Goal: Task Accomplishment & Management: Complete application form

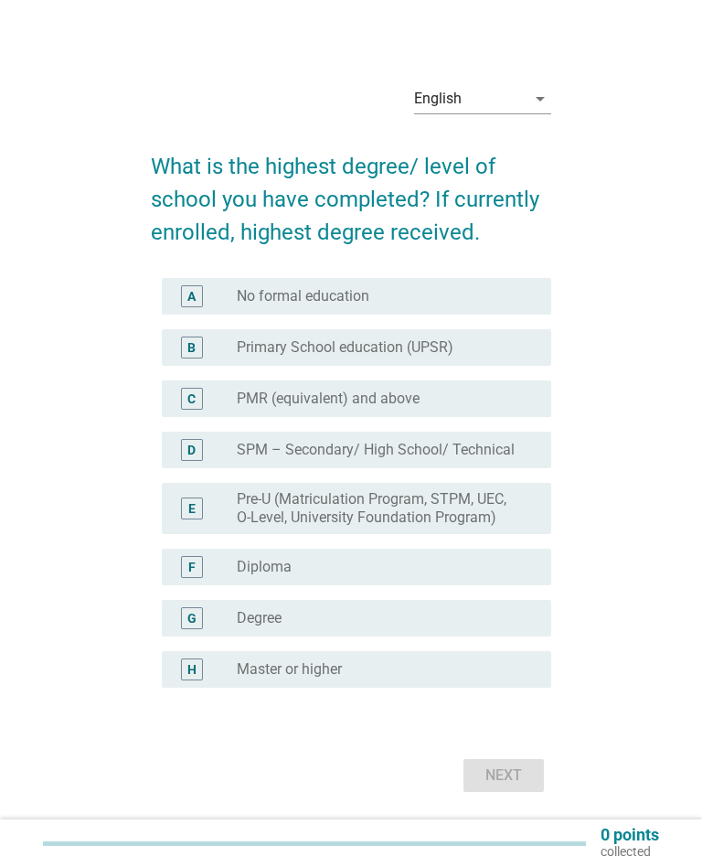
click at [462, 561] on div "radio_button_unchecked Diploma" at bounding box center [379, 567] width 285 height 18
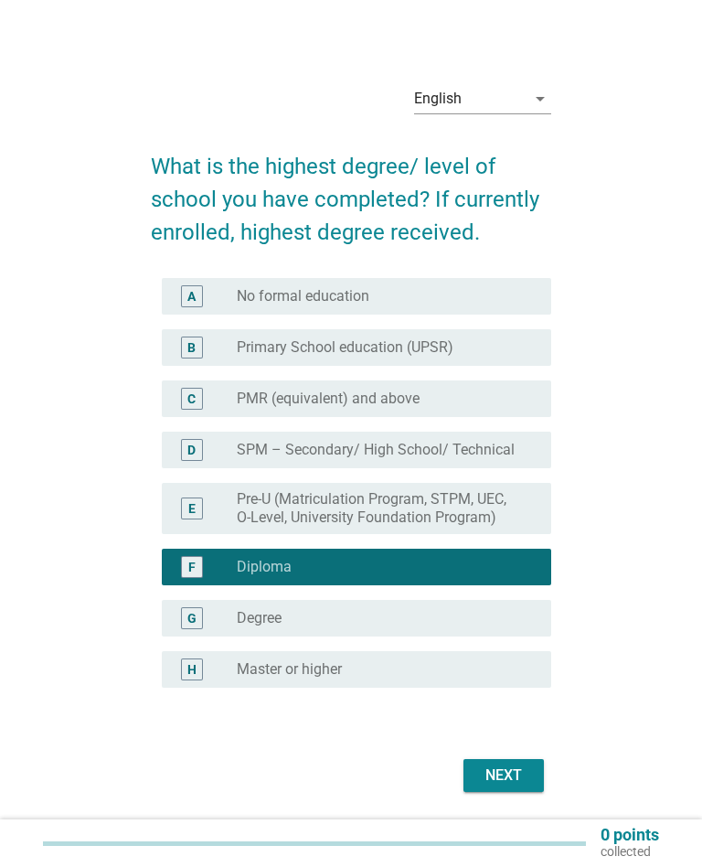
scroll to position [48, 0]
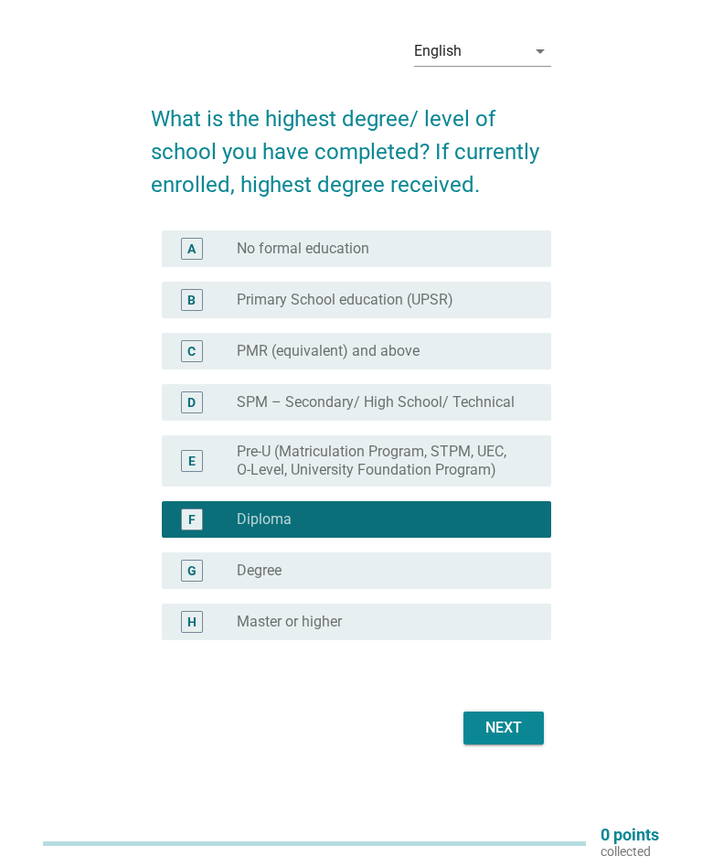
click at [532, 729] on button "Next" at bounding box center [504, 727] width 80 height 33
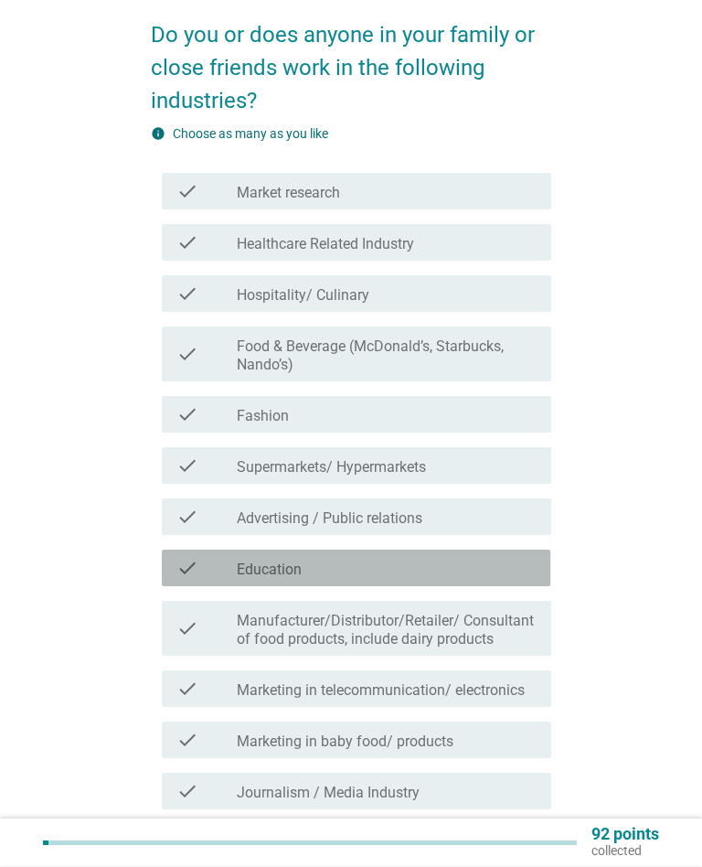
scroll to position [134, 0]
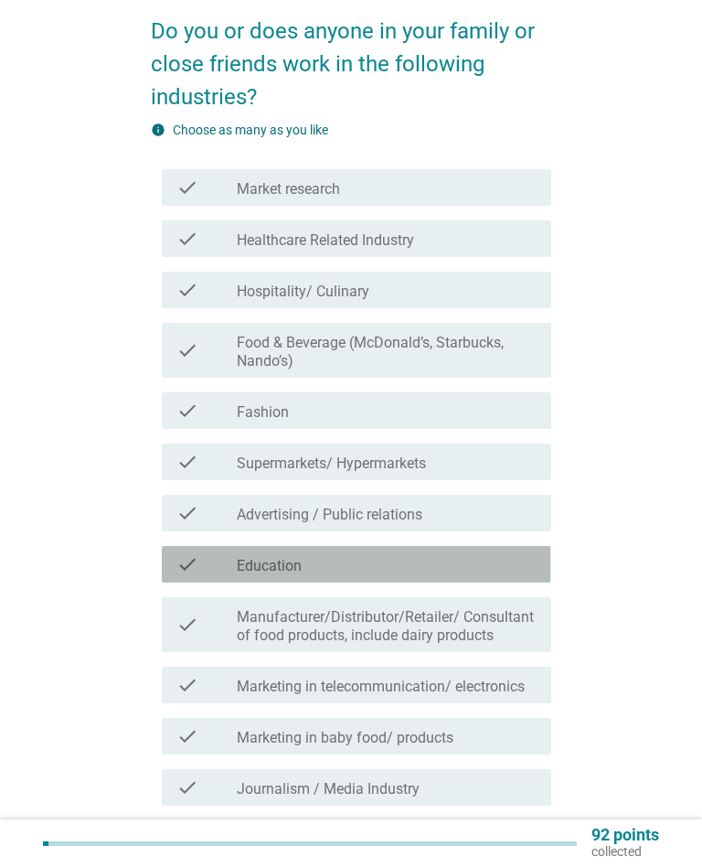
click at [513, 555] on div "check_box_outline_blank Education" at bounding box center [387, 564] width 300 height 22
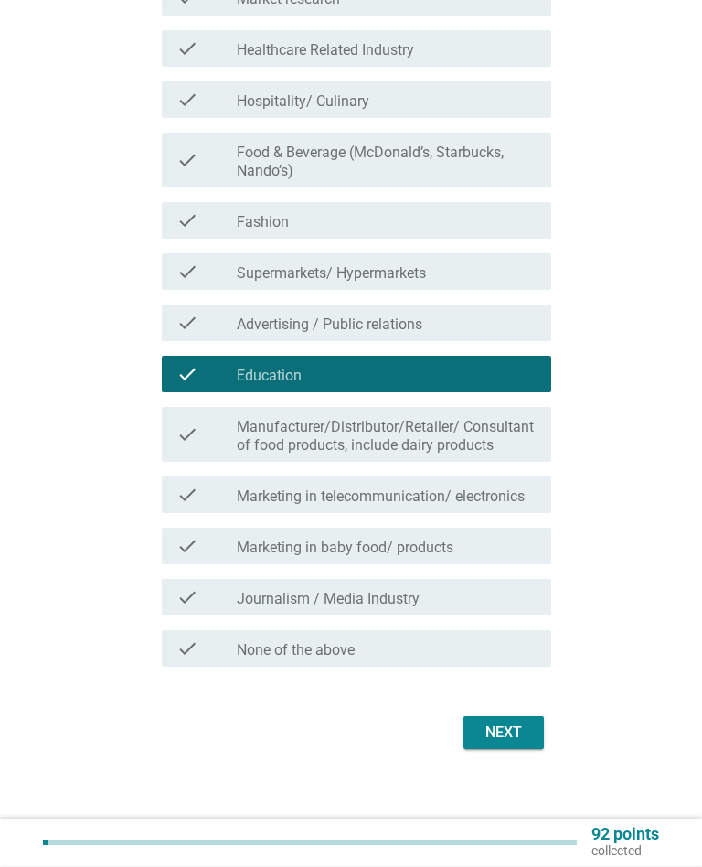
scroll to position [326, 0]
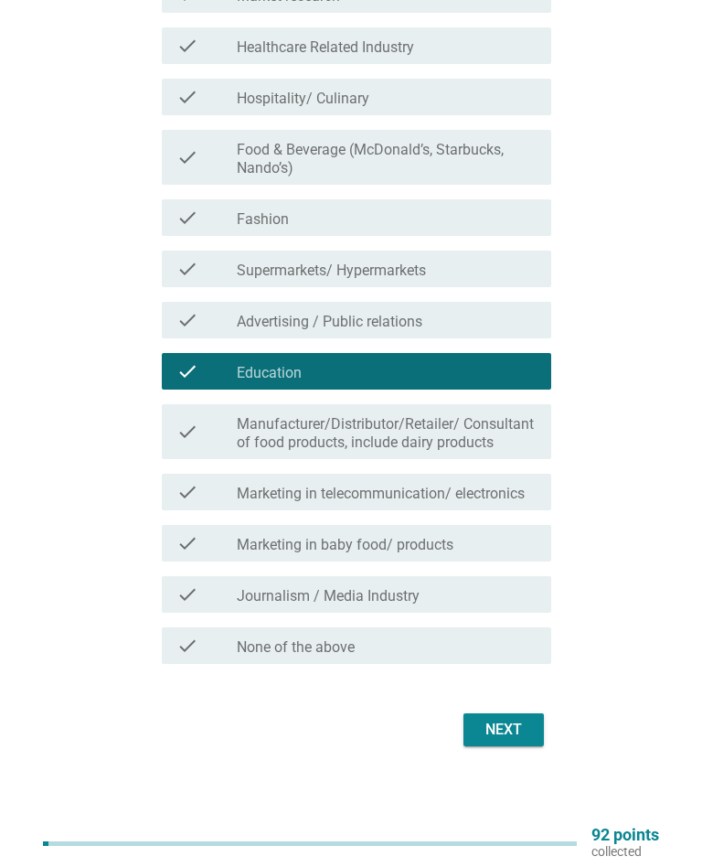
click at [535, 717] on button "Next" at bounding box center [504, 729] width 80 height 33
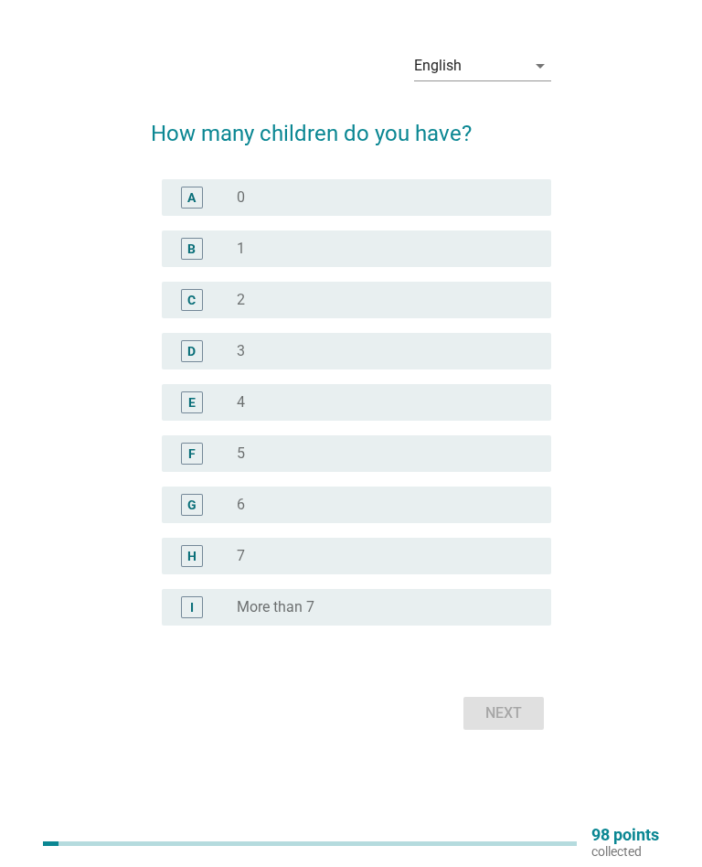
scroll to position [0, 0]
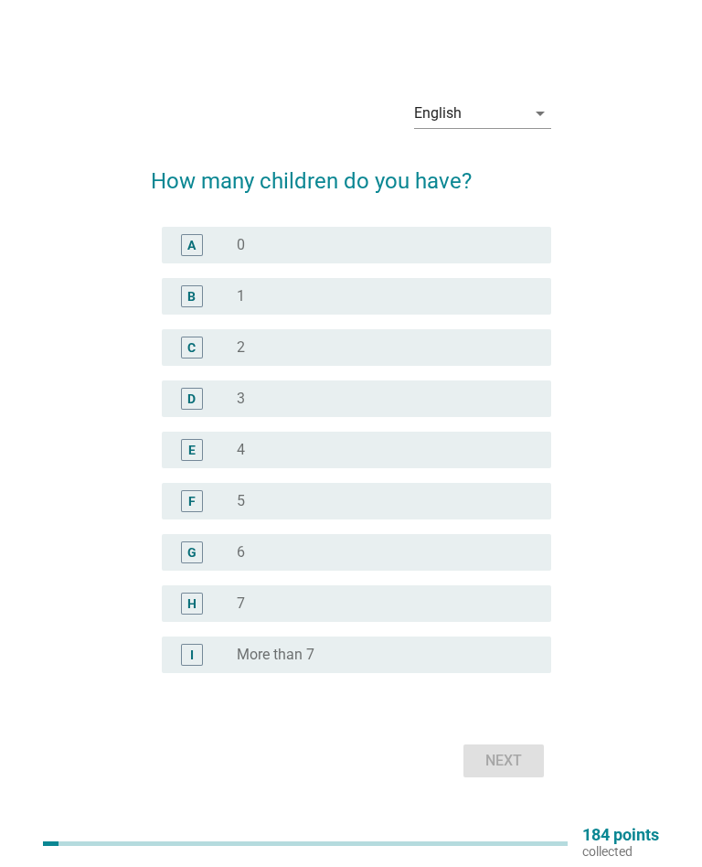
click at [490, 397] on div "radio_button_unchecked 3" at bounding box center [379, 399] width 285 height 18
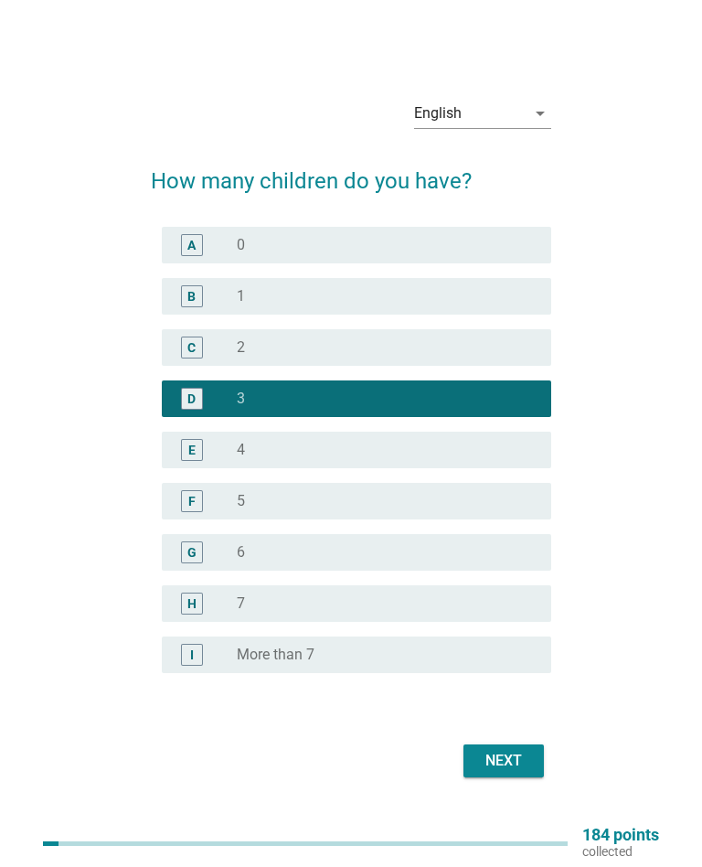
click at [533, 757] on button "Next" at bounding box center [504, 760] width 80 height 33
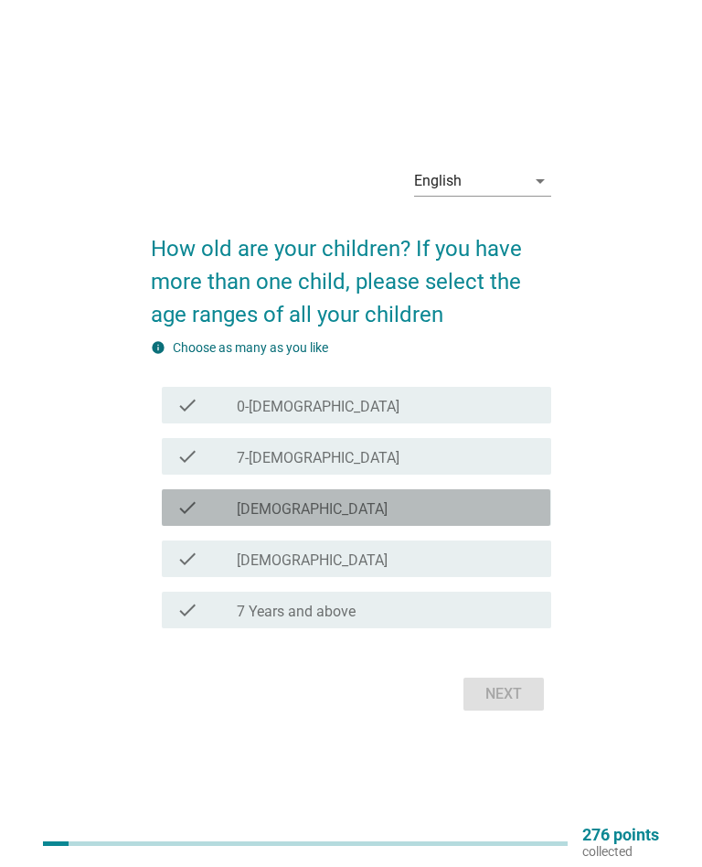
click at [497, 503] on div "check_box_outline_blank [DEMOGRAPHIC_DATA]" at bounding box center [387, 508] width 300 height 22
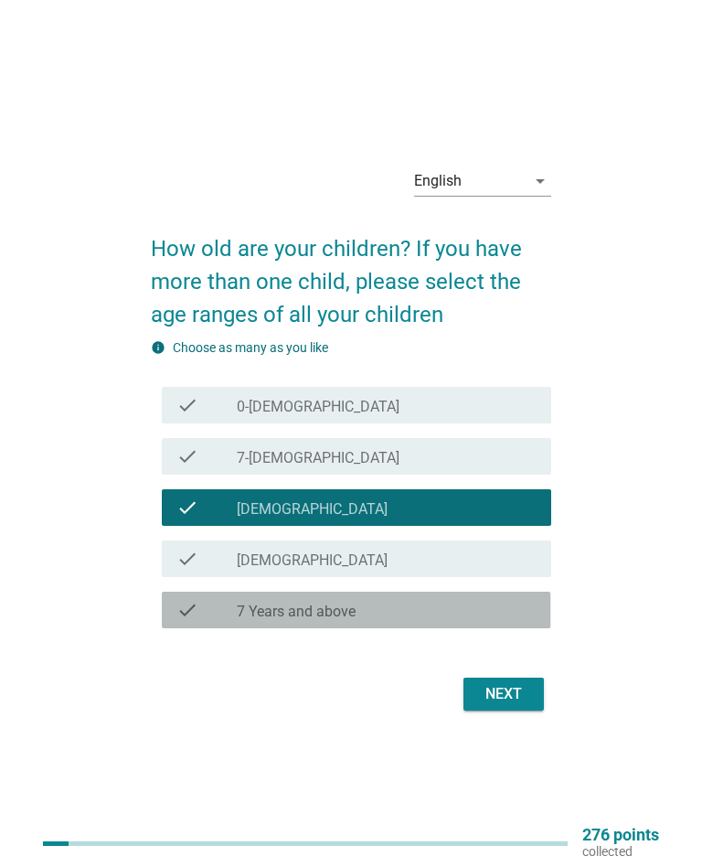
click at [491, 606] on div "check_box_outline_blank 7 Years and above" at bounding box center [387, 610] width 300 height 22
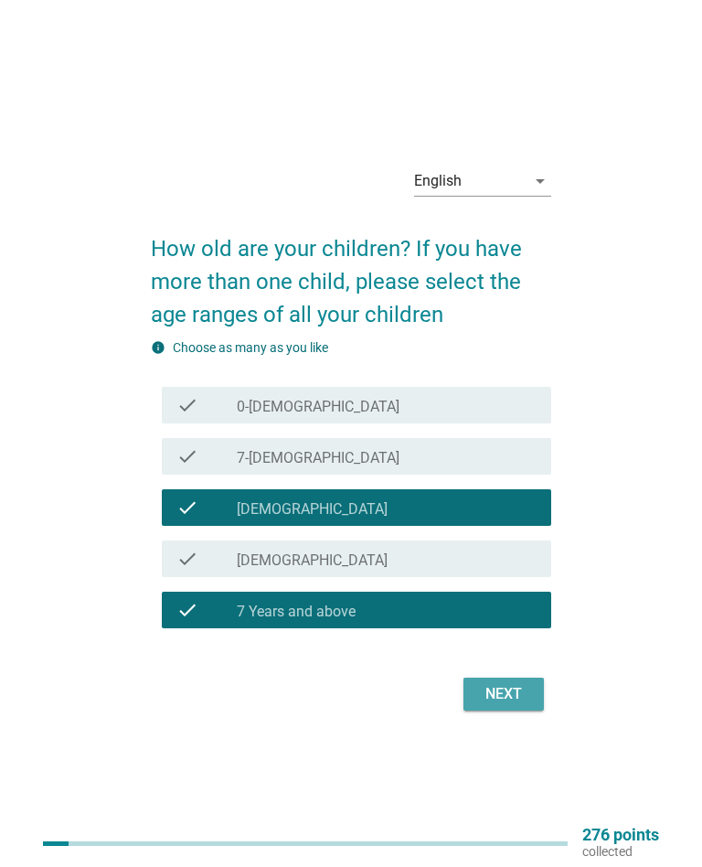
click at [517, 683] on div "Next" at bounding box center [503, 694] width 51 height 22
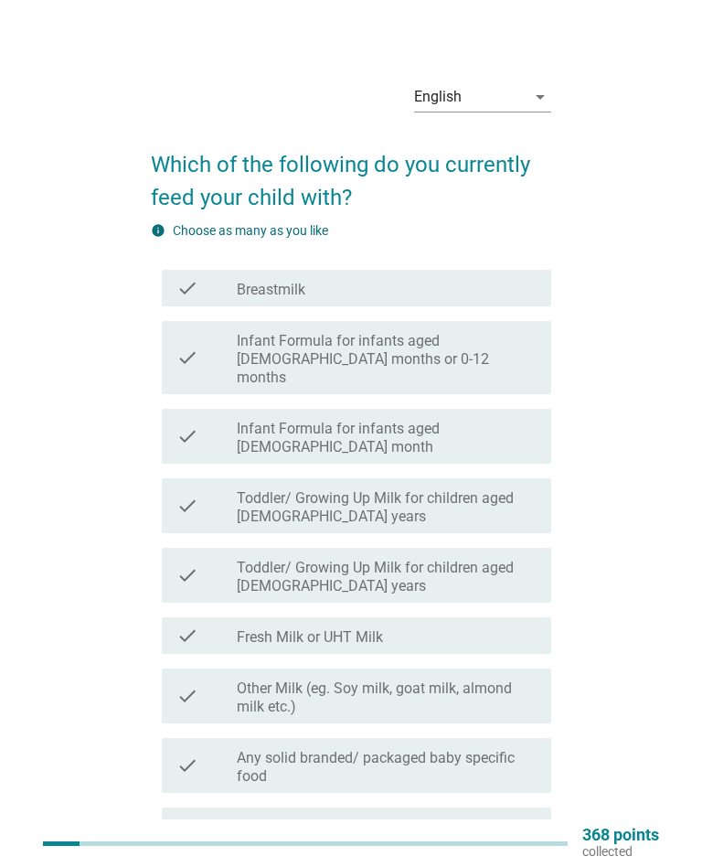
click at [521, 489] on label "Toddler/ Growing Up Milk for children aged [DEMOGRAPHIC_DATA] years" at bounding box center [387, 507] width 300 height 37
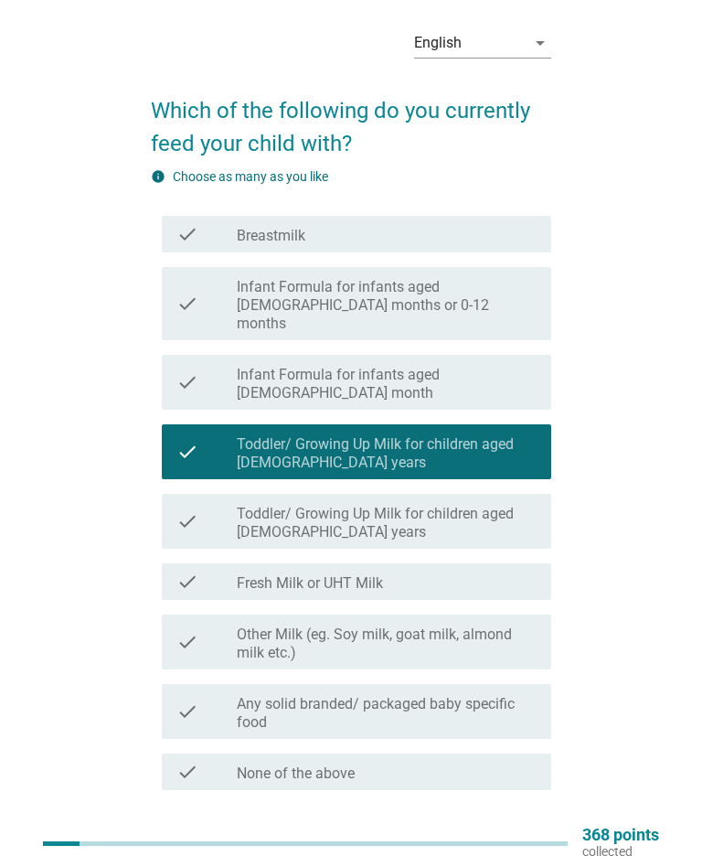
scroll to position [144, 0]
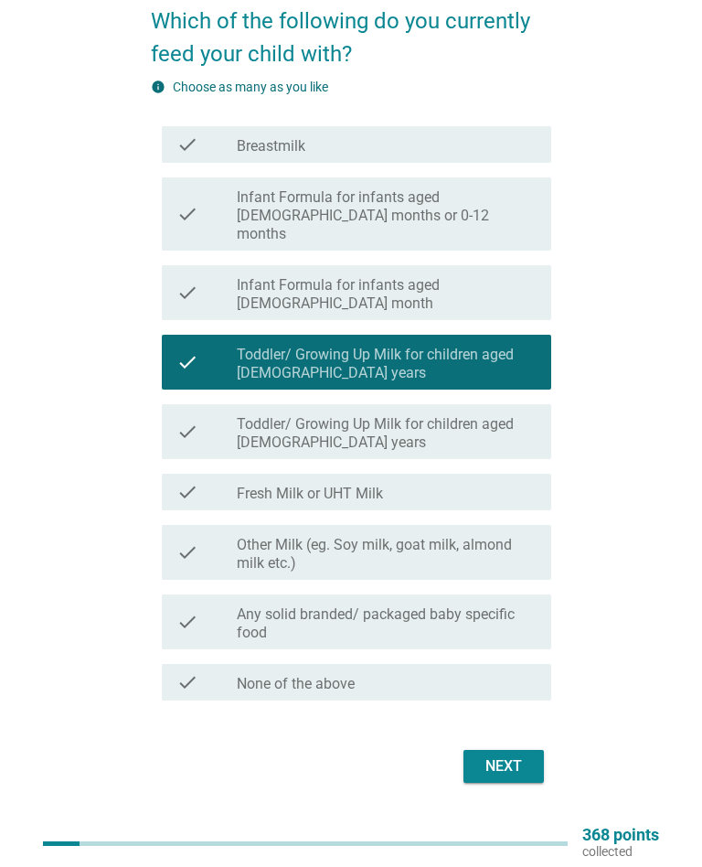
click at [528, 750] on button "Next" at bounding box center [504, 766] width 80 height 33
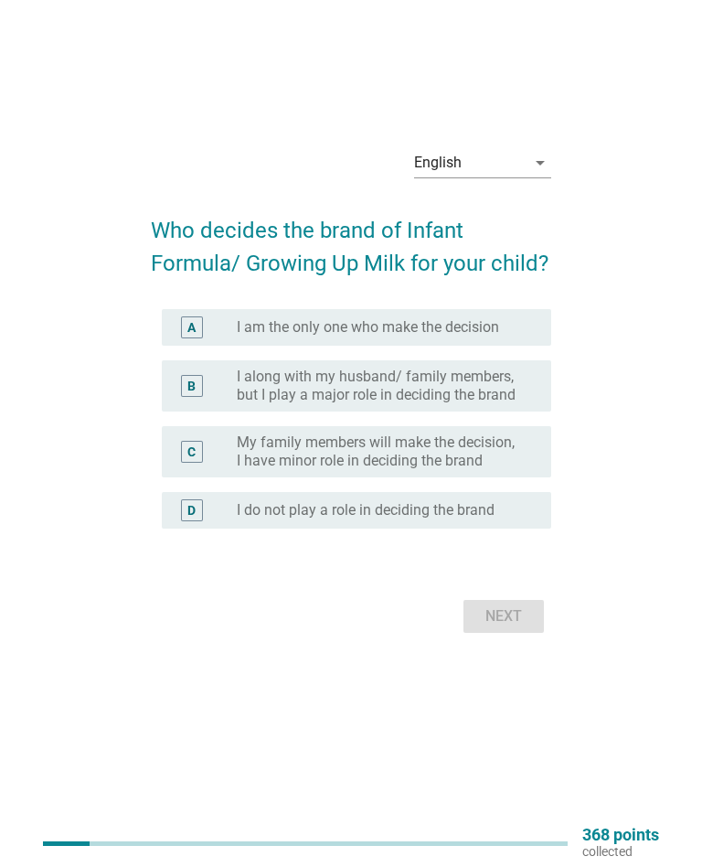
scroll to position [0, 0]
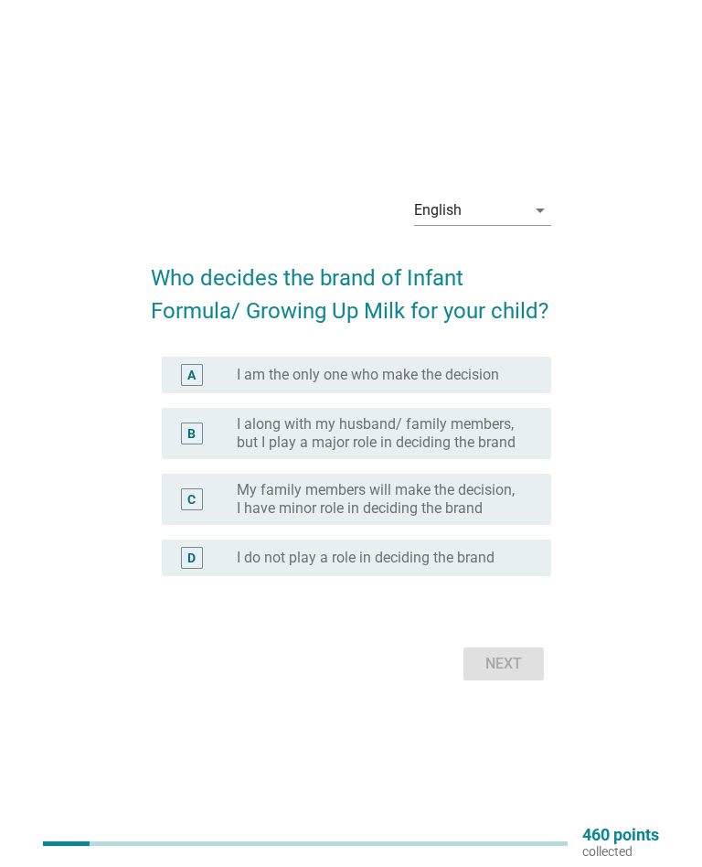
click at [543, 375] on div "A radio_button_unchecked I am the only one who make the decision" at bounding box center [356, 375] width 389 height 37
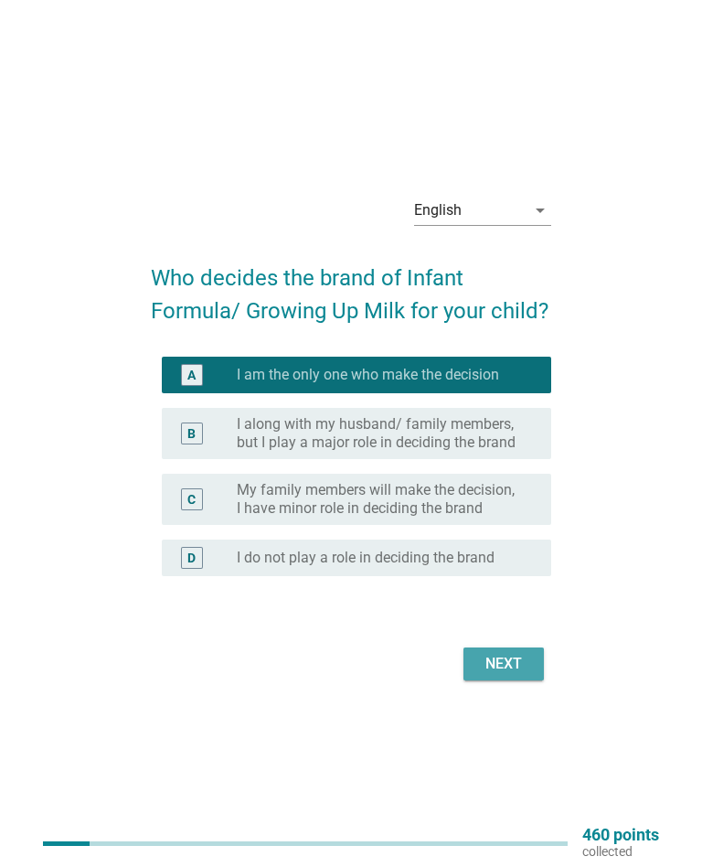
click at [534, 663] on button "Next" at bounding box center [504, 663] width 80 height 33
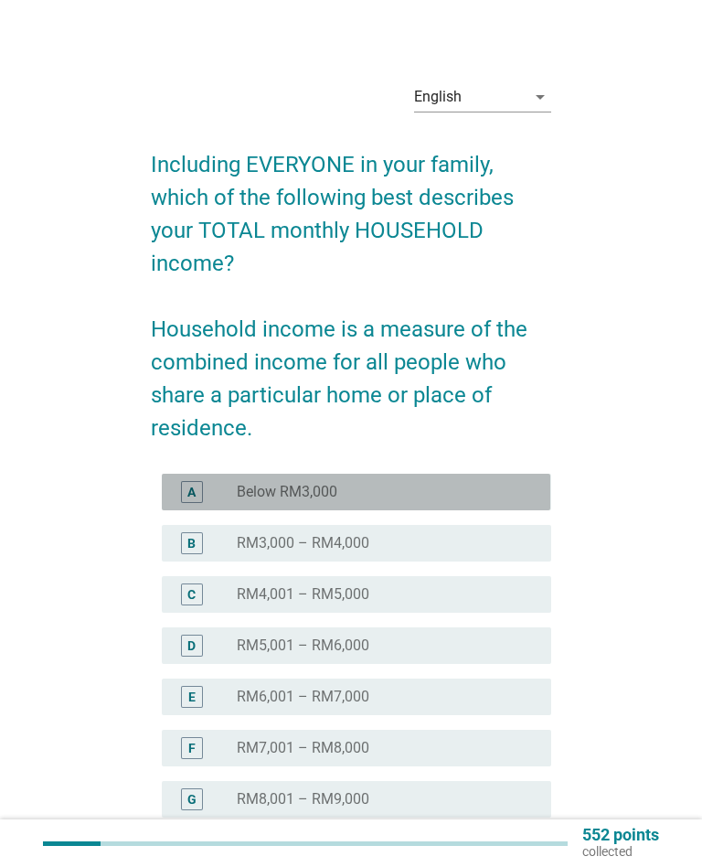
click at [497, 490] on div "radio_button_unchecked Below RM3,000" at bounding box center [379, 492] width 285 height 18
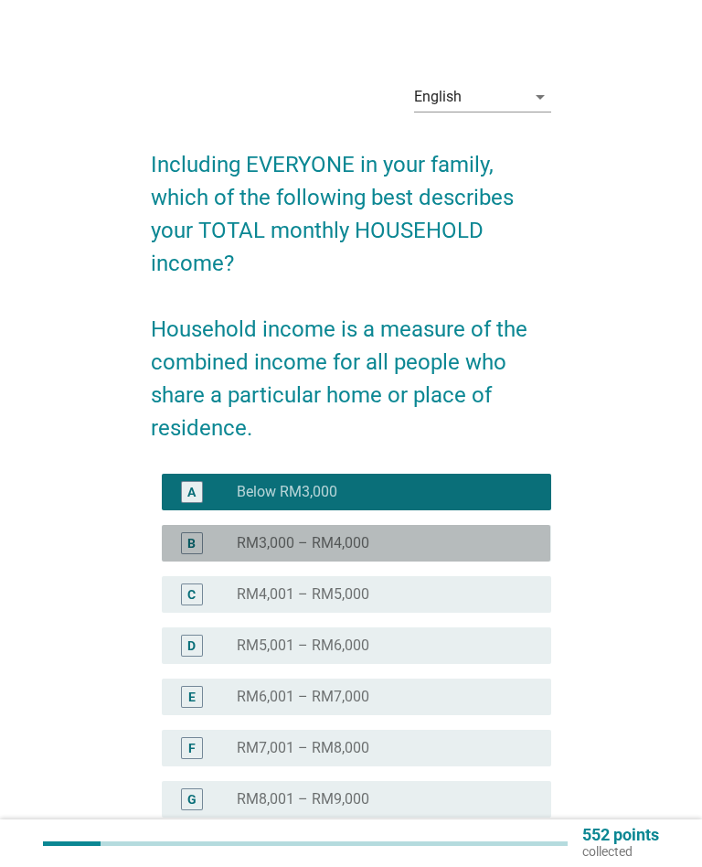
click at [490, 536] on div "radio_button_unchecked RM3,000 – RM4,000" at bounding box center [379, 543] width 285 height 18
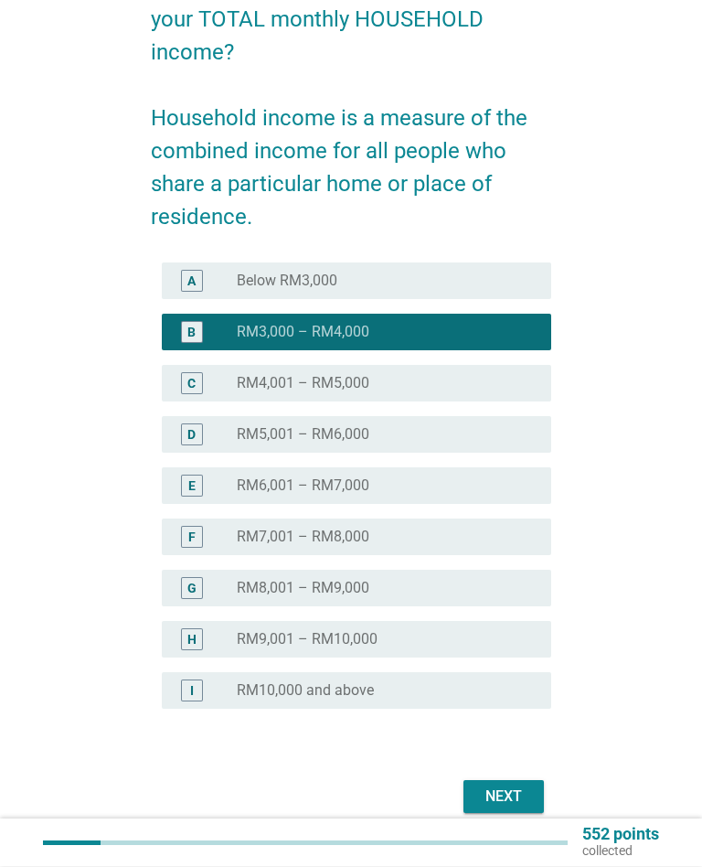
scroll to position [278, 0]
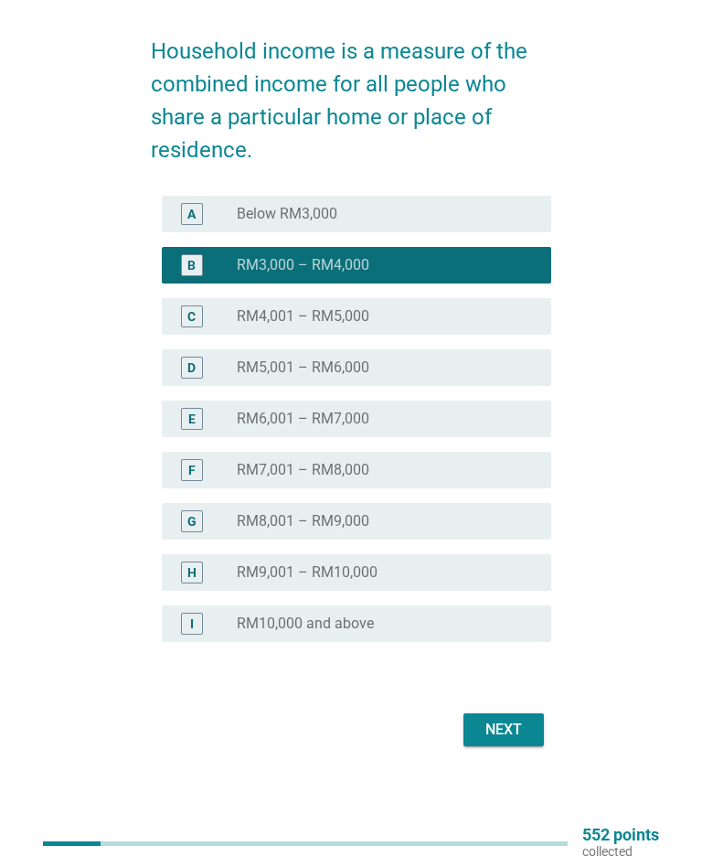
click at [526, 726] on div "Next" at bounding box center [503, 730] width 51 height 22
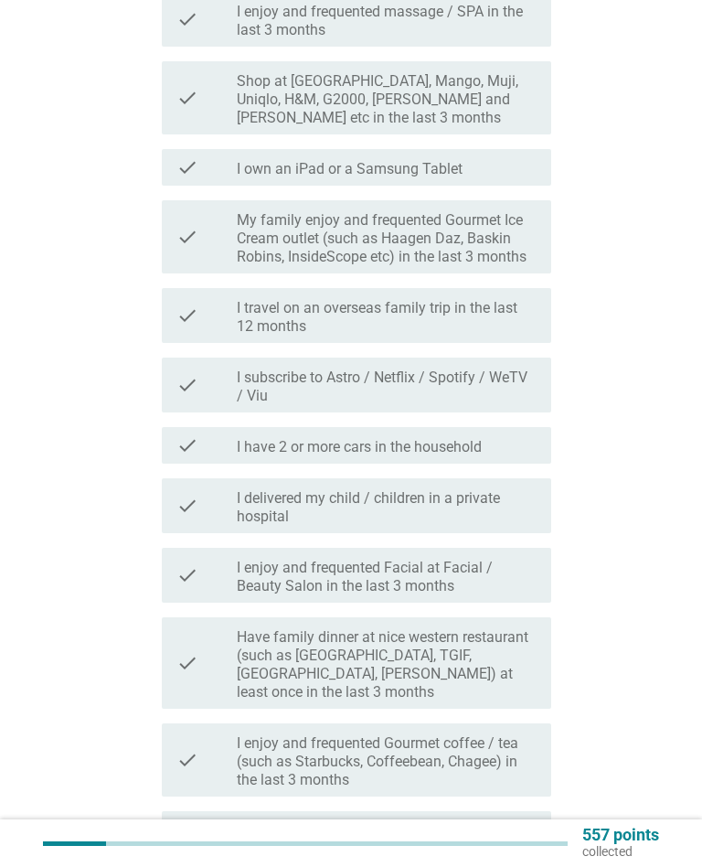
scroll to position [0, 0]
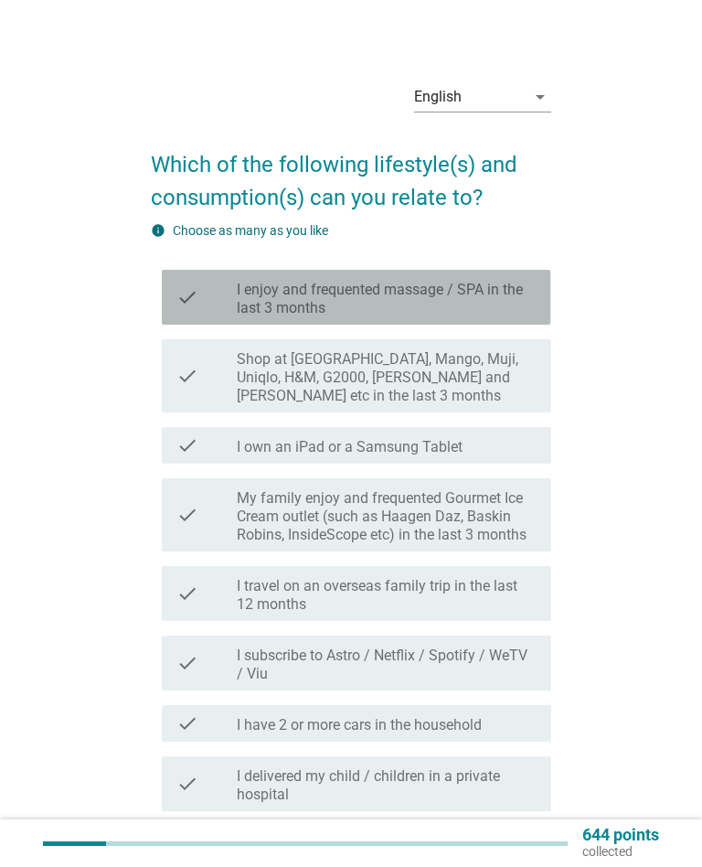
click at [524, 297] on label "I enjoy and frequented massage / SPA in the last 3 months" at bounding box center [387, 299] width 300 height 37
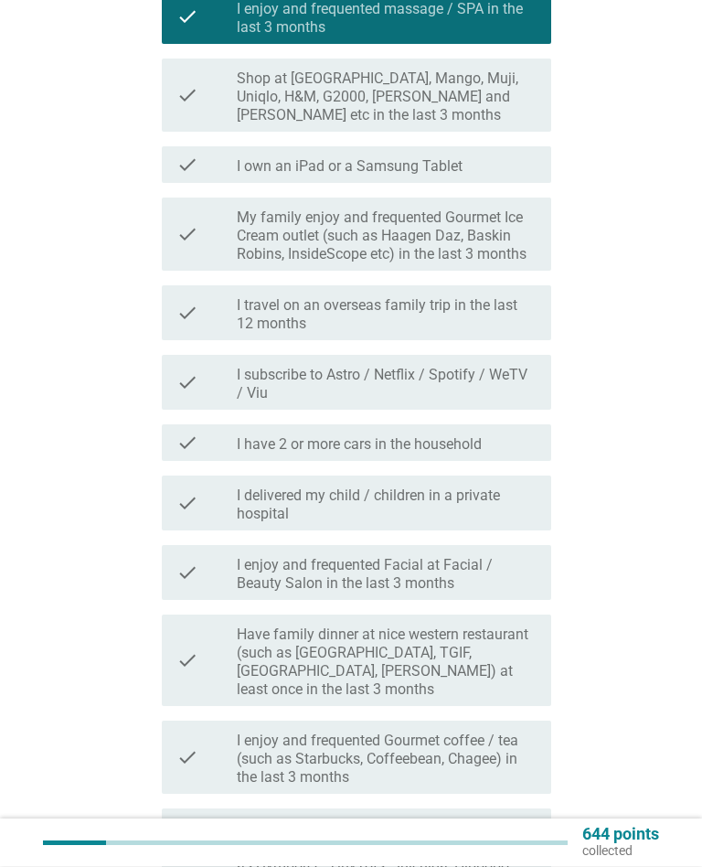
scroll to position [284, 0]
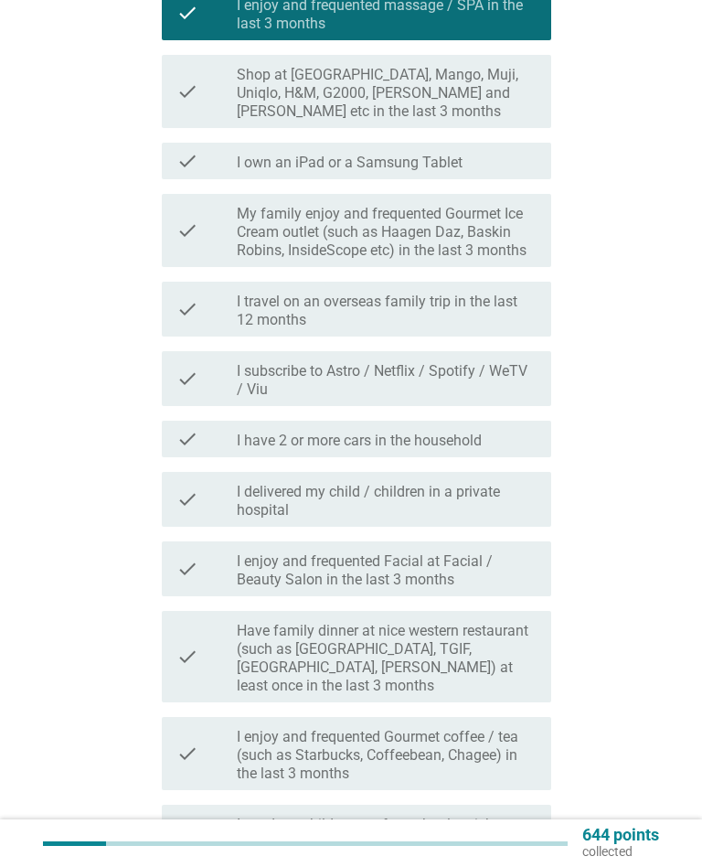
click at [505, 306] on label "I travel on an overseas family trip in the last 12 months" at bounding box center [387, 311] width 300 height 37
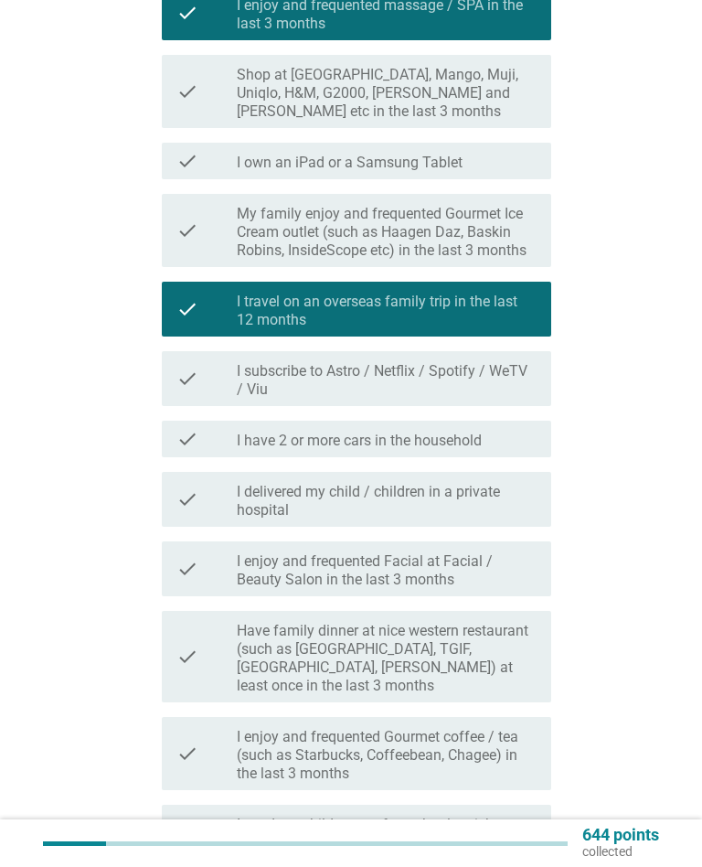
click at [502, 358] on div "check check_box_outline_blank I subscribe to Astro / Netflix / Spotify / WeTV /…" at bounding box center [356, 378] width 389 height 55
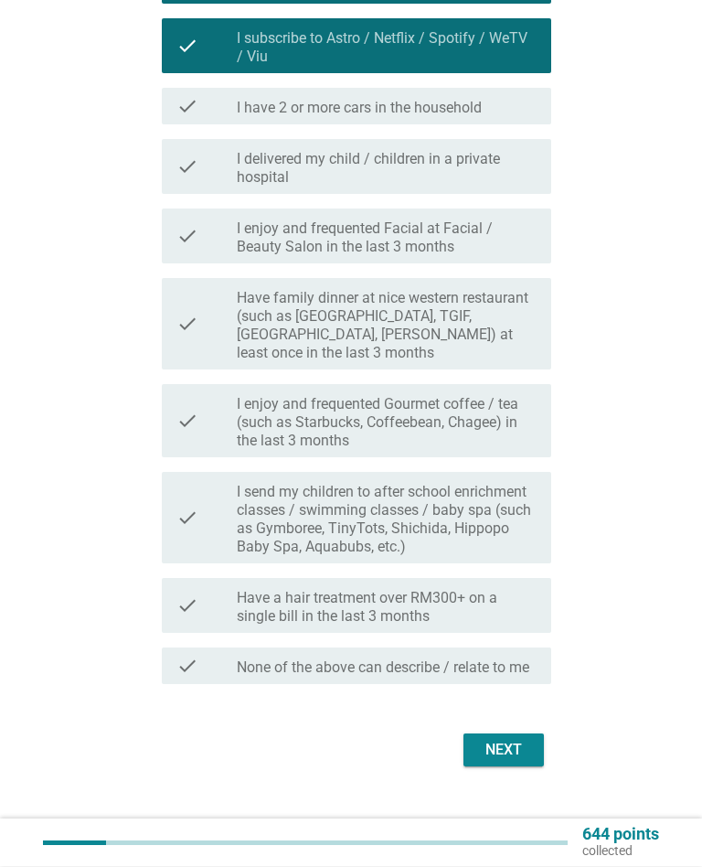
scroll to position [619, 0]
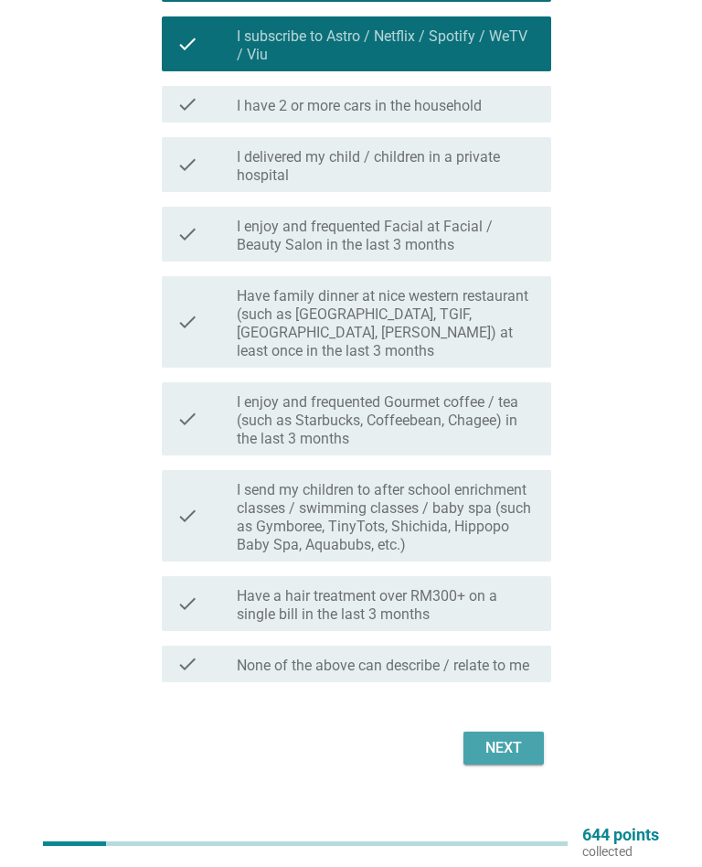
click at [503, 737] on div "Next" at bounding box center [503, 748] width 51 height 22
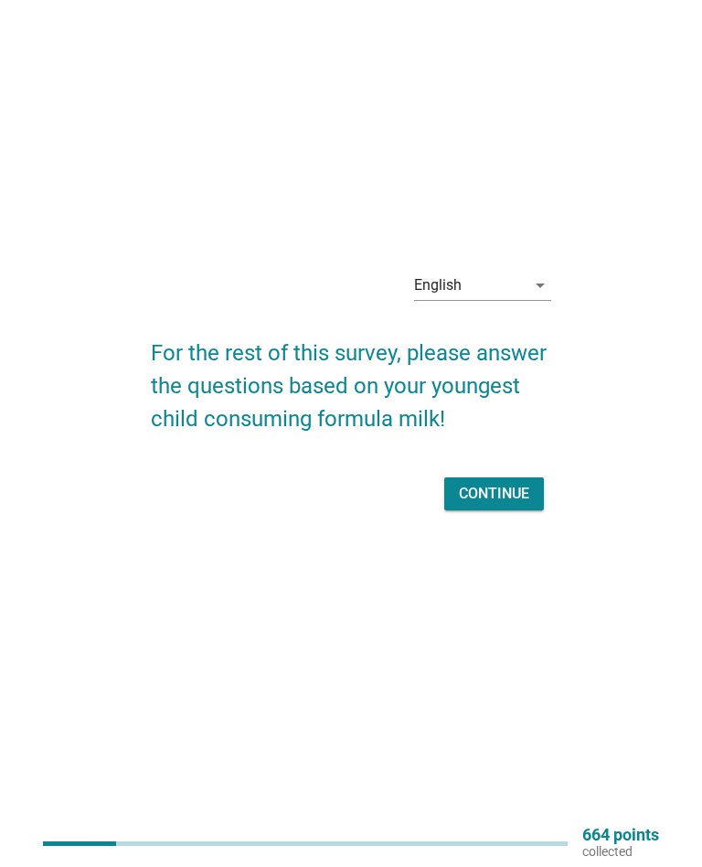
scroll to position [0, 0]
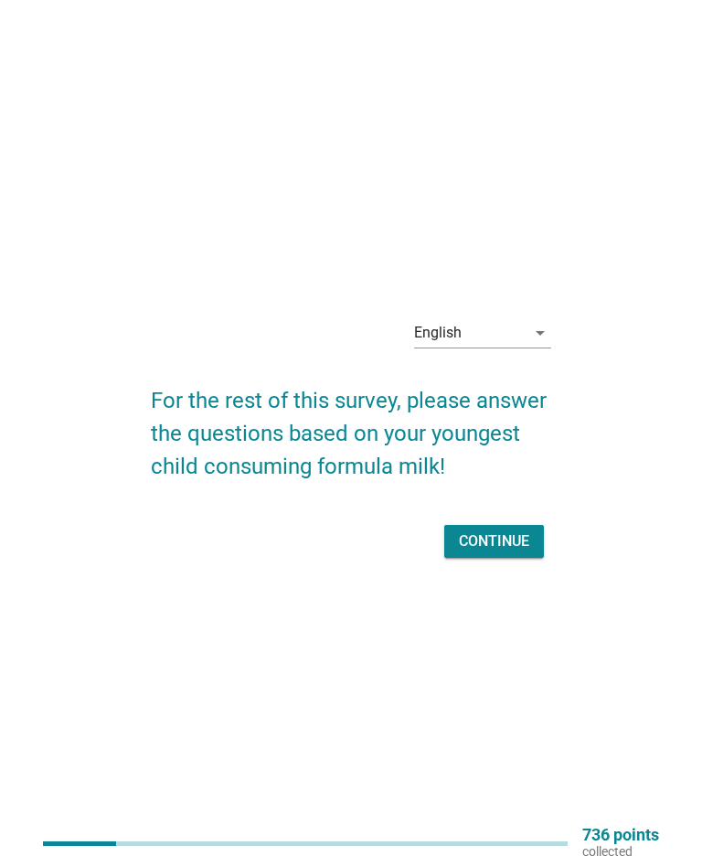
click at [520, 541] on div "Continue" at bounding box center [494, 541] width 70 height 22
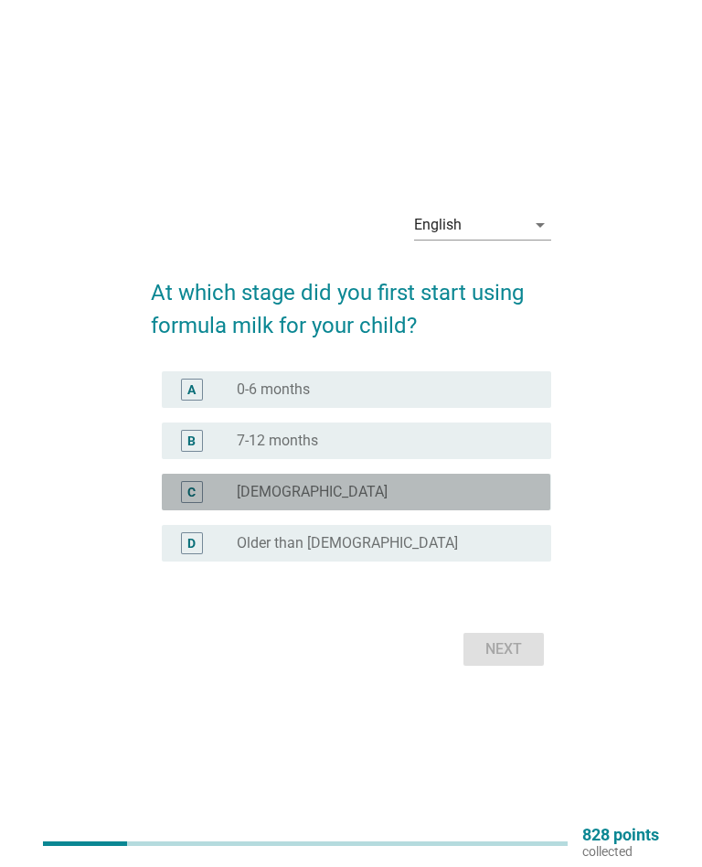
click at [493, 486] on div "radio_button_unchecked [DEMOGRAPHIC_DATA]" at bounding box center [379, 492] width 285 height 18
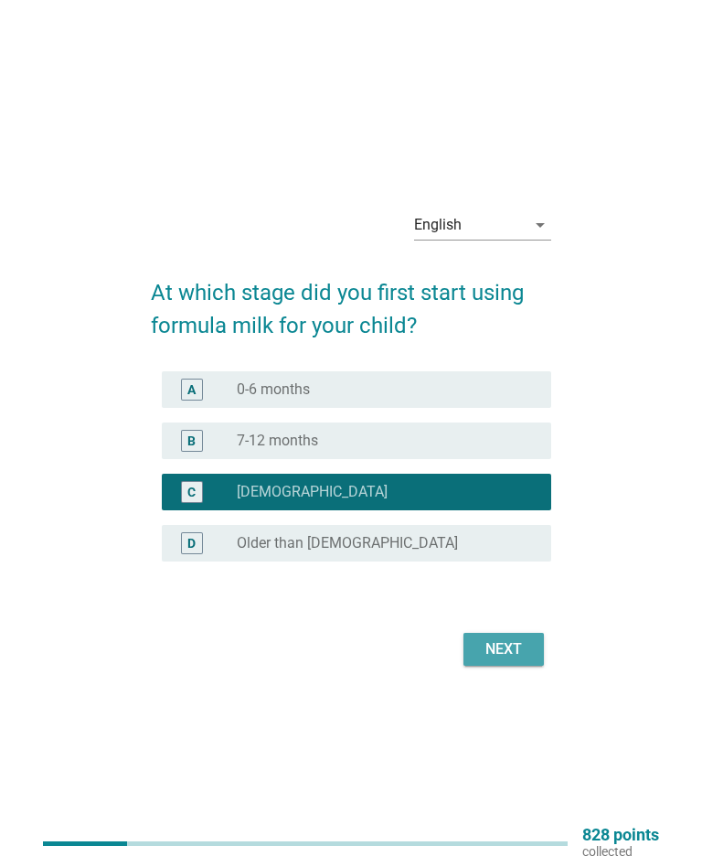
click at [525, 644] on div "Next" at bounding box center [503, 649] width 51 height 22
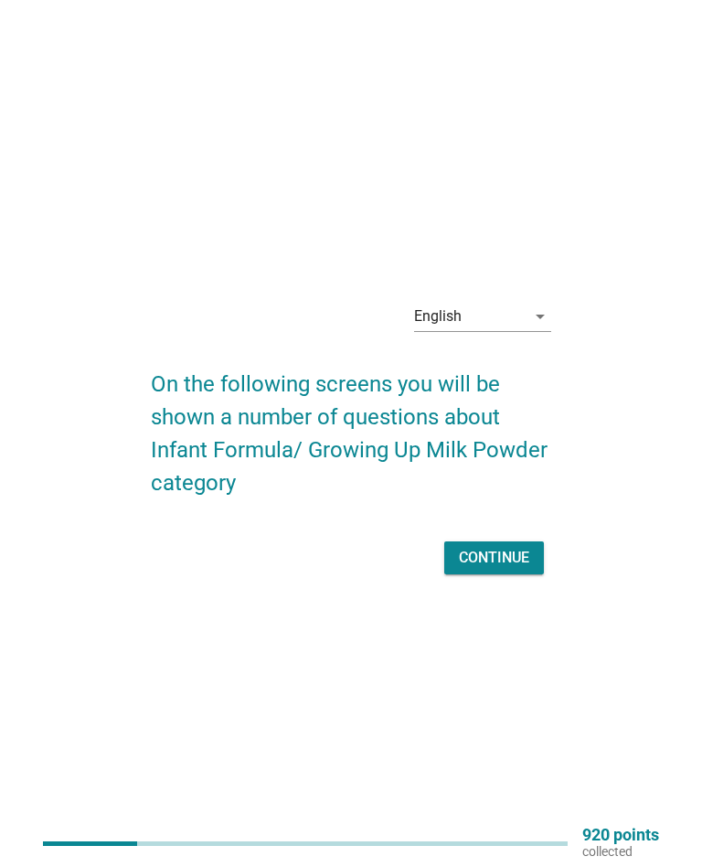
click at [534, 556] on button "Continue" at bounding box center [494, 557] width 100 height 33
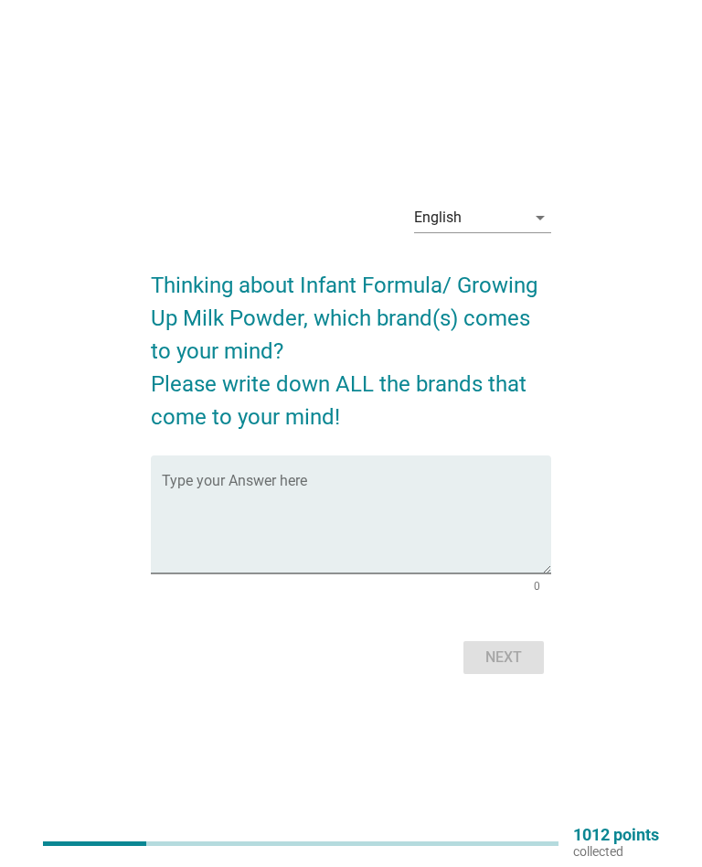
click at [452, 510] on textarea "Type your Answer here" at bounding box center [356, 525] width 389 height 96
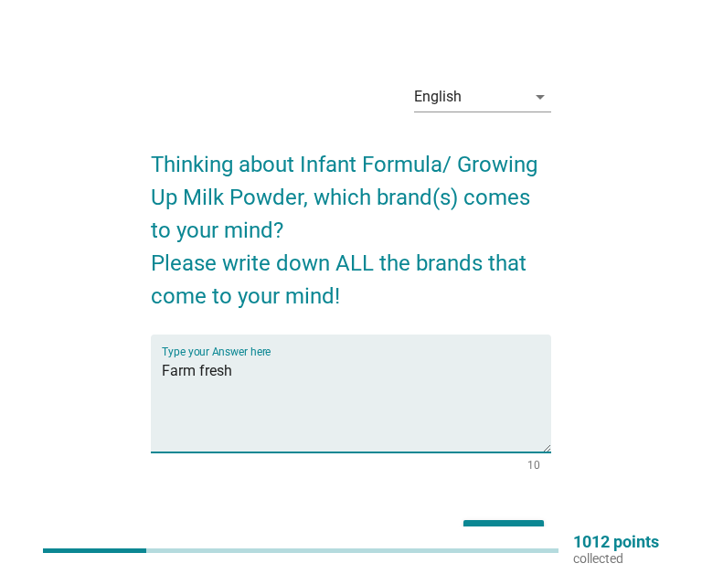
type textarea "Farm fresh"
click at [648, 471] on div "English arrow_drop_down Thinking about Infant Formula/ Growing Up Milk Powder, …" at bounding box center [351, 313] width 644 height 520
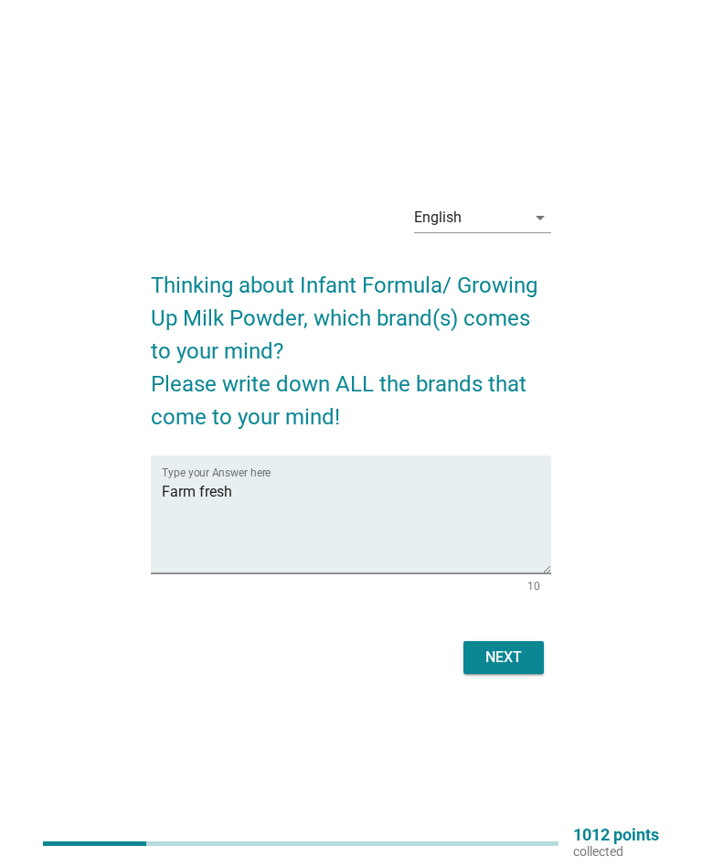
click at [520, 650] on div "Next" at bounding box center [503, 657] width 51 height 22
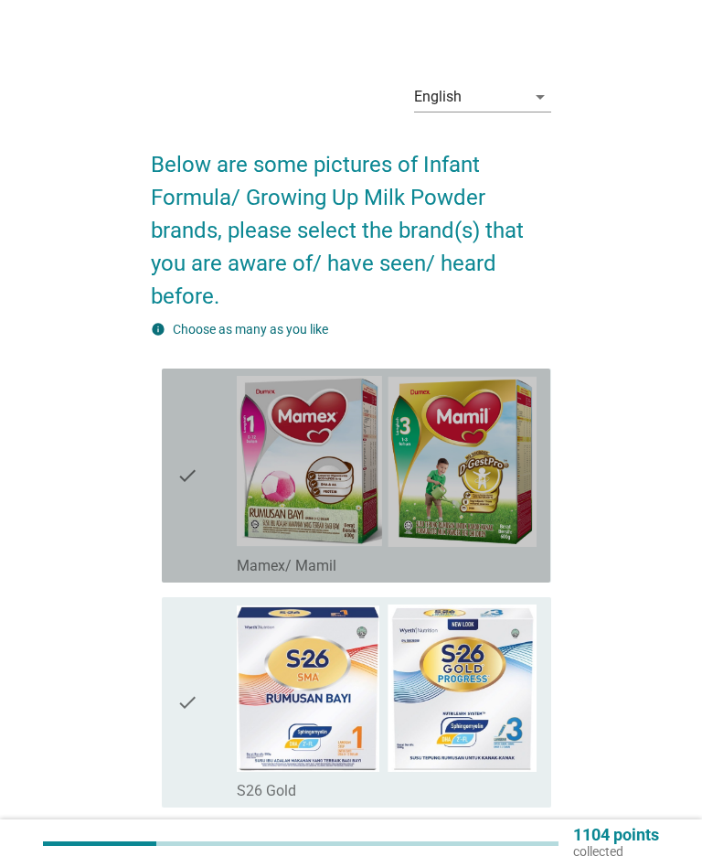
click at [494, 464] on img at bounding box center [387, 461] width 300 height 171
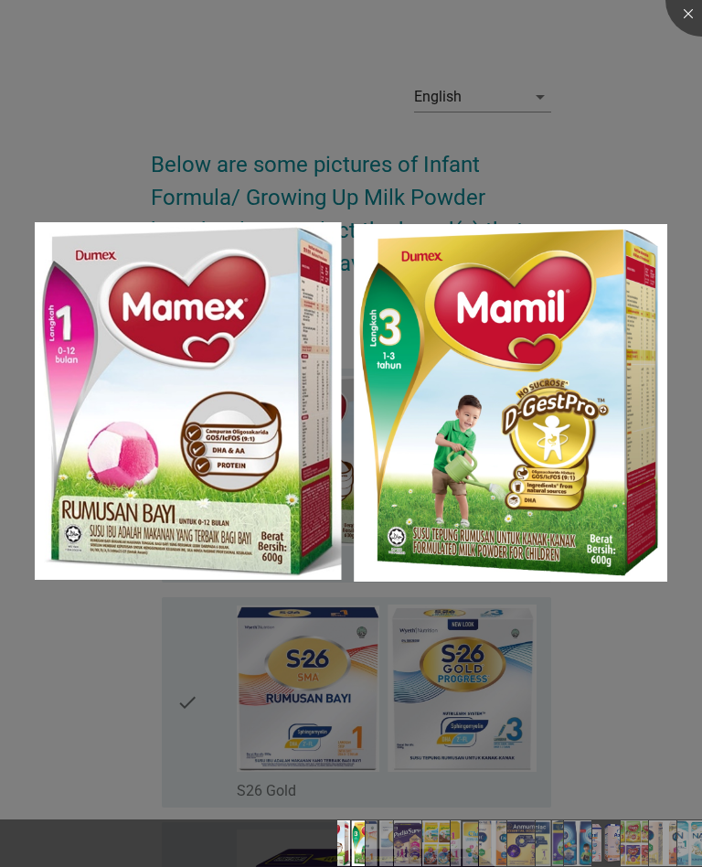
click at [582, 631] on div at bounding box center [351, 433] width 702 height 867
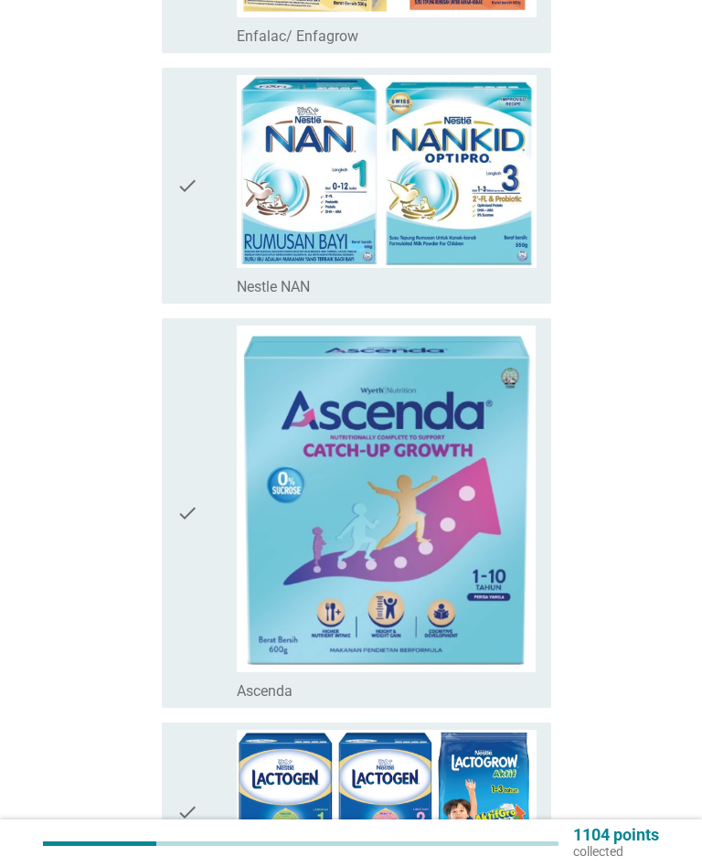
scroll to position [3362, 0]
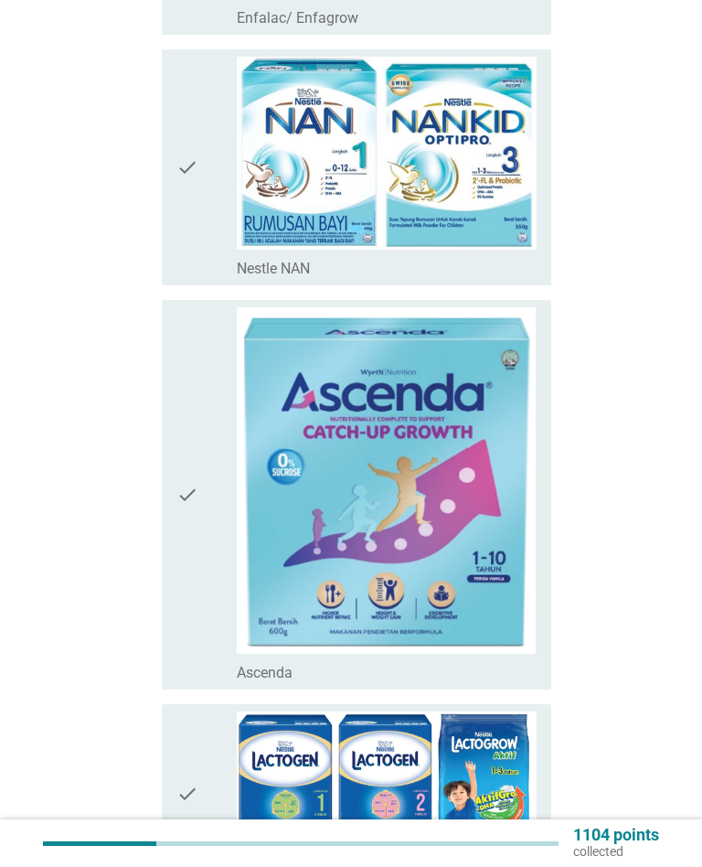
click at [211, 569] on div "check" at bounding box center [206, 494] width 60 height 375
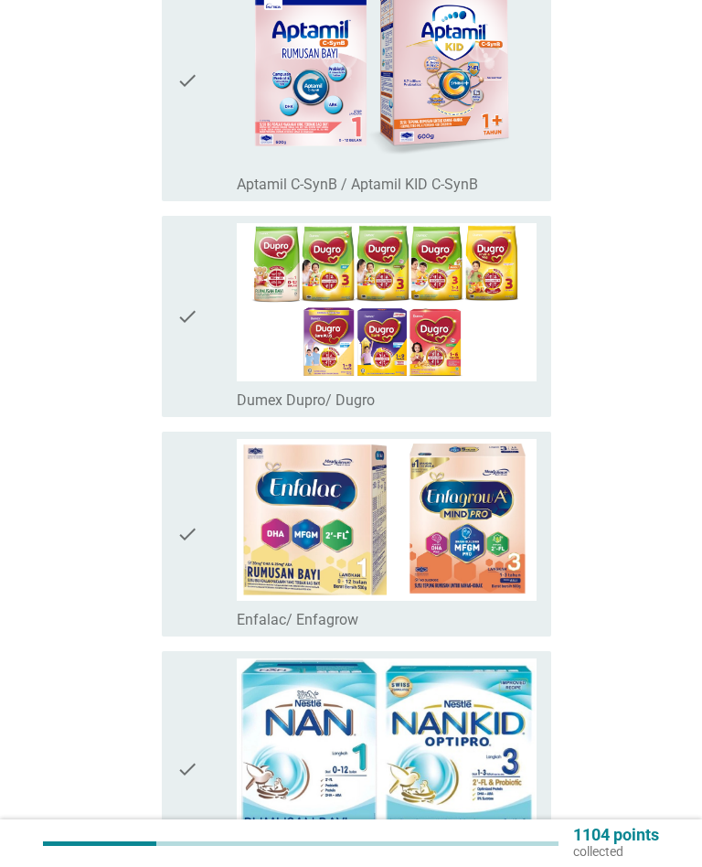
scroll to position [2725, 0]
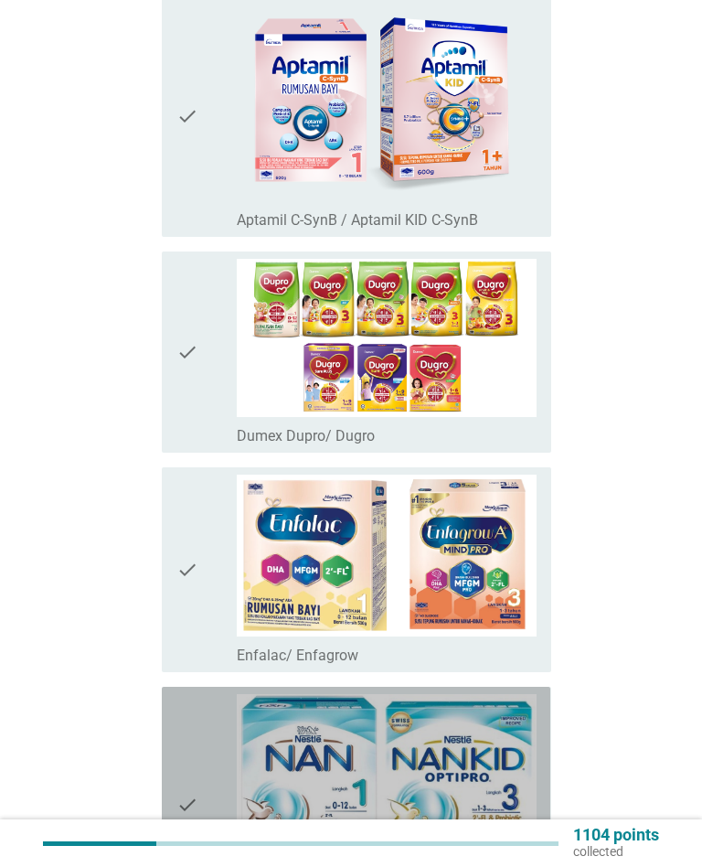
click at [205, 739] on div "check" at bounding box center [206, 804] width 60 height 221
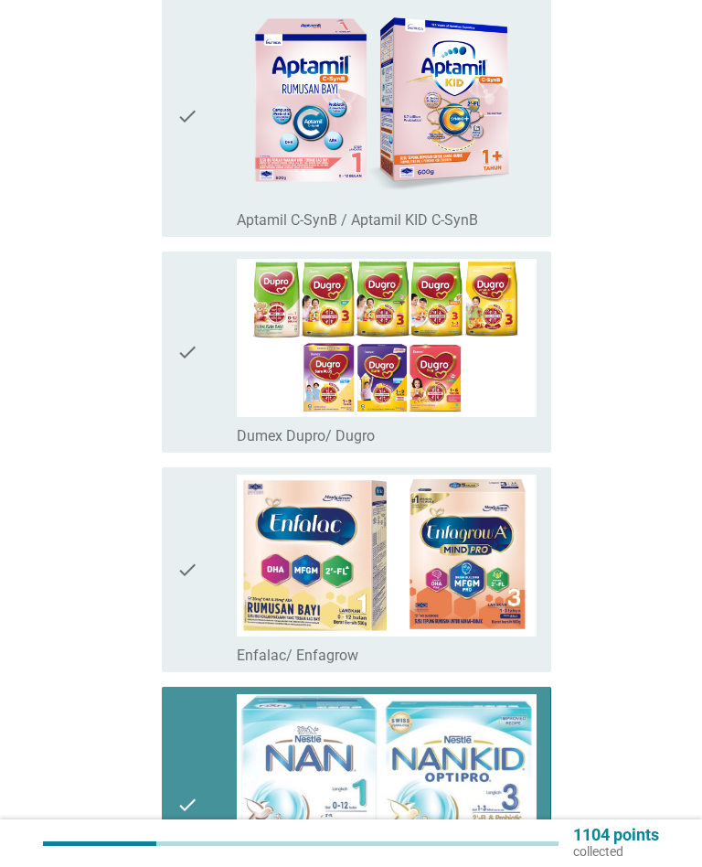
click at [210, 559] on div "check" at bounding box center [206, 570] width 60 height 190
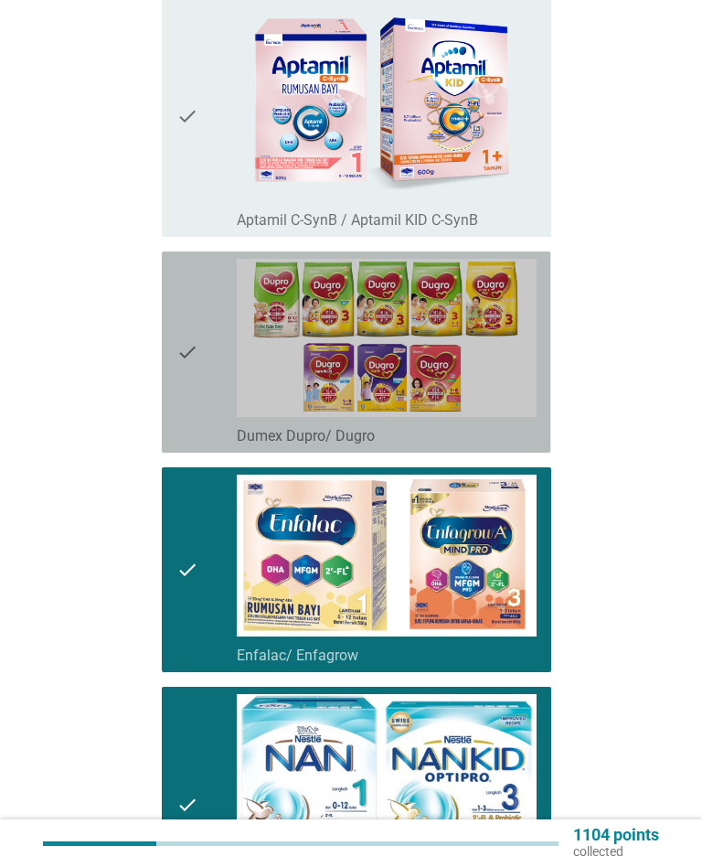
click at [210, 320] on div "check" at bounding box center [206, 352] width 60 height 187
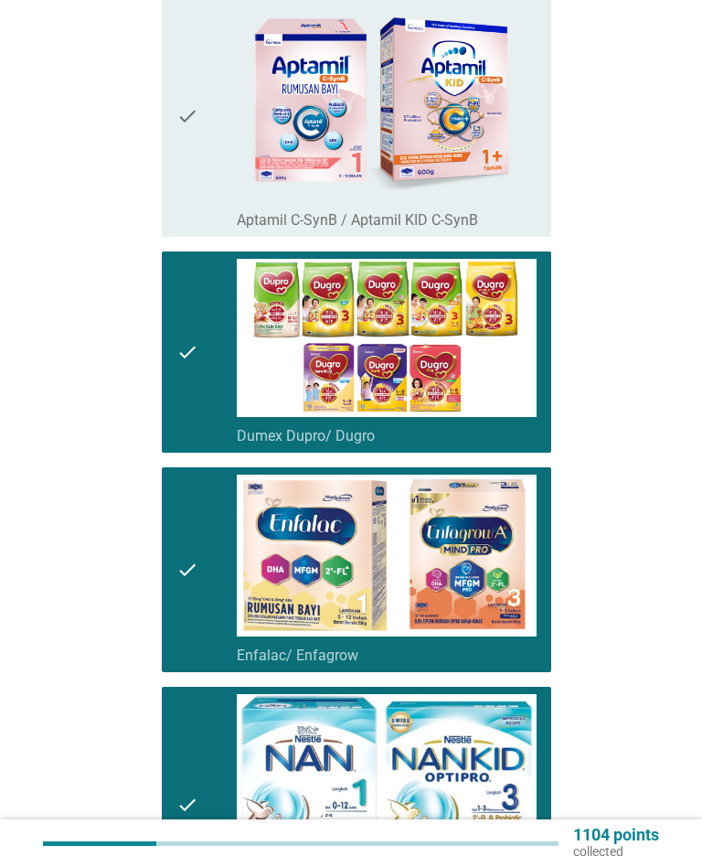
click at [190, 135] on icon "check" at bounding box center [187, 116] width 22 height 227
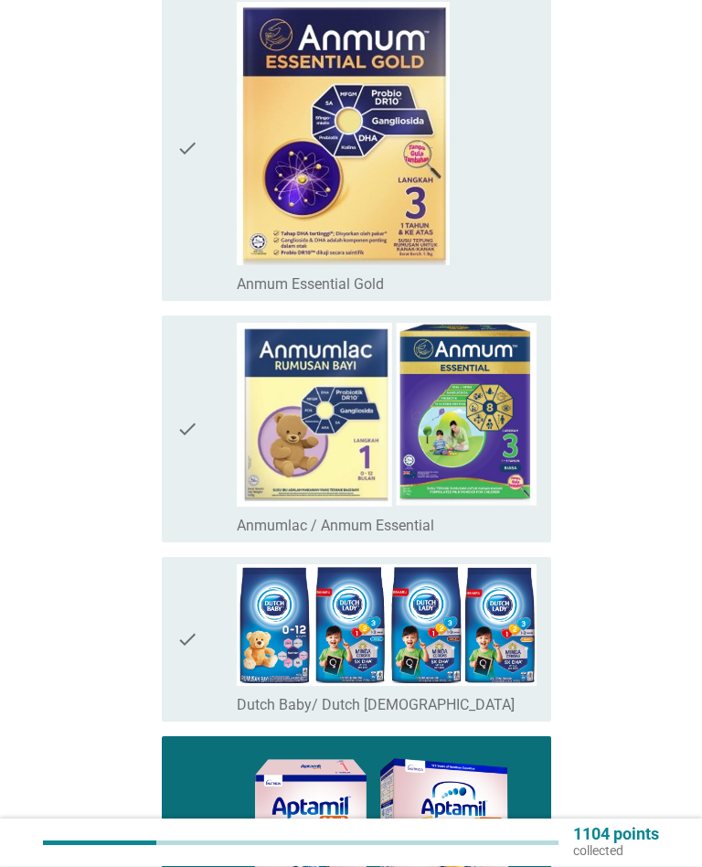
scroll to position [1984, 0]
click at [197, 577] on icon "check" at bounding box center [187, 639] width 22 height 150
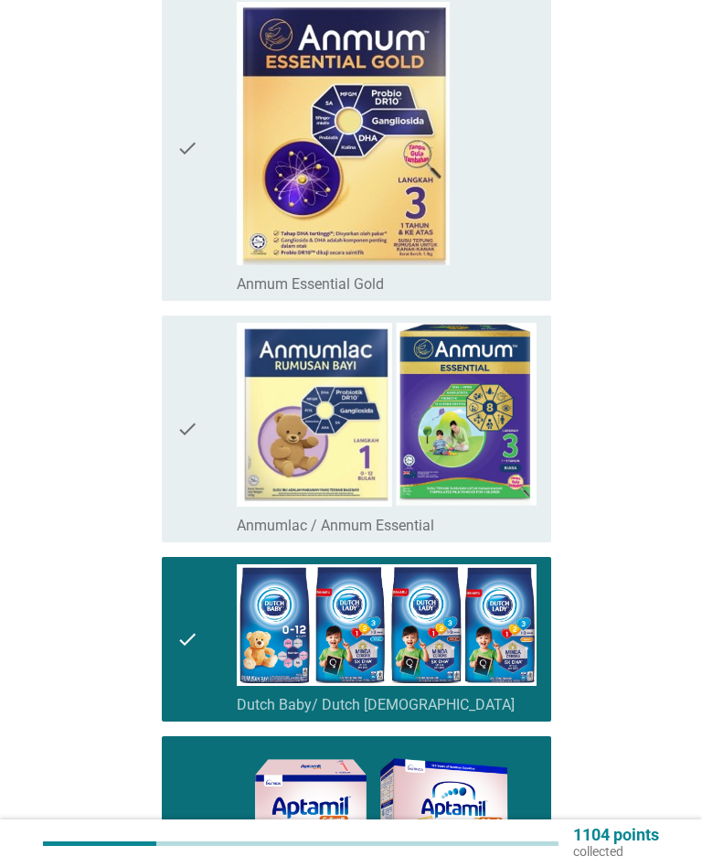
click at [194, 398] on icon "check" at bounding box center [187, 428] width 22 height 211
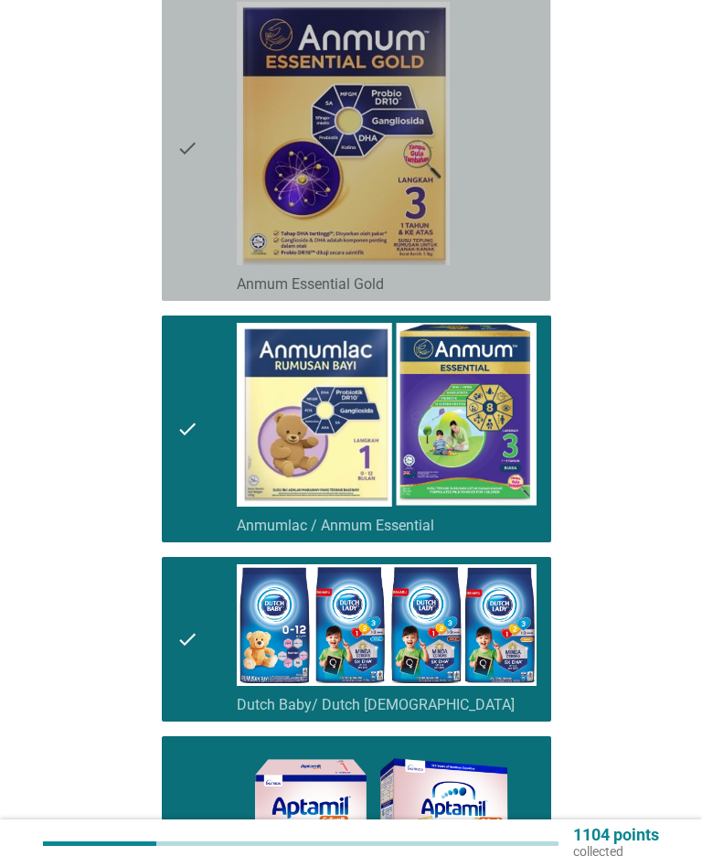
click at [187, 157] on icon "check" at bounding box center [187, 148] width 22 height 292
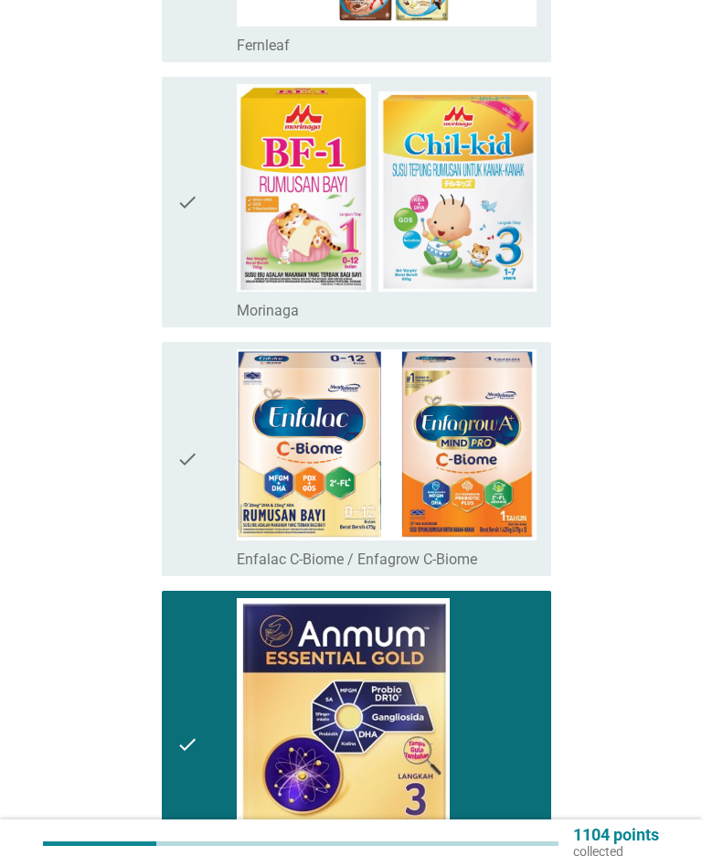
scroll to position [1356, 0]
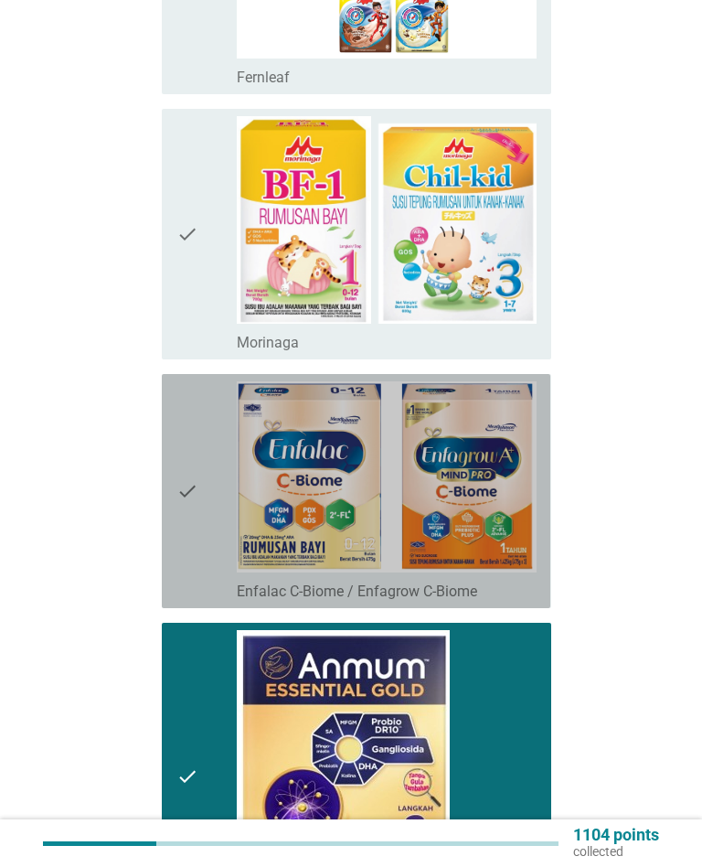
click at [181, 443] on icon "check" at bounding box center [187, 490] width 22 height 219
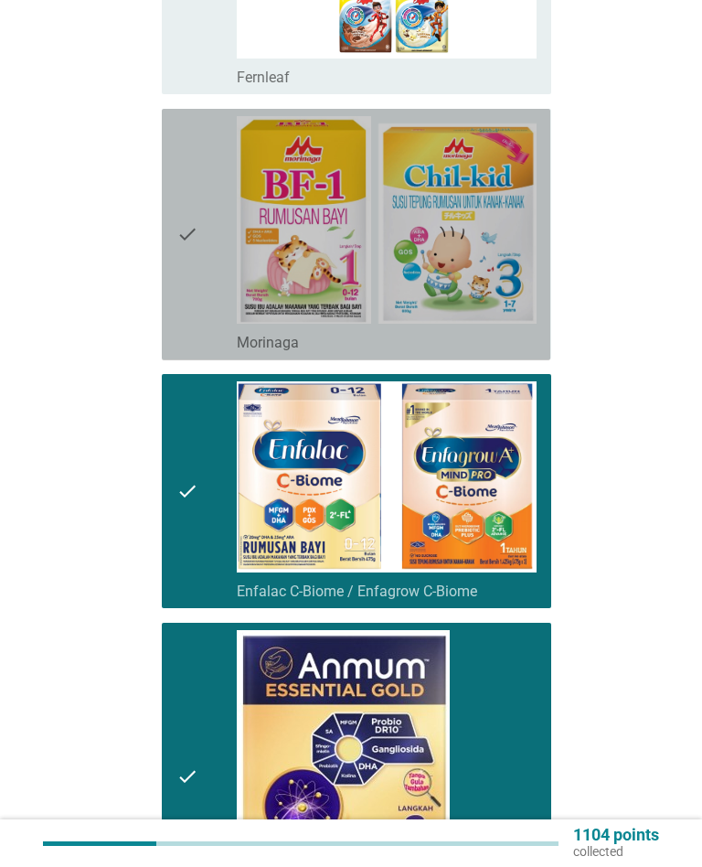
click at [208, 239] on div "check" at bounding box center [206, 234] width 60 height 237
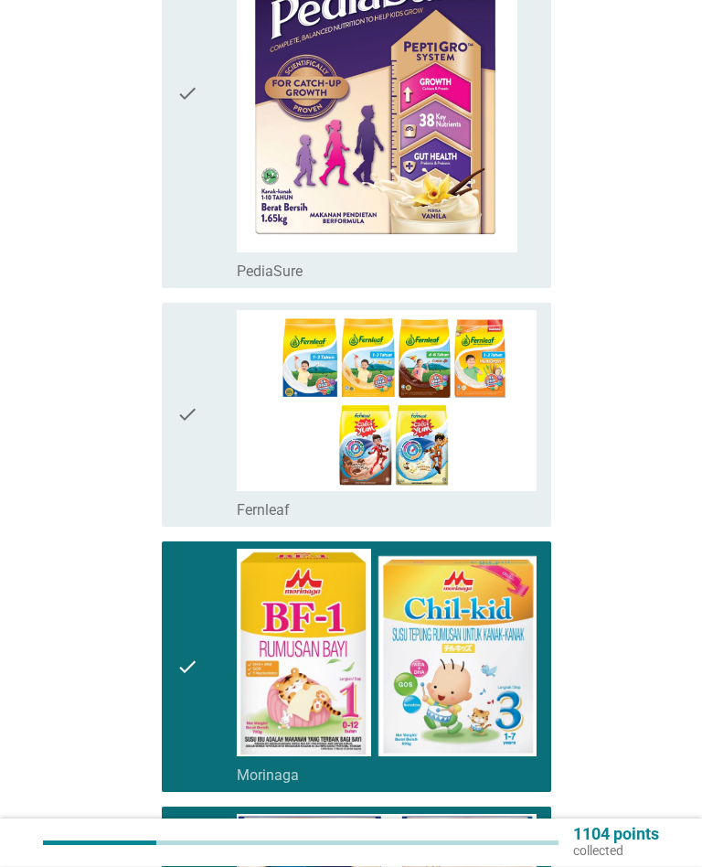
scroll to position [916, 0]
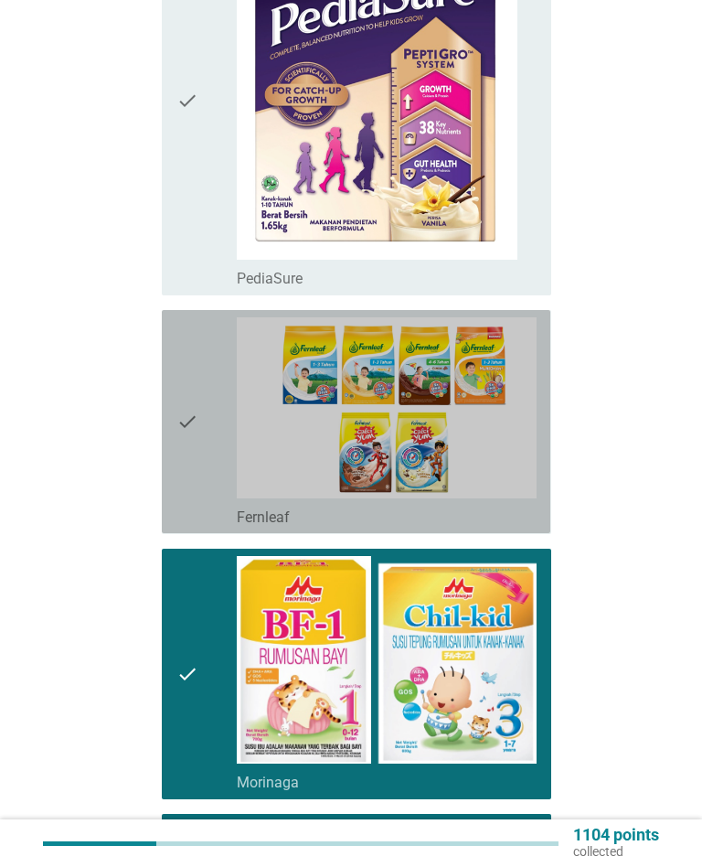
click at [197, 394] on icon "check" at bounding box center [187, 421] width 22 height 208
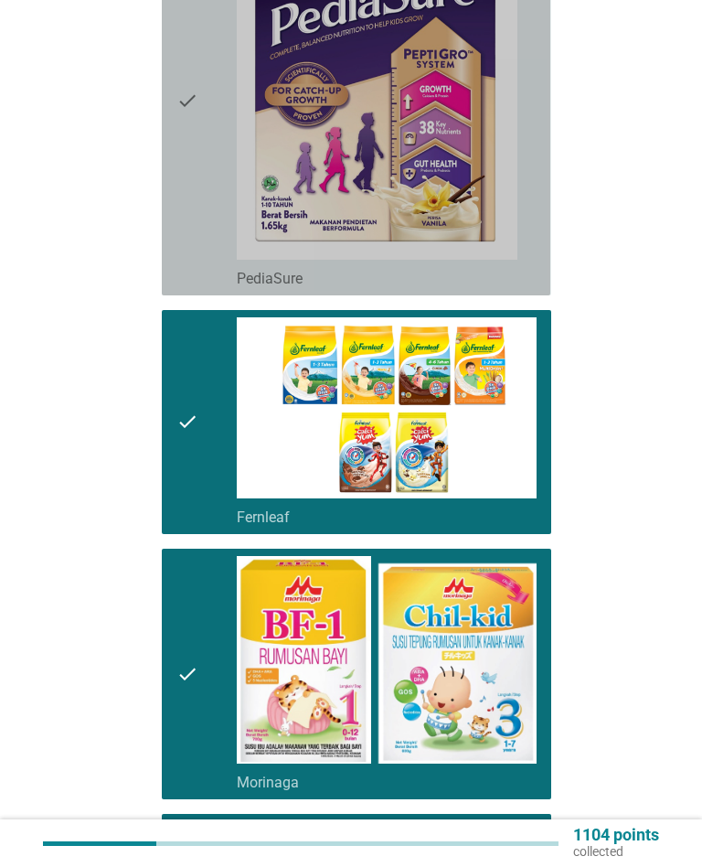
click at [181, 122] on icon "check" at bounding box center [187, 100] width 22 height 375
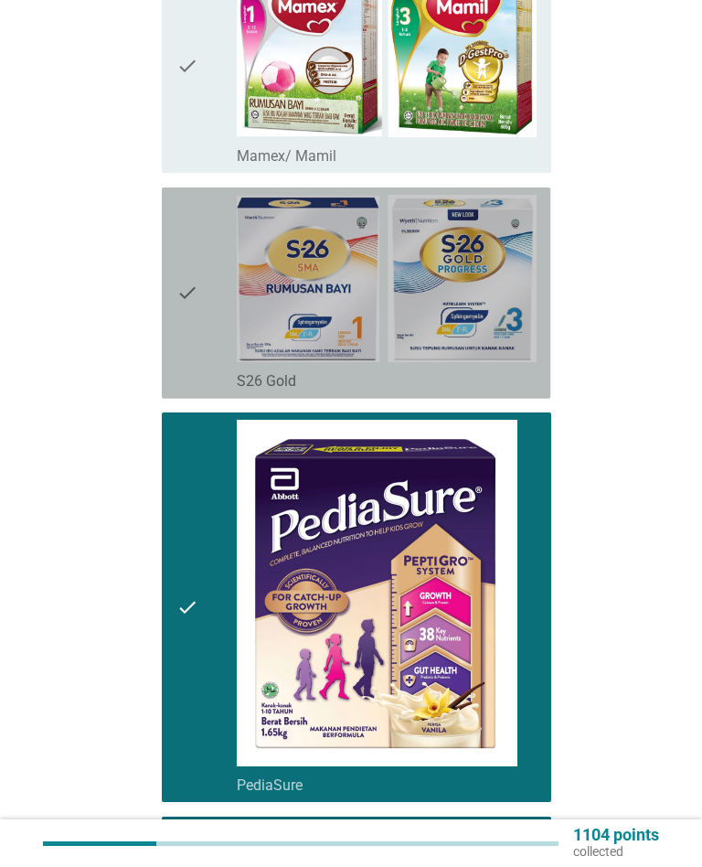
click at [195, 279] on icon "check" at bounding box center [187, 293] width 22 height 197
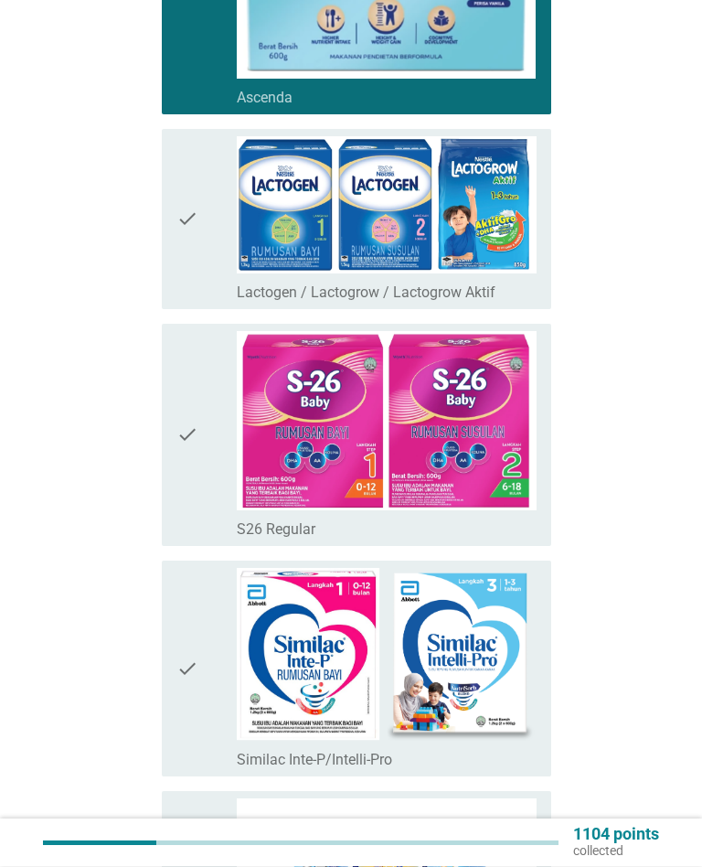
scroll to position [3920, 0]
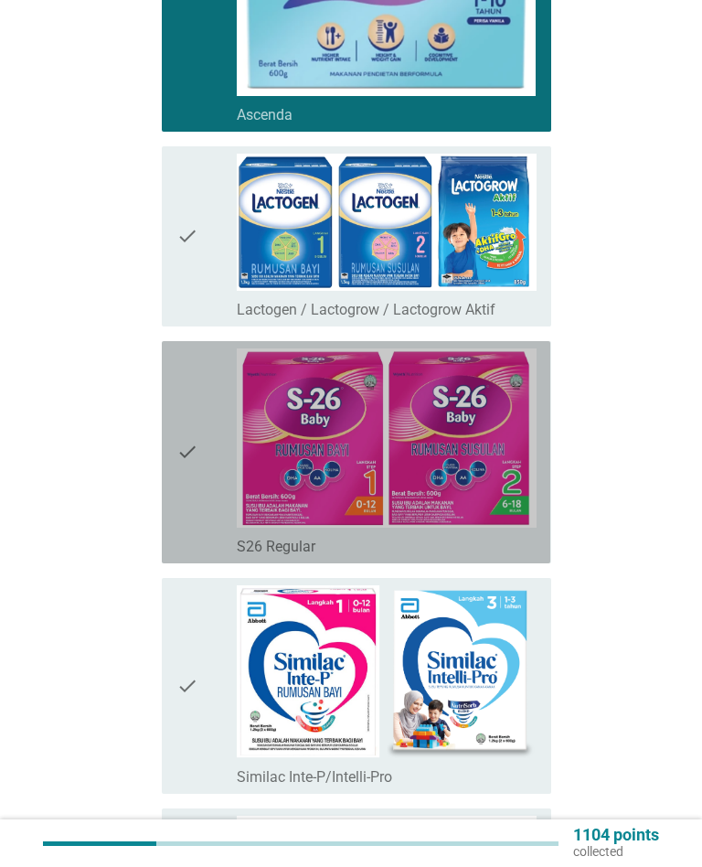
click at [194, 415] on icon "check" at bounding box center [187, 452] width 22 height 208
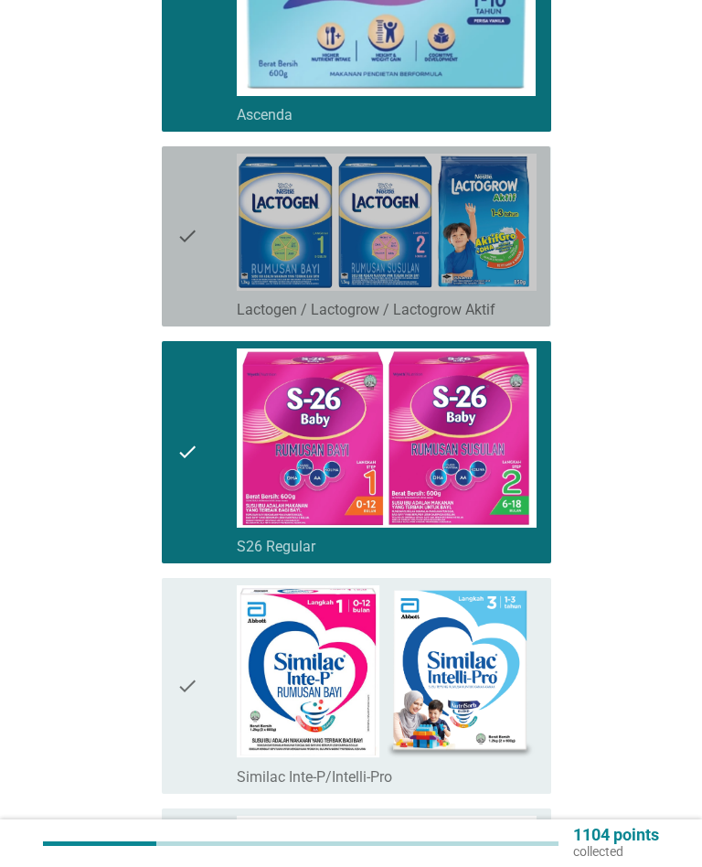
click at [207, 208] on div "check" at bounding box center [206, 237] width 60 height 166
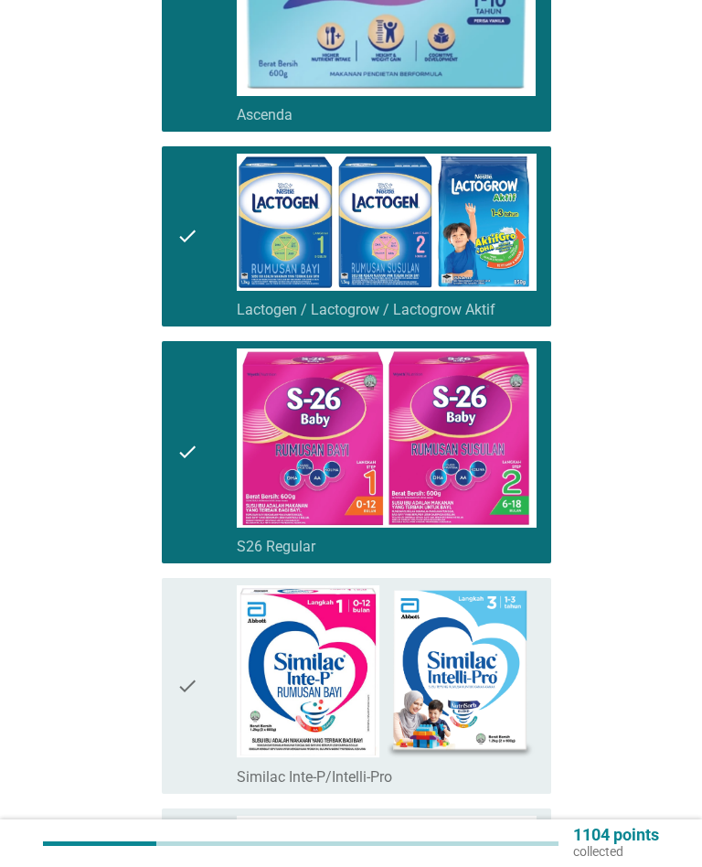
click at [216, 654] on div "check" at bounding box center [206, 685] width 60 height 201
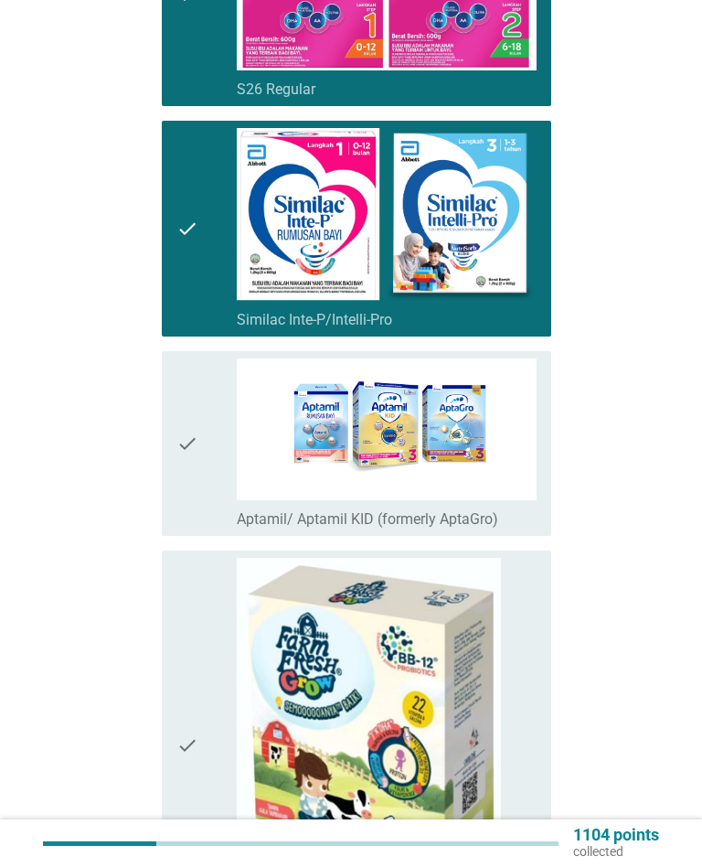
scroll to position [4403, 0]
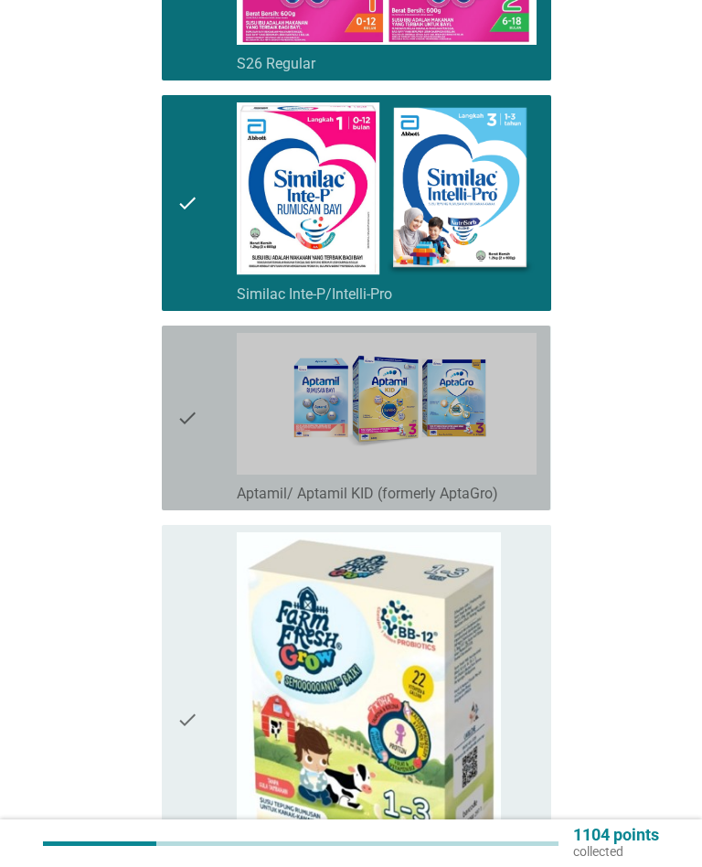
click at [193, 374] on icon "check" at bounding box center [187, 418] width 22 height 170
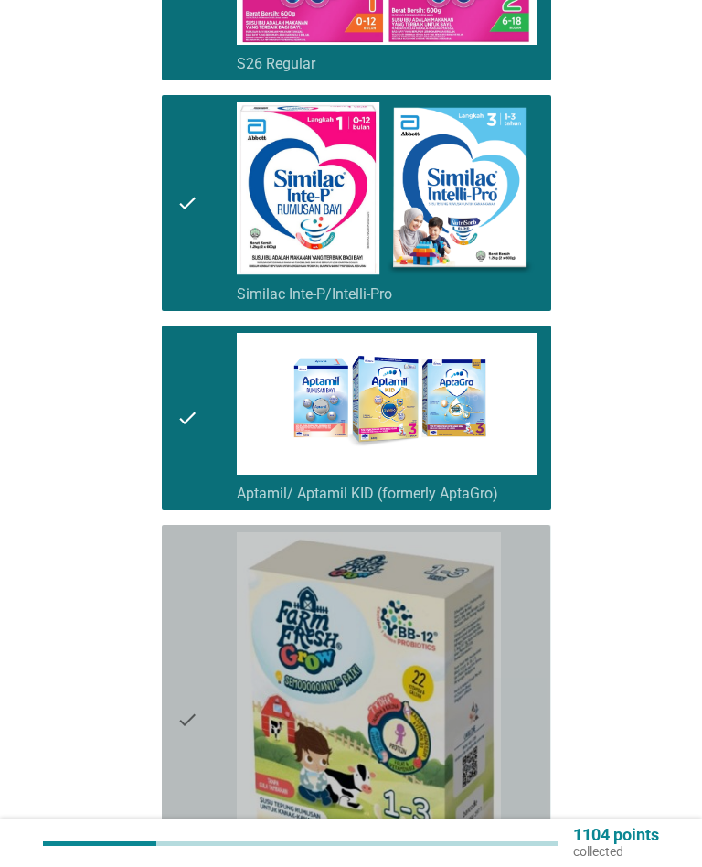
click at [198, 642] on icon "check" at bounding box center [187, 719] width 22 height 375
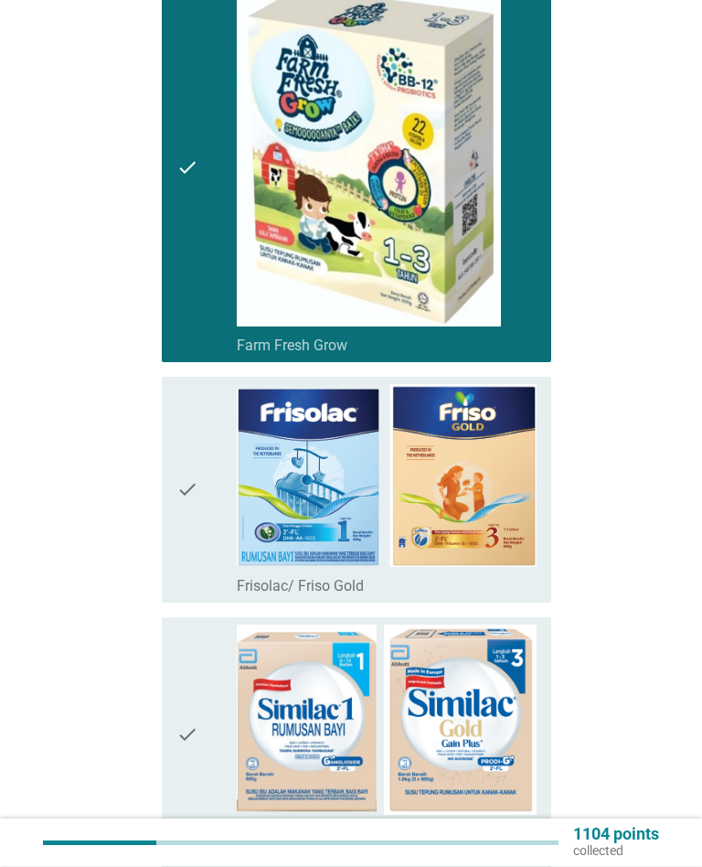
scroll to position [4955, 0]
click at [209, 461] on div "check" at bounding box center [206, 489] width 60 height 211
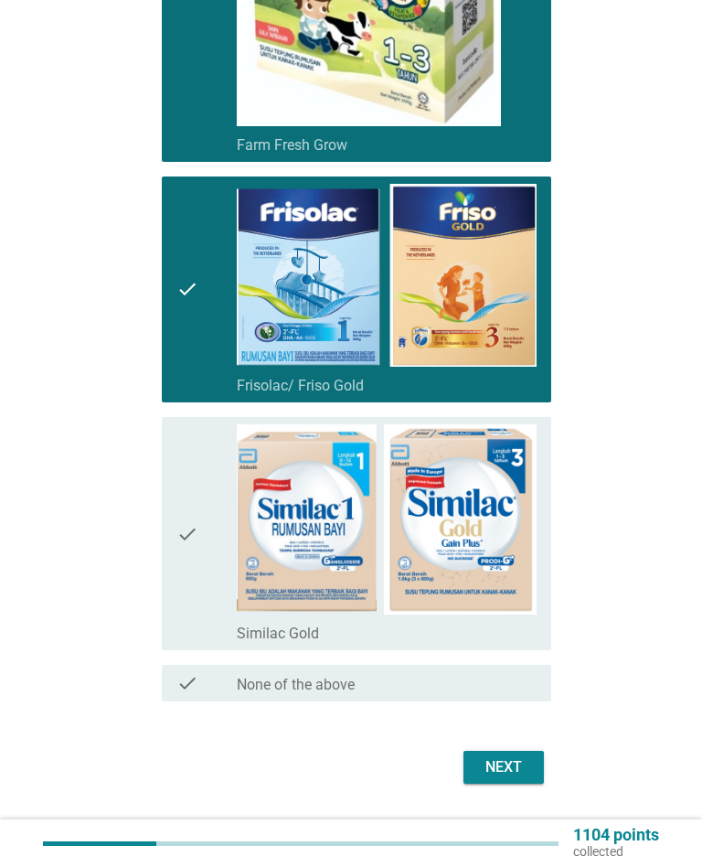
scroll to position [5160, 0]
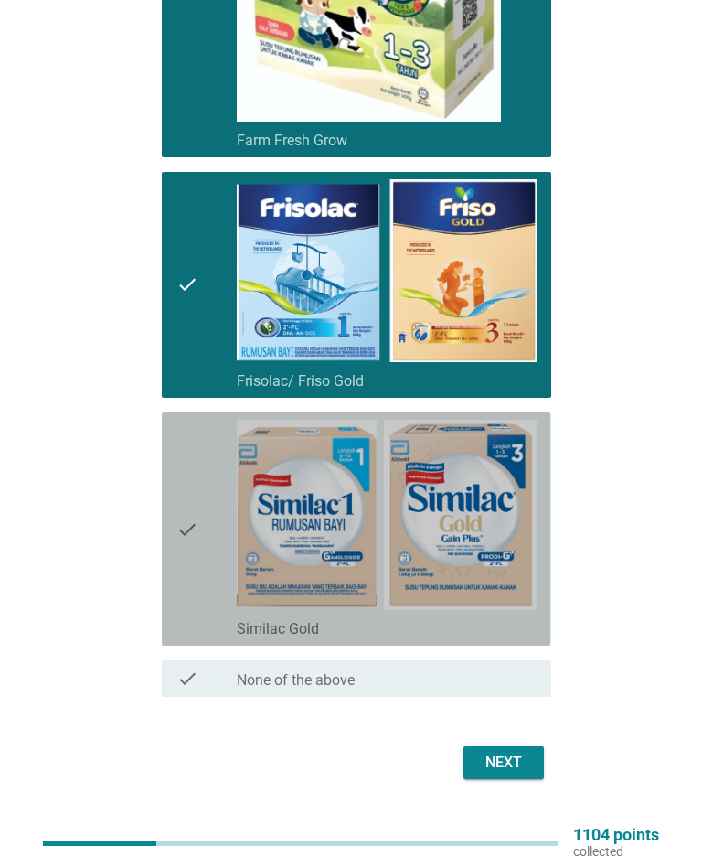
click at [175, 502] on div "check check_box_outline_blank Similac Gold" at bounding box center [356, 528] width 389 height 233
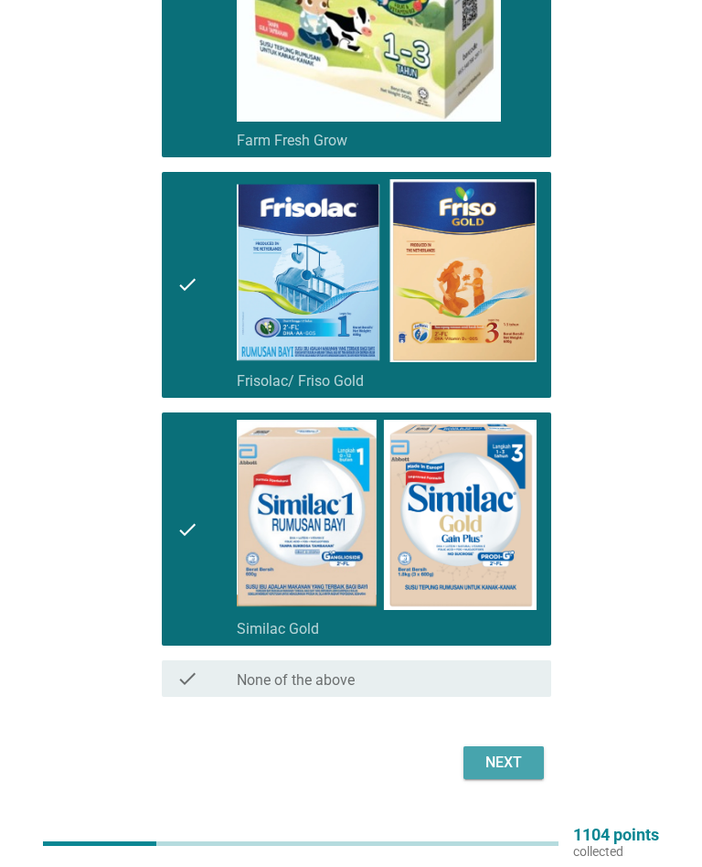
click at [508, 752] on div "Next" at bounding box center [503, 763] width 51 height 22
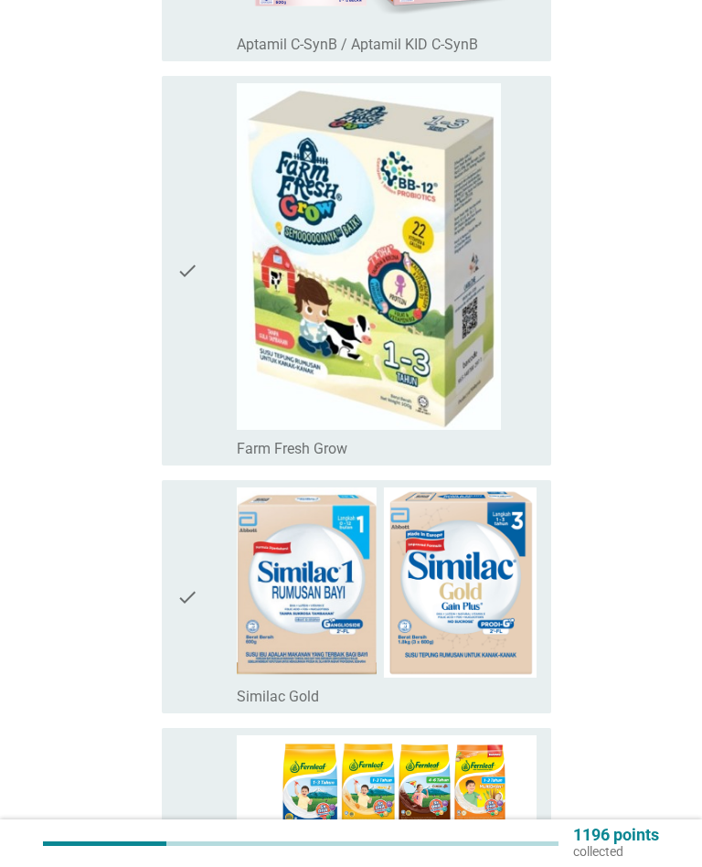
scroll to position [3537, 0]
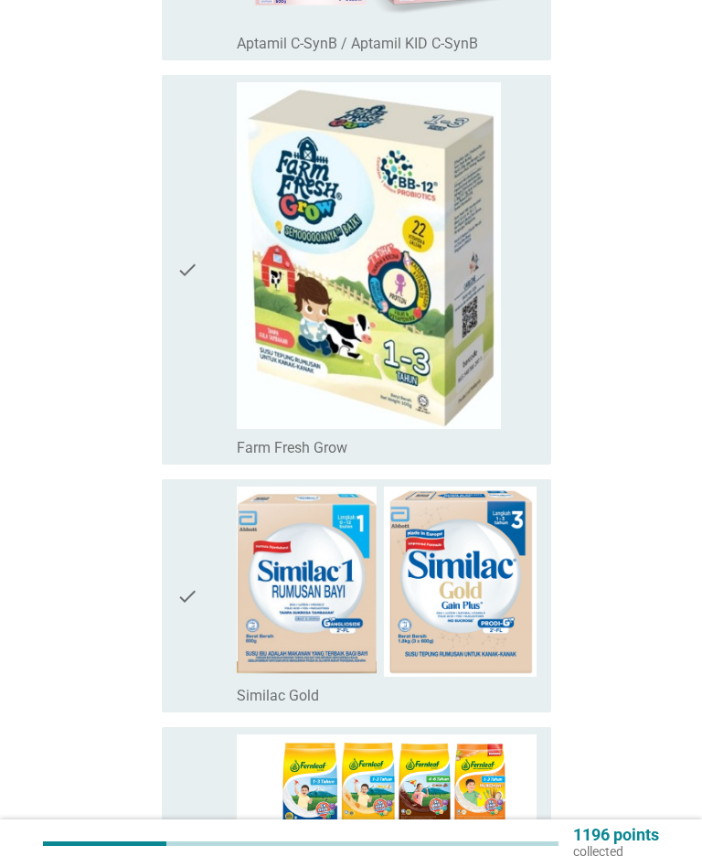
click at [207, 363] on div "check" at bounding box center [206, 269] width 60 height 375
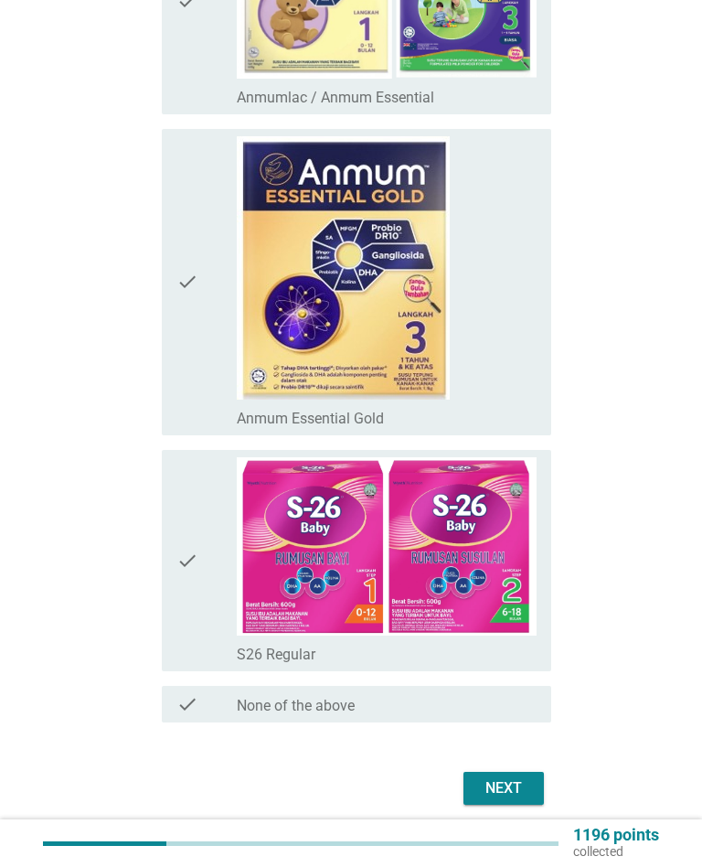
scroll to position [4898, 0]
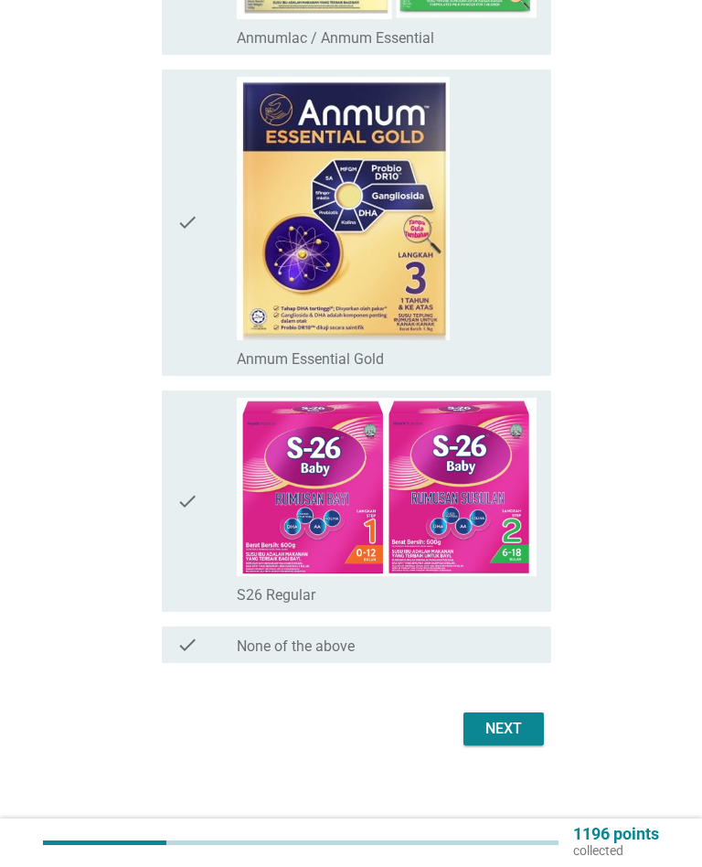
click at [511, 732] on div "Next" at bounding box center [503, 730] width 51 height 22
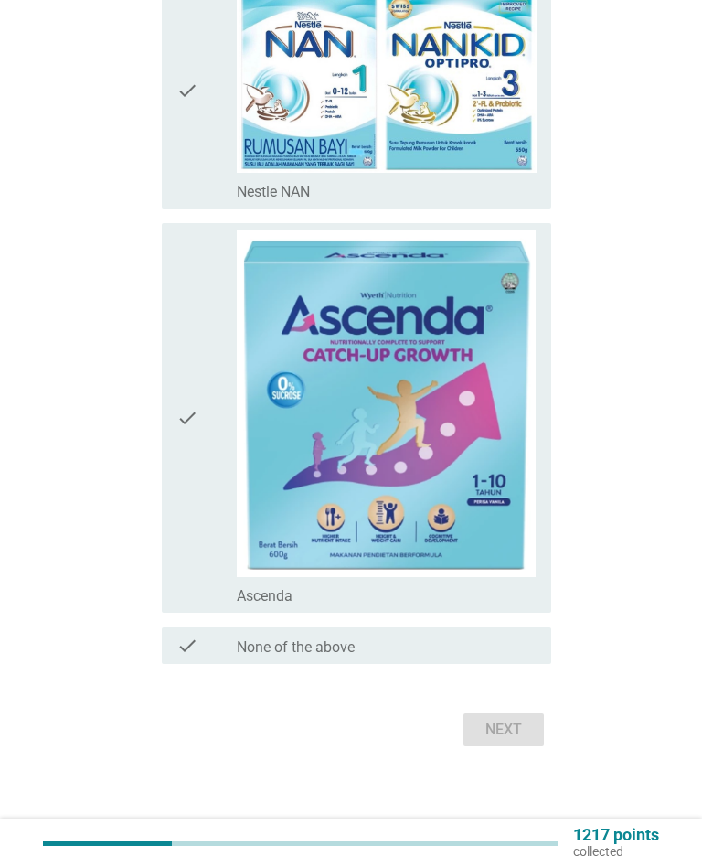
scroll to position [0, 0]
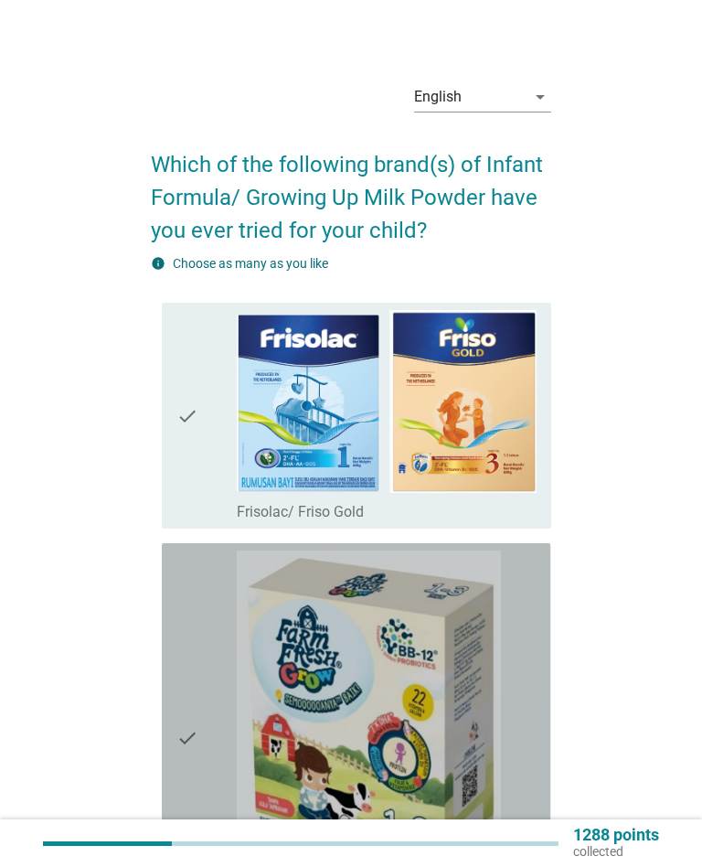
click at [206, 616] on div "check" at bounding box center [206, 737] width 60 height 375
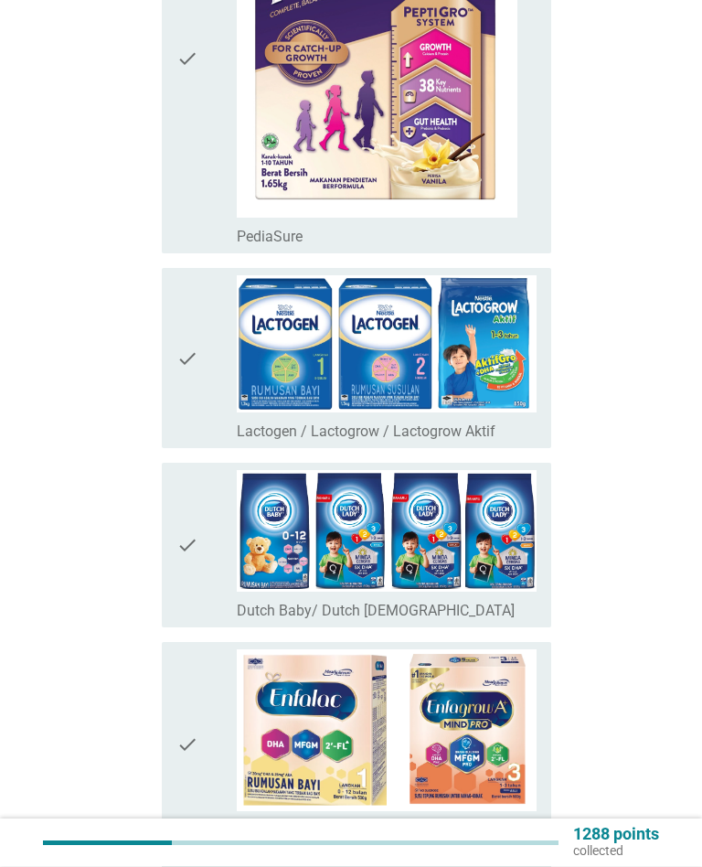
scroll to position [1790, 0]
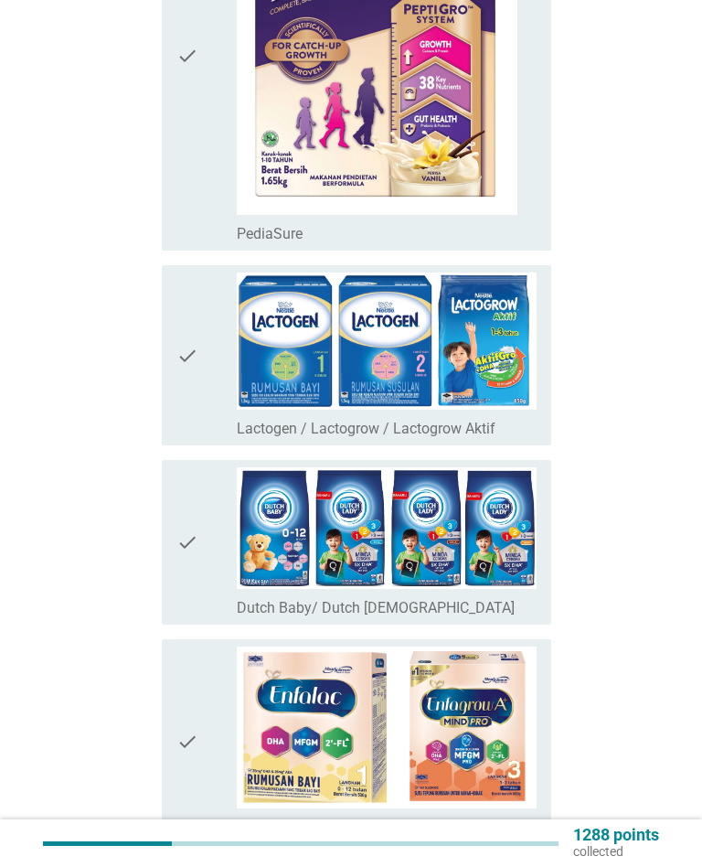
click at [204, 538] on div "check" at bounding box center [206, 542] width 60 height 150
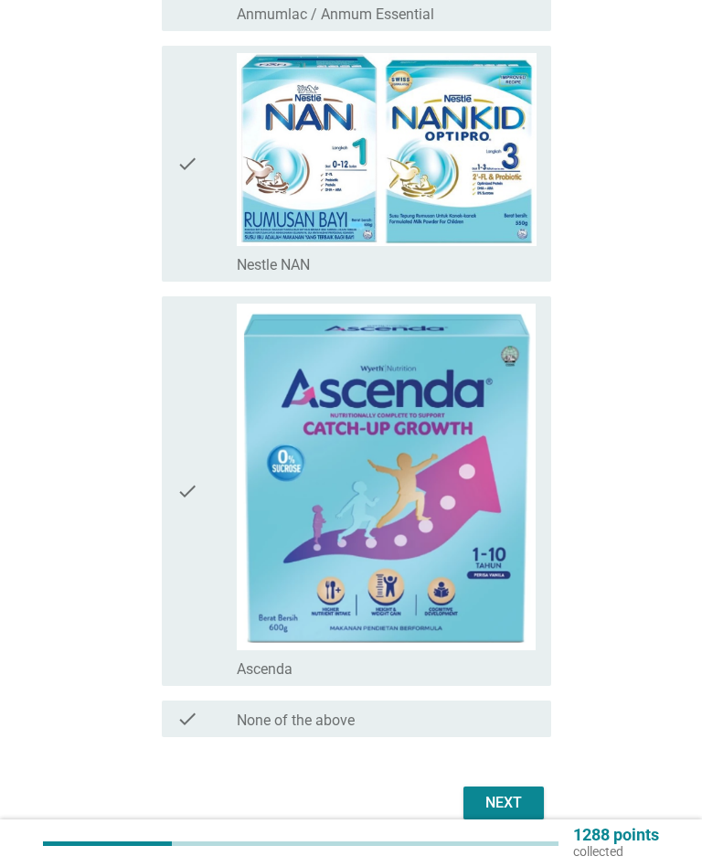
scroll to position [4898, 0]
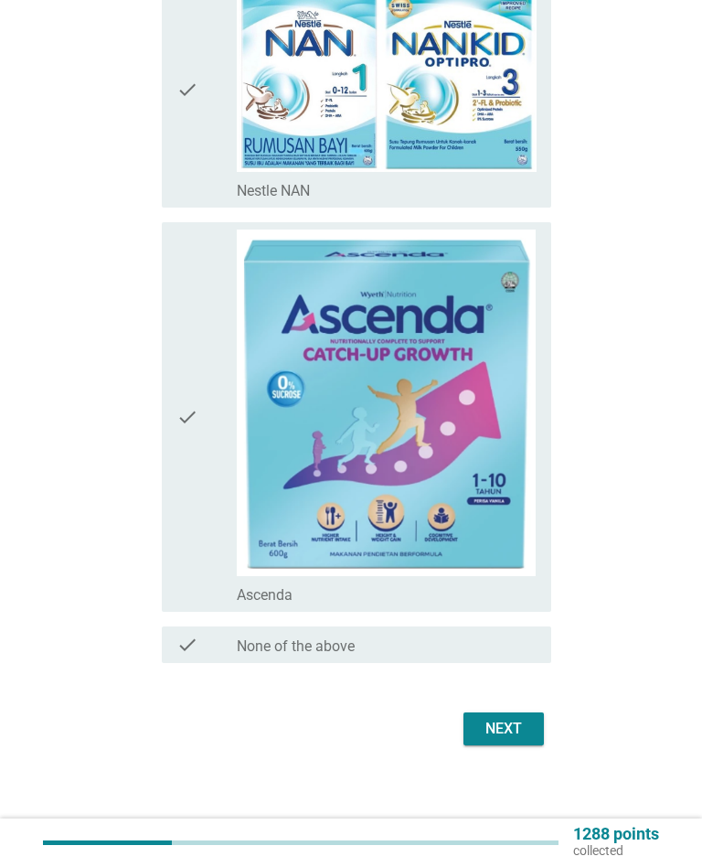
click at [516, 731] on div "Next" at bounding box center [503, 730] width 51 height 22
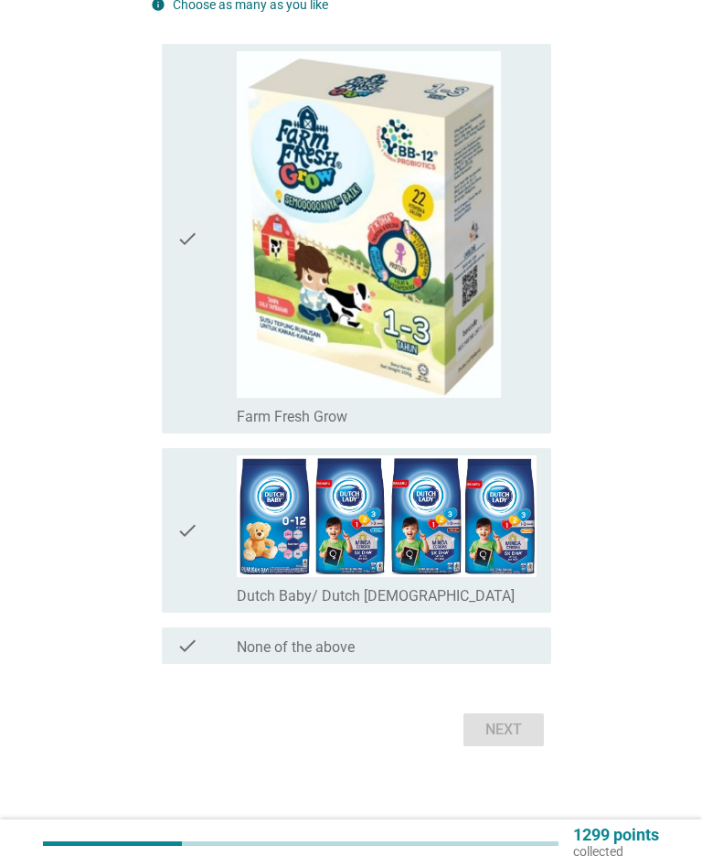
scroll to position [0, 0]
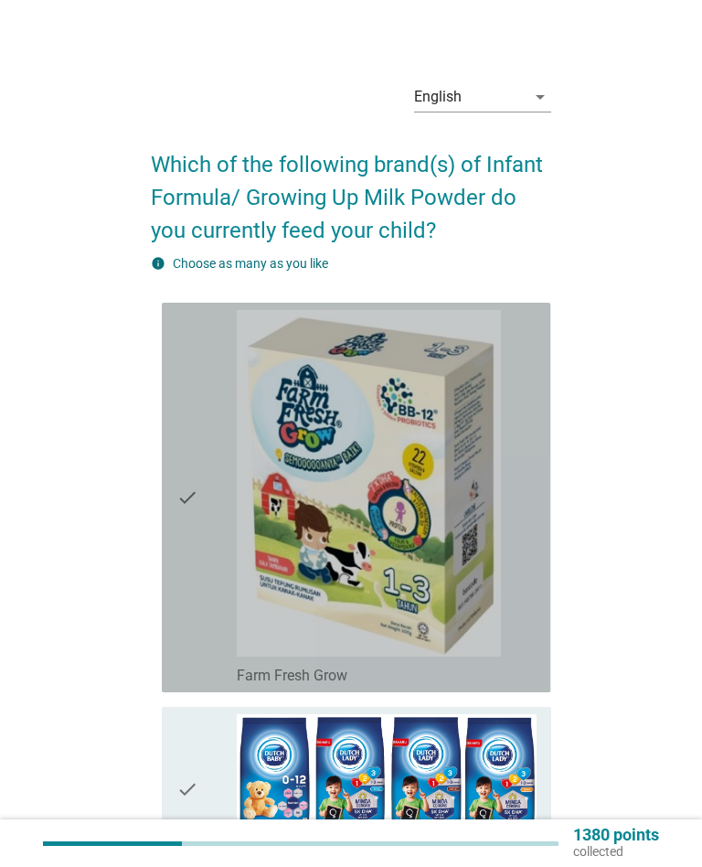
click at [197, 615] on icon "check" at bounding box center [187, 497] width 22 height 375
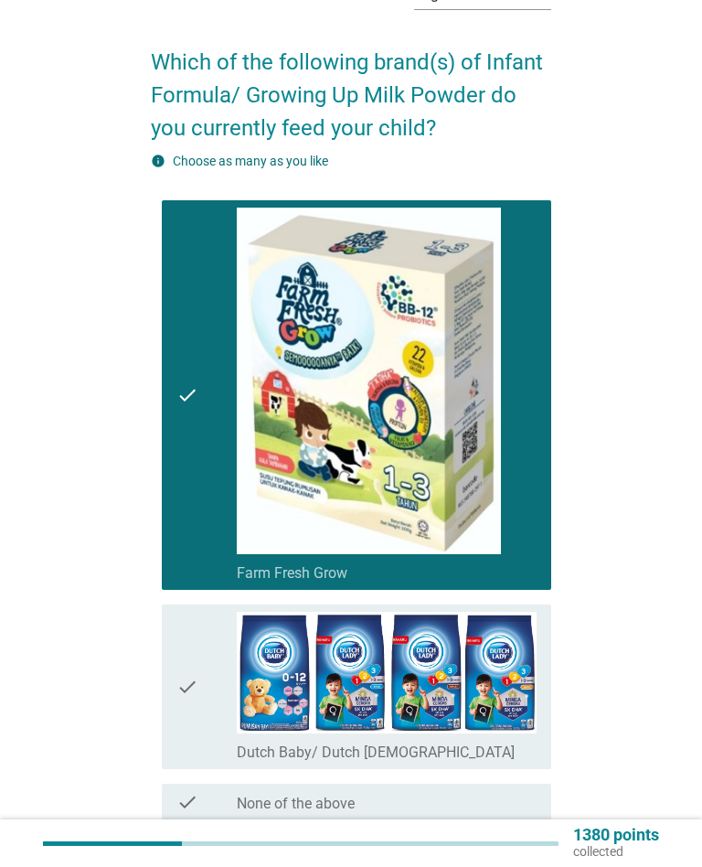
scroll to position [259, 0]
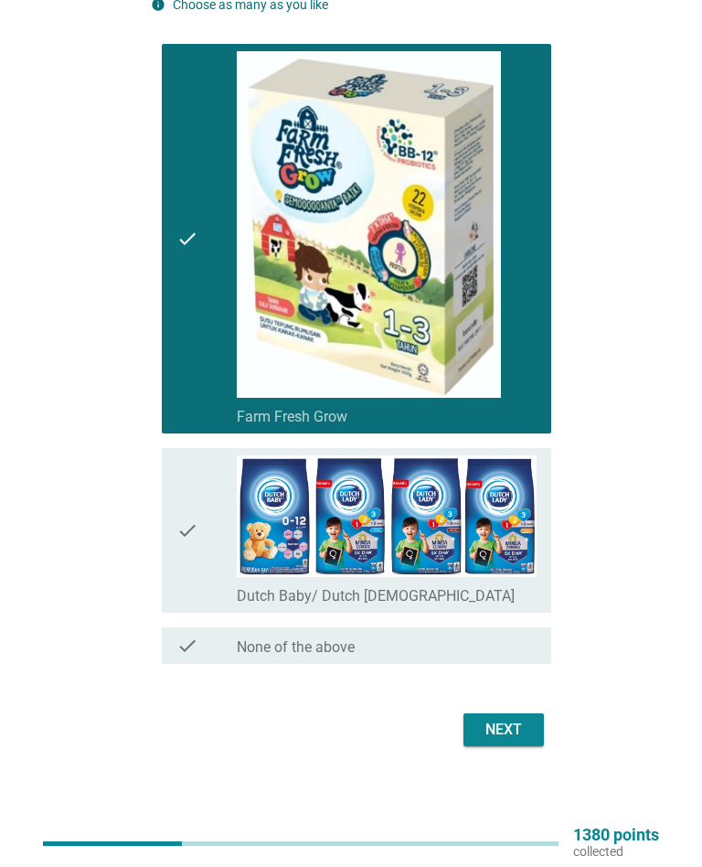
click at [501, 723] on div "Next" at bounding box center [503, 730] width 51 height 22
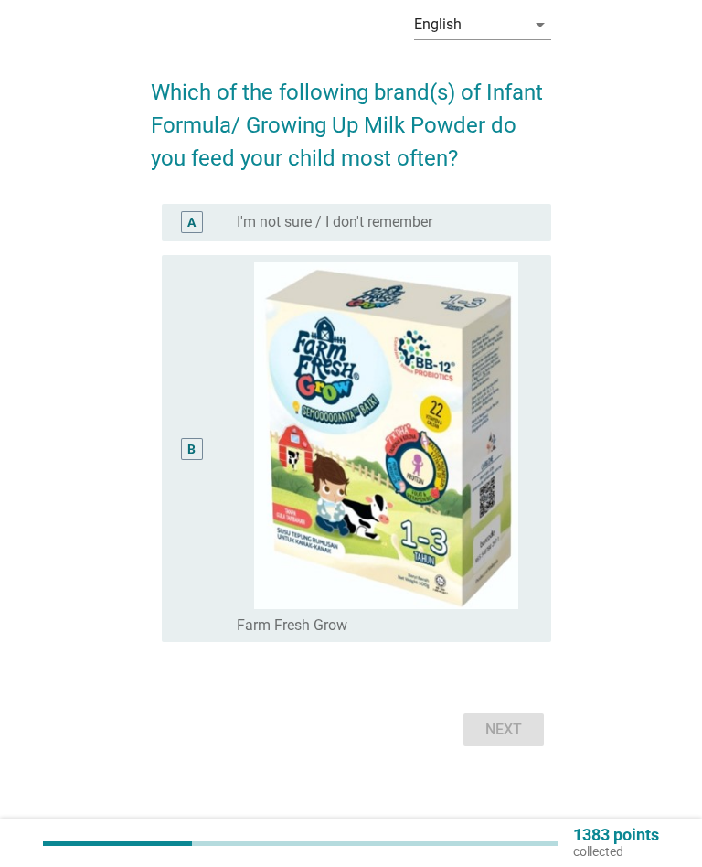
scroll to position [0, 0]
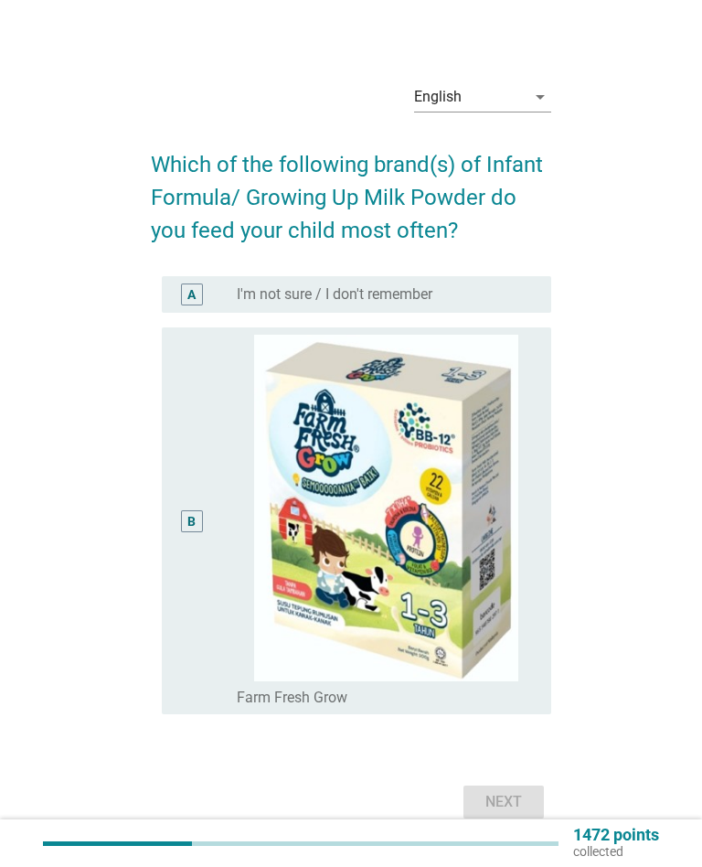
click at [239, 644] on img at bounding box center [387, 508] width 300 height 347
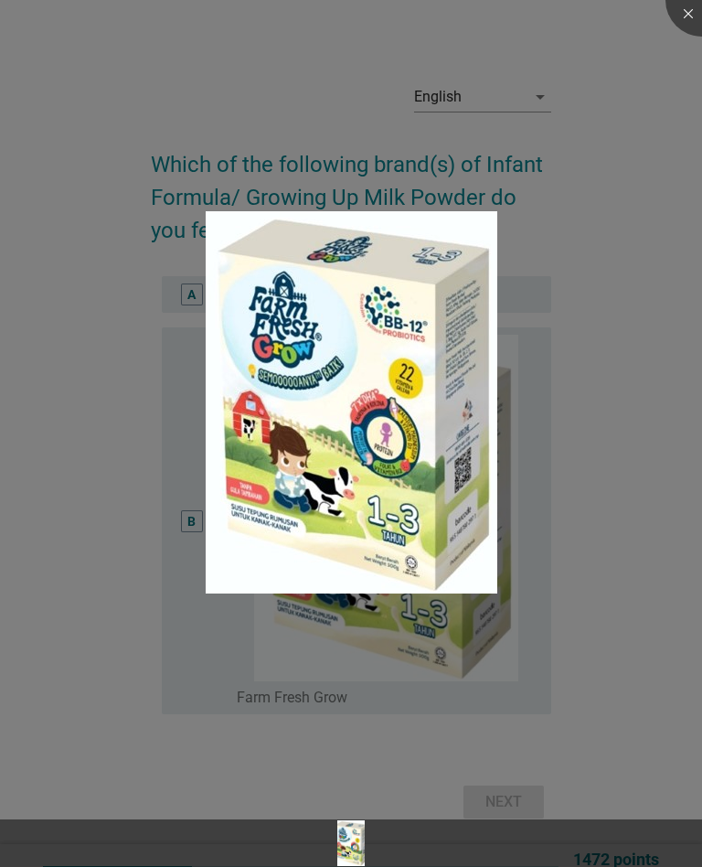
click at [354, 764] on div at bounding box center [351, 433] width 702 height 867
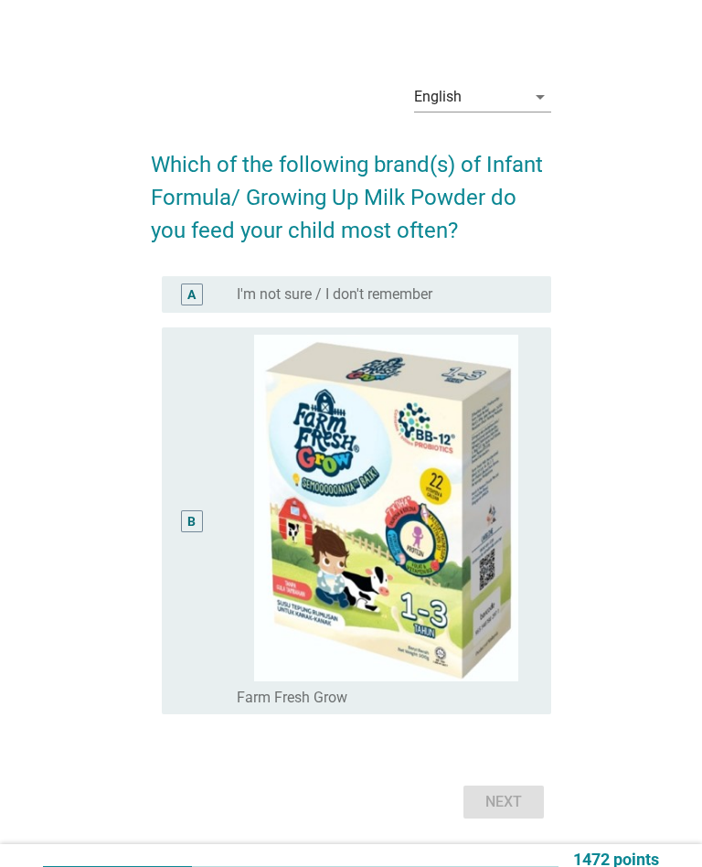
click at [183, 578] on div "B" at bounding box center [191, 521] width 30 height 372
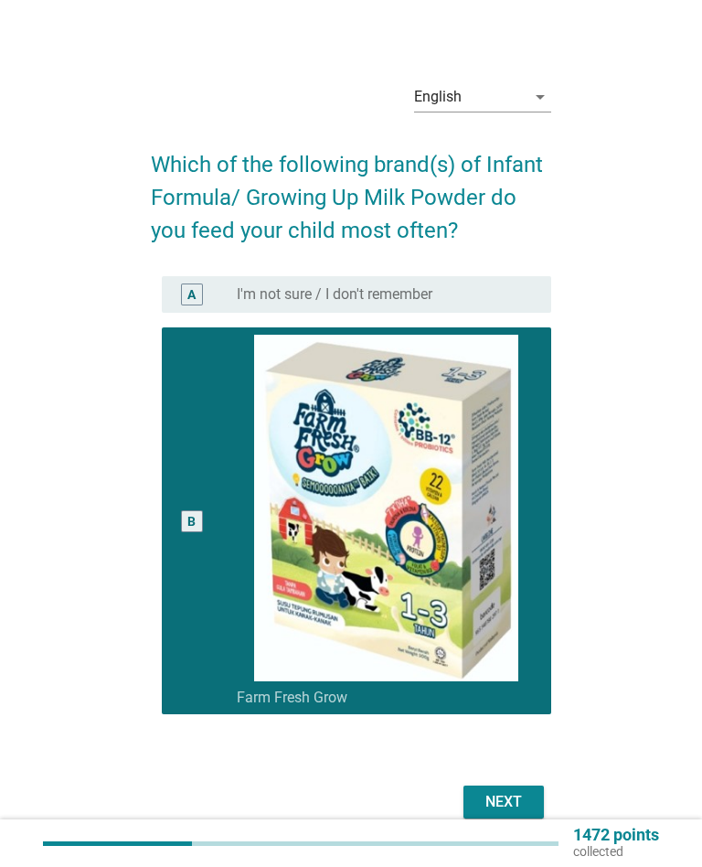
click at [504, 795] on div "Next" at bounding box center [503, 802] width 51 height 22
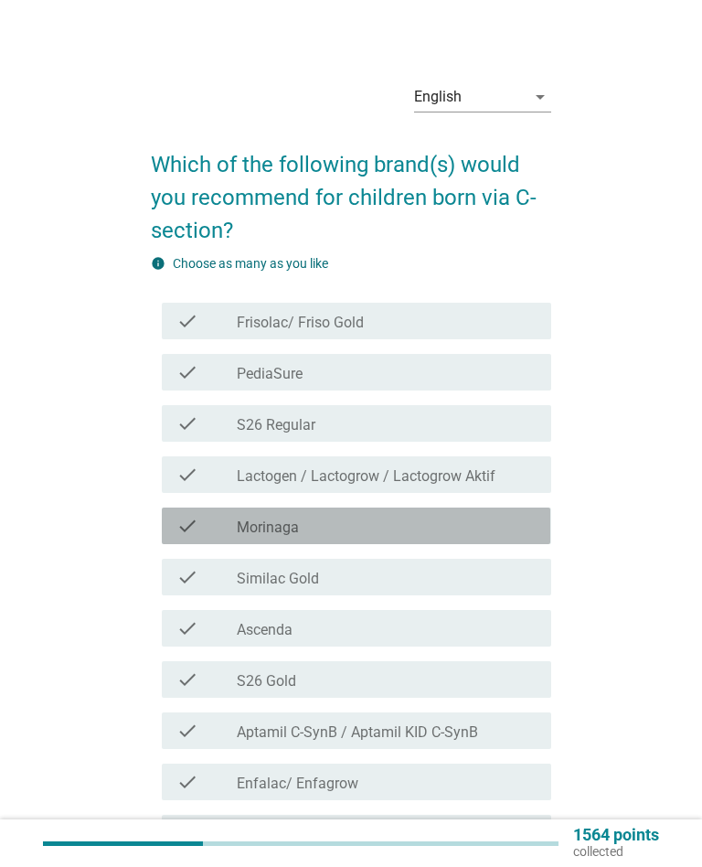
click at [481, 521] on div "check_box_outline_blank [PERSON_NAME]" at bounding box center [387, 526] width 300 height 22
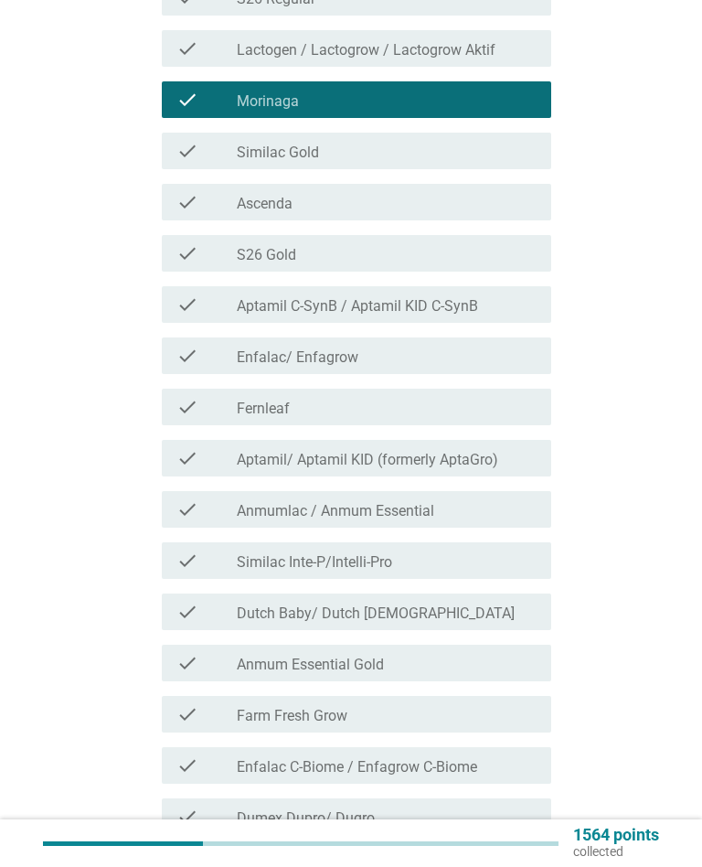
scroll to position [427, 0]
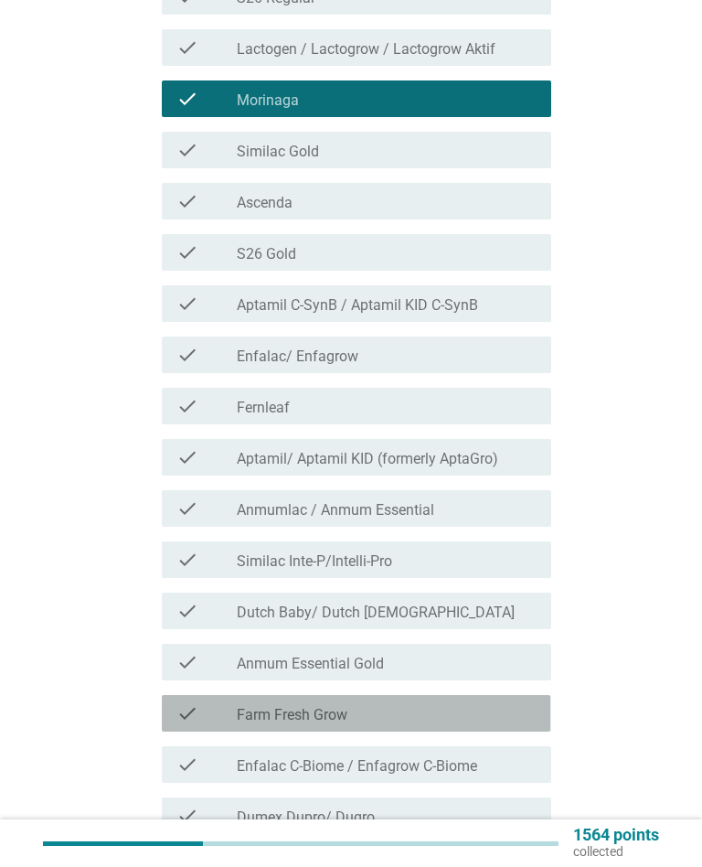
click at [399, 715] on div "check_box_outline_blank Farm Fresh Grow" at bounding box center [387, 713] width 300 height 22
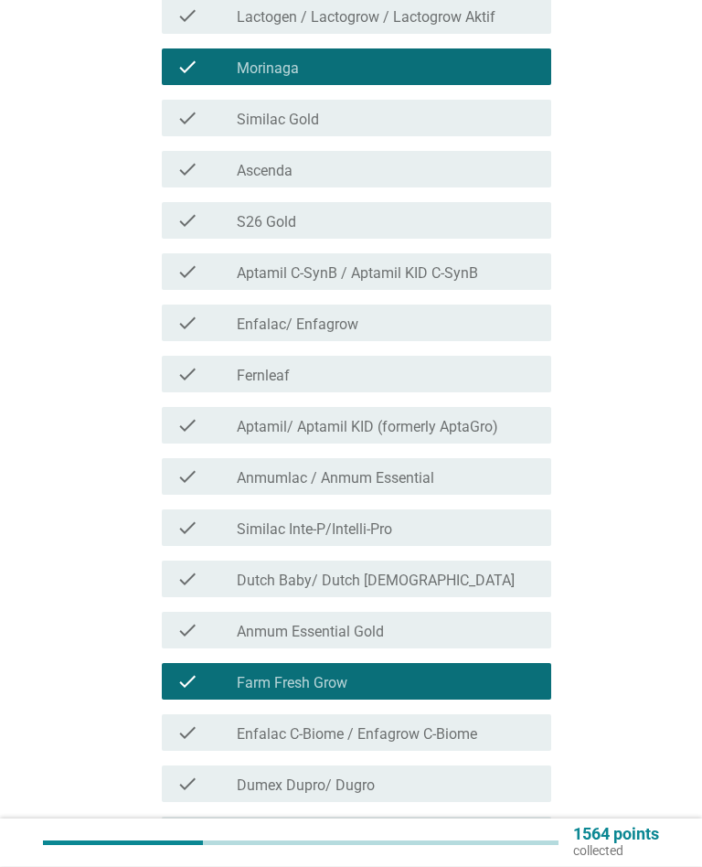
scroll to position [466, 0]
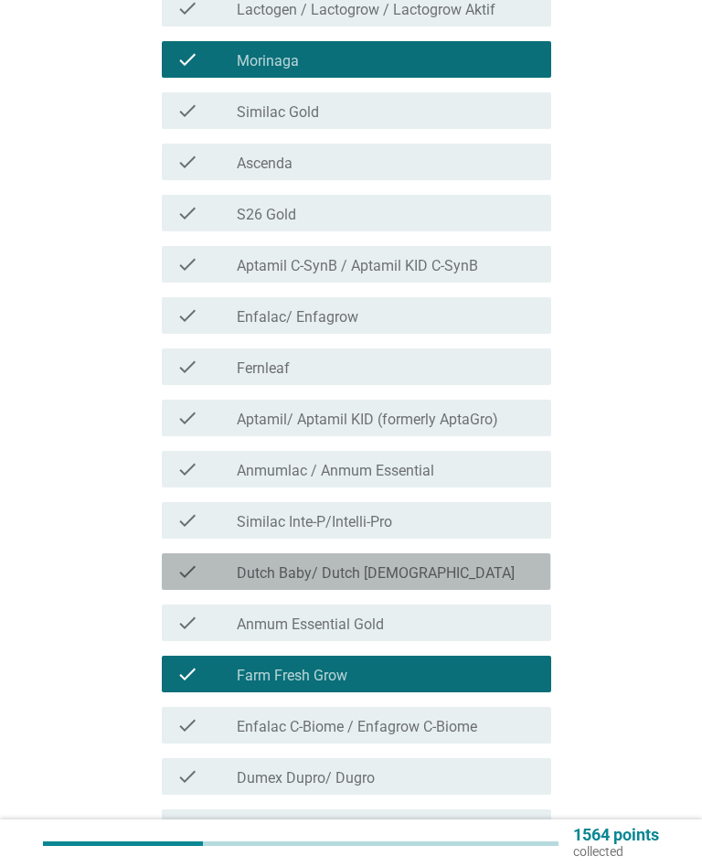
click at [465, 564] on div "check_box_outline_blank Dutch Baby/ [DEMOGRAPHIC_DATA] [DEMOGRAPHIC_DATA]" at bounding box center [387, 572] width 300 height 22
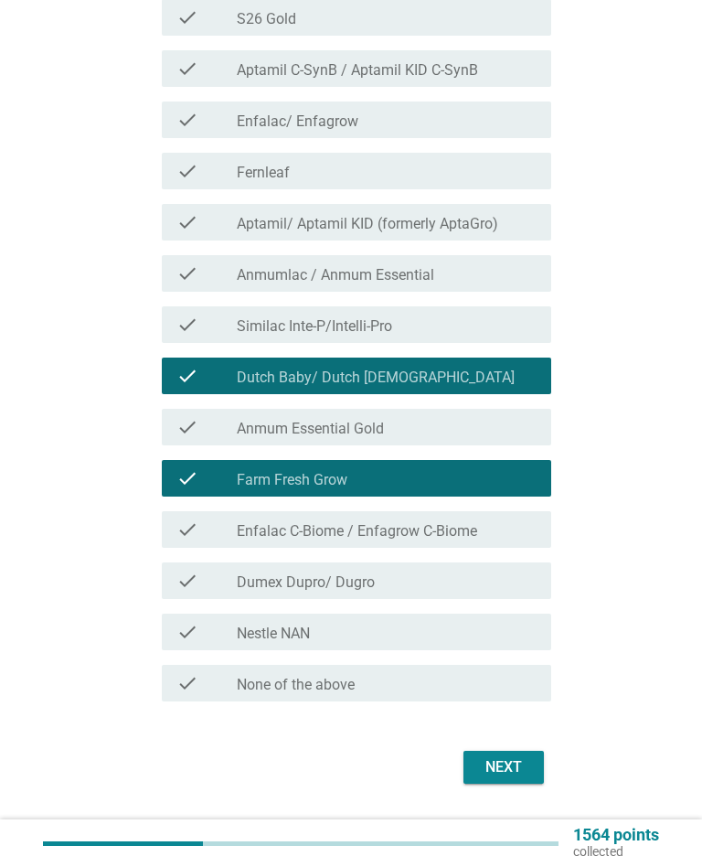
scroll to position [700, 0]
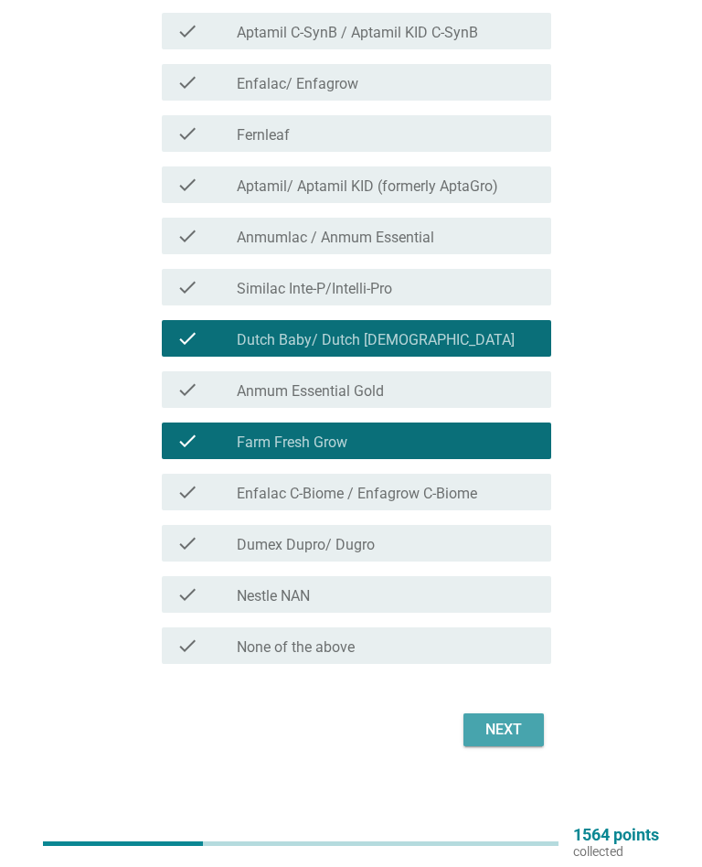
click at [517, 728] on div "Next" at bounding box center [503, 730] width 51 height 22
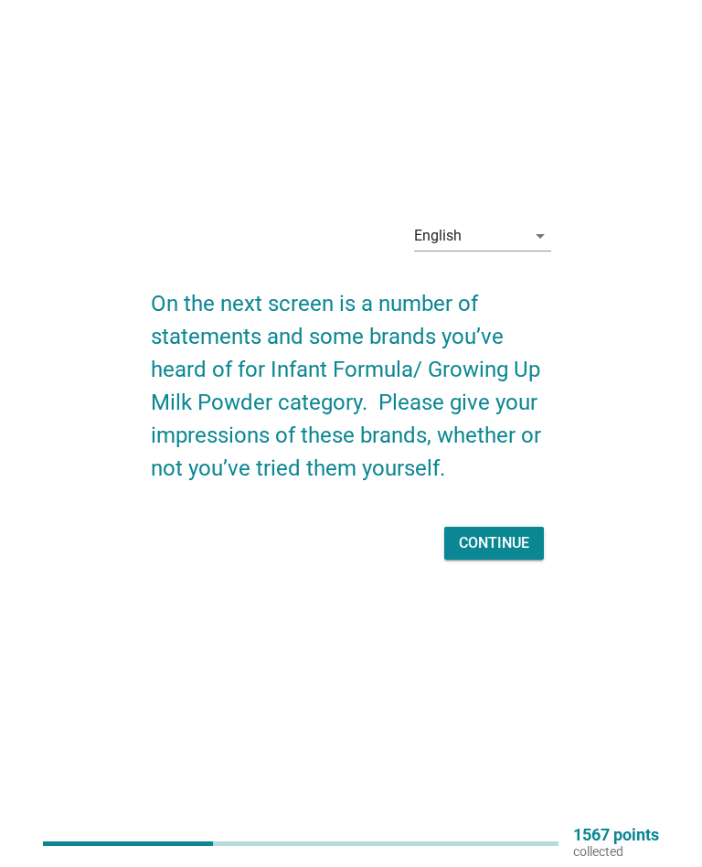
scroll to position [0, 0]
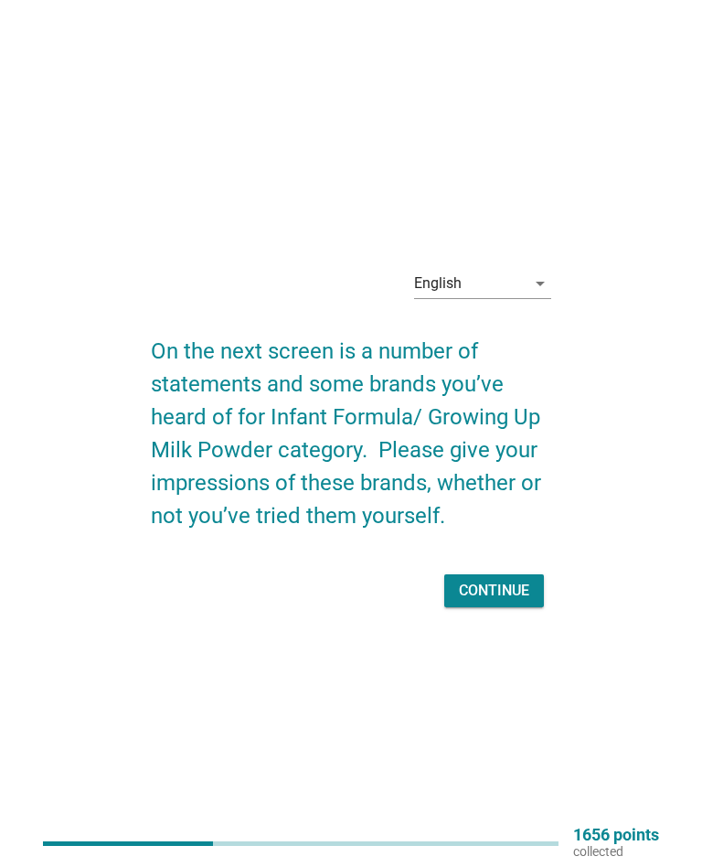
click at [515, 582] on div "Continue" at bounding box center [494, 591] width 70 height 22
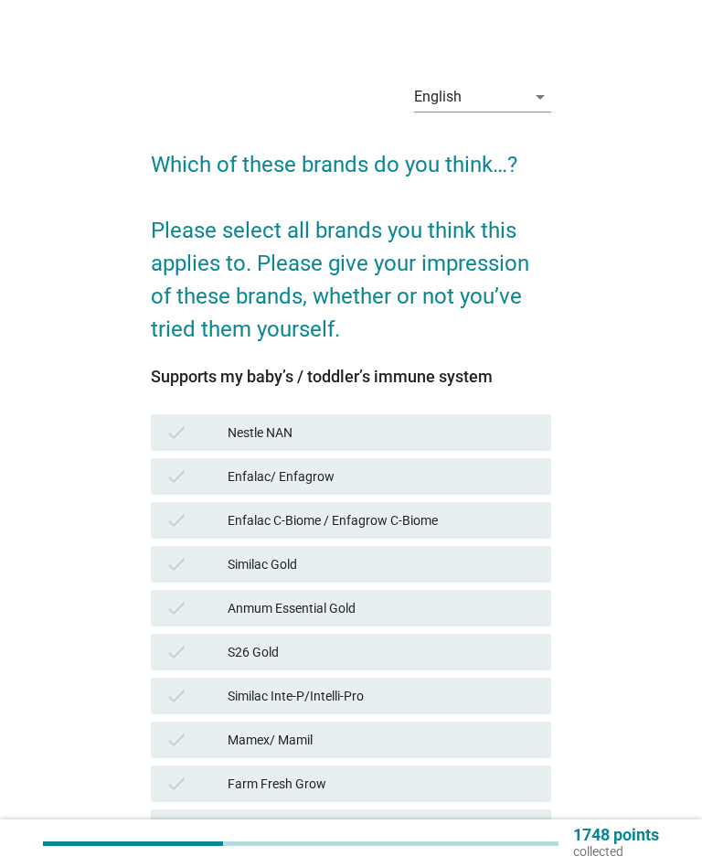
click at [470, 474] on div "Enfalac/ Enfagrow" at bounding box center [382, 476] width 309 height 22
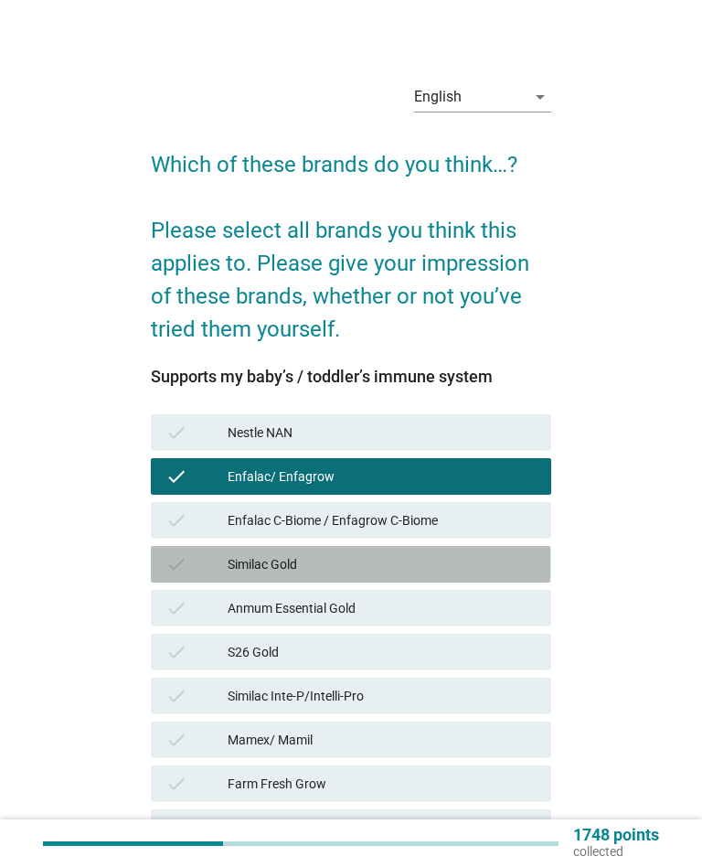
click at [431, 555] on div "Similac Gold" at bounding box center [382, 564] width 309 height 22
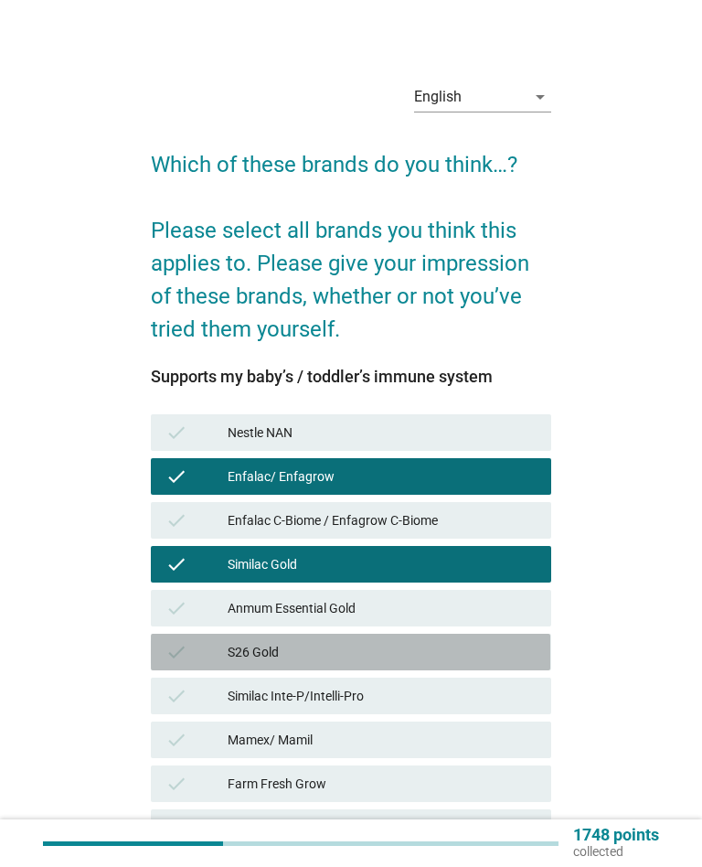
click at [353, 640] on div "check S26 Gold" at bounding box center [351, 652] width 400 height 37
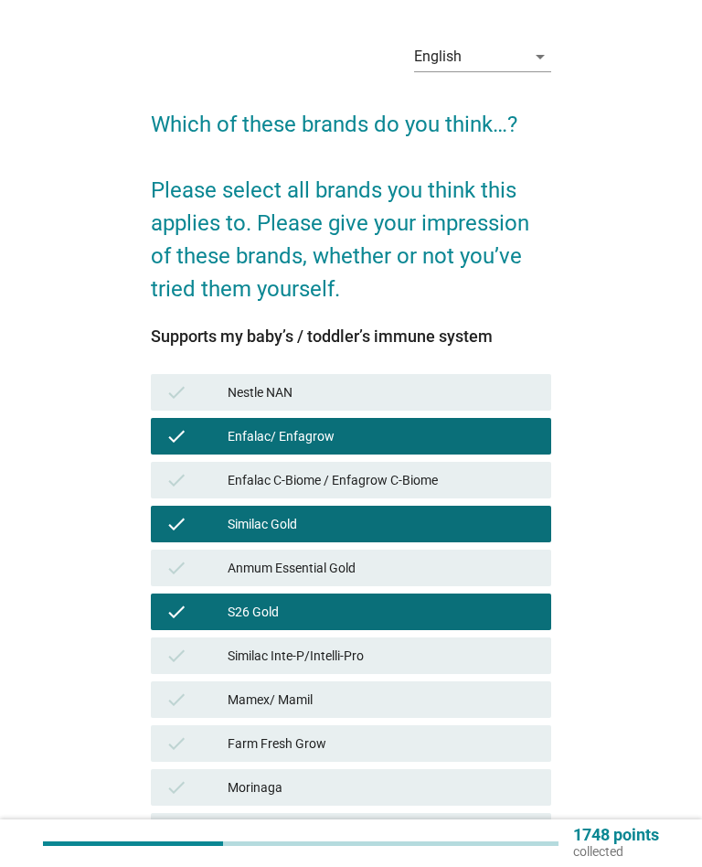
scroll to position [122, 0]
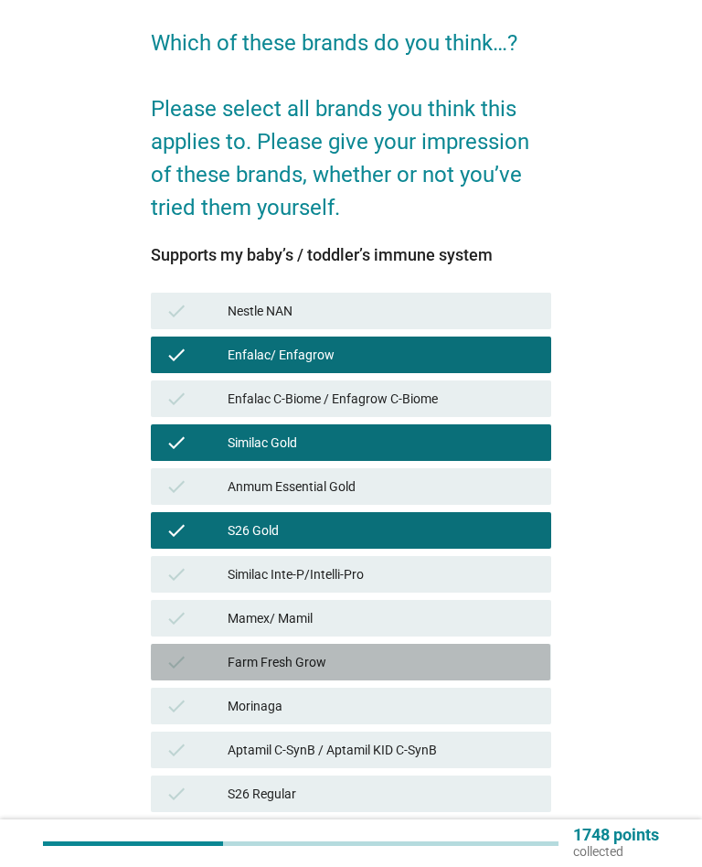
click at [348, 659] on div "Farm Fresh Grow" at bounding box center [382, 662] width 309 height 22
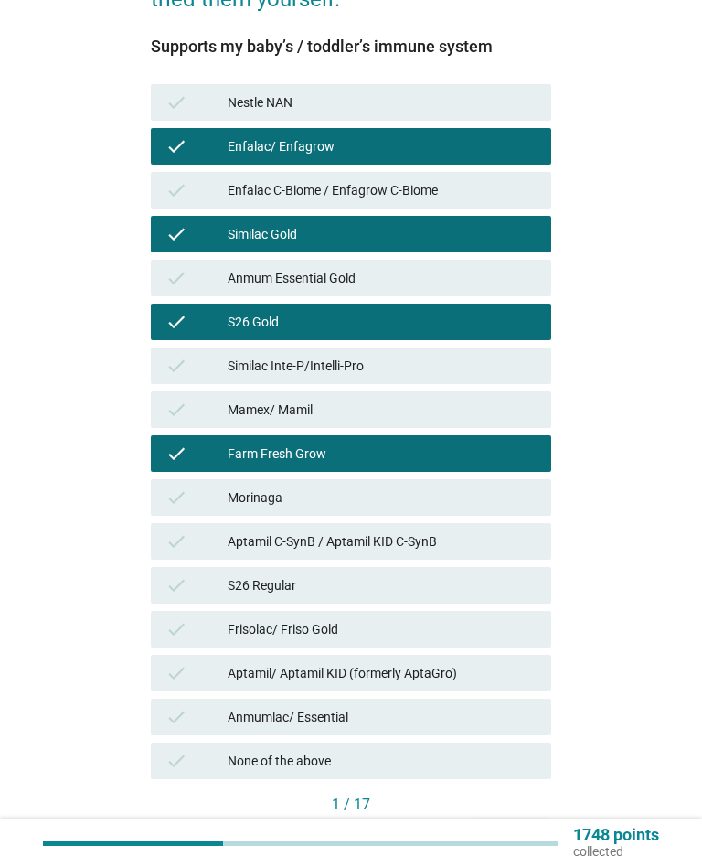
scroll to position [331, 0]
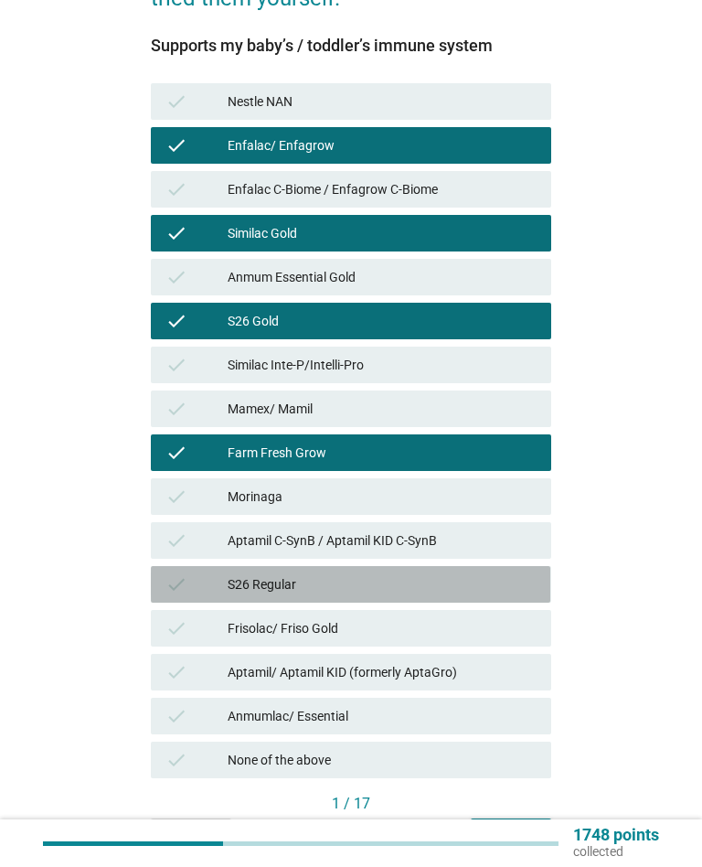
click at [384, 589] on div "S26 Regular" at bounding box center [382, 584] width 309 height 22
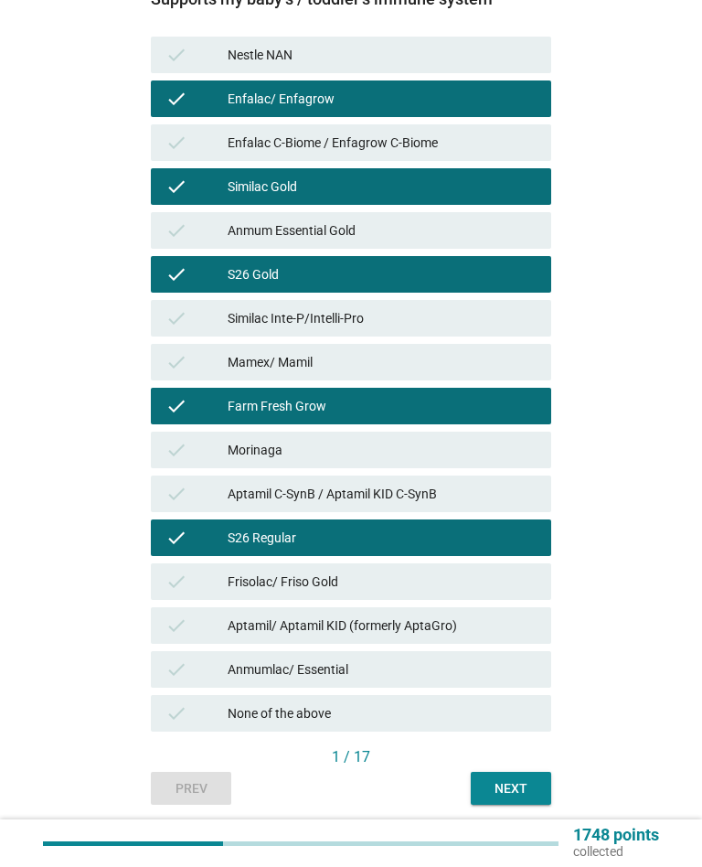
scroll to position [382, 0]
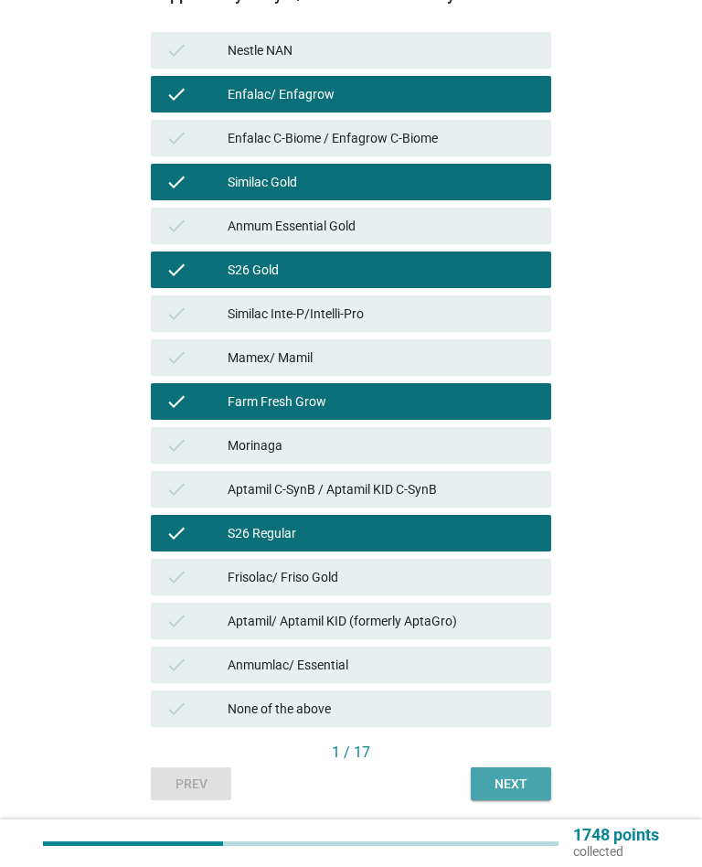
click at [516, 780] on div "Next" at bounding box center [511, 784] width 51 height 19
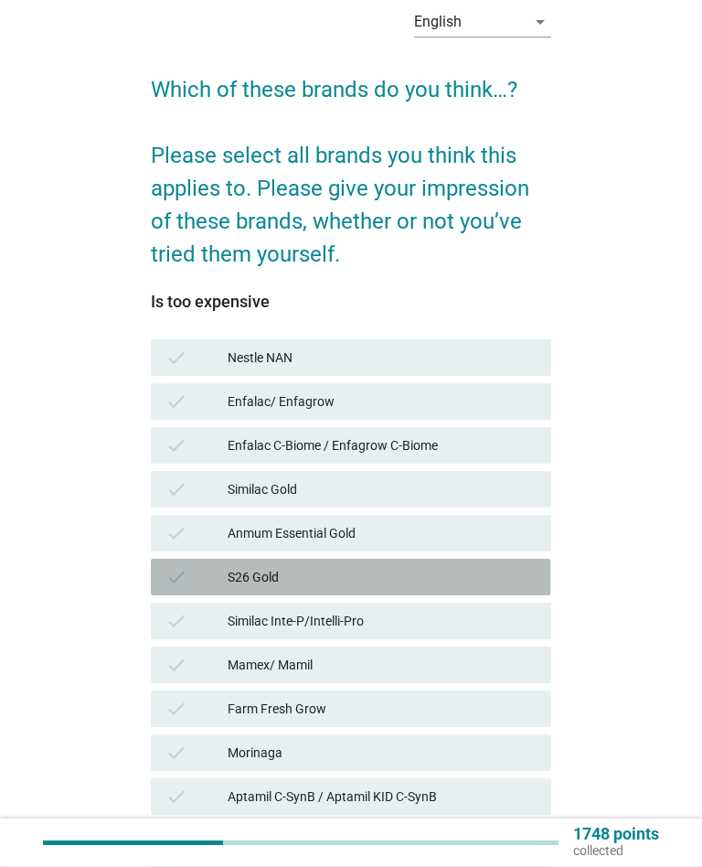
scroll to position [75, 0]
click at [464, 575] on div "S26 Gold" at bounding box center [382, 577] width 309 height 22
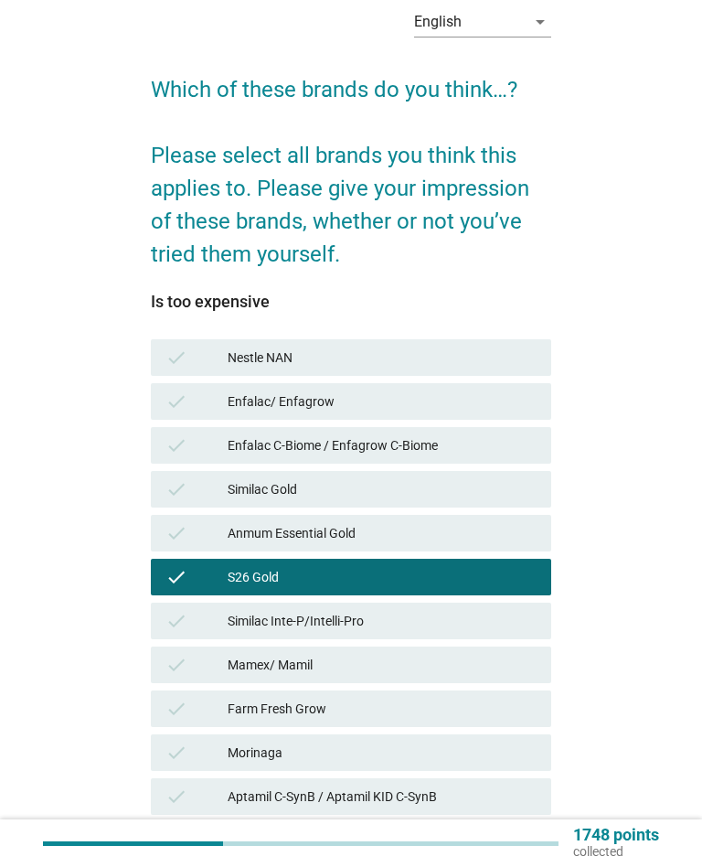
click at [452, 517] on div "check Anmum Essential Gold" at bounding box center [351, 533] width 400 height 37
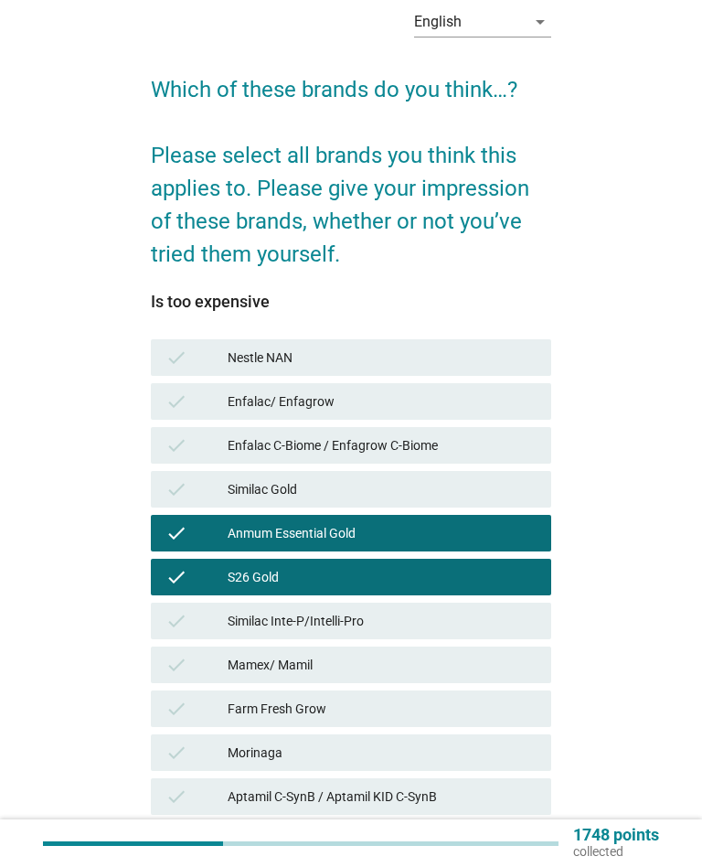
click at [659, 860] on div "1748 points collected" at bounding box center [351, 843] width 702 height 48
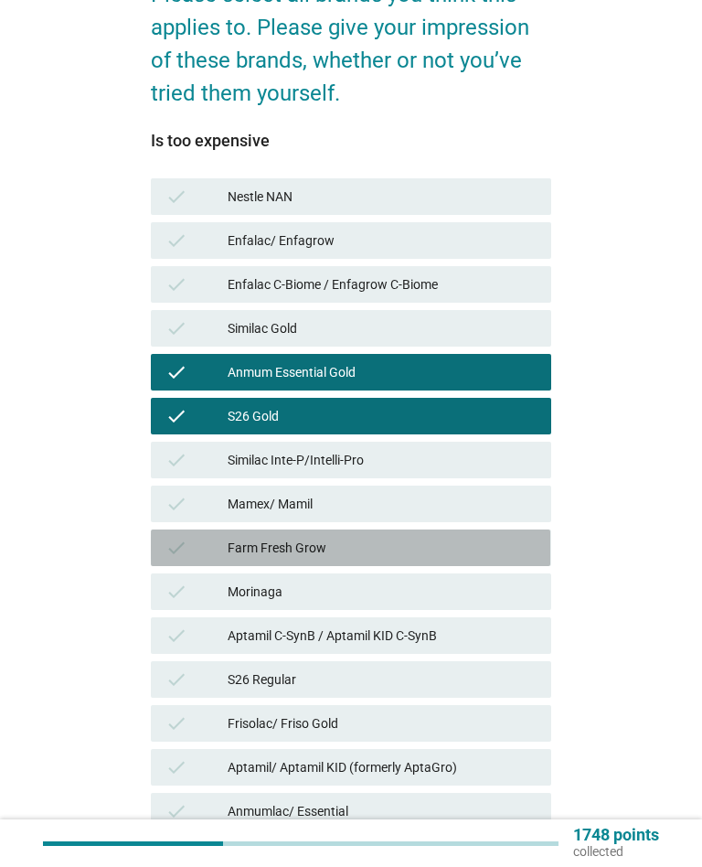
click at [191, 545] on div "check" at bounding box center [197, 548] width 62 height 22
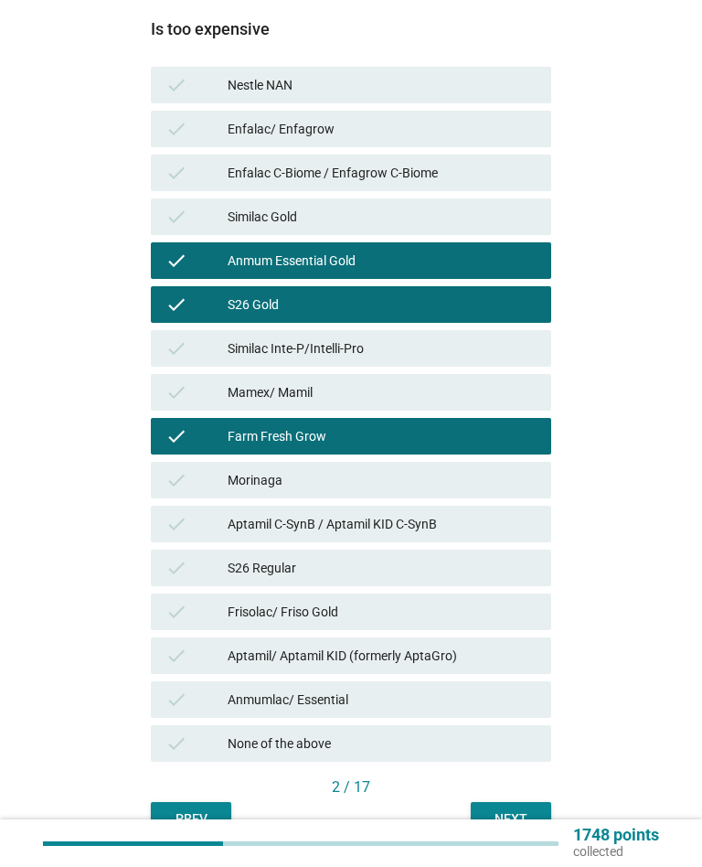
scroll to position [431, 0]
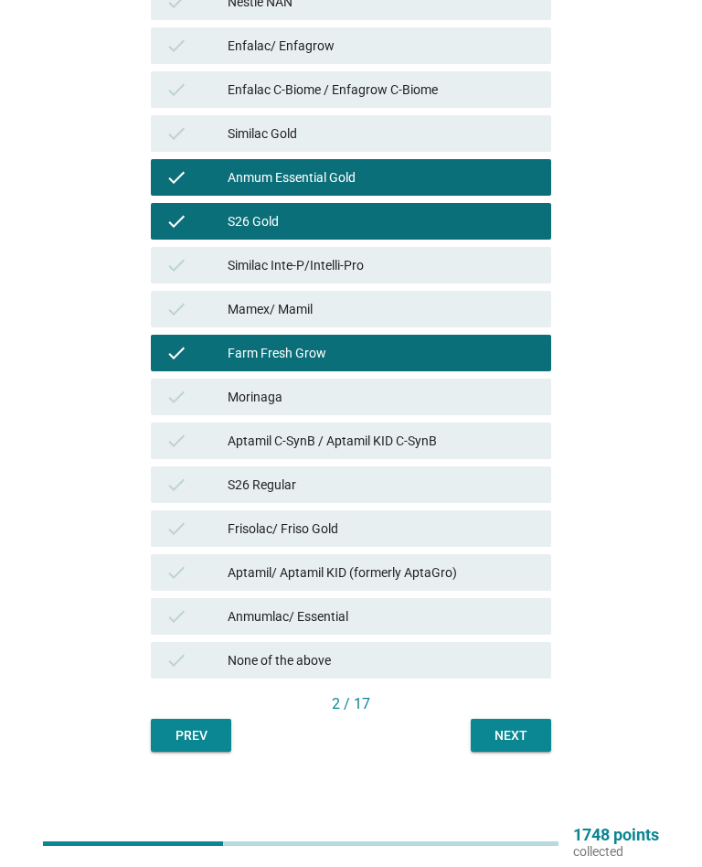
click at [170, 486] on icon "check" at bounding box center [177, 485] width 22 height 22
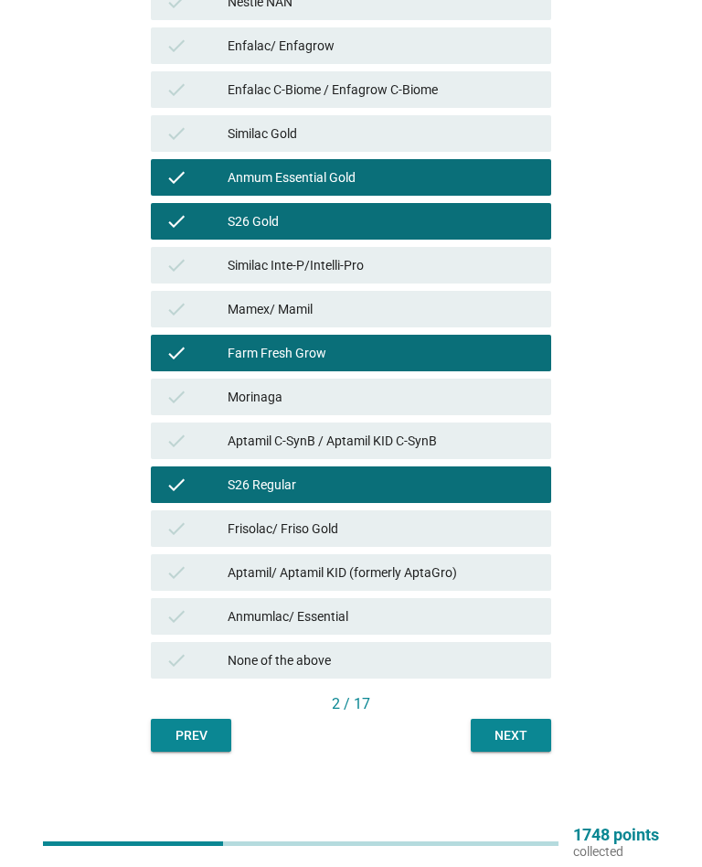
click at [509, 737] on div "Next" at bounding box center [511, 735] width 51 height 19
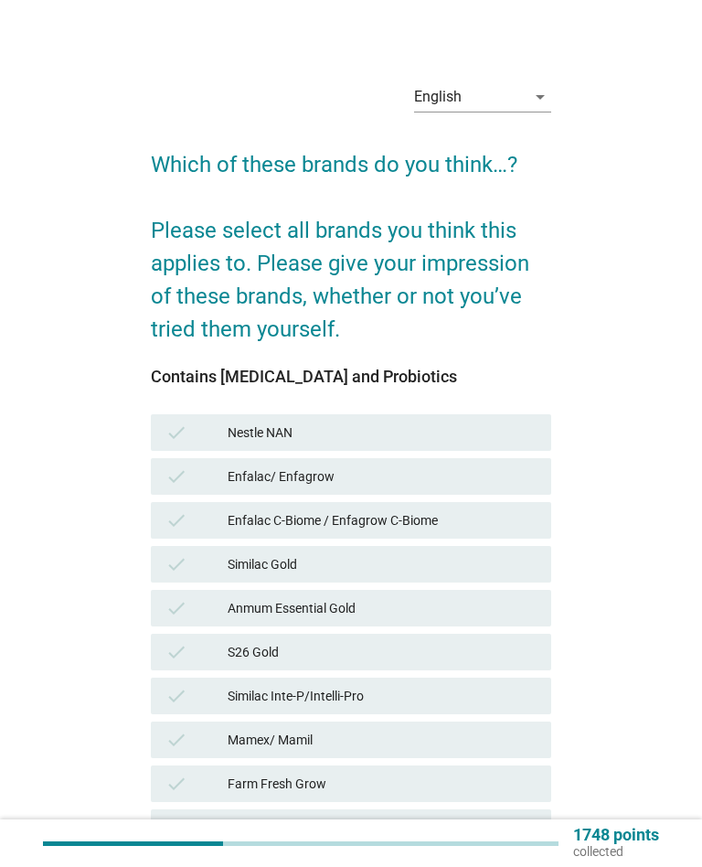
click at [476, 101] on div "English" at bounding box center [470, 96] width 112 height 29
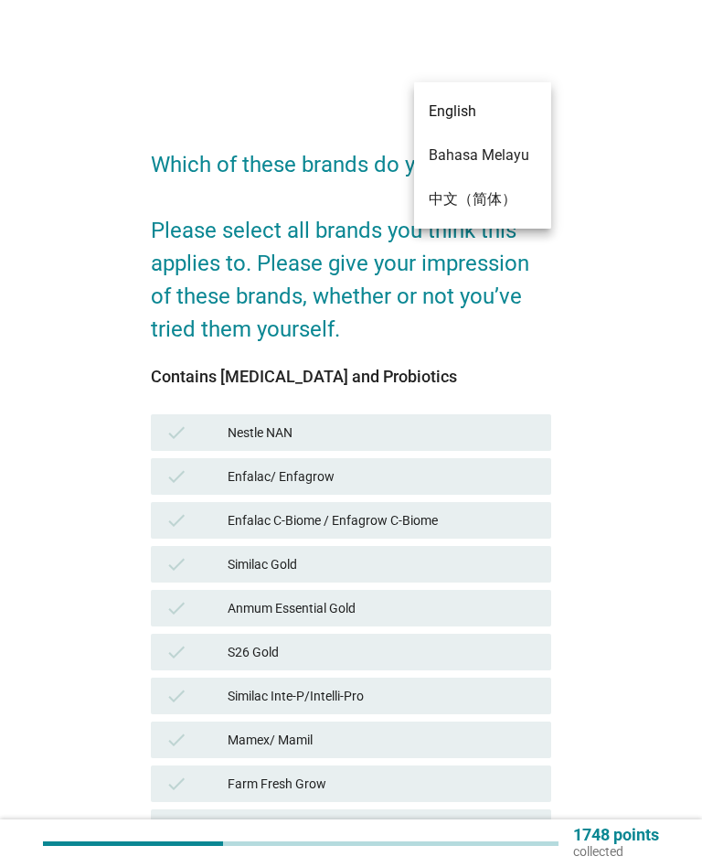
click at [463, 153] on div "Bahasa Melayu" at bounding box center [483, 155] width 108 height 22
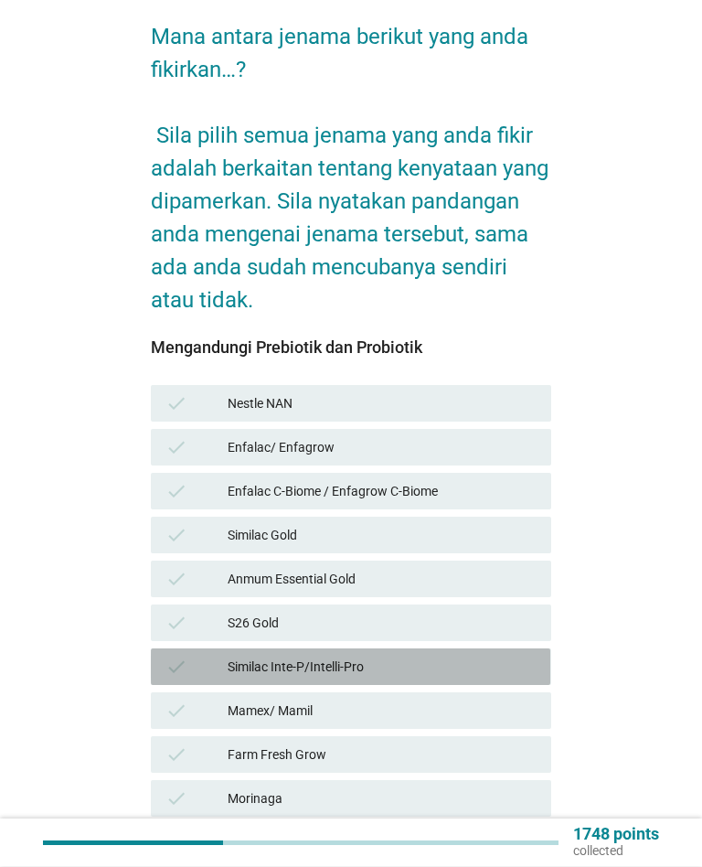
scroll to position [144, 0]
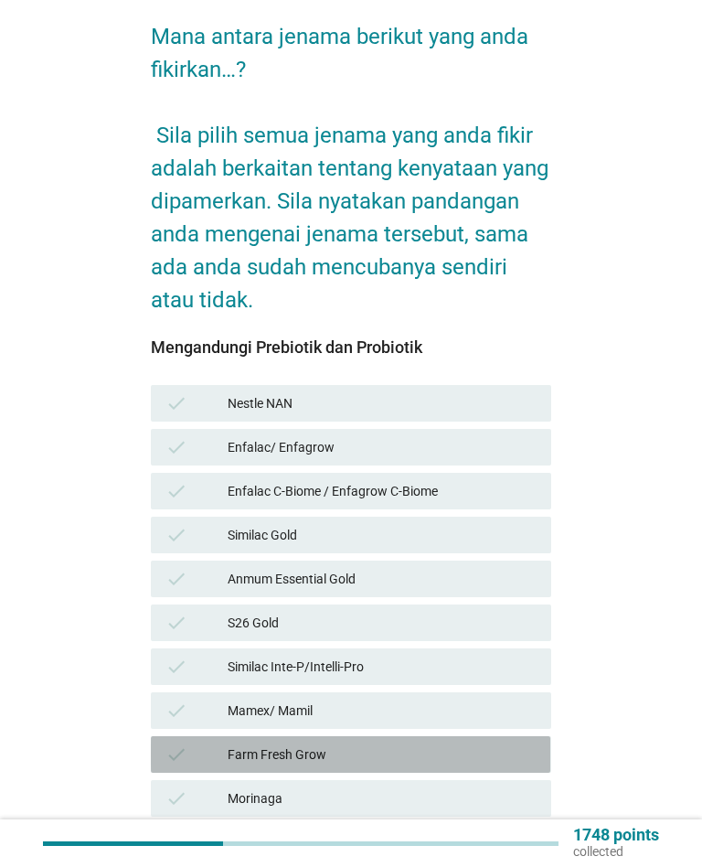
click at [432, 743] on div "Farm Fresh Grow" at bounding box center [382, 754] width 309 height 22
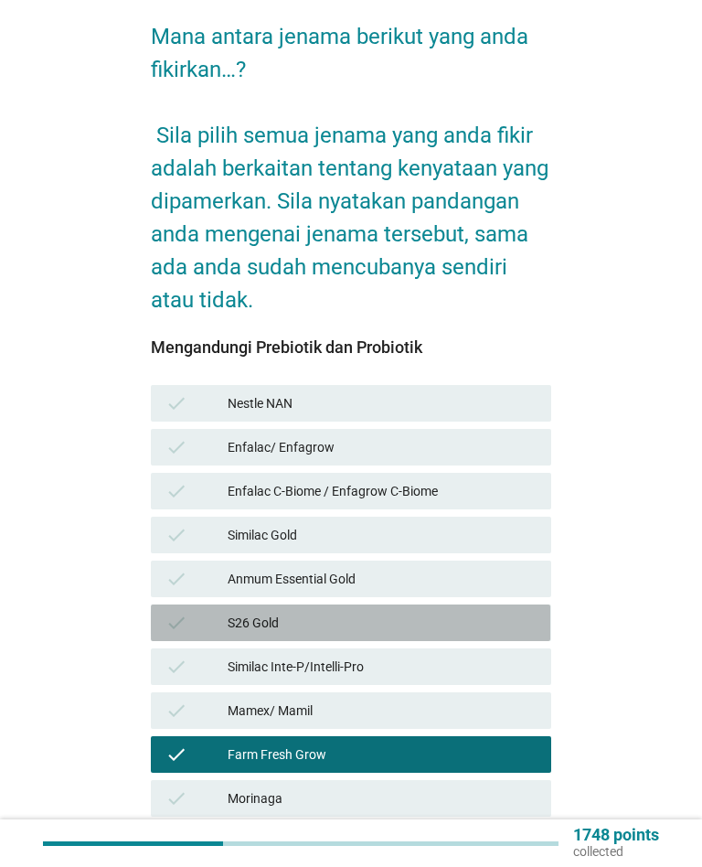
click at [439, 612] on div "S26 Gold" at bounding box center [382, 623] width 309 height 22
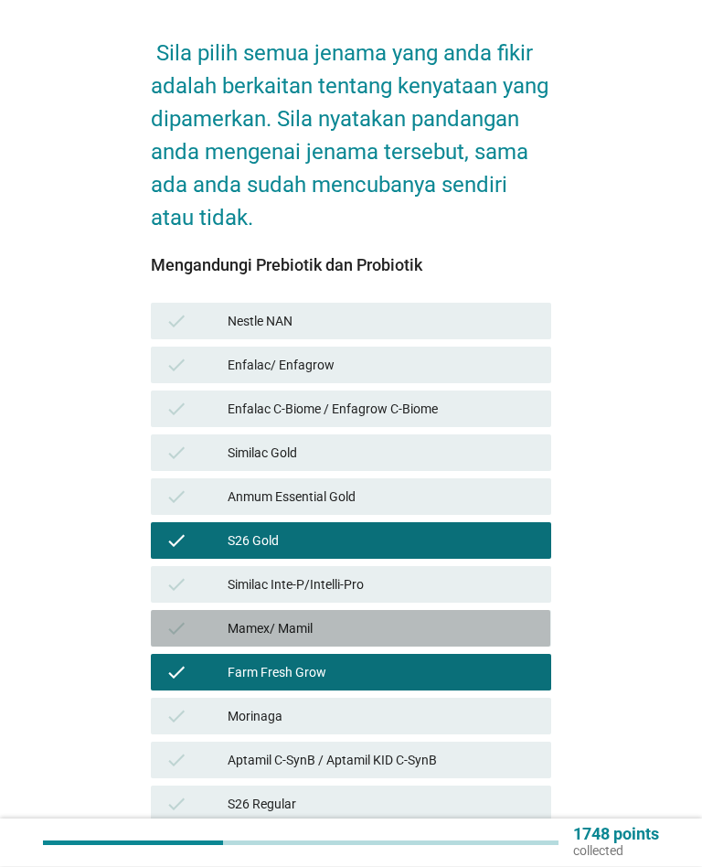
scroll to position [230, 0]
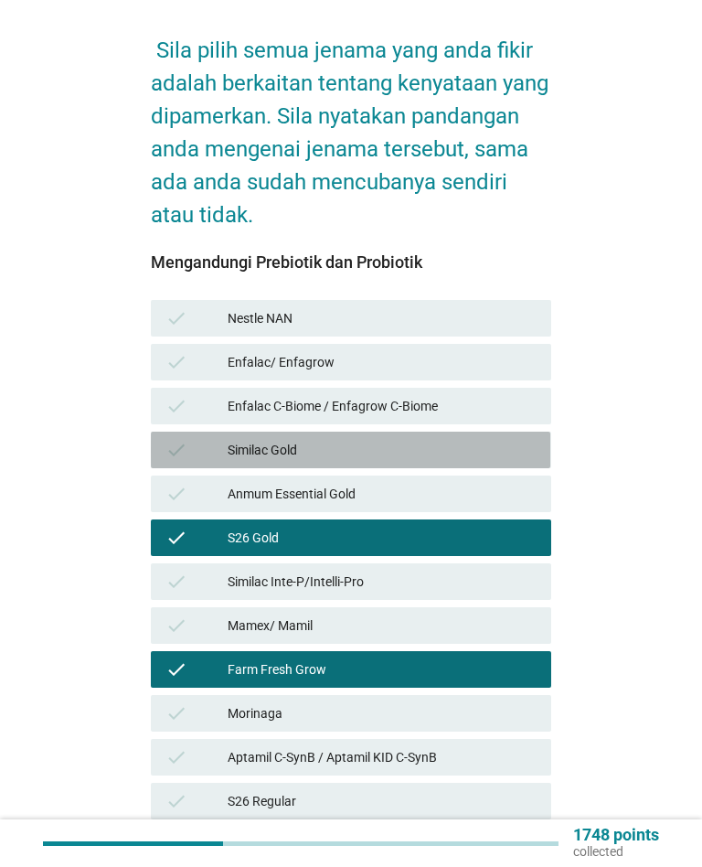
click at [462, 439] on div "Similac Gold" at bounding box center [382, 450] width 309 height 22
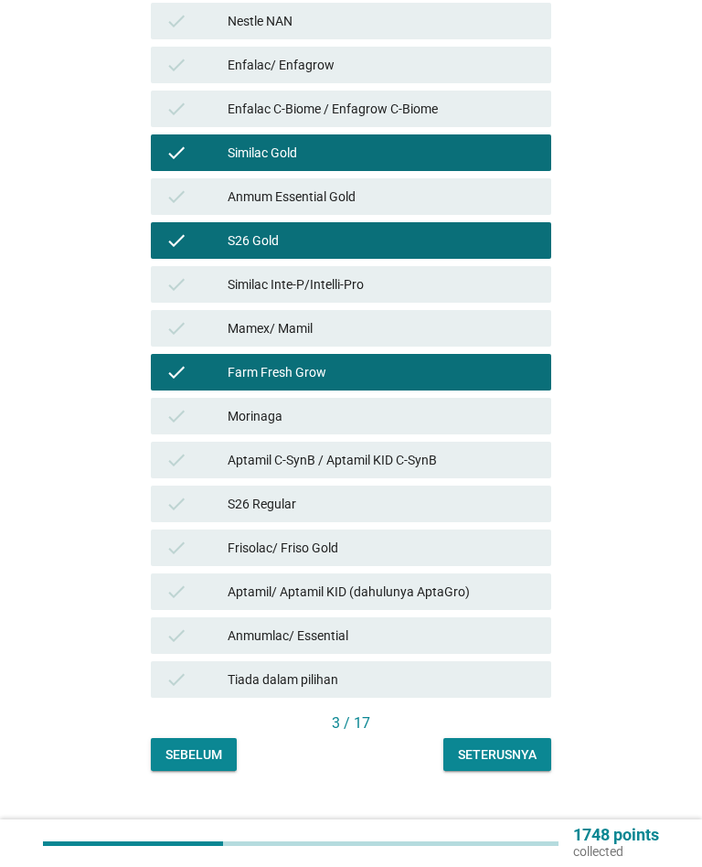
scroll to position [529, 0]
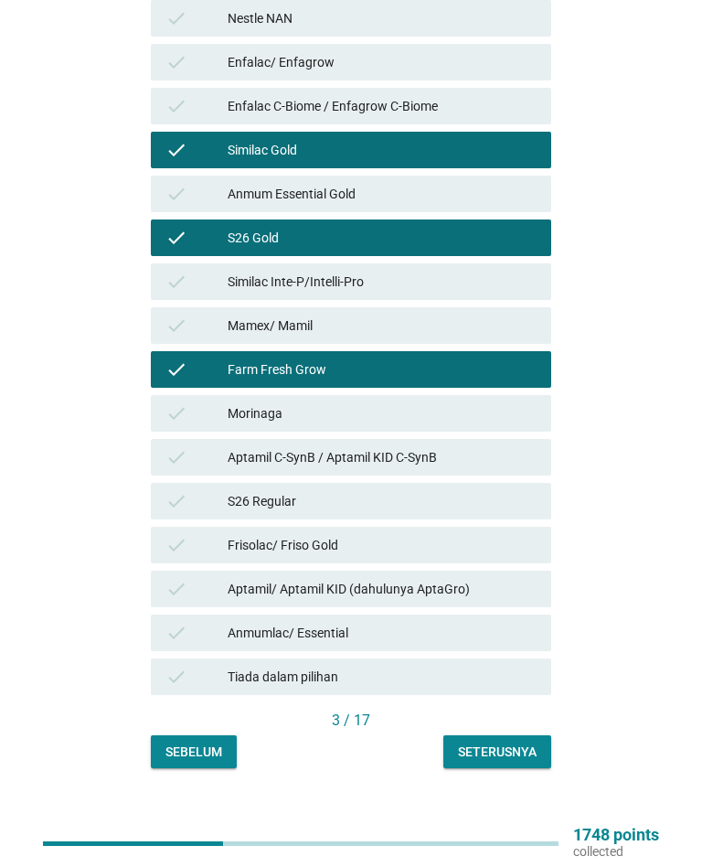
click at [511, 743] on div "Seterusnya" at bounding box center [497, 752] width 79 height 19
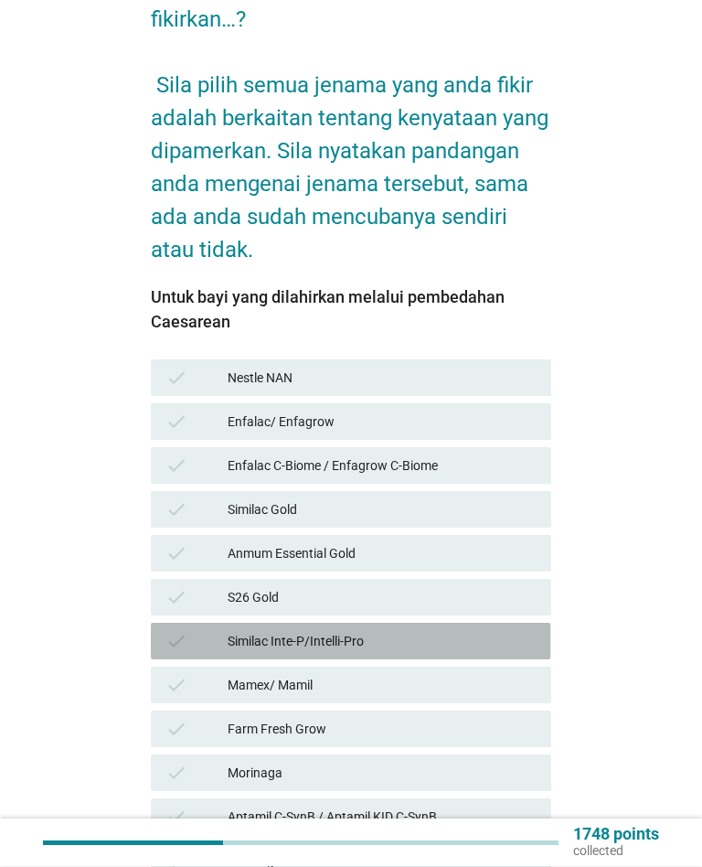
scroll to position [195, 0]
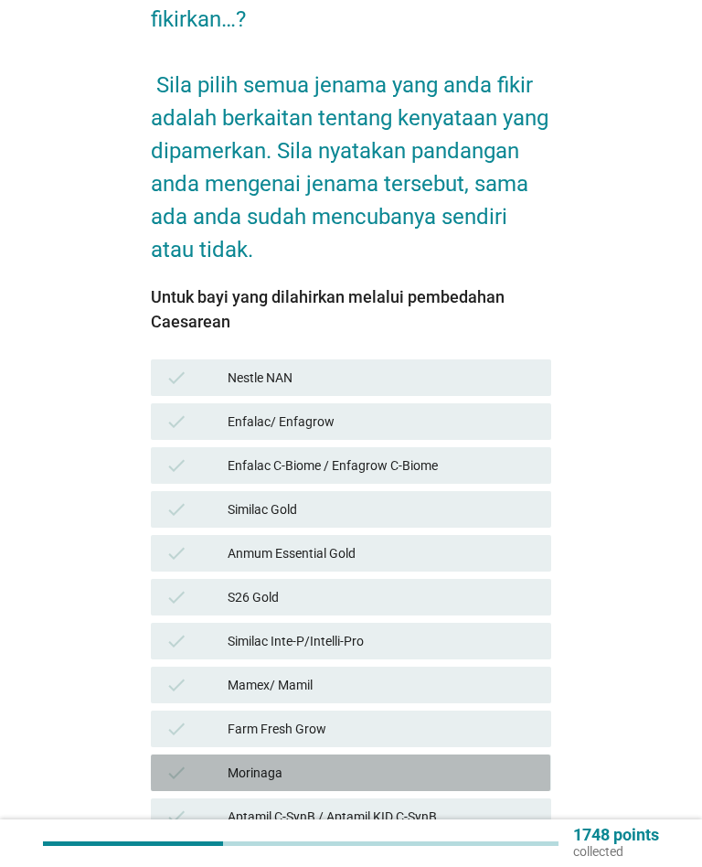
click at [432, 762] on div "Morinaga" at bounding box center [382, 773] width 309 height 22
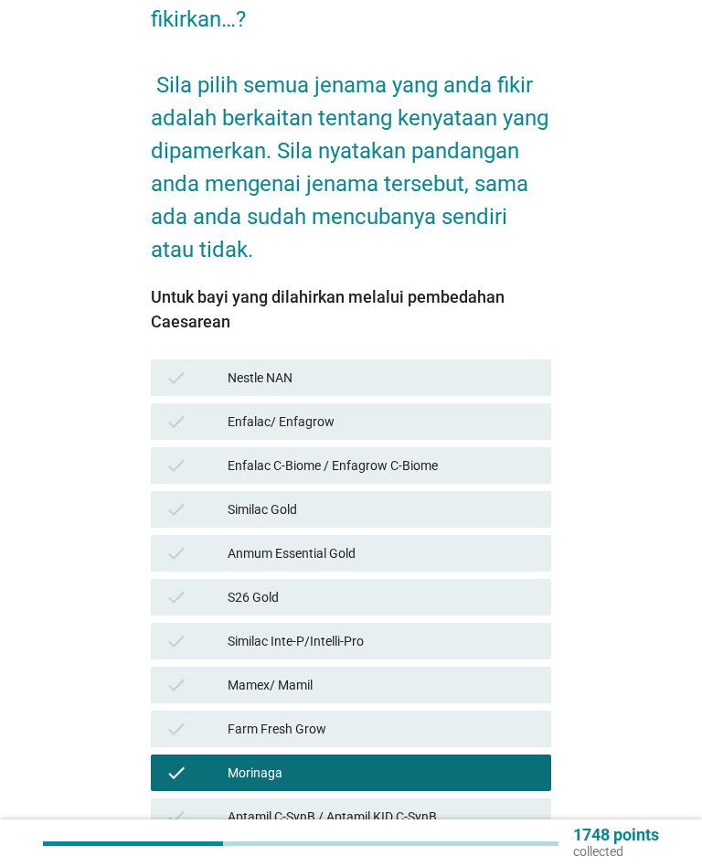
click at [401, 721] on div "Farm Fresh Grow" at bounding box center [382, 729] width 309 height 22
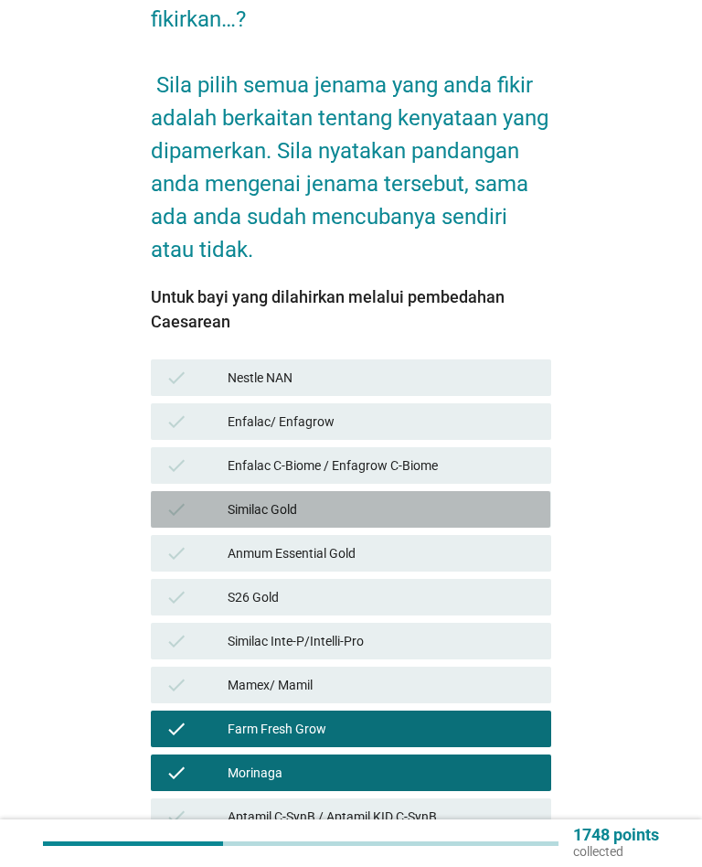
click at [452, 498] on div "Similac Gold" at bounding box center [382, 509] width 309 height 22
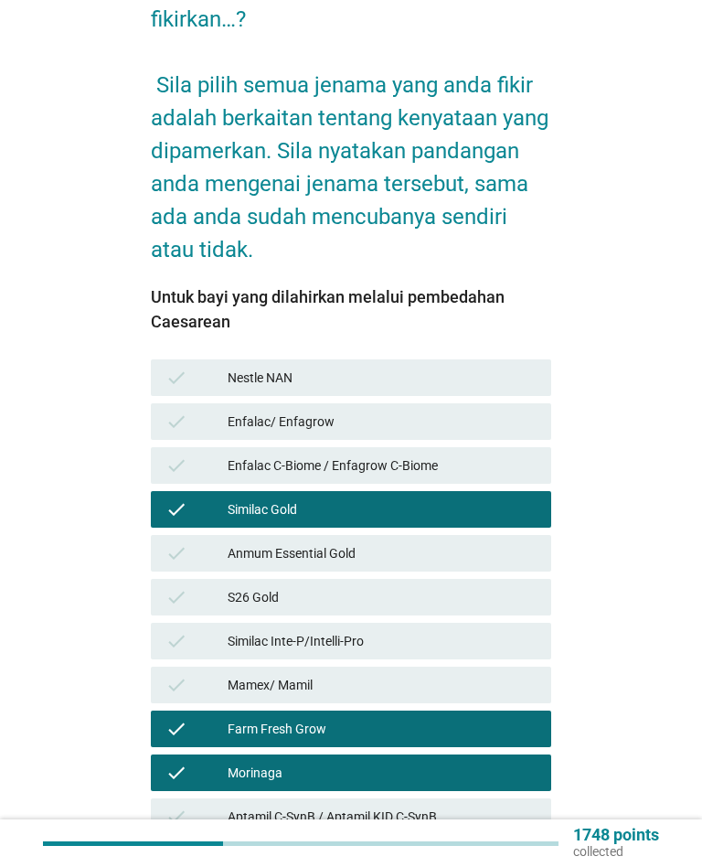
click at [443, 586] on div "S26 Gold" at bounding box center [382, 597] width 309 height 22
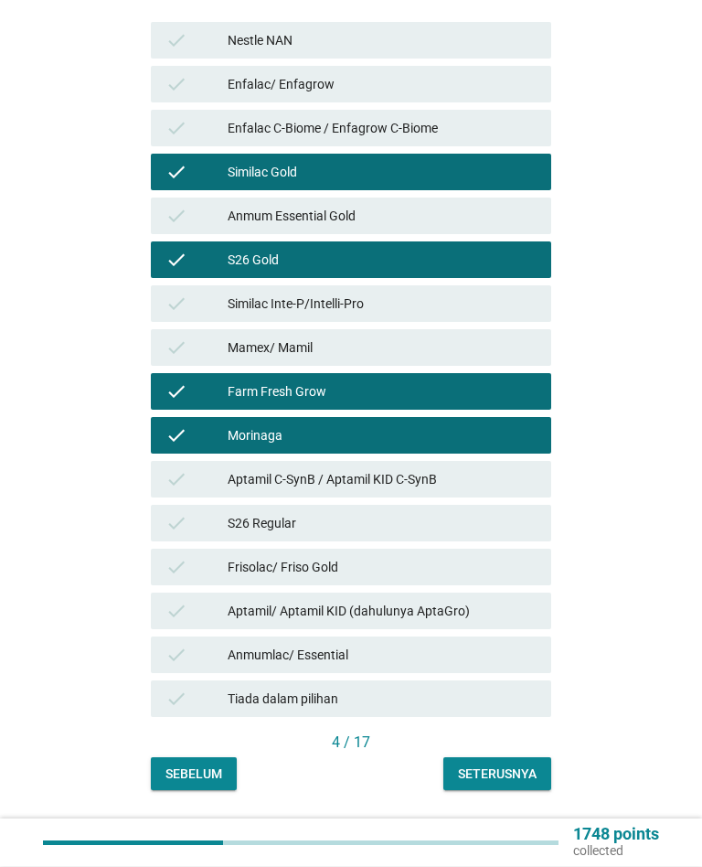
scroll to position [532, 0]
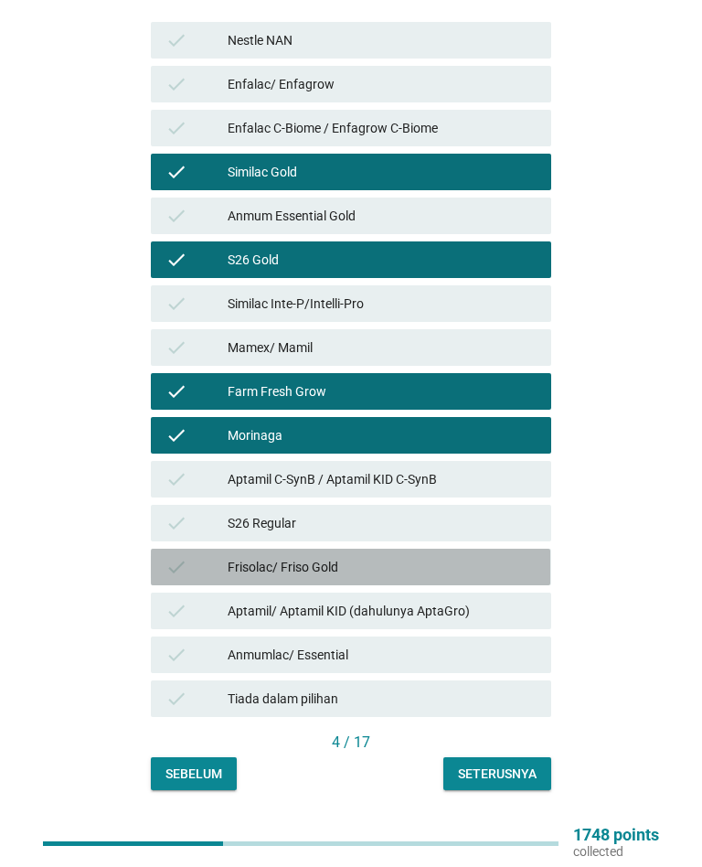
click at [446, 556] on div "Frisolac/ Friso Gold" at bounding box center [382, 567] width 309 height 22
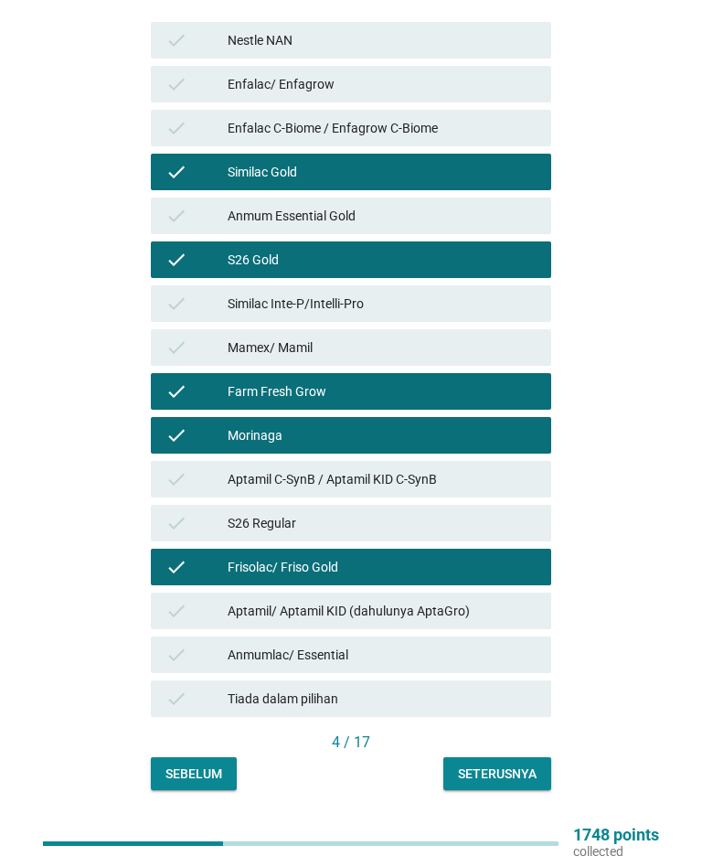
click at [482, 600] on div "Aptamil/ Aptamil KID (dahulunya AptaGro)" at bounding box center [382, 611] width 309 height 22
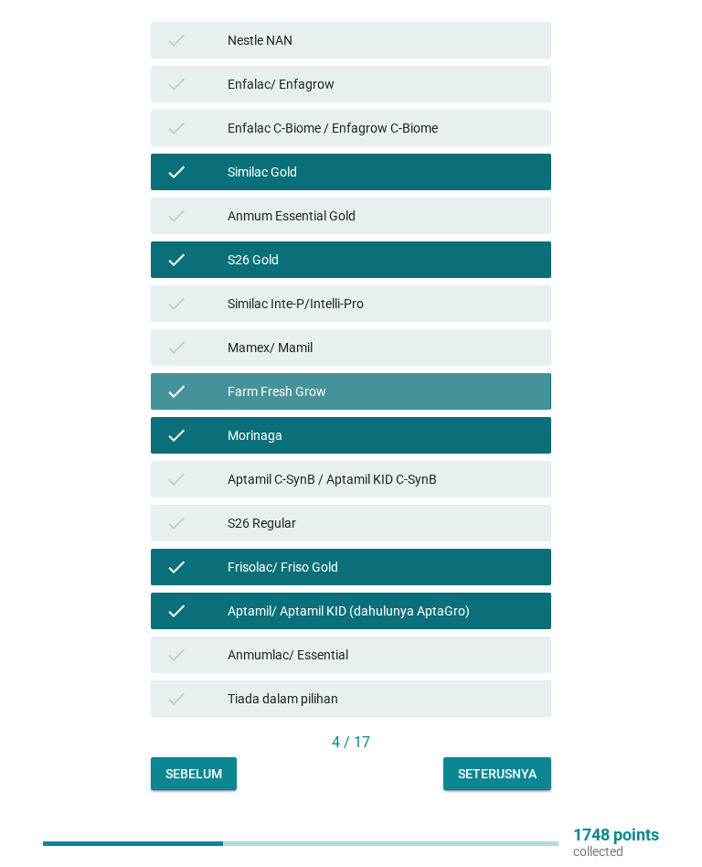
click at [497, 373] on div "check Farm Fresh Grow" at bounding box center [351, 391] width 400 height 37
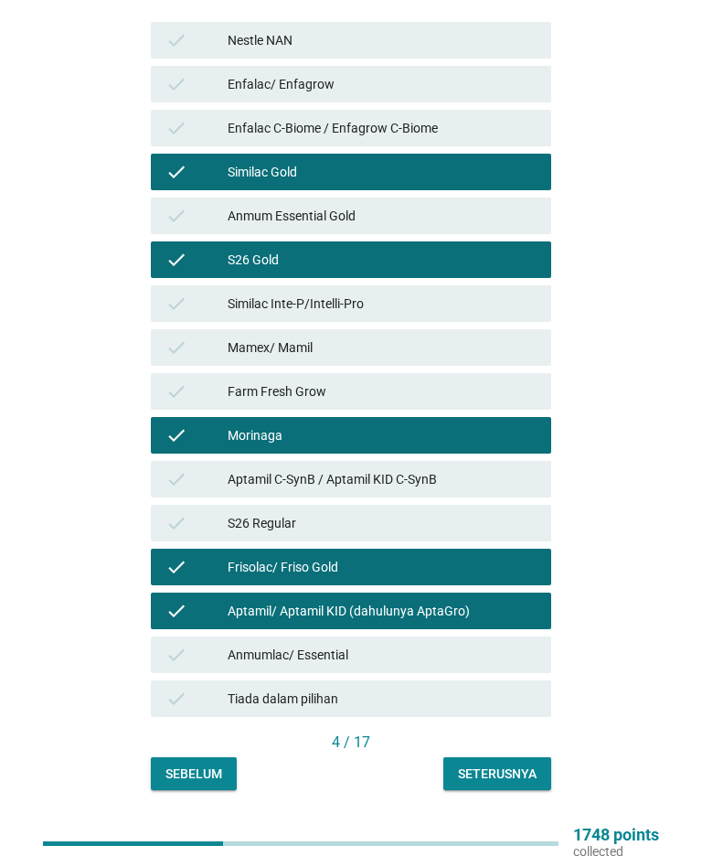
click at [518, 764] on div "Seterusnya" at bounding box center [497, 773] width 79 height 19
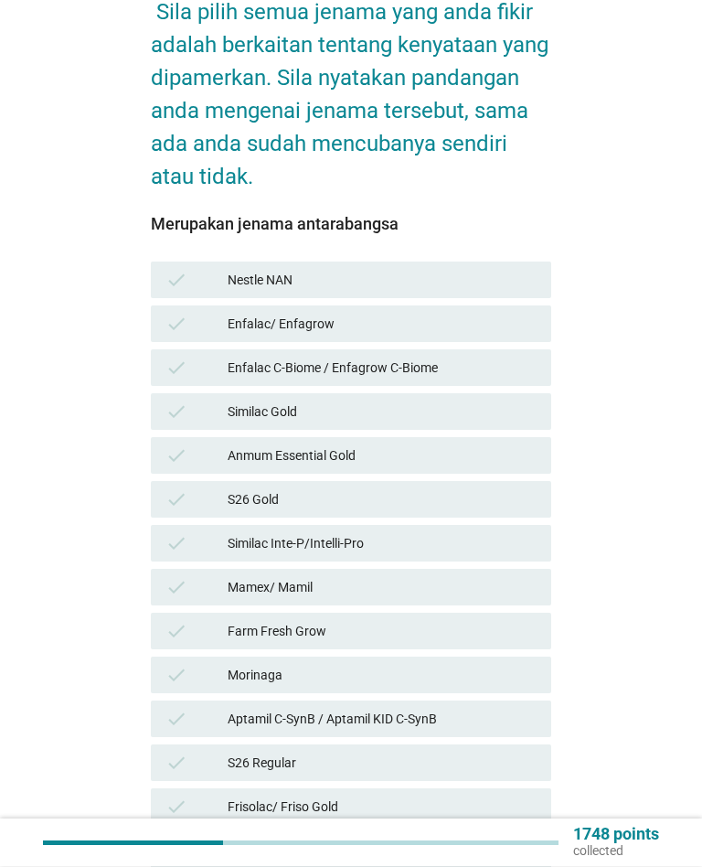
scroll to position [268, 0]
click at [448, 488] on div "S26 Gold" at bounding box center [382, 499] width 309 height 22
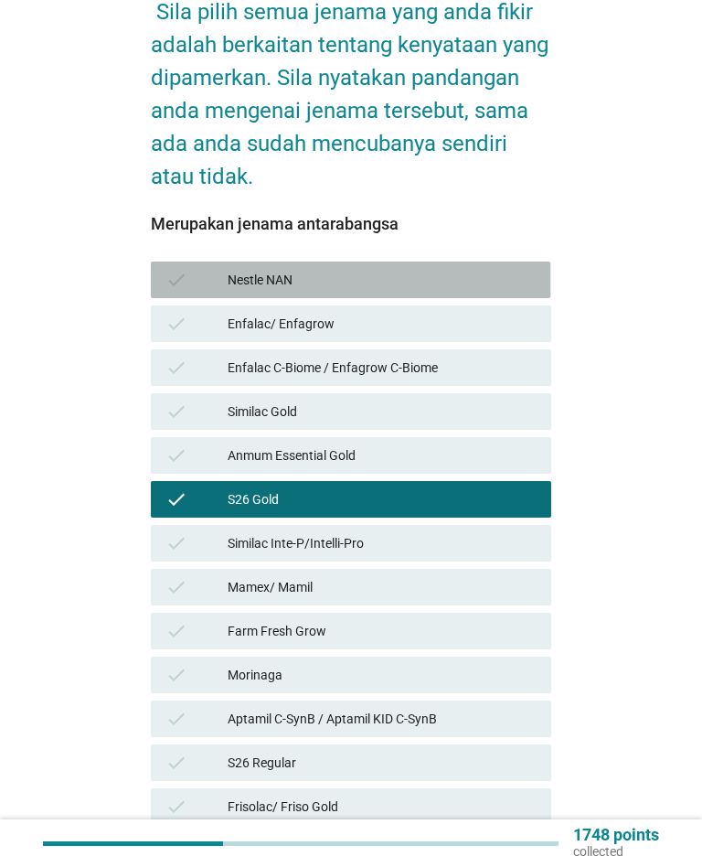
click at [482, 262] on div "check Nestle NAN" at bounding box center [351, 280] width 400 height 37
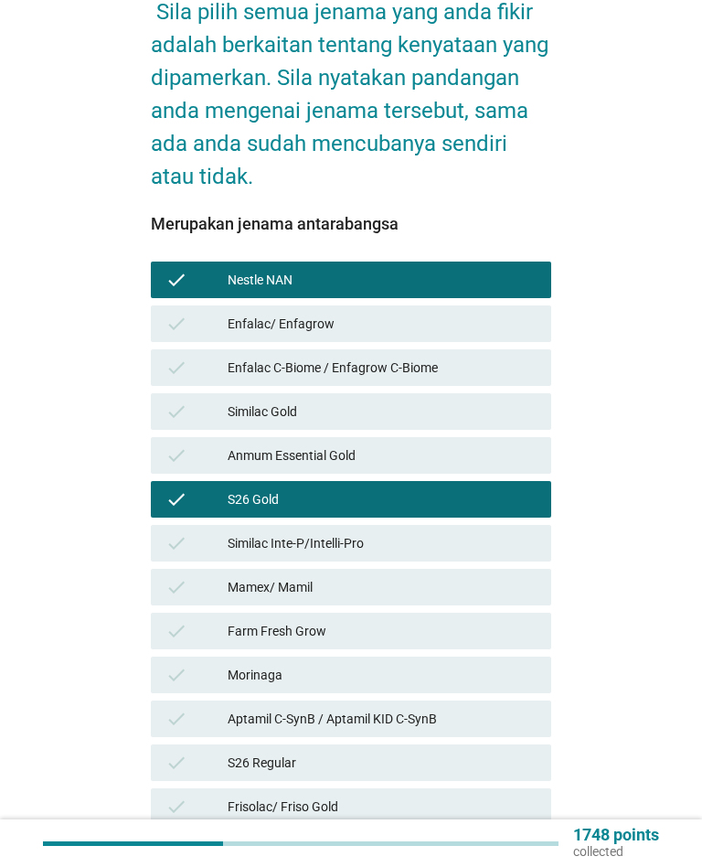
click at [472, 313] on div "Enfalac/ Enfagrow" at bounding box center [382, 324] width 309 height 22
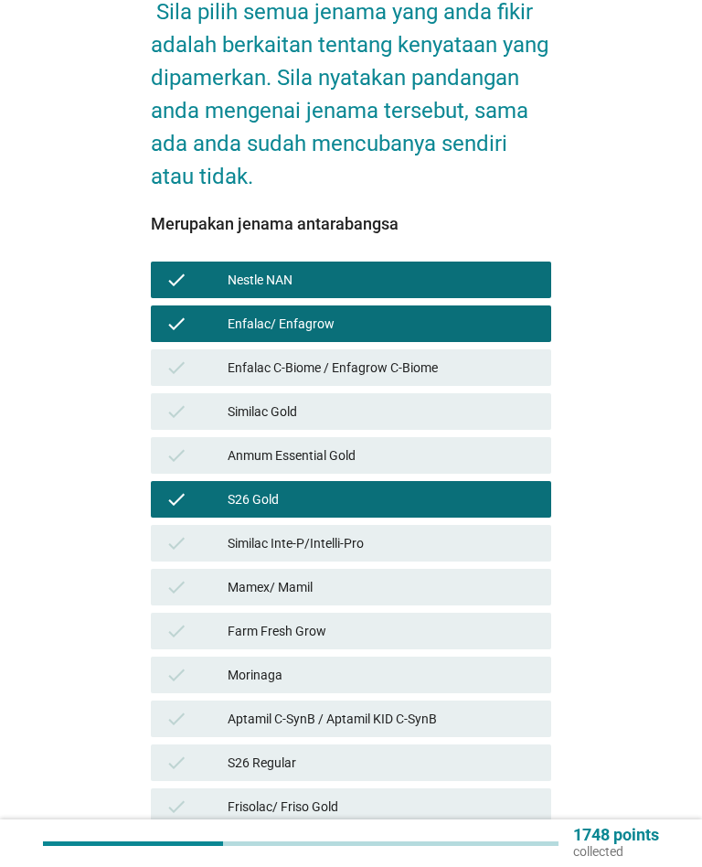
click at [479, 358] on div "Enfalac C-Biome / Enfagrow C-Biome" at bounding box center [382, 368] width 309 height 22
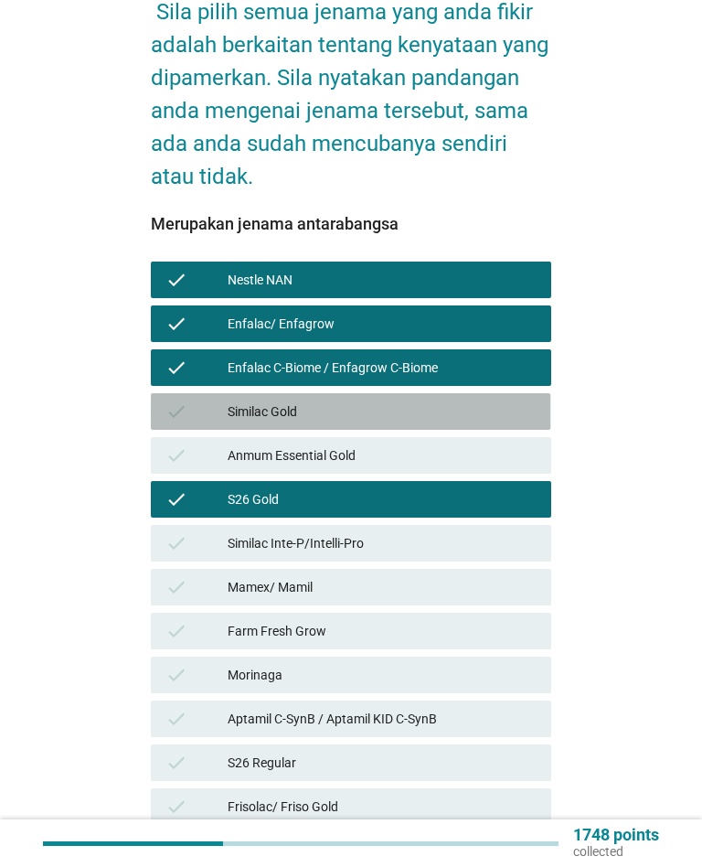
click at [430, 401] on div "Similac Gold" at bounding box center [382, 412] width 309 height 22
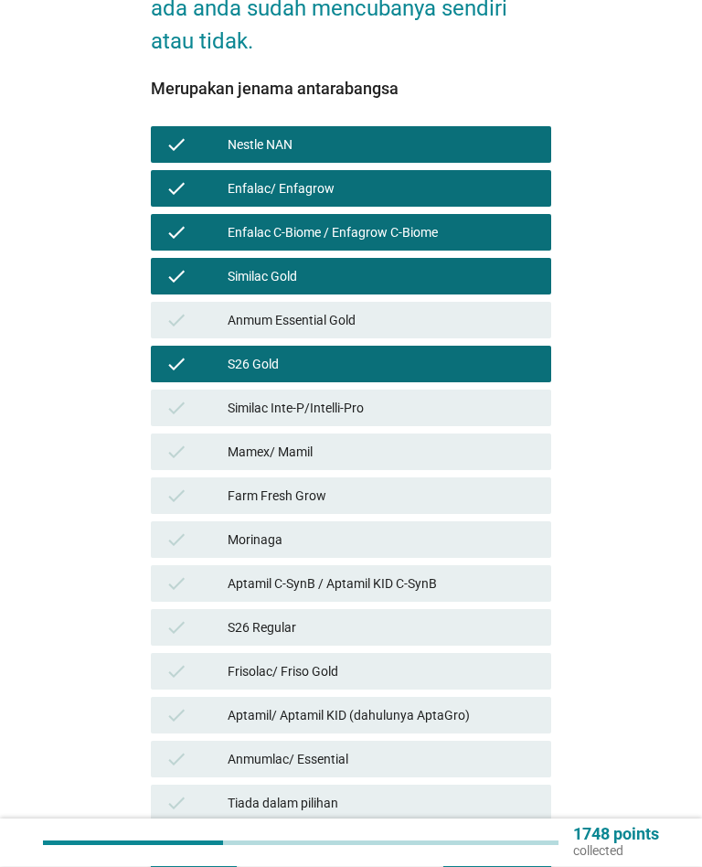
scroll to position [403, 0]
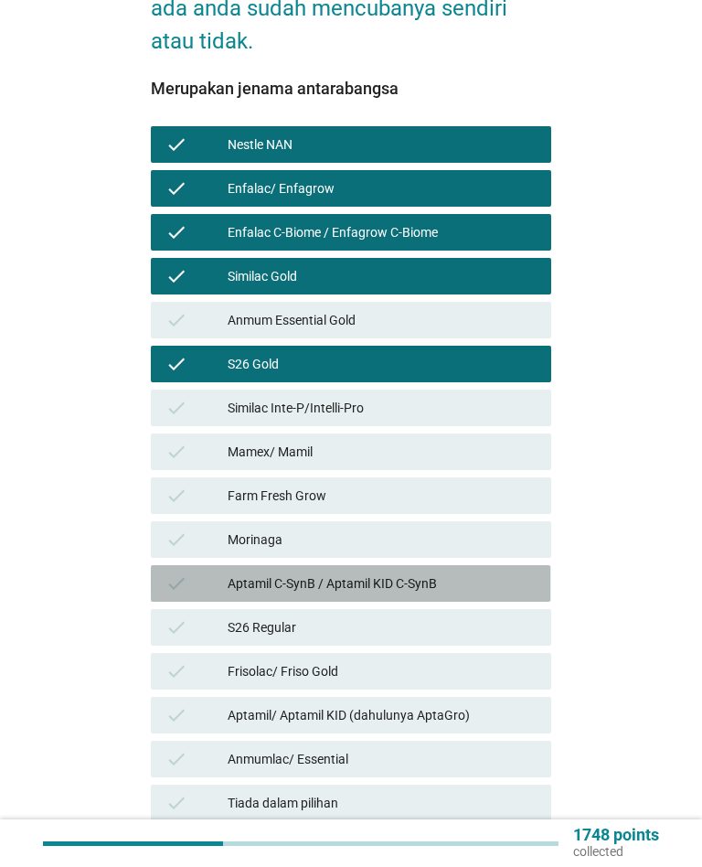
click at [467, 575] on div "Aptamil C-SynB / Aptamil KID C-SynB" at bounding box center [382, 583] width 309 height 22
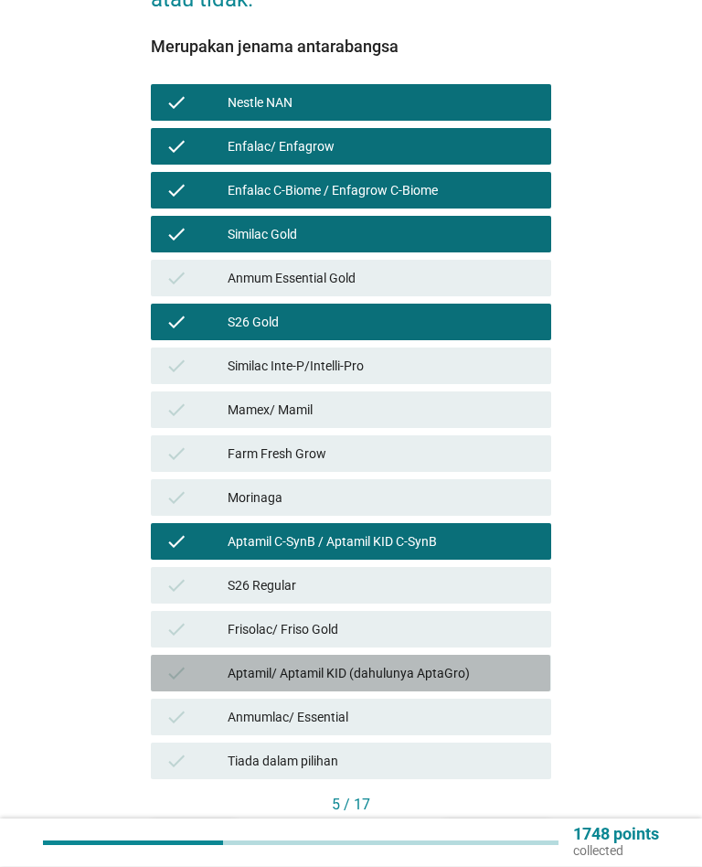
scroll to position [465, 0]
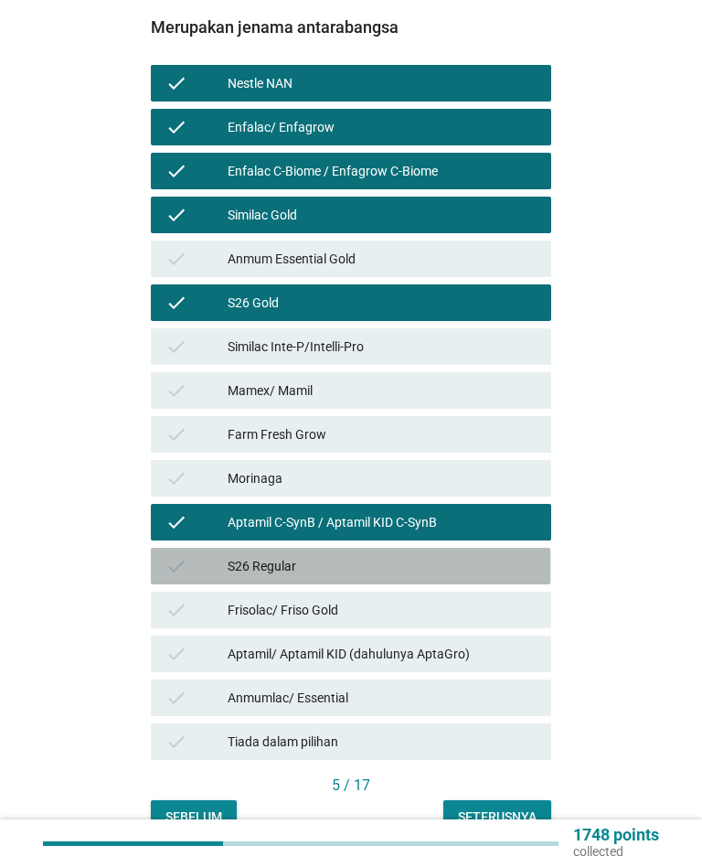
click at [433, 555] on div "S26 Regular" at bounding box center [382, 566] width 309 height 22
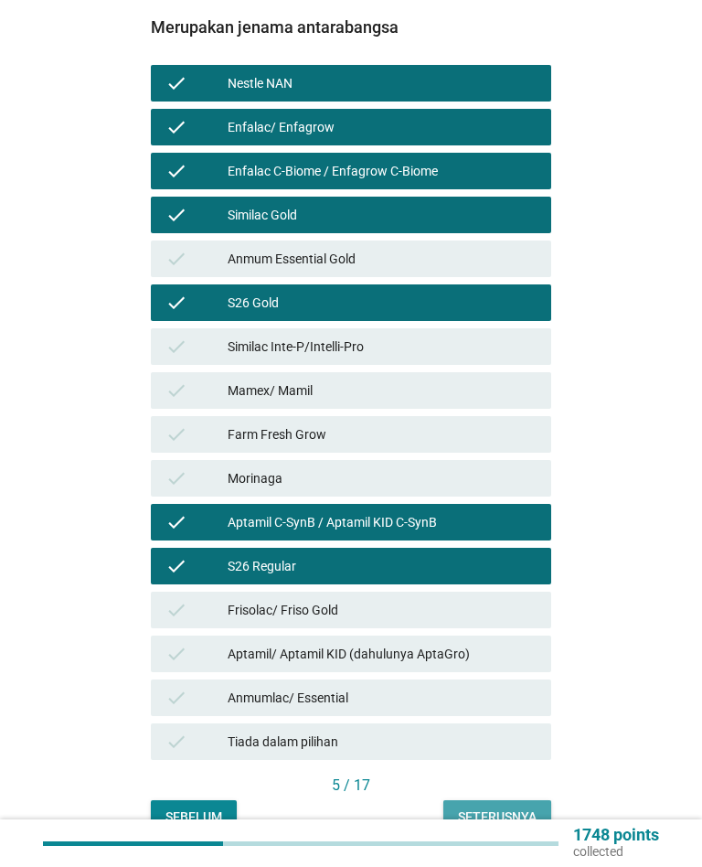
click at [517, 807] on div "Seterusnya" at bounding box center [497, 816] width 79 height 19
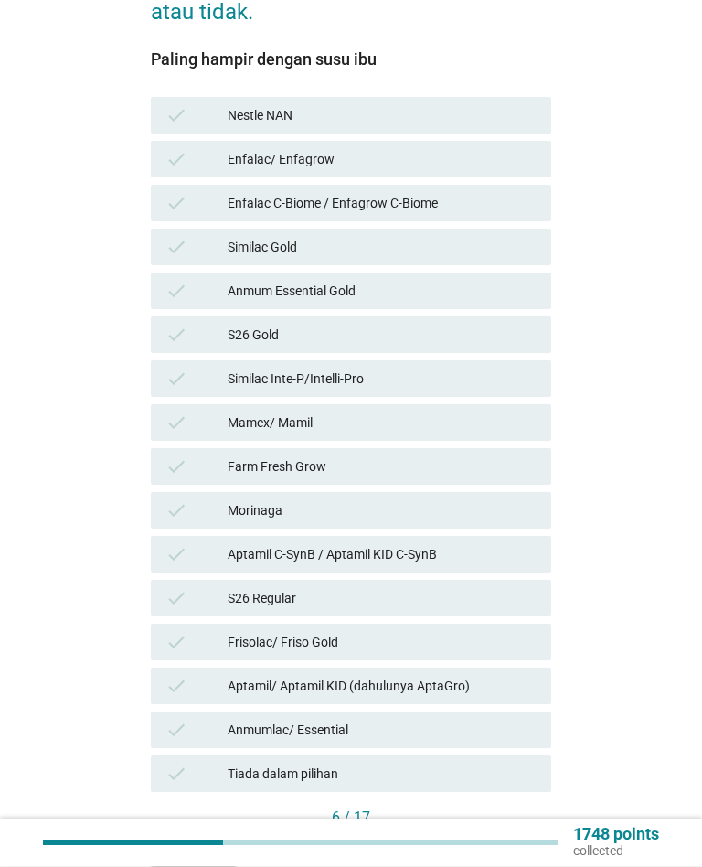
scroll to position [433, 0]
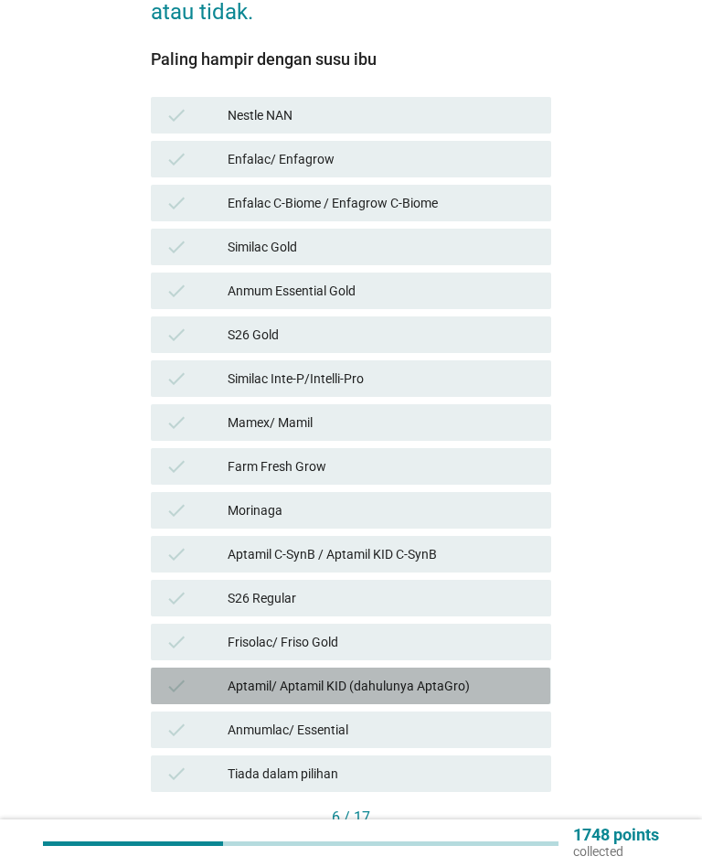
click at [481, 675] on div "Aptamil/ Aptamil KID (dahulunya AptaGro)" at bounding box center [382, 686] width 309 height 22
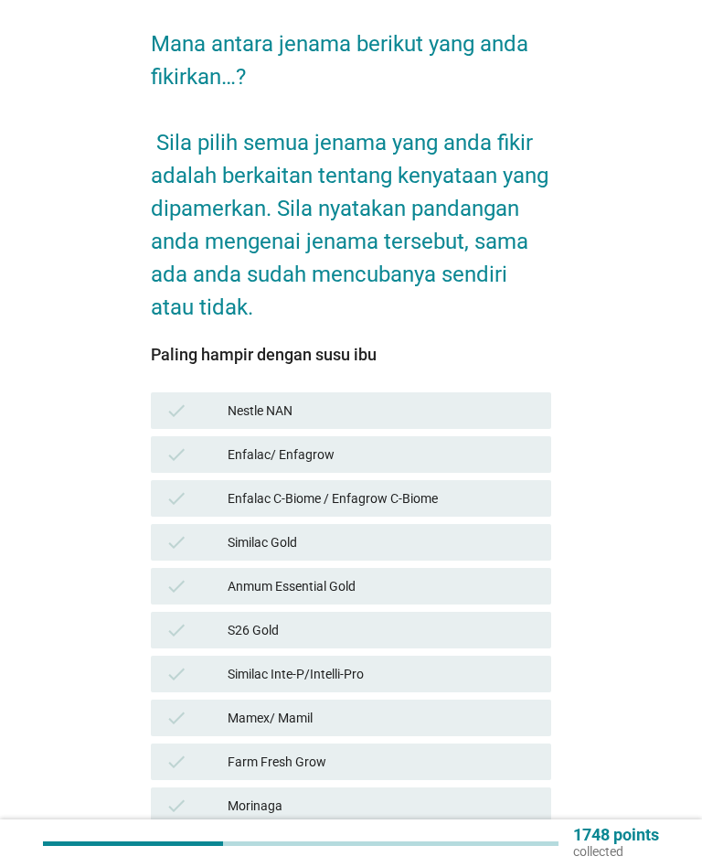
scroll to position [121, 0]
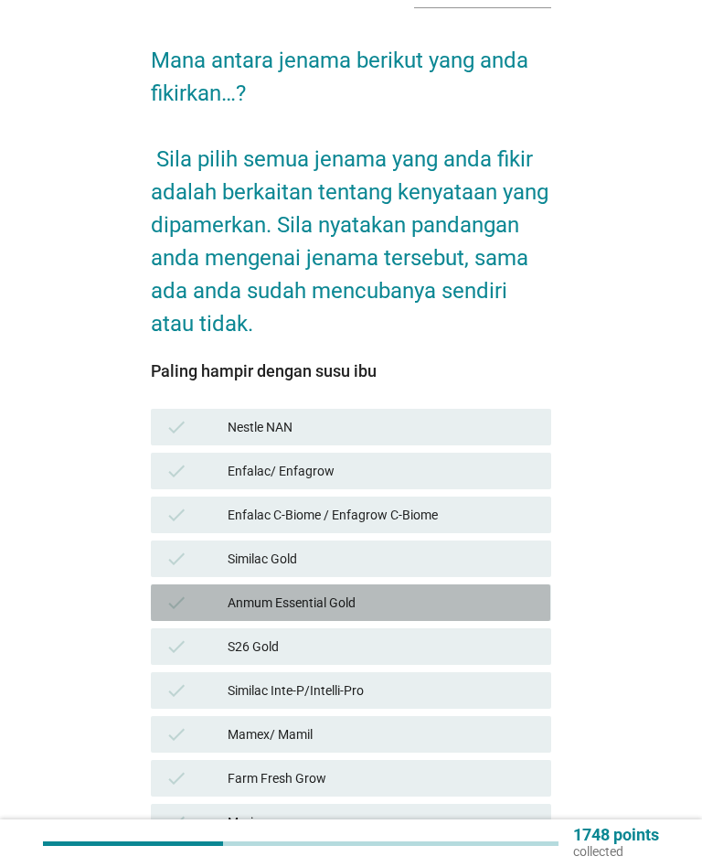
click at [433, 584] on div "check Anmum Essential Gold" at bounding box center [351, 602] width 400 height 37
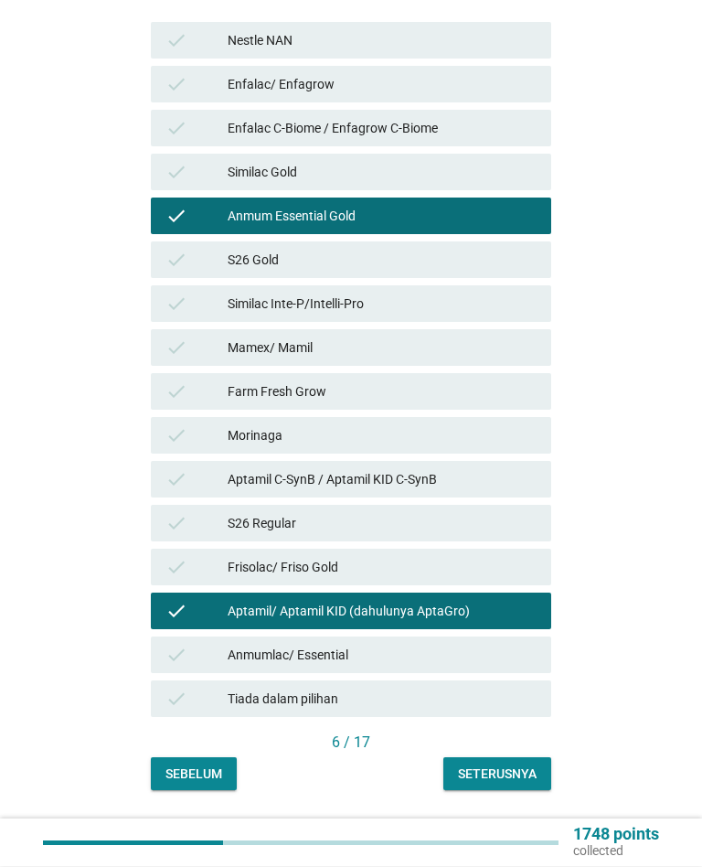
scroll to position [529, 0]
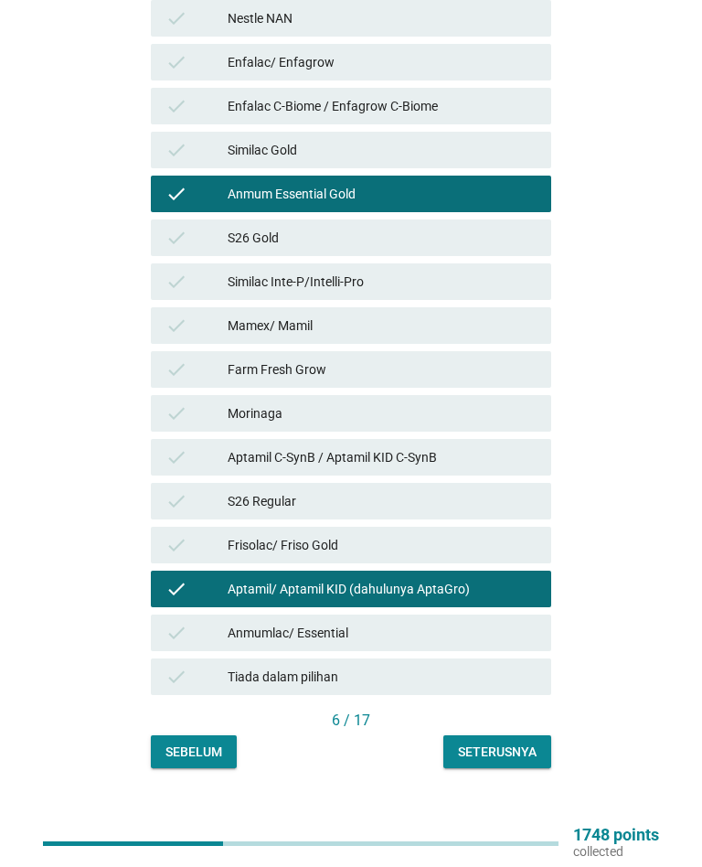
click at [529, 743] on div "Seterusnya" at bounding box center [497, 752] width 79 height 19
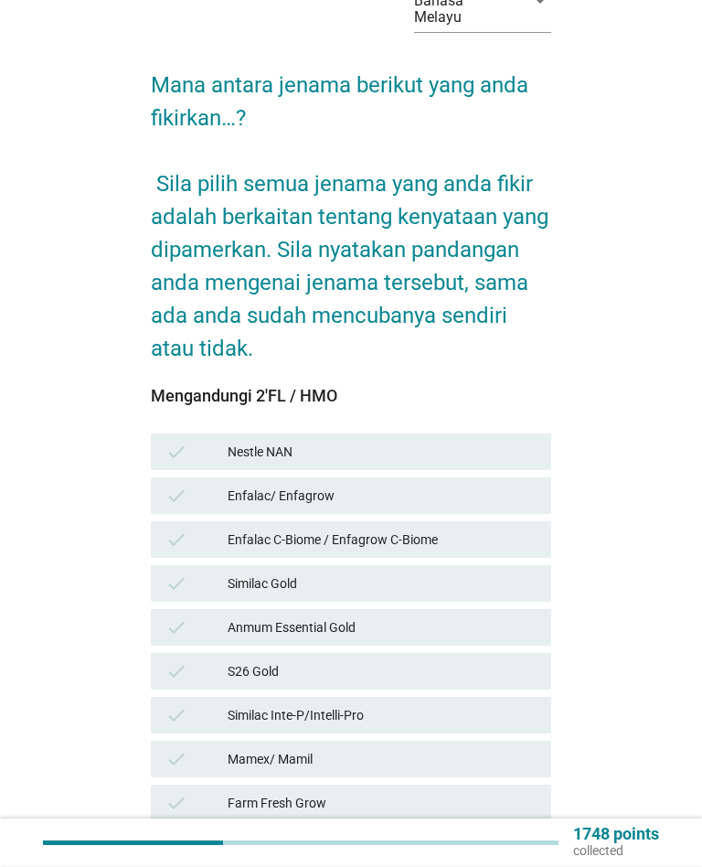
scroll to position [96, 0]
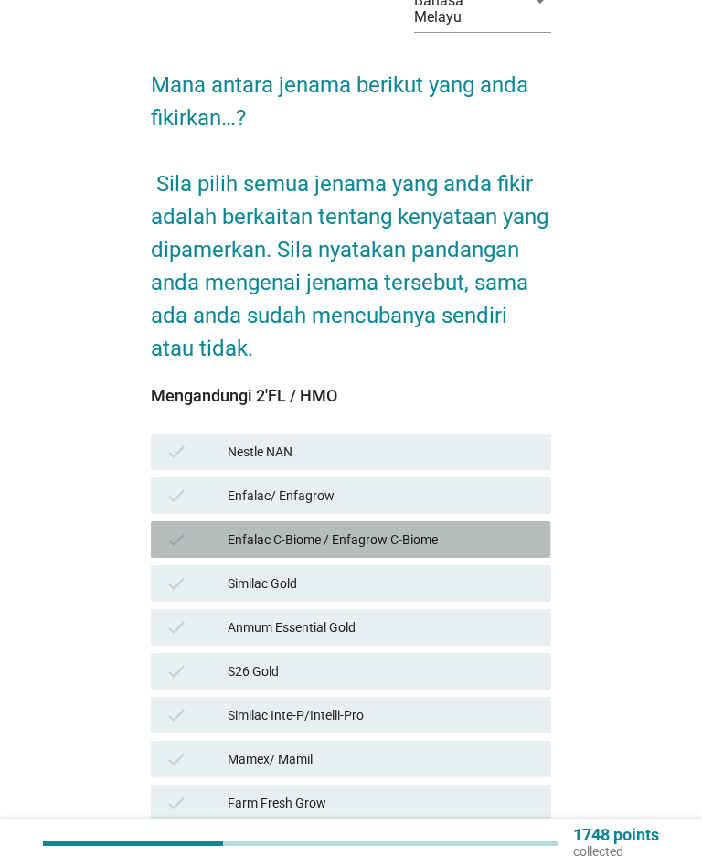
click at [508, 529] on div "Enfalac C-Biome / Enfagrow C-Biome" at bounding box center [382, 540] width 309 height 22
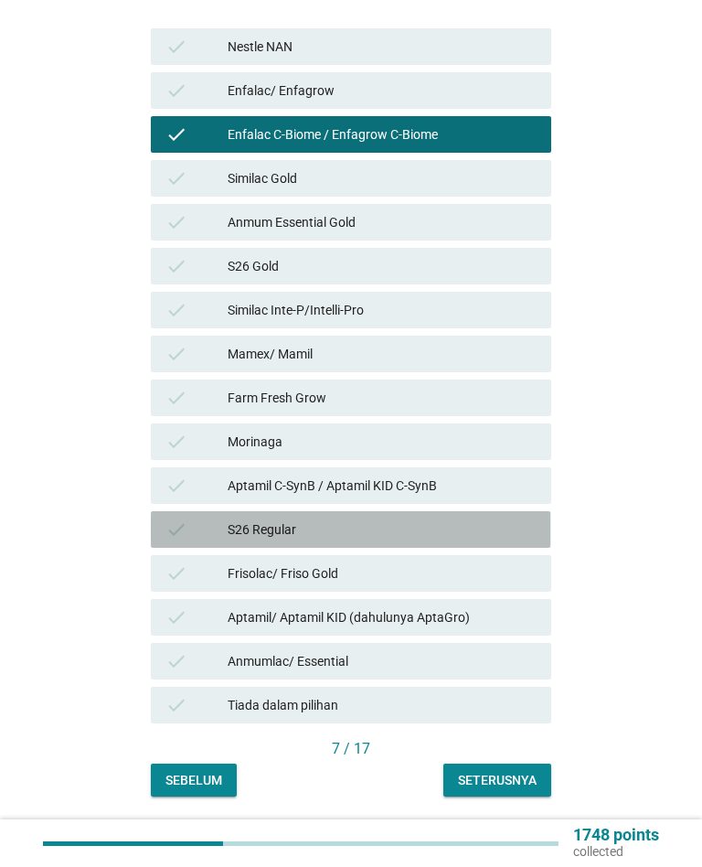
scroll to position [529, 0]
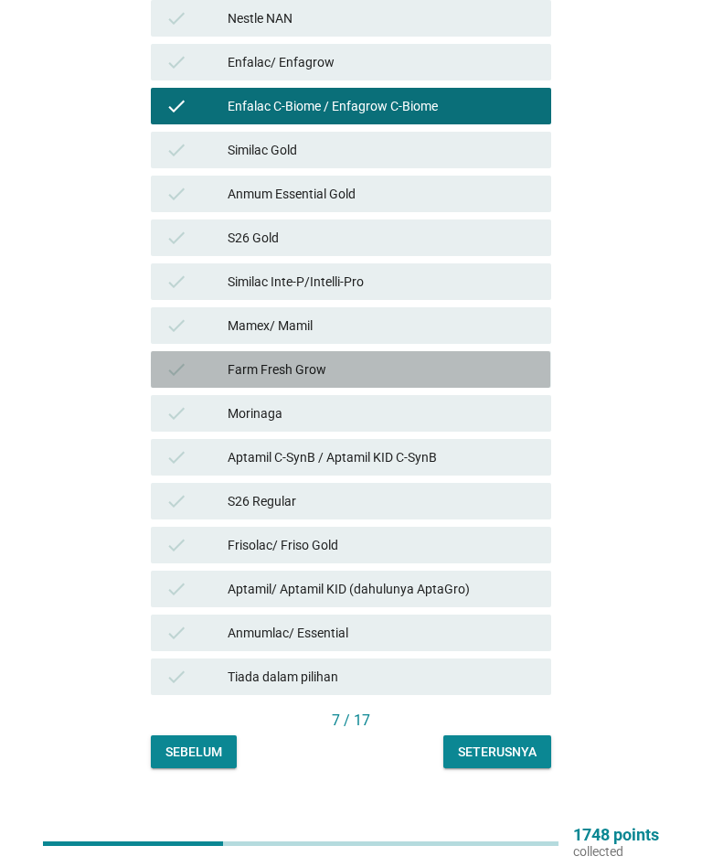
click at [516, 358] on div "Farm Fresh Grow" at bounding box center [382, 369] width 309 height 22
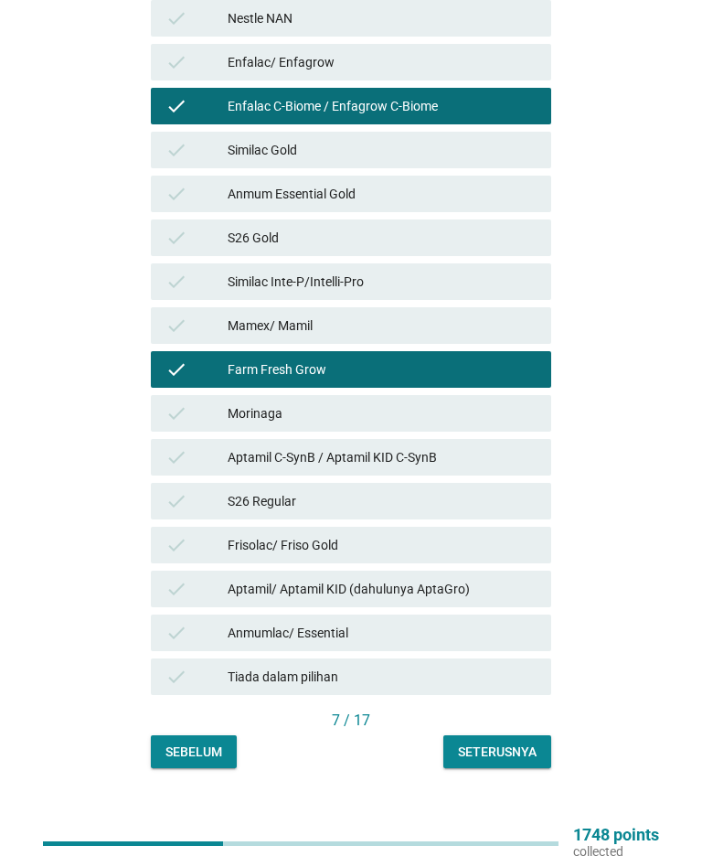
click at [508, 743] on div "Seterusnya" at bounding box center [497, 752] width 79 height 19
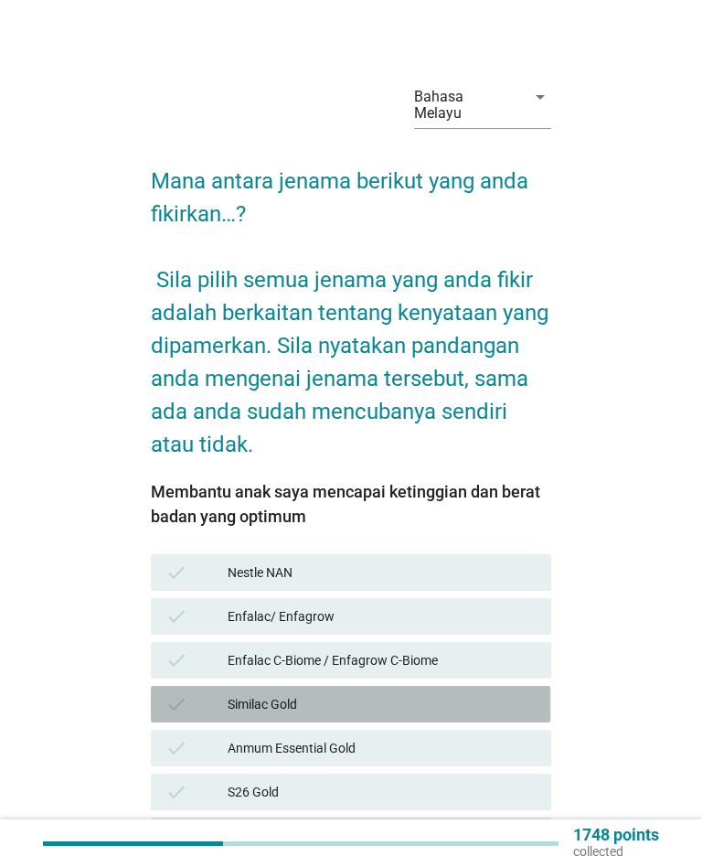
click at [486, 693] on div "Similac Gold" at bounding box center [382, 704] width 309 height 22
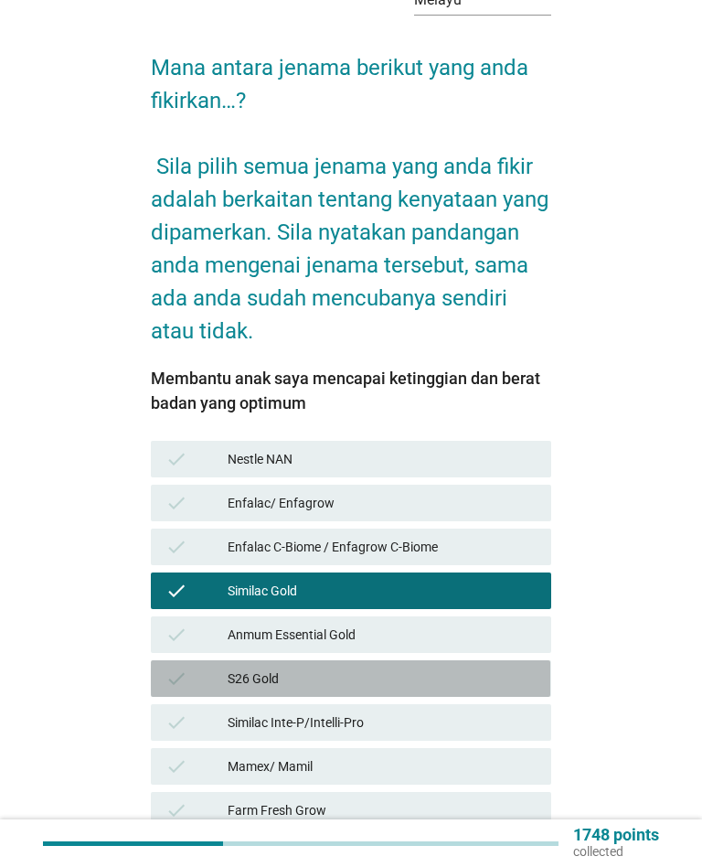
scroll to position [139, 0]
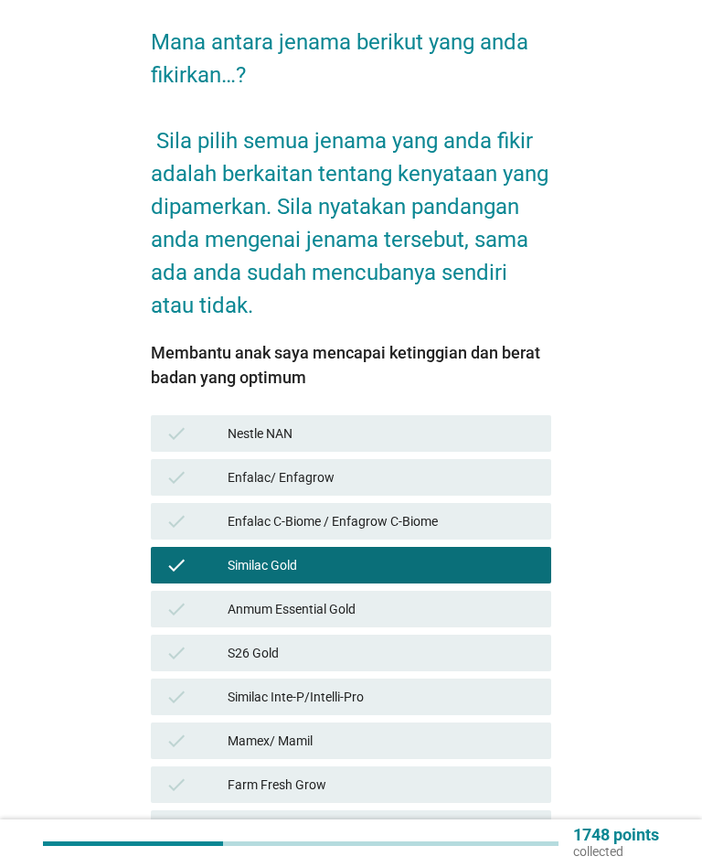
click at [428, 730] on div "Mamex/ Mamil" at bounding box center [382, 741] width 309 height 22
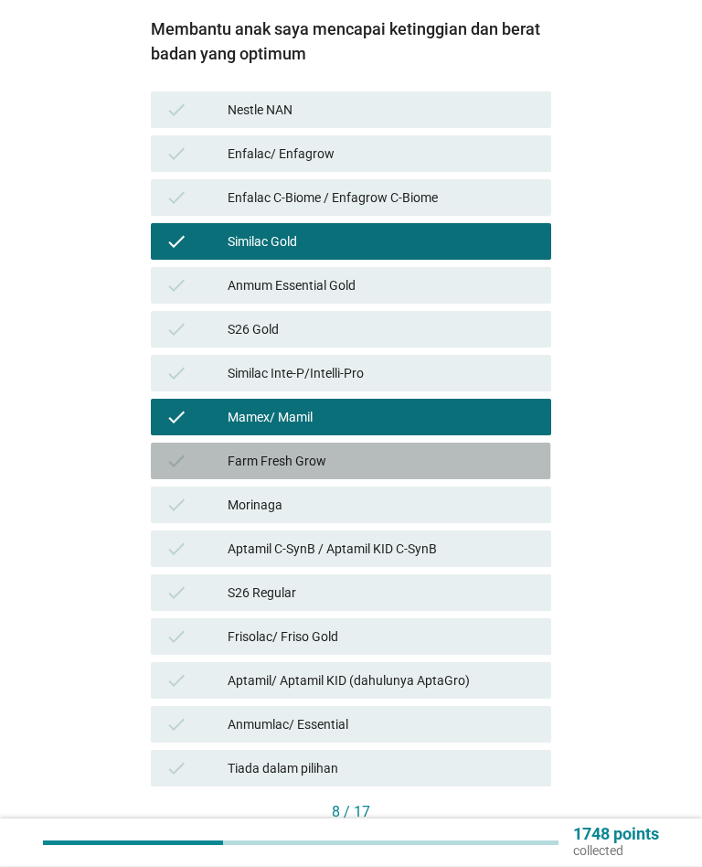
scroll to position [463, 0]
click at [475, 443] on div "check Farm Fresh Grow" at bounding box center [351, 461] width 400 height 37
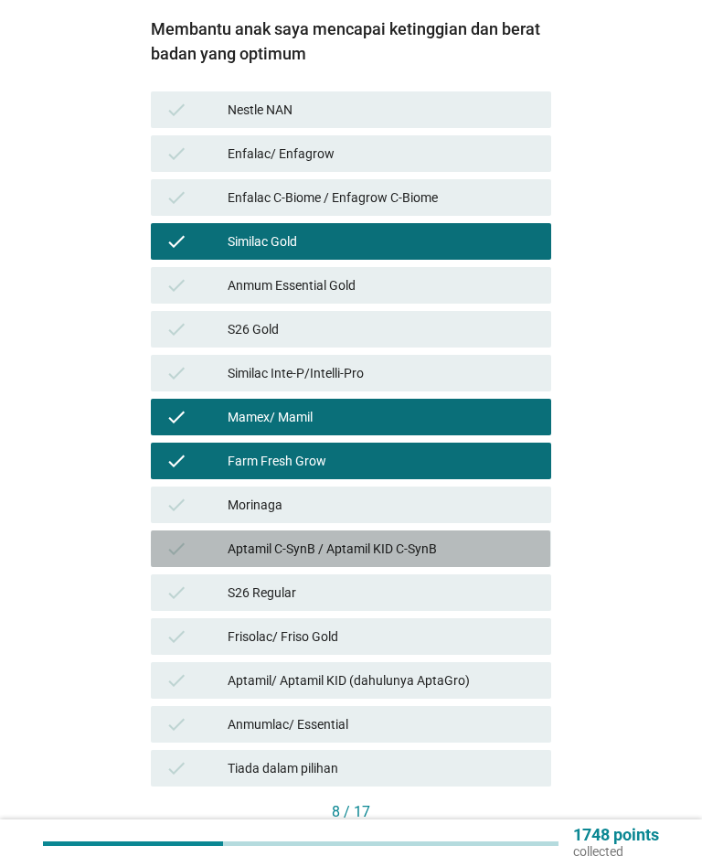
click at [441, 538] on div "Aptamil C-SynB / Aptamil KID C-SynB" at bounding box center [382, 549] width 309 height 22
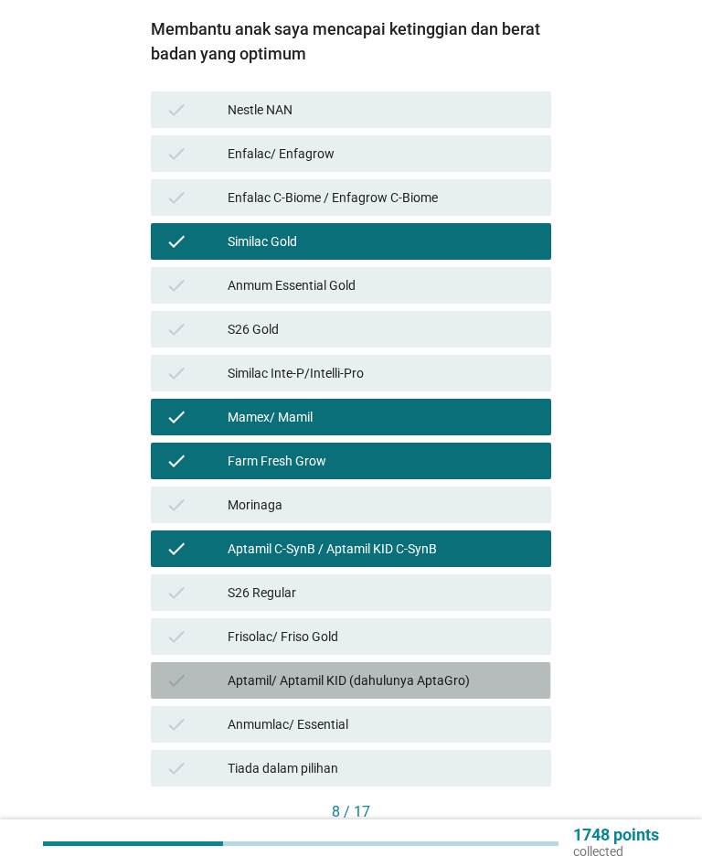
click at [439, 669] on div "Aptamil/ Aptamil KID (dahulunya AptaGro)" at bounding box center [382, 680] width 309 height 22
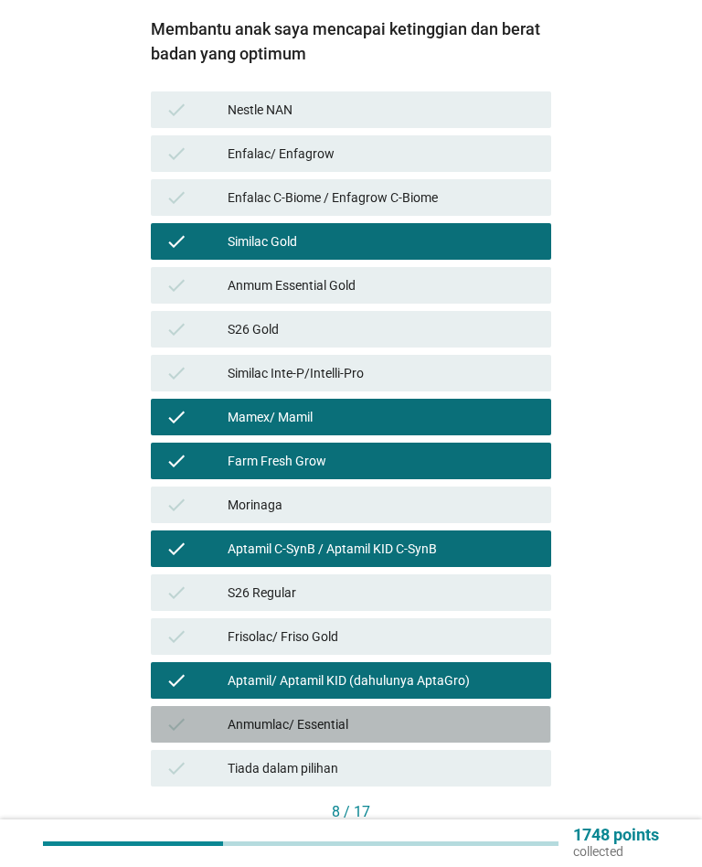
click at [387, 713] on div "Anmumlac/ Essential" at bounding box center [382, 724] width 309 height 22
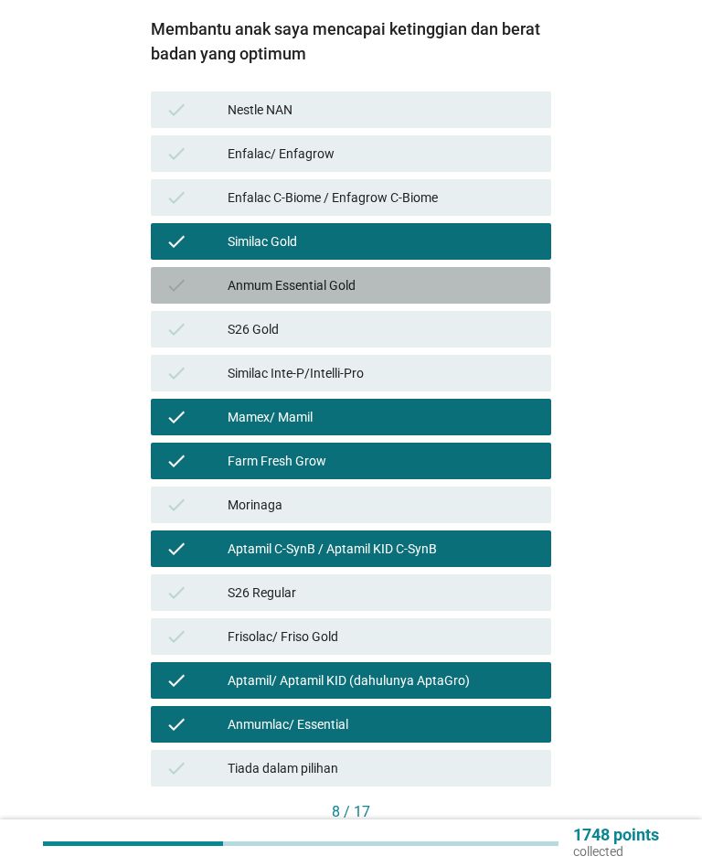
click at [451, 267] on div "check Anmum Essential Gold" at bounding box center [351, 285] width 400 height 37
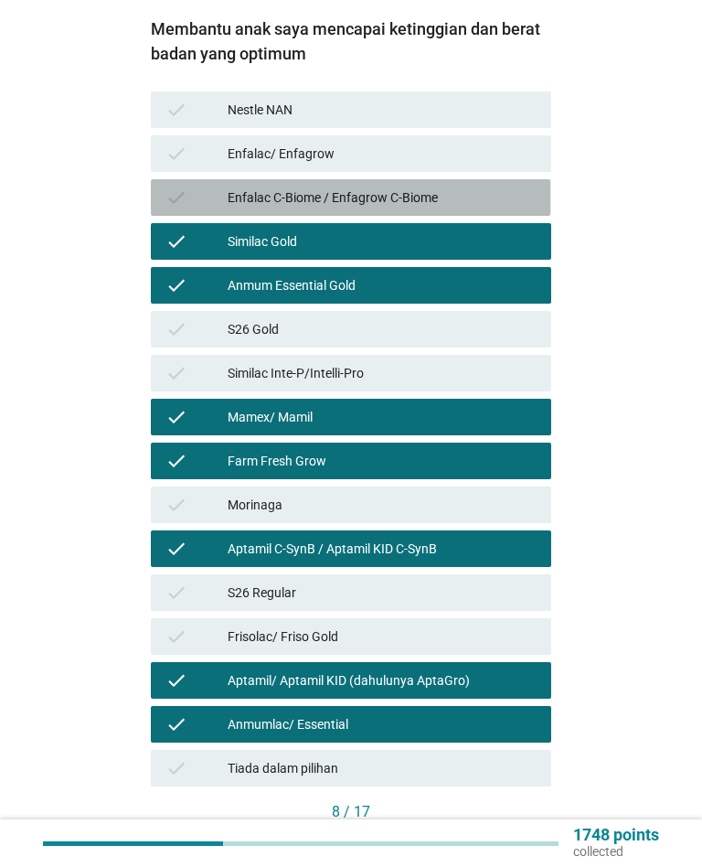
click at [455, 187] on div "Enfalac C-Biome / Enfagrow C-Biome" at bounding box center [382, 198] width 309 height 22
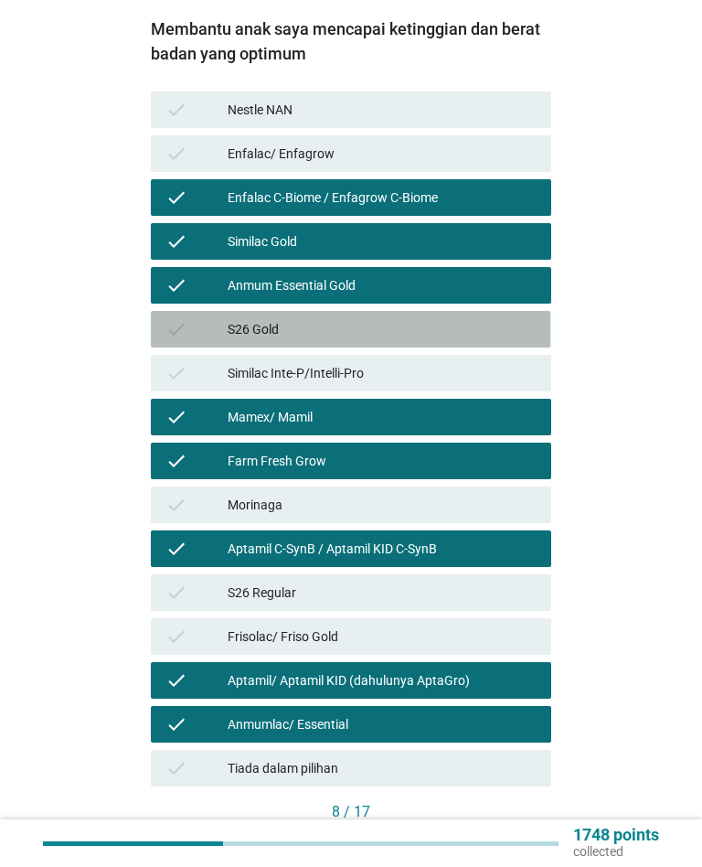
click at [483, 318] on div "S26 Gold" at bounding box center [382, 329] width 309 height 22
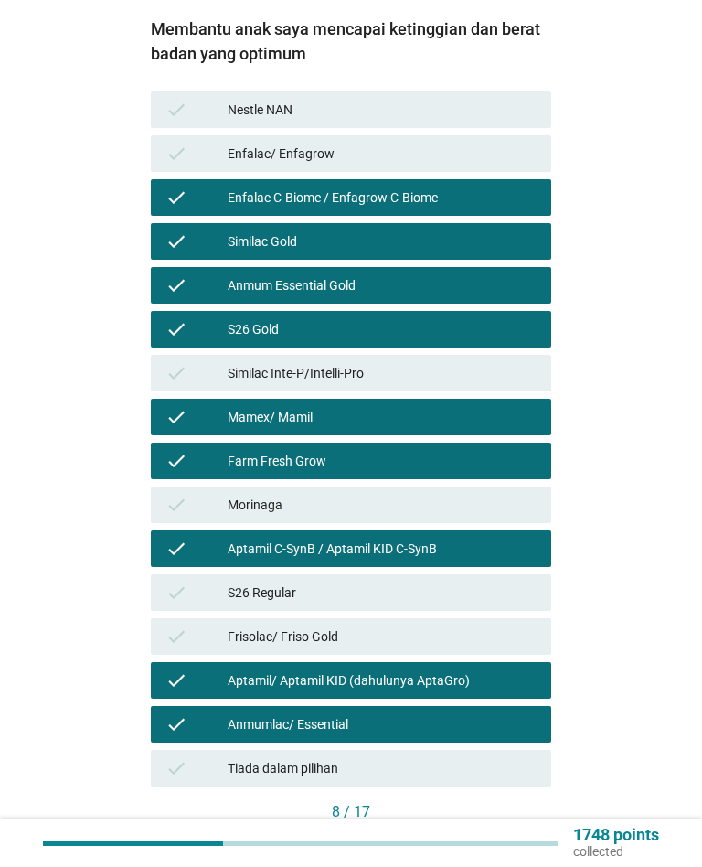
click at [513, 804] on div "8 / 17" at bounding box center [351, 812] width 400 height 22
click at [486, 827] on button "Seterusnya" at bounding box center [497, 843] width 108 height 33
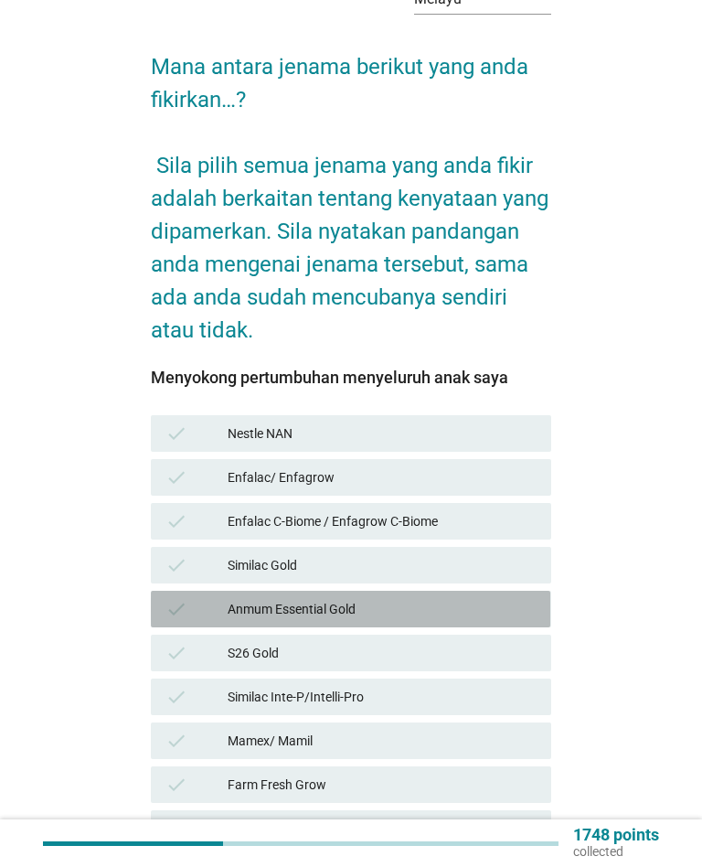
scroll to position [120, 0]
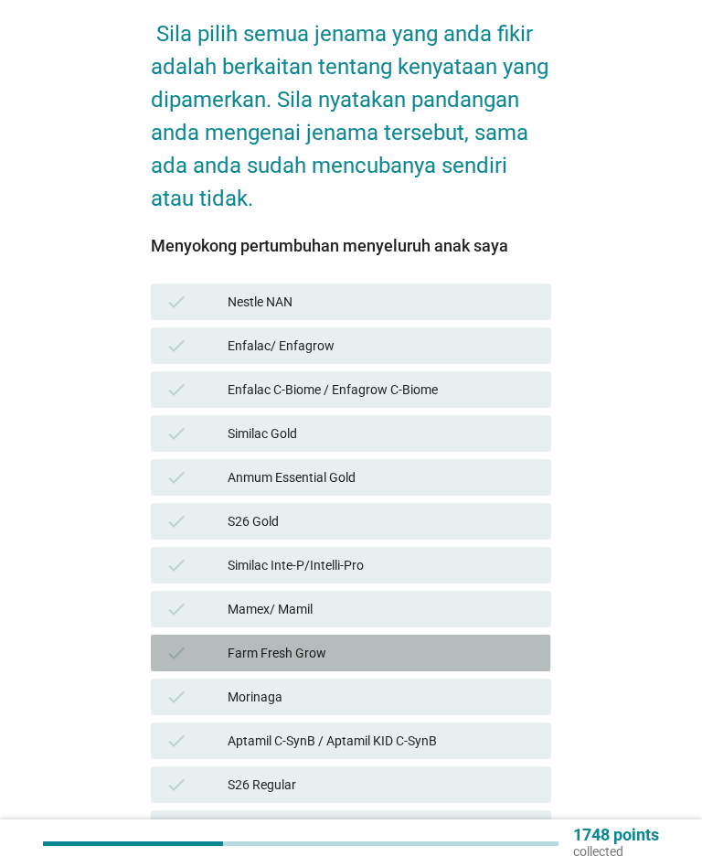
click at [429, 643] on div "Farm Fresh Grow" at bounding box center [382, 653] width 309 height 22
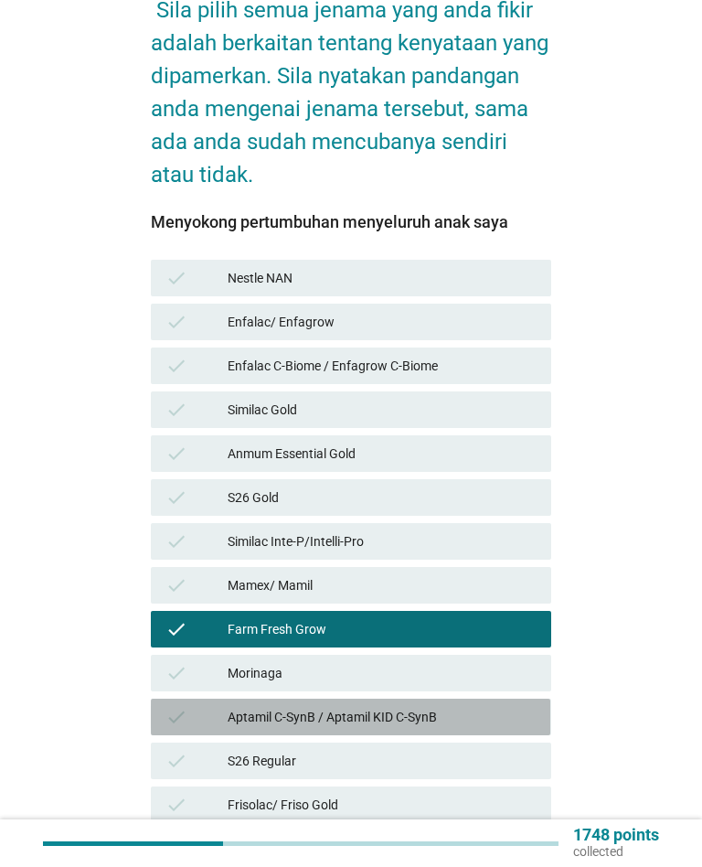
scroll to position [324, 0]
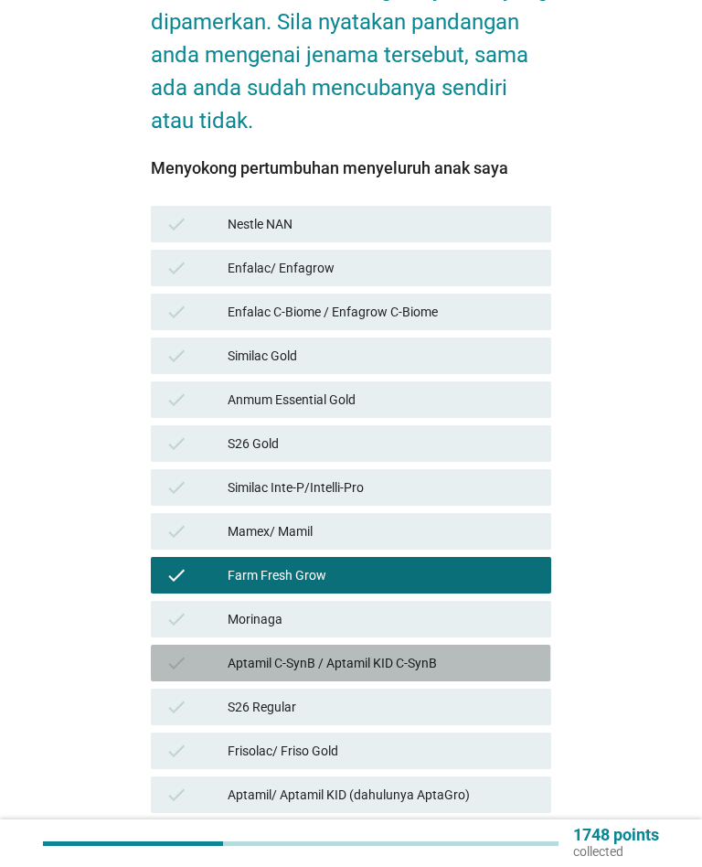
click at [456, 652] on div "Aptamil C-SynB / Aptamil KID C-SynB" at bounding box center [382, 663] width 309 height 22
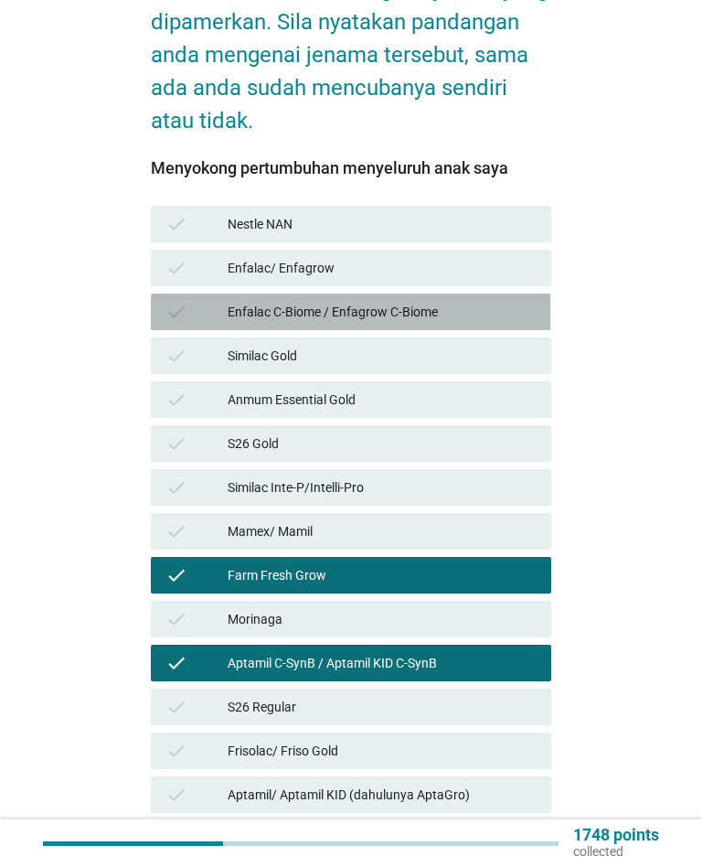
click at [469, 301] on div "Enfalac C-Biome / Enfagrow C-Biome" at bounding box center [382, 312] width 309 height 22
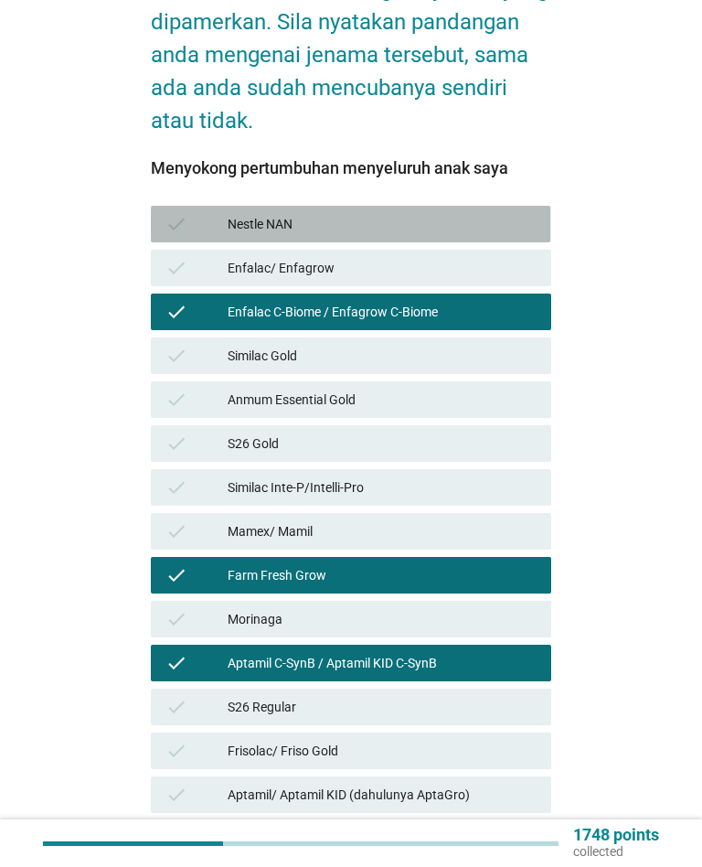
click at [465, 213] on div "Nestle NAN" at bounding box center [382, 224] width 309 height 22
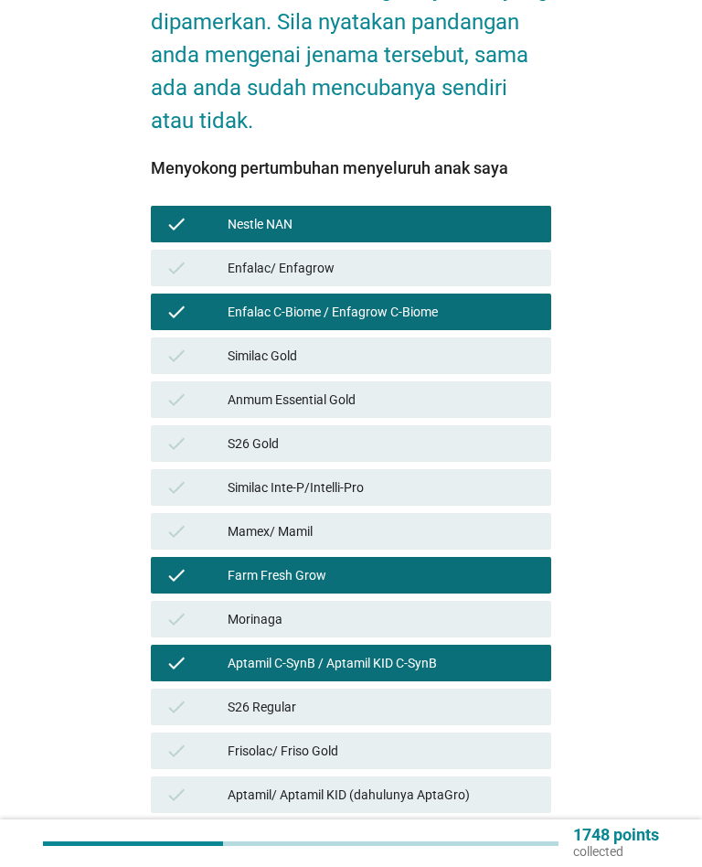
click at [468, 433] on div "S26 Gold" at bounding box center [382, 444] width 309 height 22
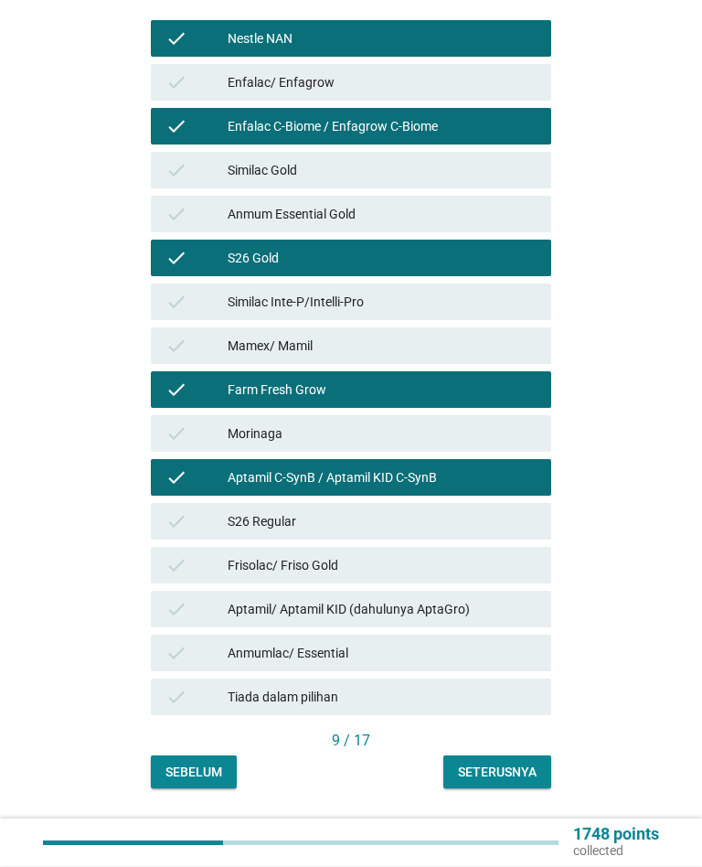
scroll to position [529, 0]
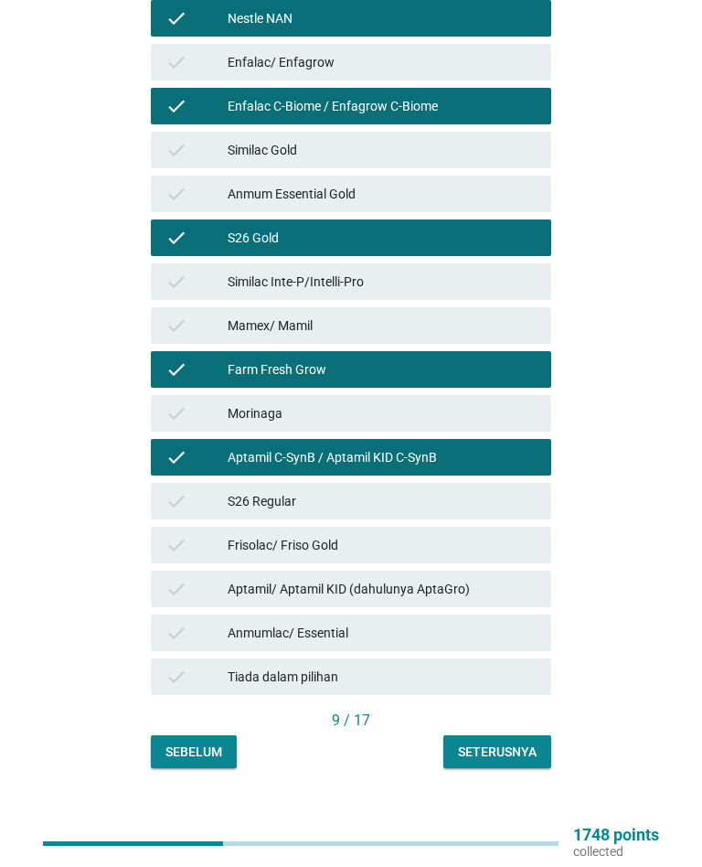
click at [522, 743] on div "Seterusnya" at bounding box center [497, 752] width 79 height 19
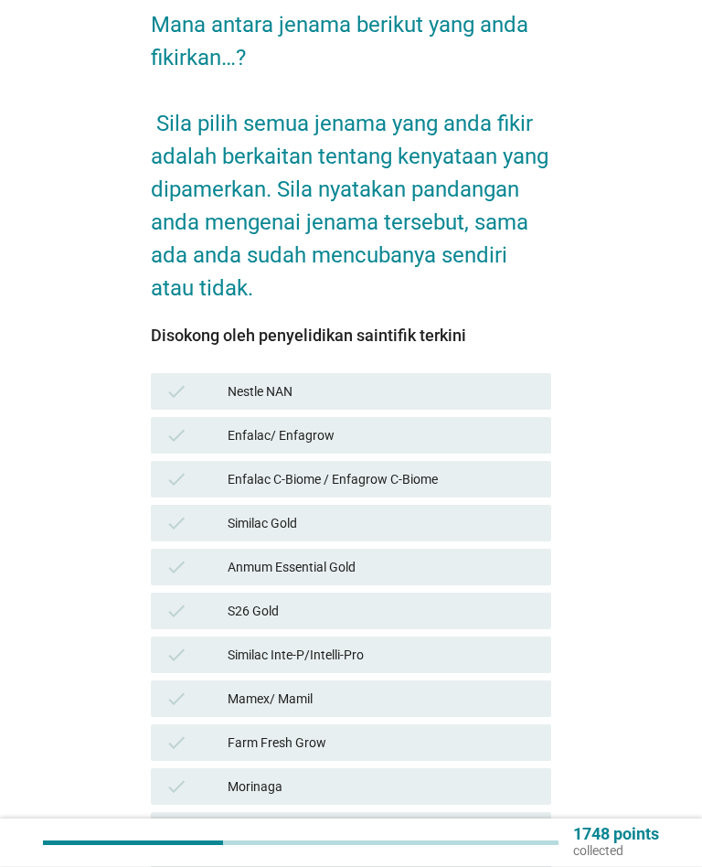
scroll to position [156, 0]
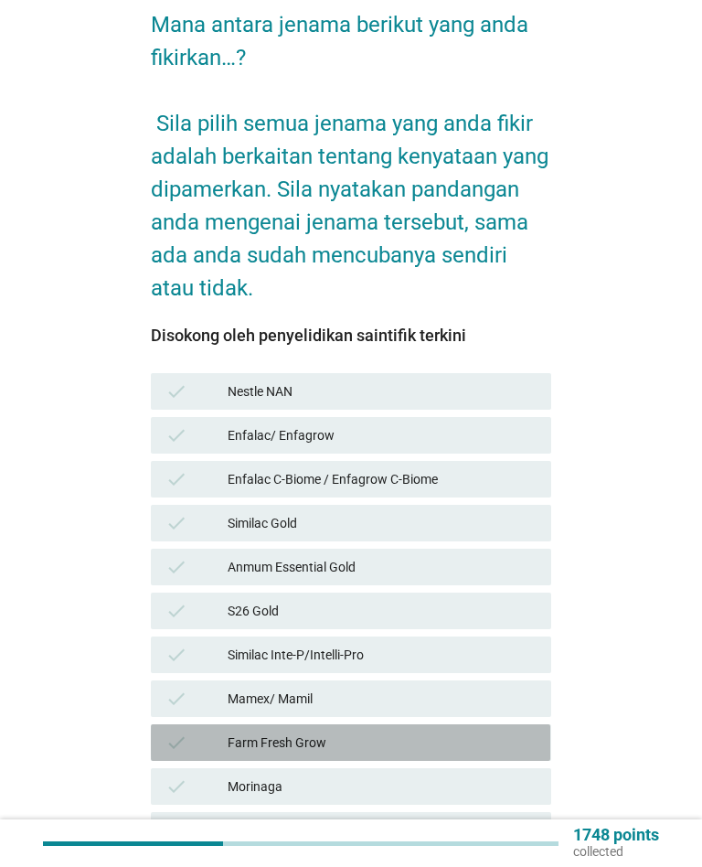
click at [435, 732] on div "Farm Fresh Grow" at bounding box center [382, 743] width 309 height 22
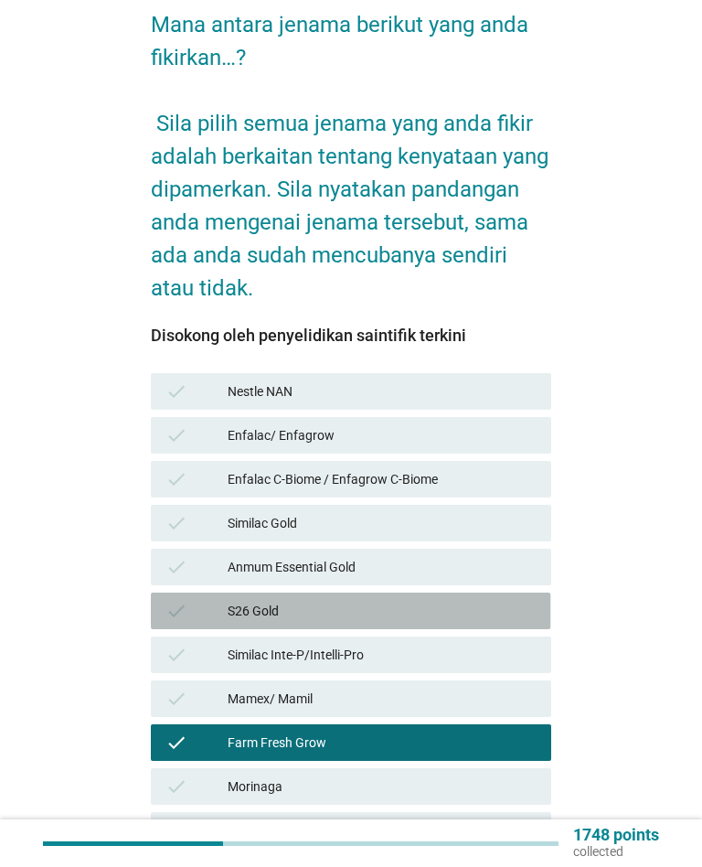
click at [454, 600] on div "S26 Gold" at bounding box center [382, 611] width 309 height 22
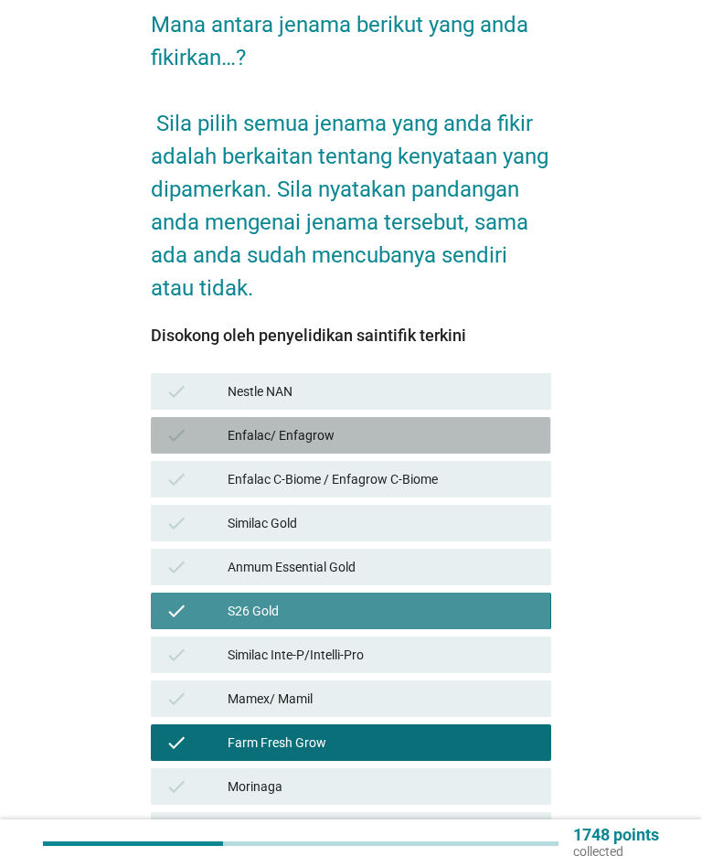
click at [482, 424] on div "Enfalac/ Enfagrow" at bounding box center [382, 435] width 309 height 22
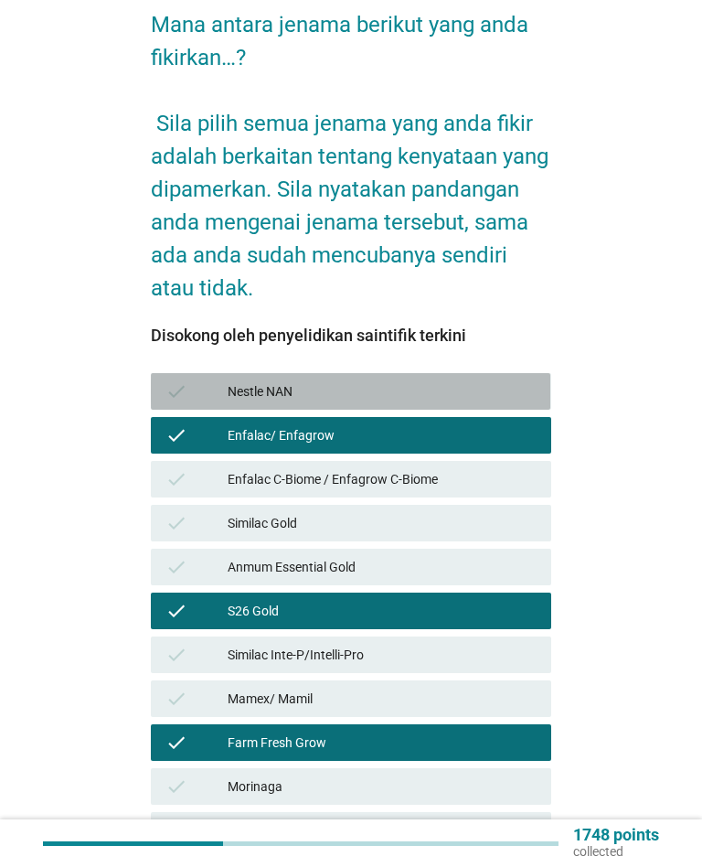
click at [484, 380] on div "Nestle NAN" at bounding box center [382, 391] width 309 height 22
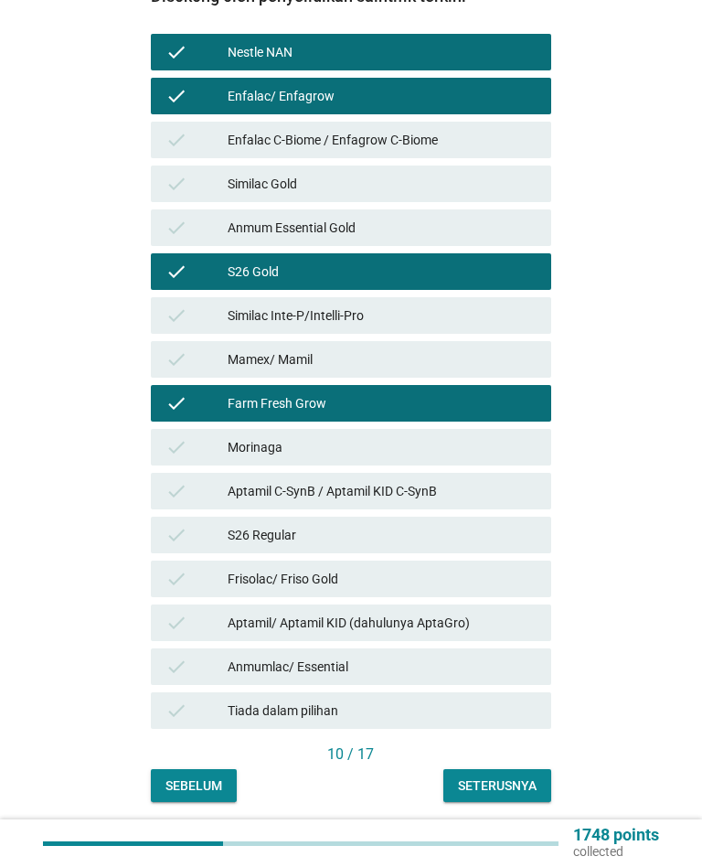
scroll to position [529, 0]
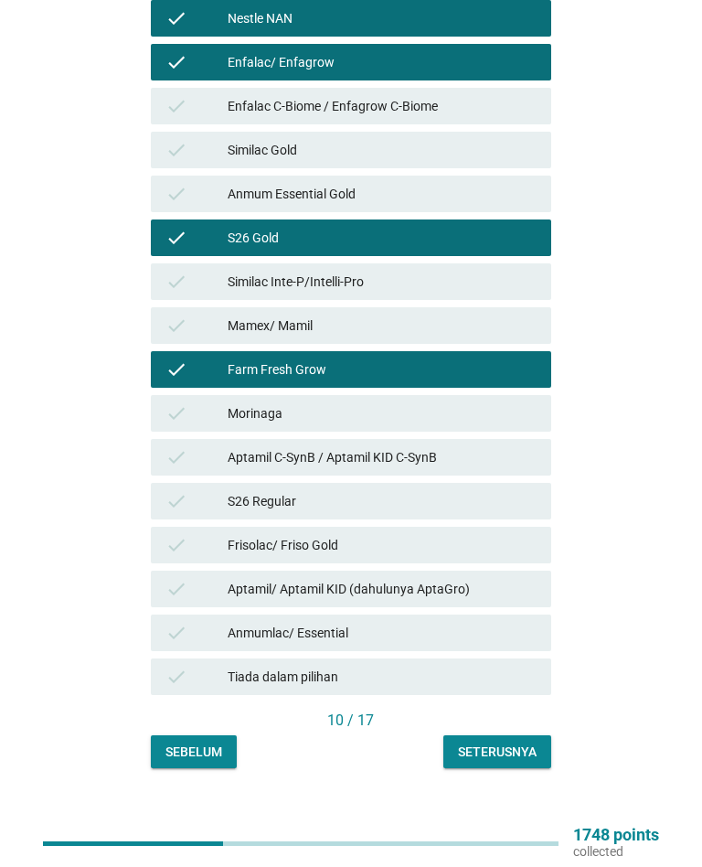
click at [528, 743] on div "Seterusnya" at bounding box center [497, 752] width 79 height 19
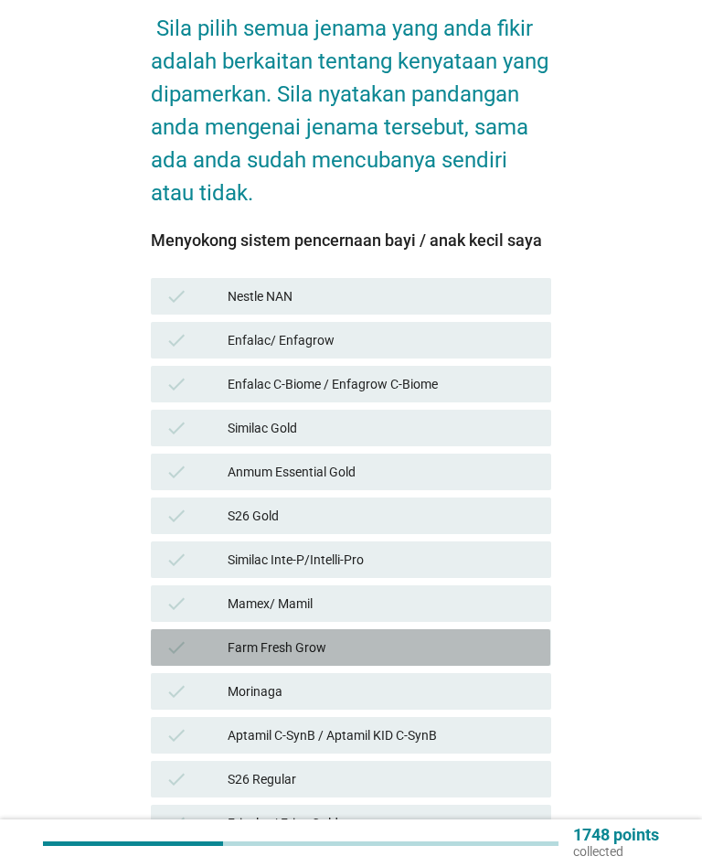
click at [425, 636] on div "Farm Fresh Grow" at bounding box center [382, 647] width 309 height 22
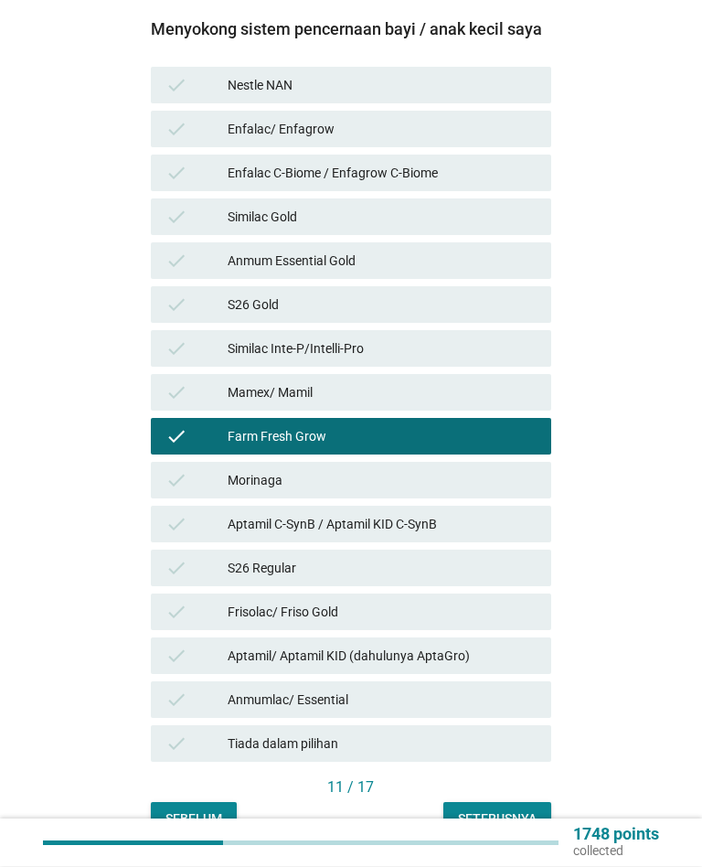
scroll to position [529, 0]
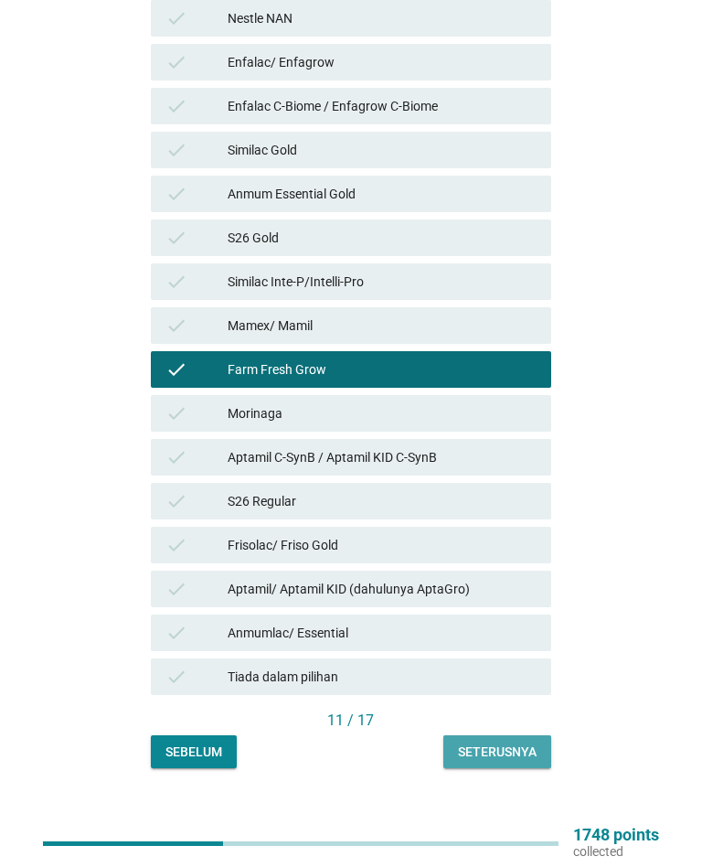
click at [519, 743] on div "Seterusnya" at bounding box center [497, 752] width 79 height 19
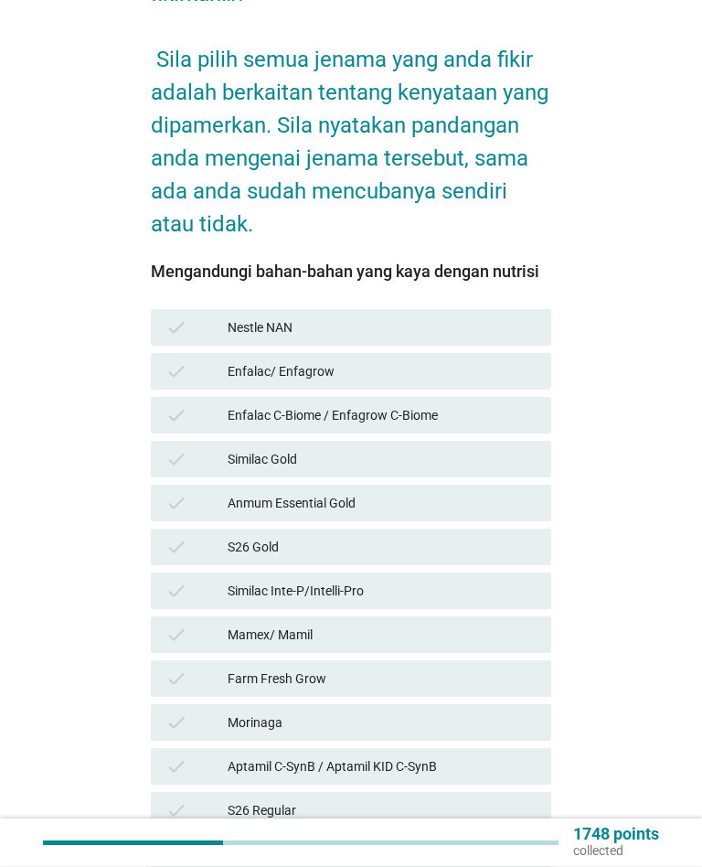
scroll to position [220, 0]
click at [455, 668] on div "Farm Fresh Grow" at bounding box center [382, 679] width 309 height 22
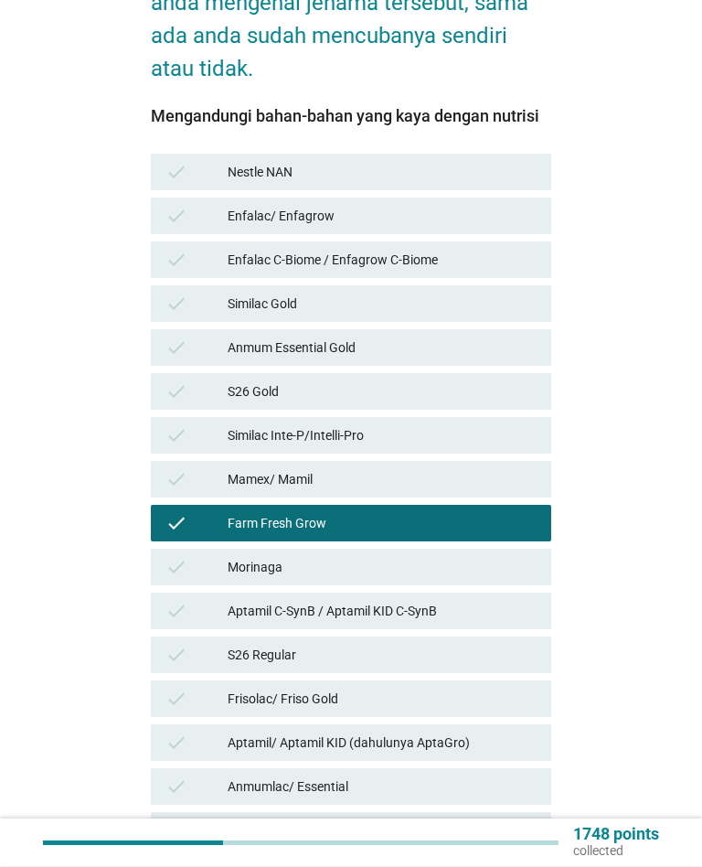
scroll to position [376, 0]
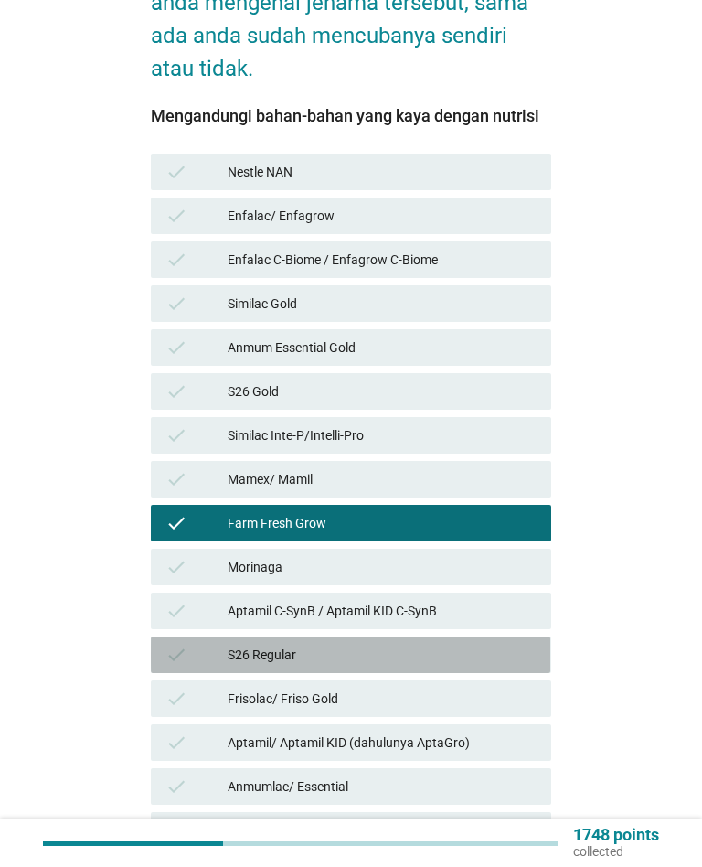
click at [498, 644] on div "S26 Regular" at bounding box center [382, 655] width 309 height 22
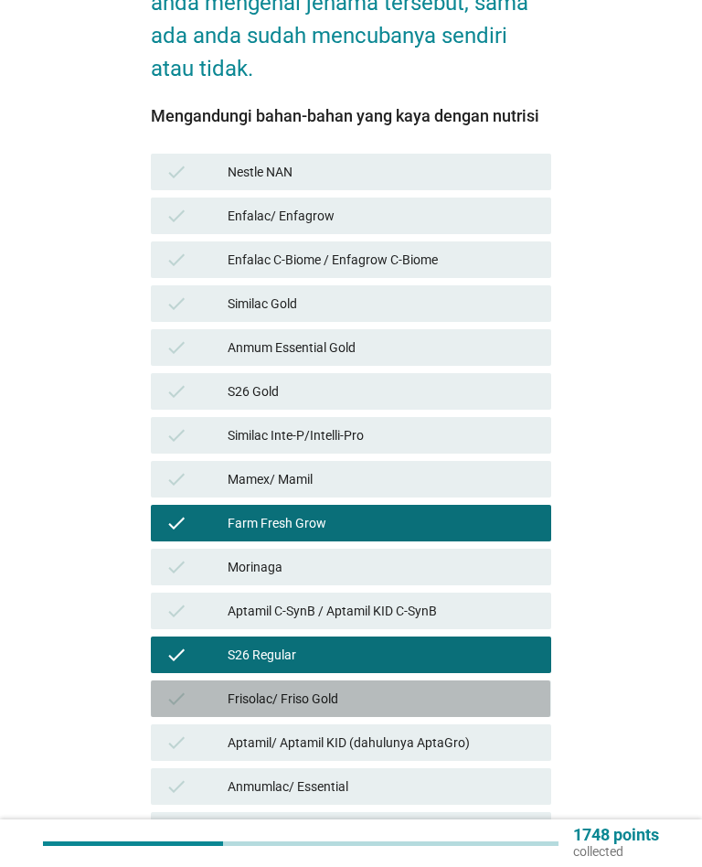
click at [478, 688] on div "Frisolac/ Friso Gold" at bounding box center [382, 699] width 309 height 22
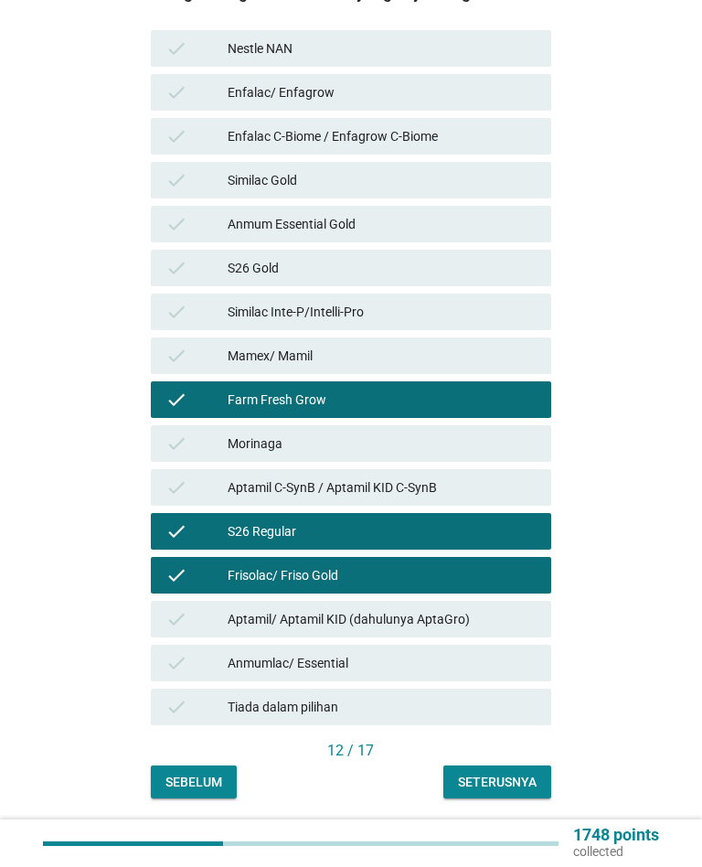
scroll to position [529, 0]
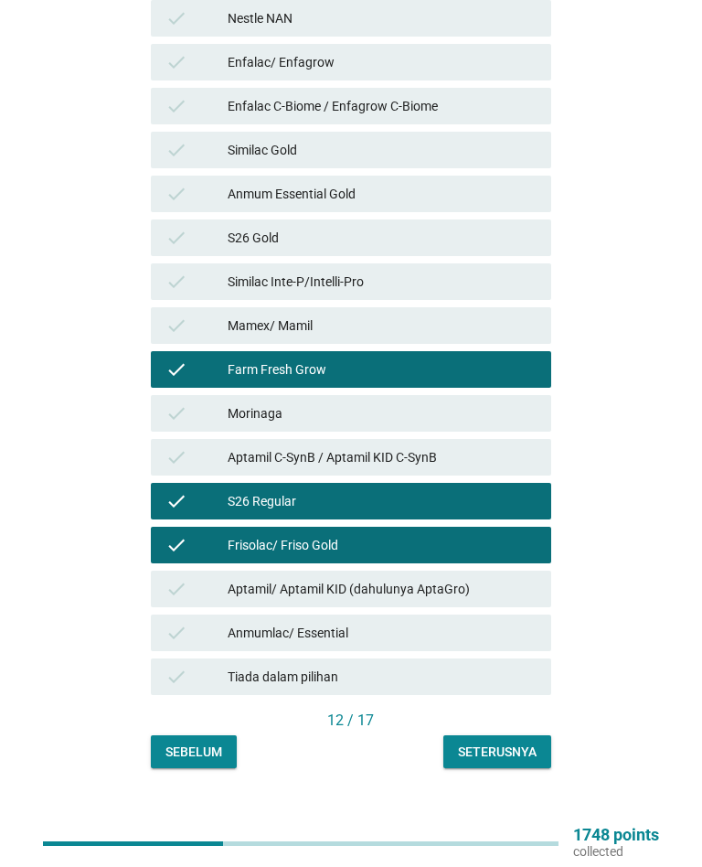
click at [520, 743] on div "Seterusnya" at bounding box center [497, 752] width 79 height 19
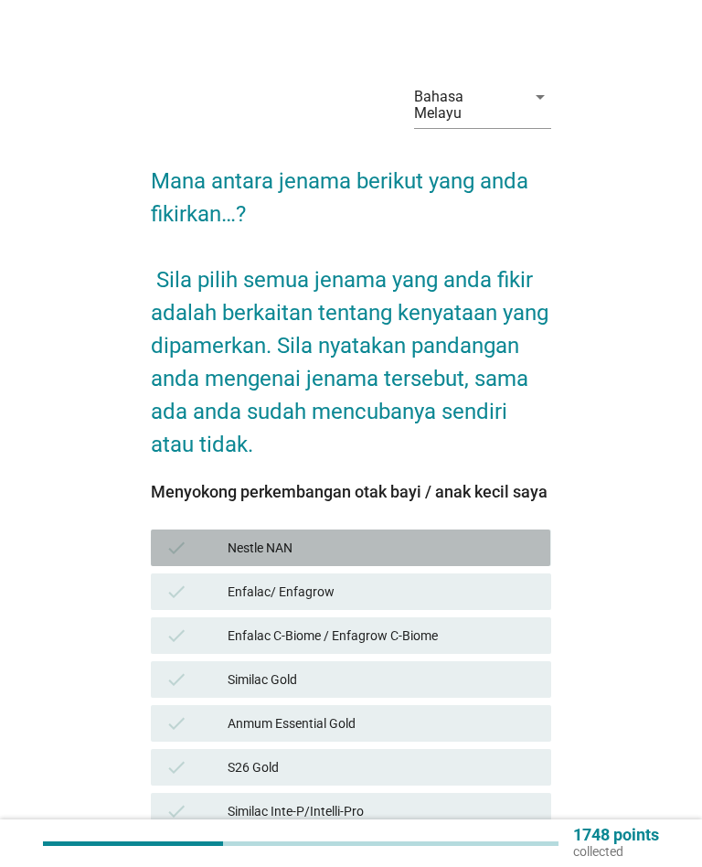
click at [517, 537] on div "Nestle NAN" at bounding box center [382, 548] width 309 height 22
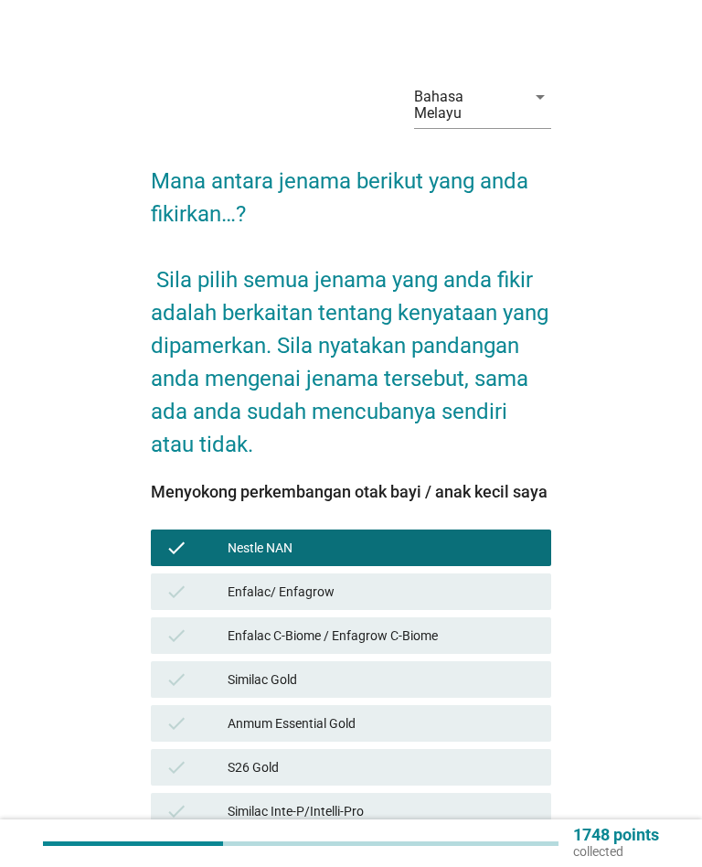
click at [506, 529] on div "check Nestle NAN" at bounding box center [351, 547] width 400 height 37
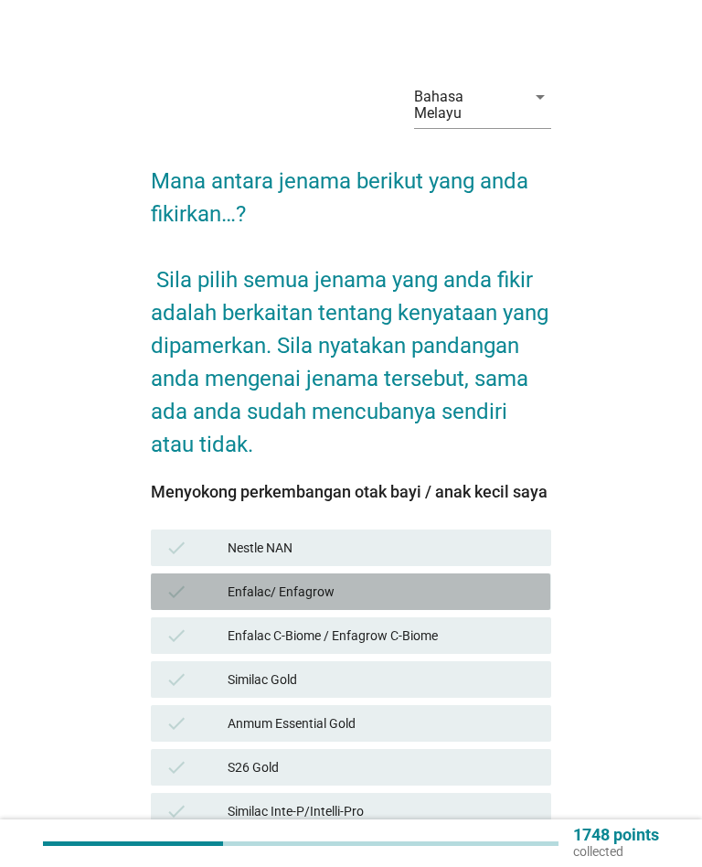
click at [490, 573] on div "check Enfalac/ Enfagrow" at bounding box center [351, 591] width 400 height 37
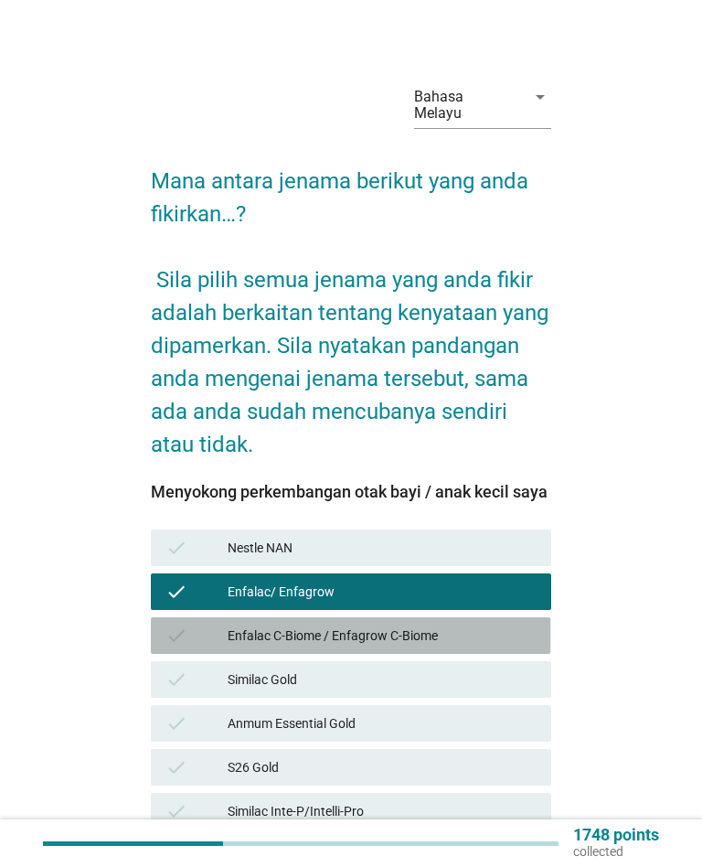
click at [508, 625] on div "Enfalac C-Biome / Enfagrow C-Biome" at bounding box center [382, 636] width 309 height 22
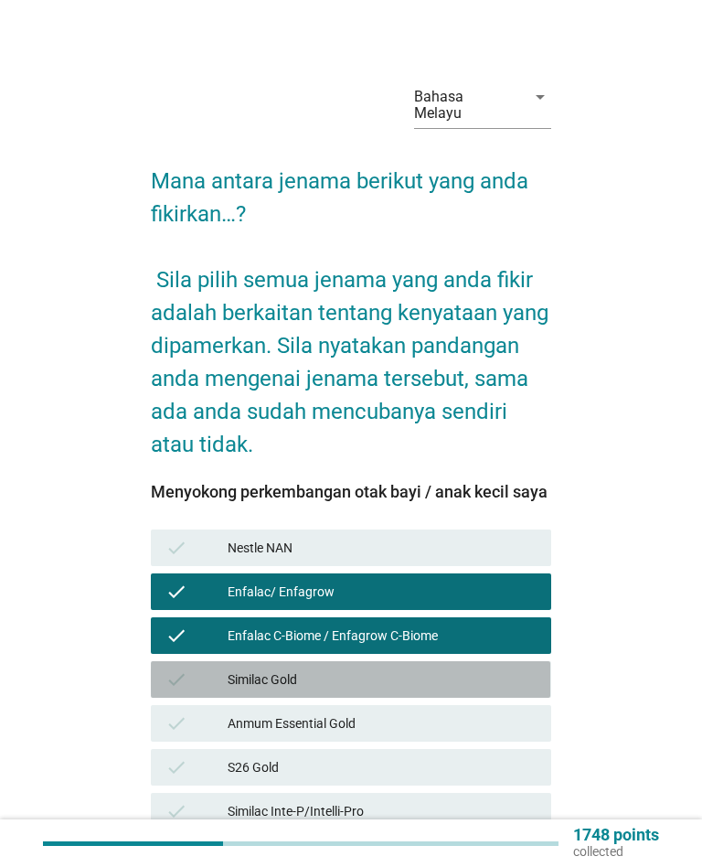
click at [459, 668] on div "Similac Gold" at bounding box center [382, 679] width 309 height 22
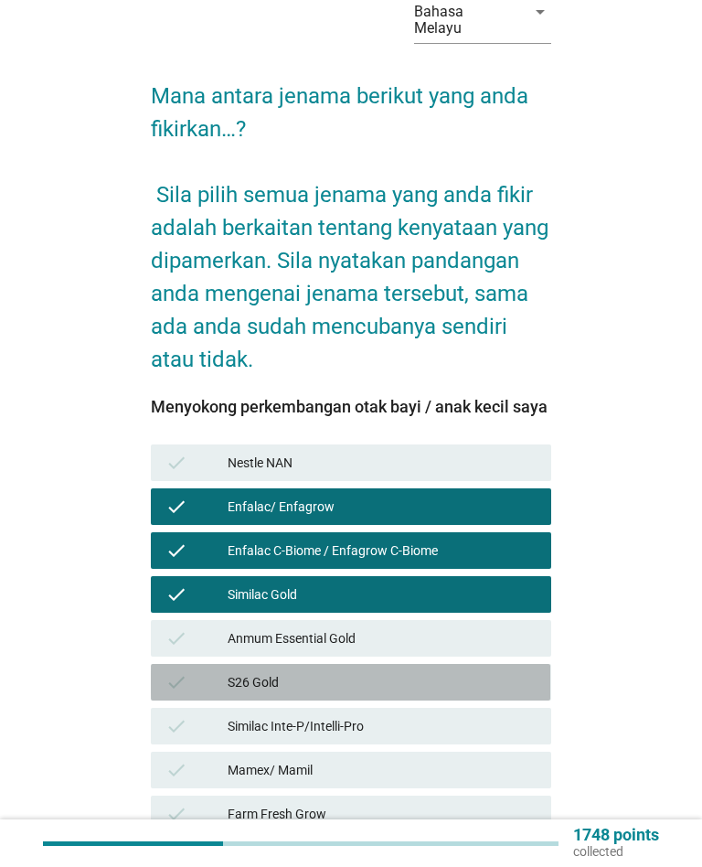
click at [448, 664] on div "check S26 Gold" at bounding box center [351, 682] width 400 height 37
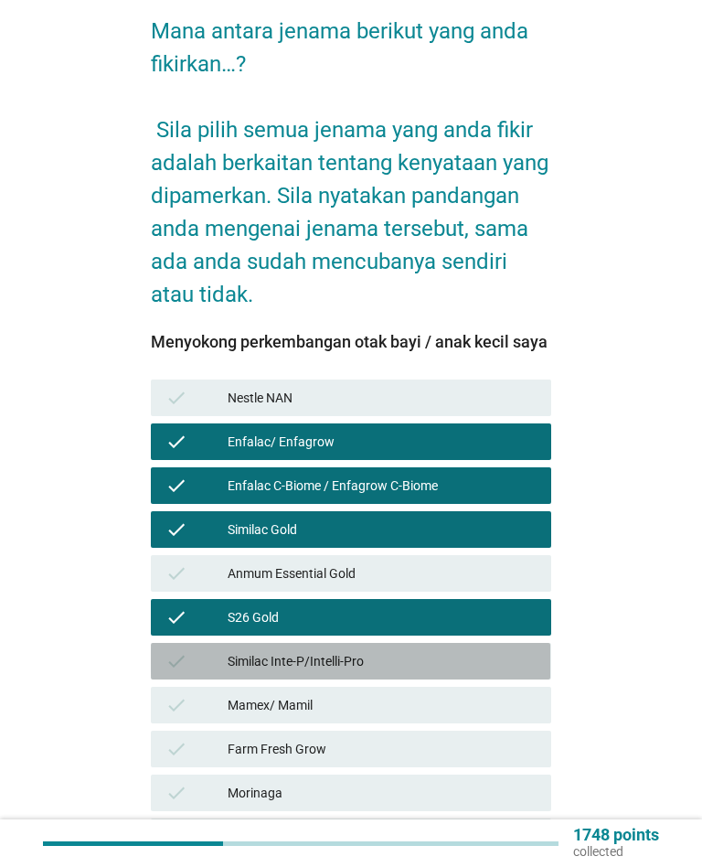
click at [497, 643] on div "check Similac Inte-P/Intelli-Pro" at bounding box center [351, 661] width 400 height 37
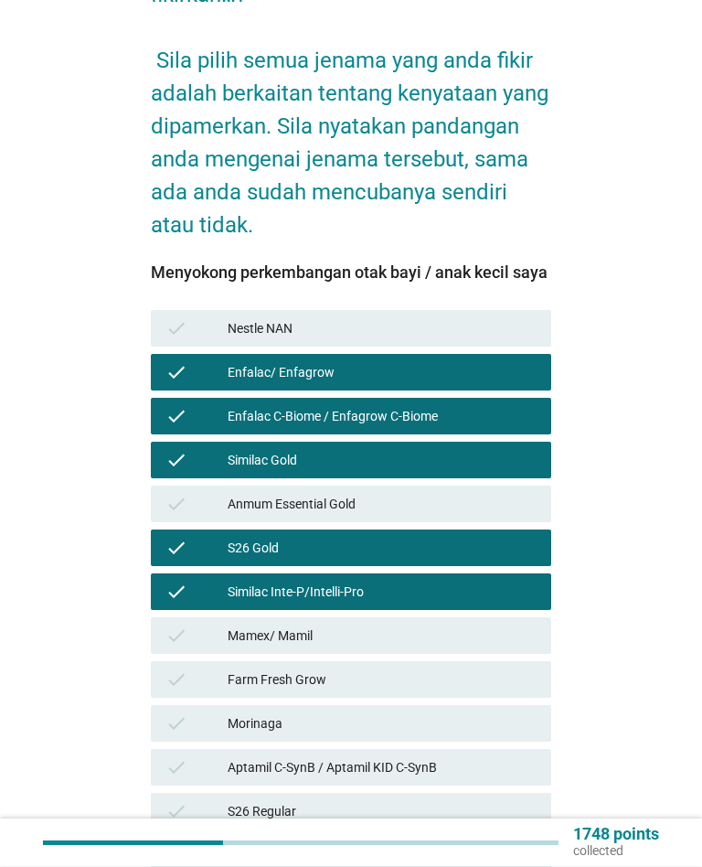
scroll to position [219, 0]
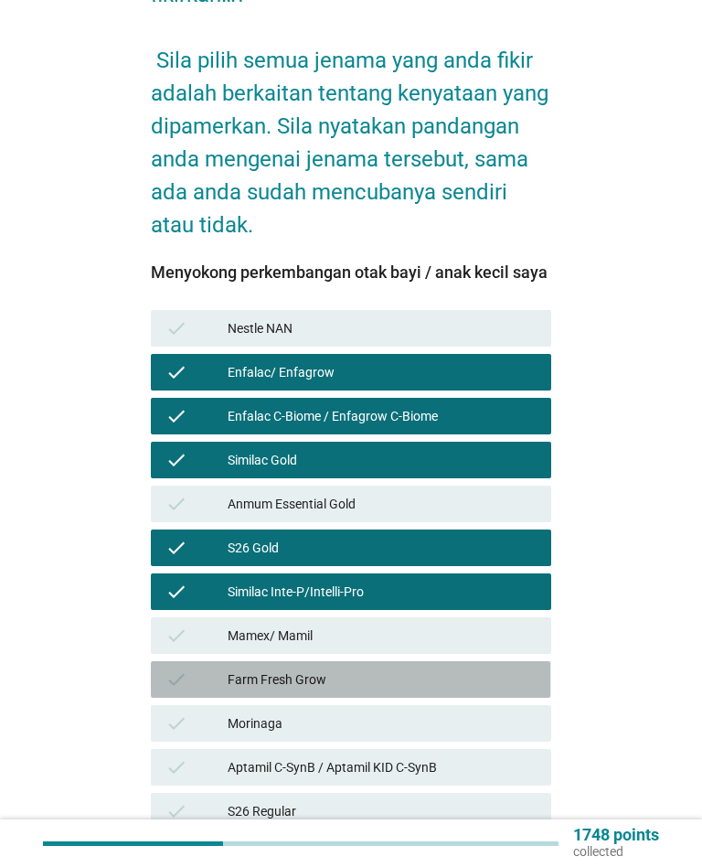
click at [486, 668] on div "Farm Fresh Grow" at bounding box center [382, 679] width 309 height 22
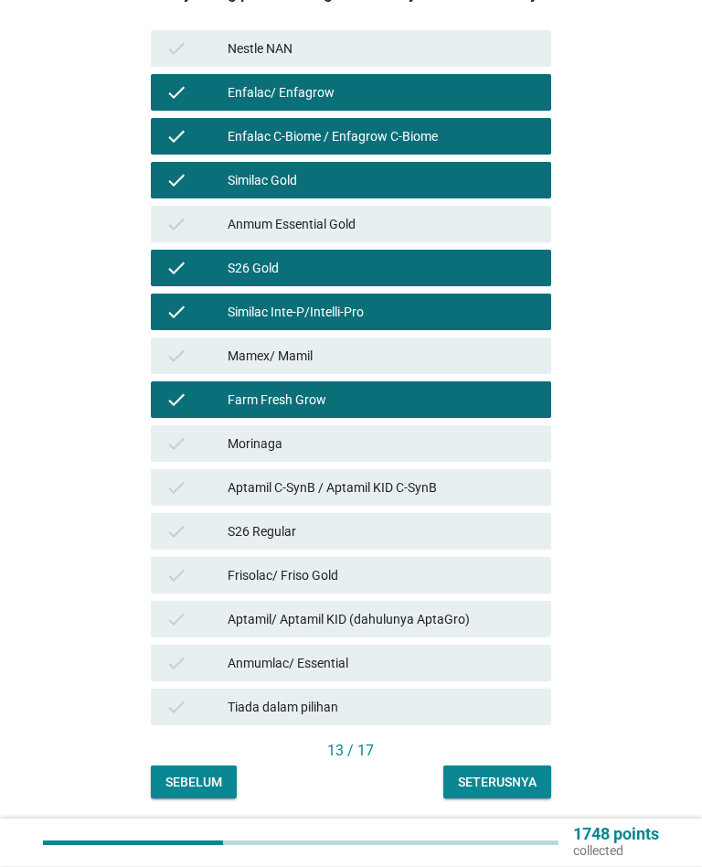
scroll to position [503, 0]
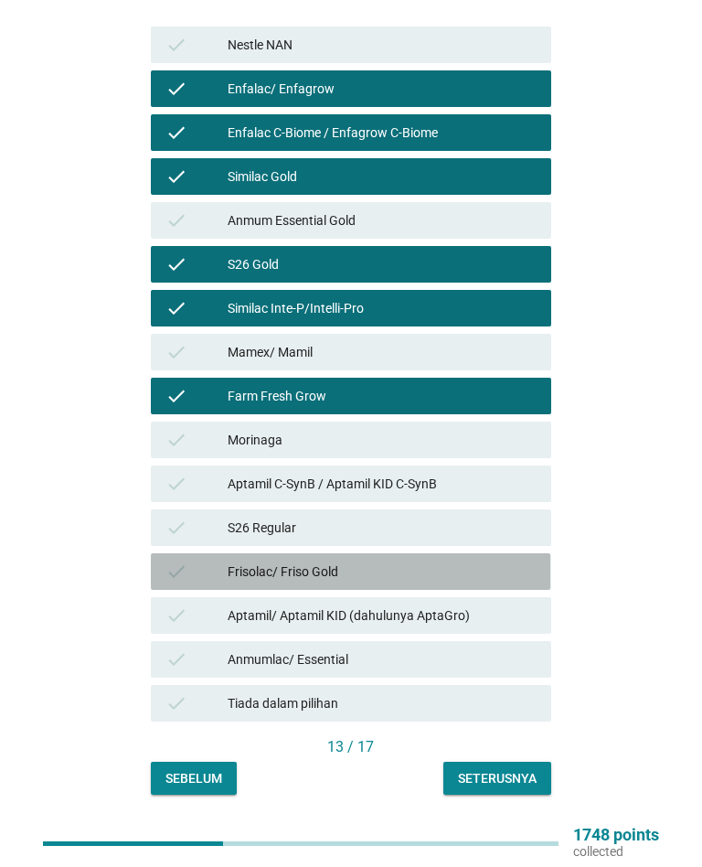
click at [464, 561] on div "Frisolac/ Friso Gold" at bounding box center [382, 572] width 309 height 22
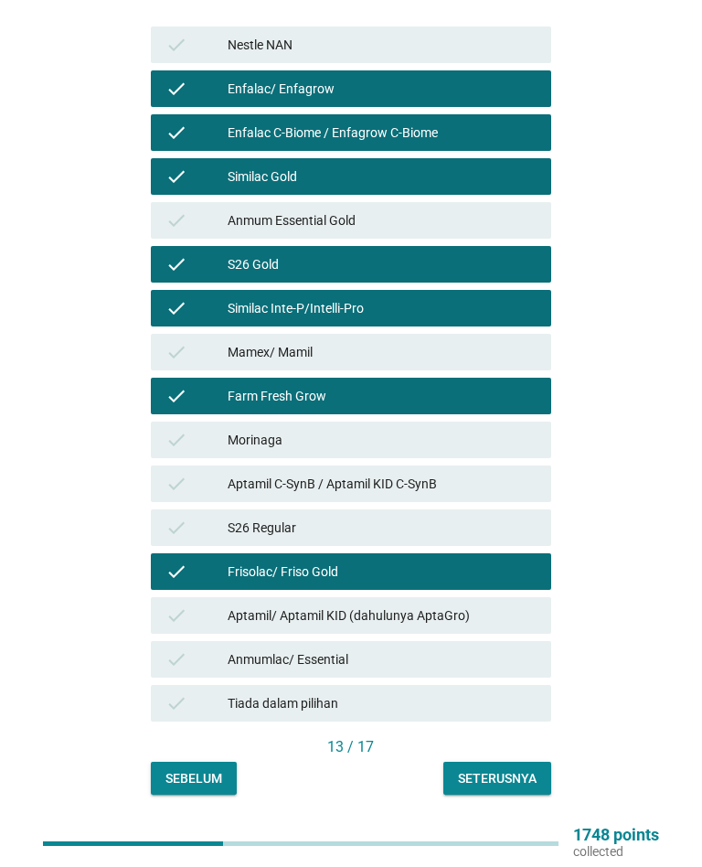
click at [525, 769] on div "Seterusnya" at bounding box center [497, 778] width 79 height 19
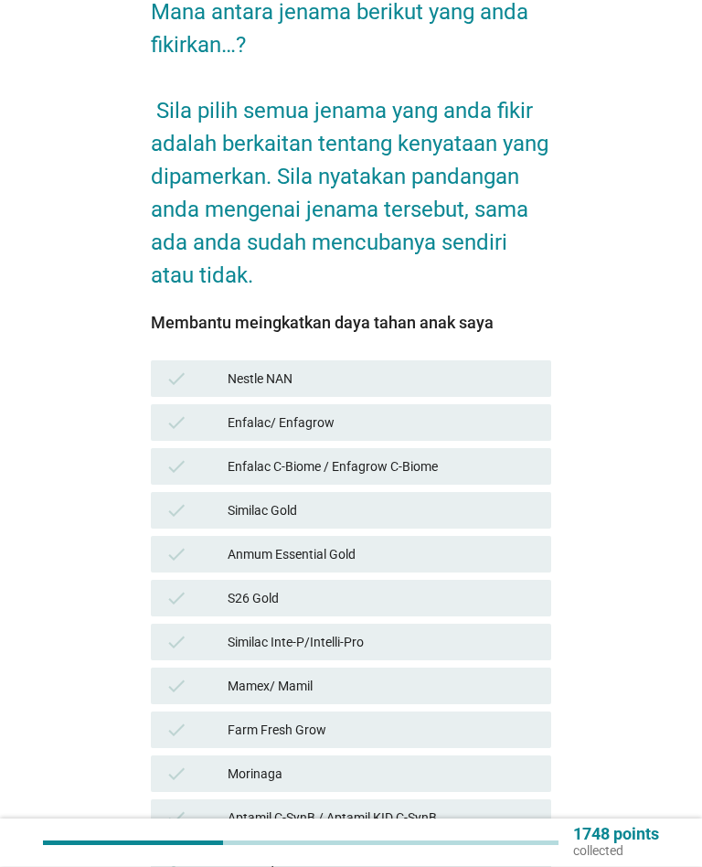
scroll to position [169, 0]
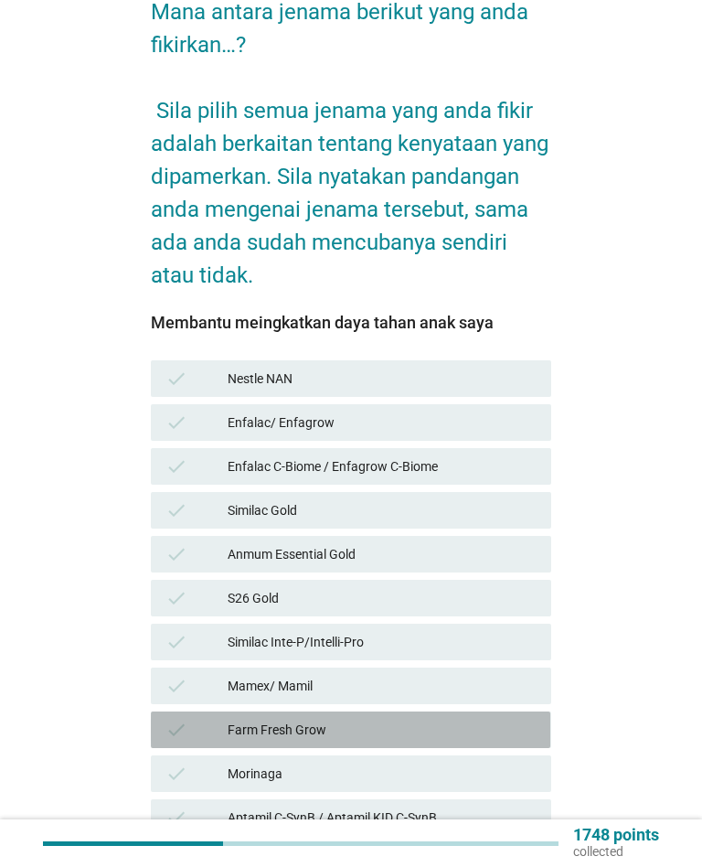
click at [495, 719] on div "Farm Fresh Grow" at bounding box center [382, 730] width 309 height 22
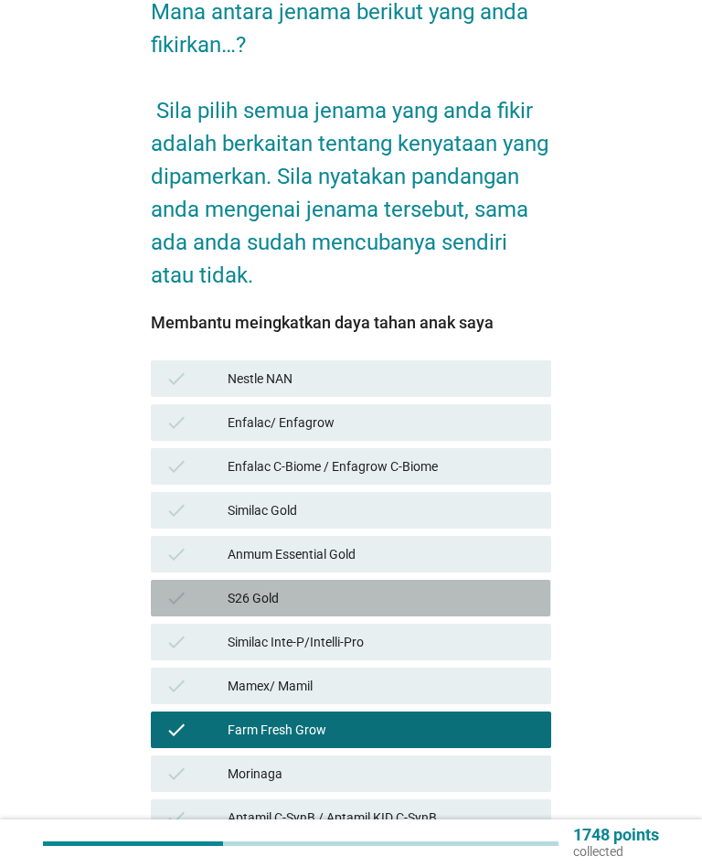
click at [482, 587] on div "S26 Gold" at bounding box center [382, 598] width 309 height 22
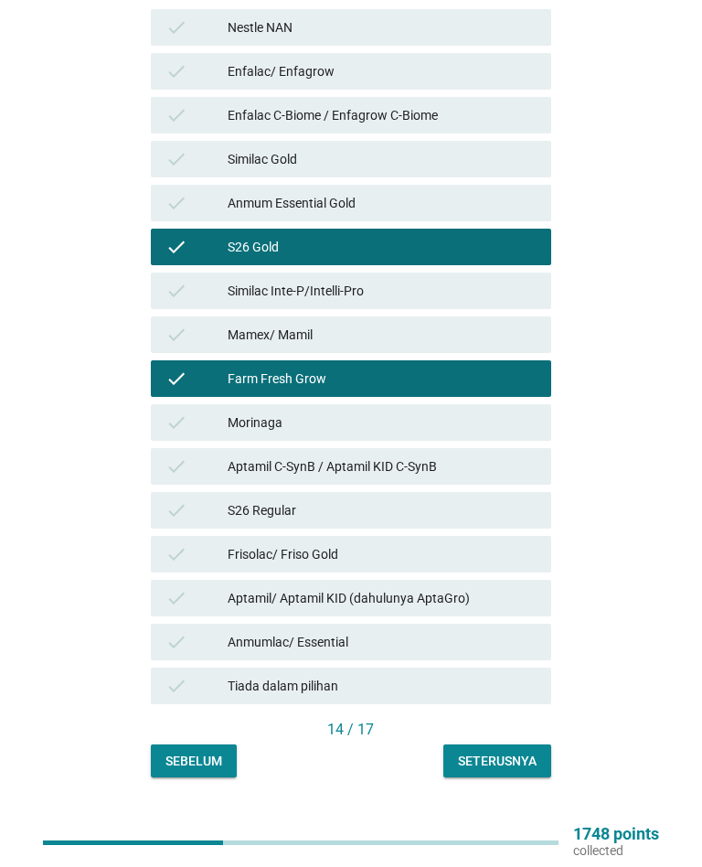
scroll to position [520, 0]
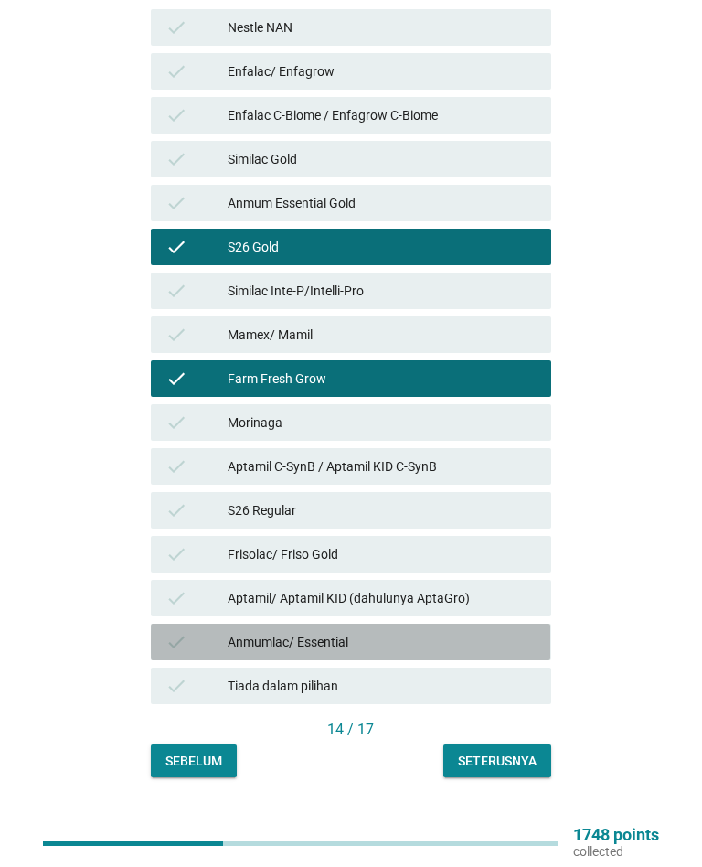
click at [182, 631] on icon "check" at bounding box center [177, 642] width 22 height 22
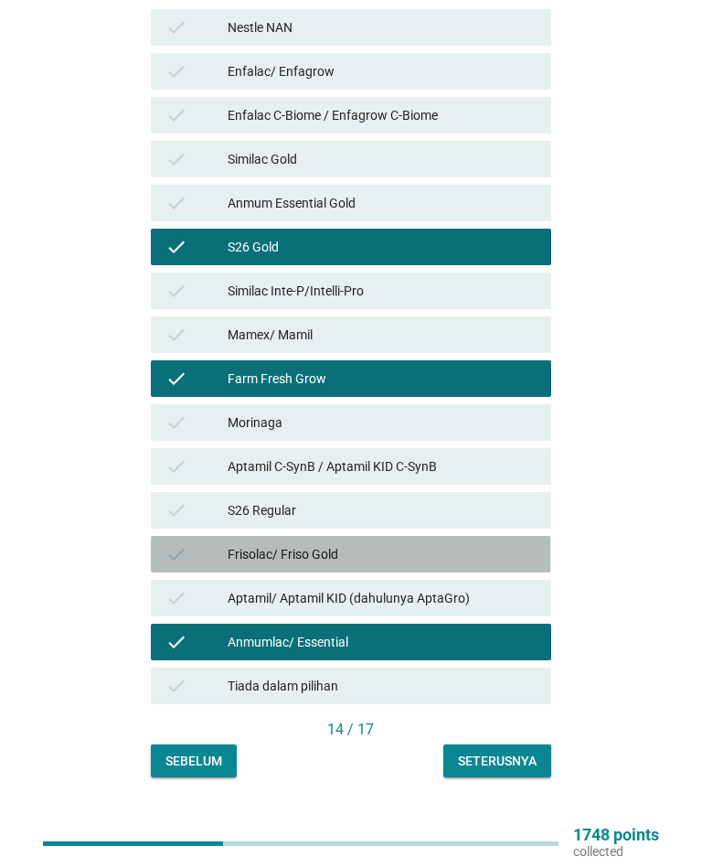
click at [192, 543] on div "check" at bounding box center [197, 554] width 62 height 22
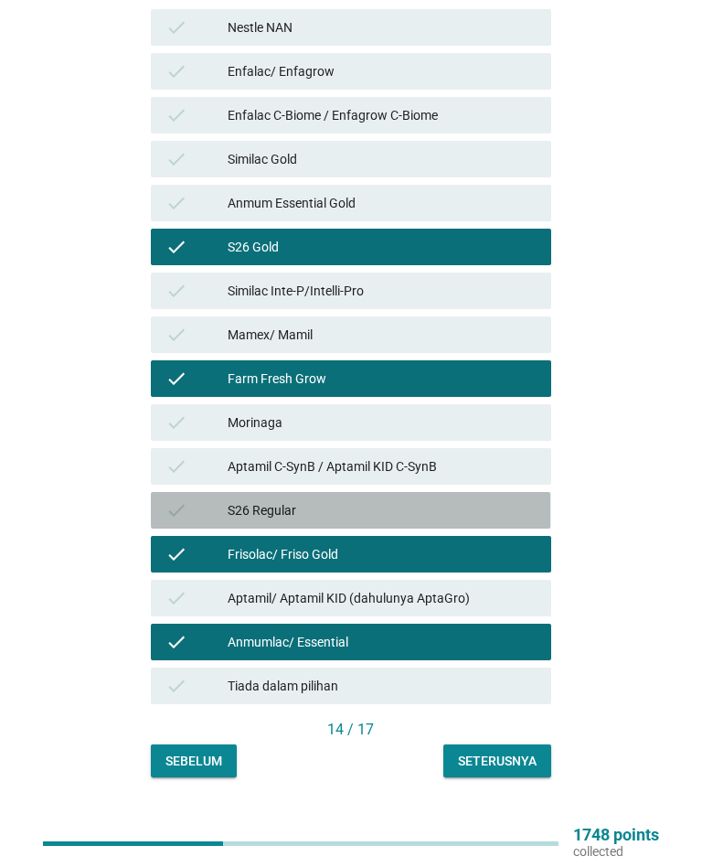
click at [193, 499] on div "check" at bounding box center [197, 510] width 62 height 22
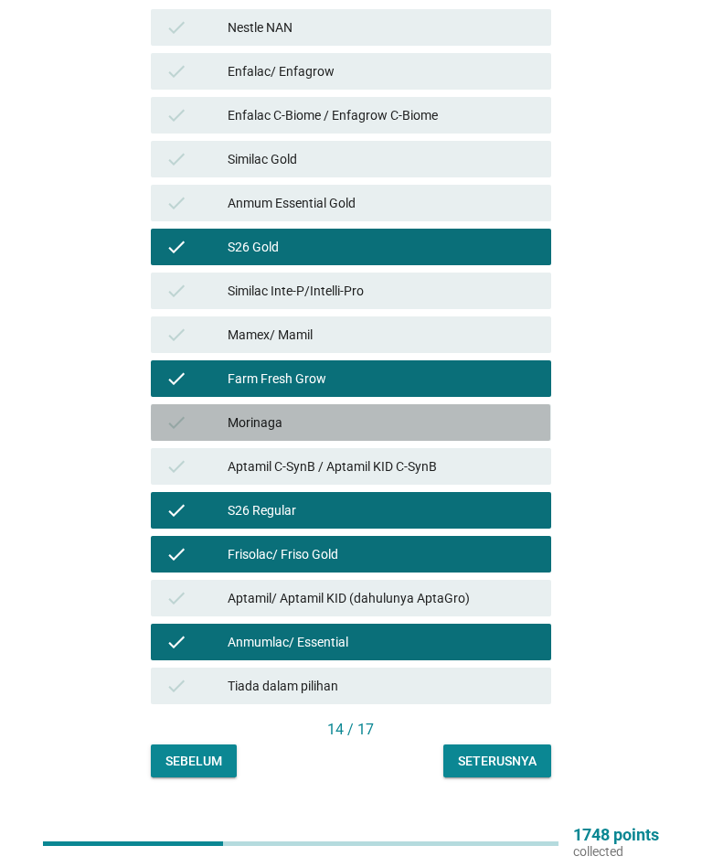
click at [198, 413] on div "check" at bounding box center [197, 422] width 62 height 22
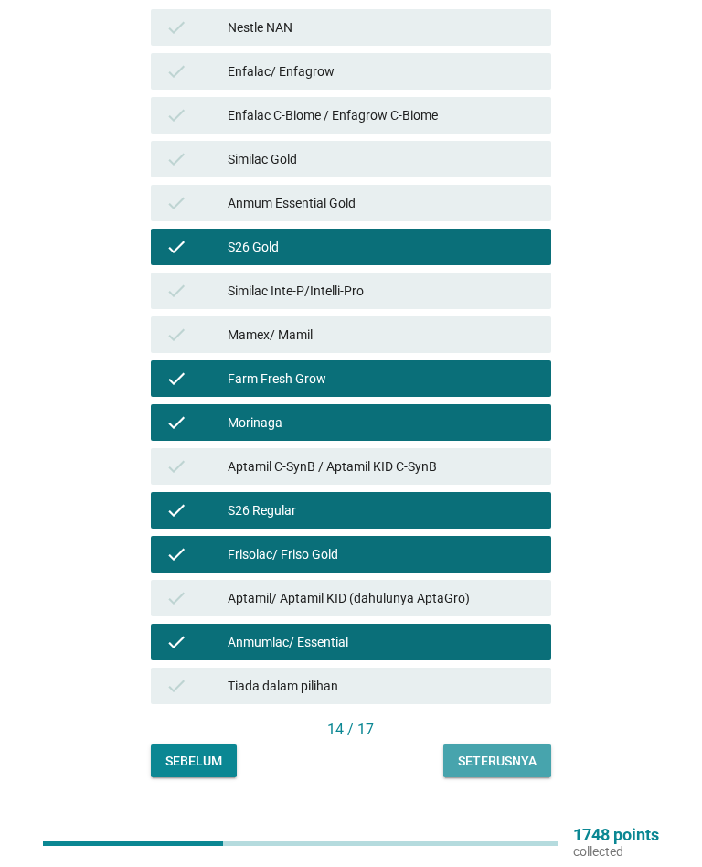
click at [514, 752] on div "Seterusnya" at bounding box center [497, 761] width 79 height 19
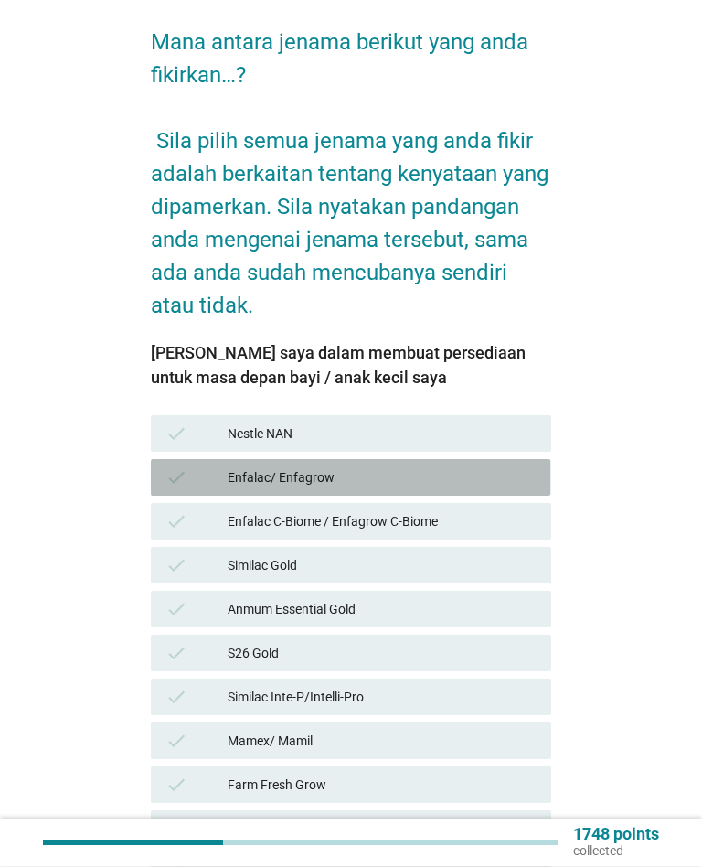
scroll to position [139, 0]
click at [506, 466] on div "Enfalac/ Enfagrow" at bounding box center [382, 477] width 309 height 22
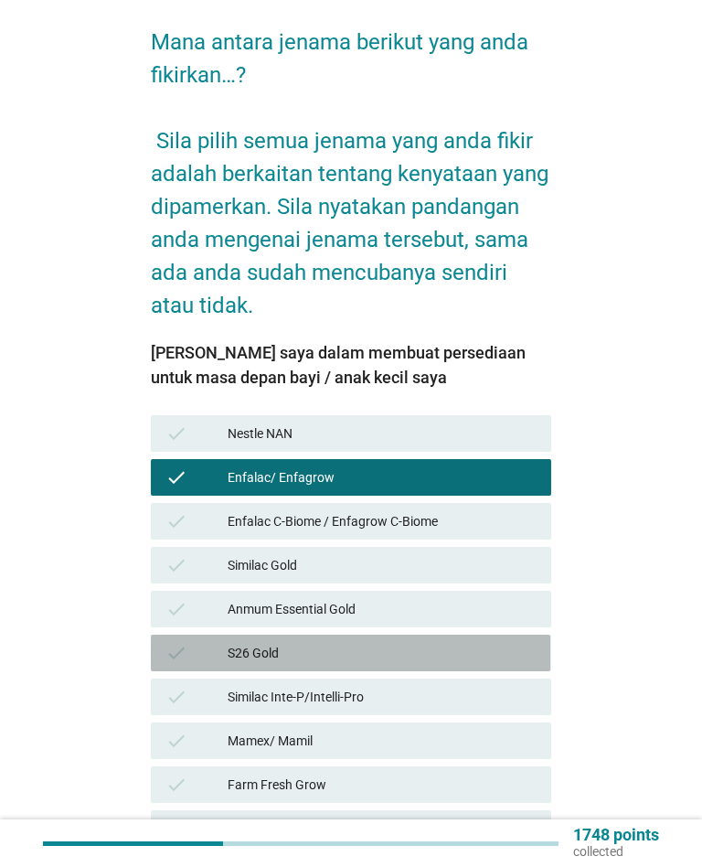
click at [190, 647] on div "check S26 Gold" at bounding box center [351, 653] width 400 height 37
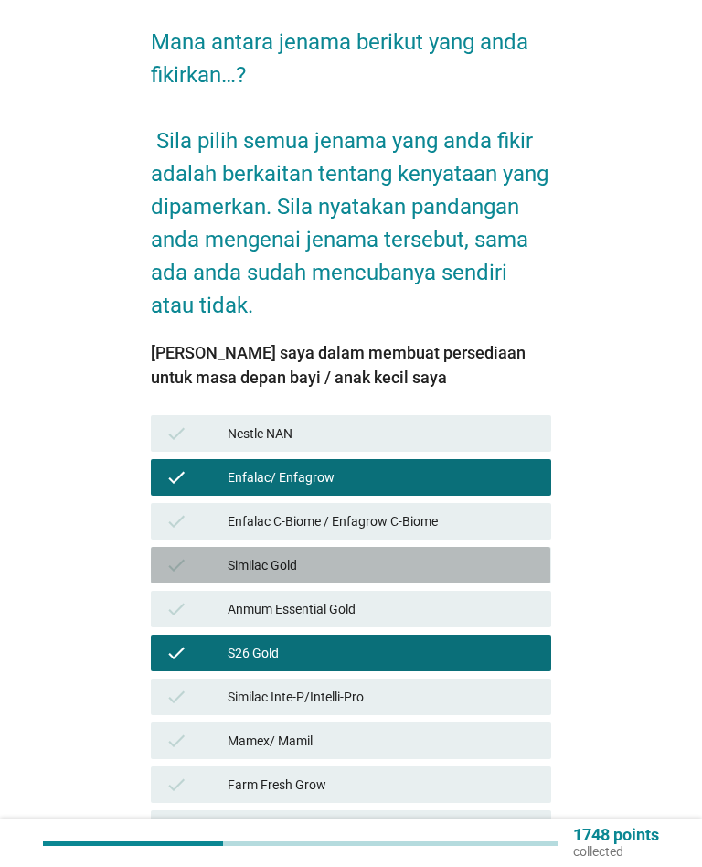
click at [176, 554] on icon "check" at bounding box center [177, 565] width 22 height 22
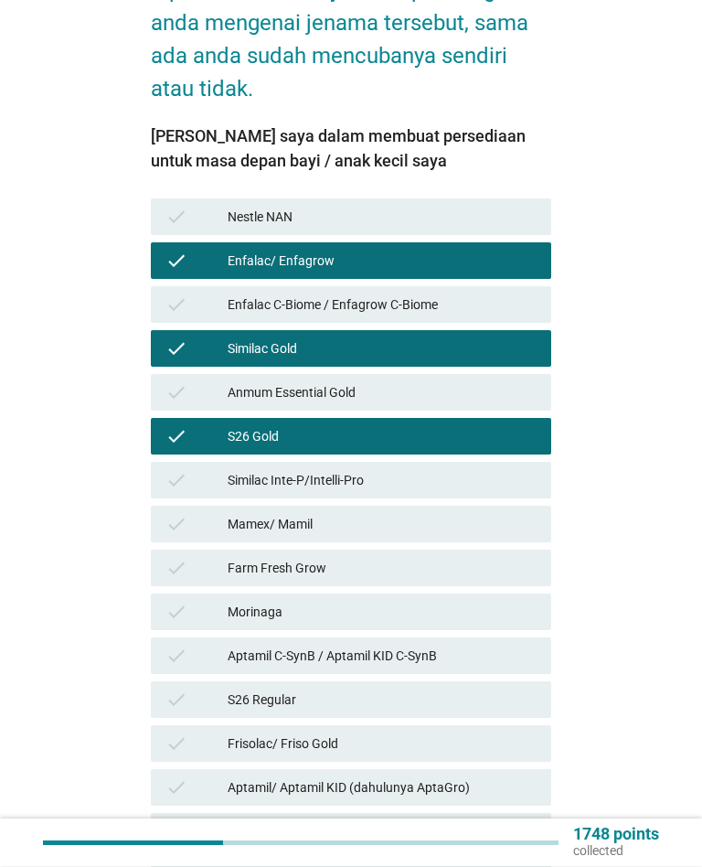
scroll to position [356, 0]
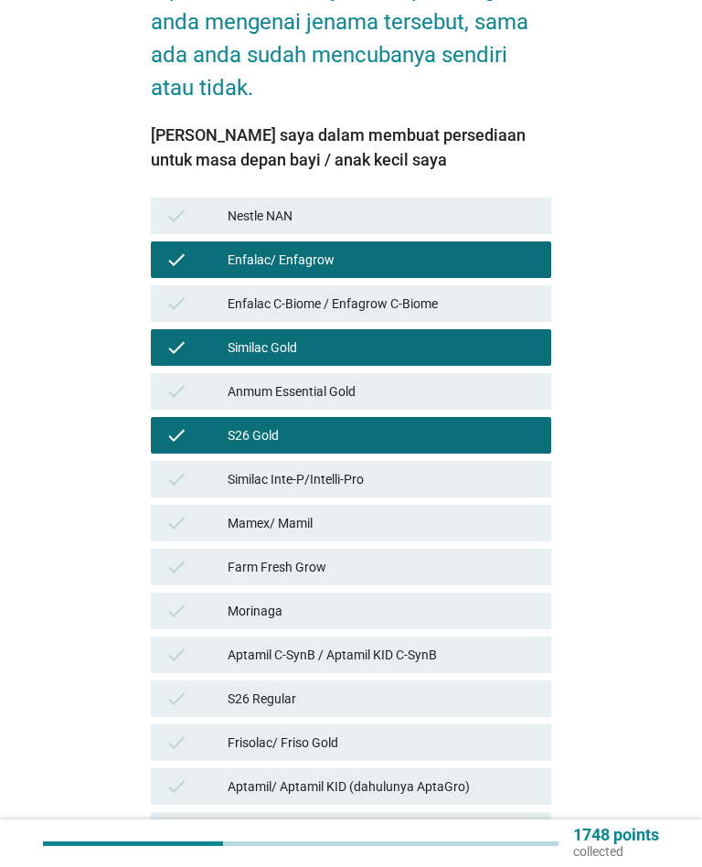
click at [198, 600] on div "check" at bounding box center [197, 611] width 62 height 22
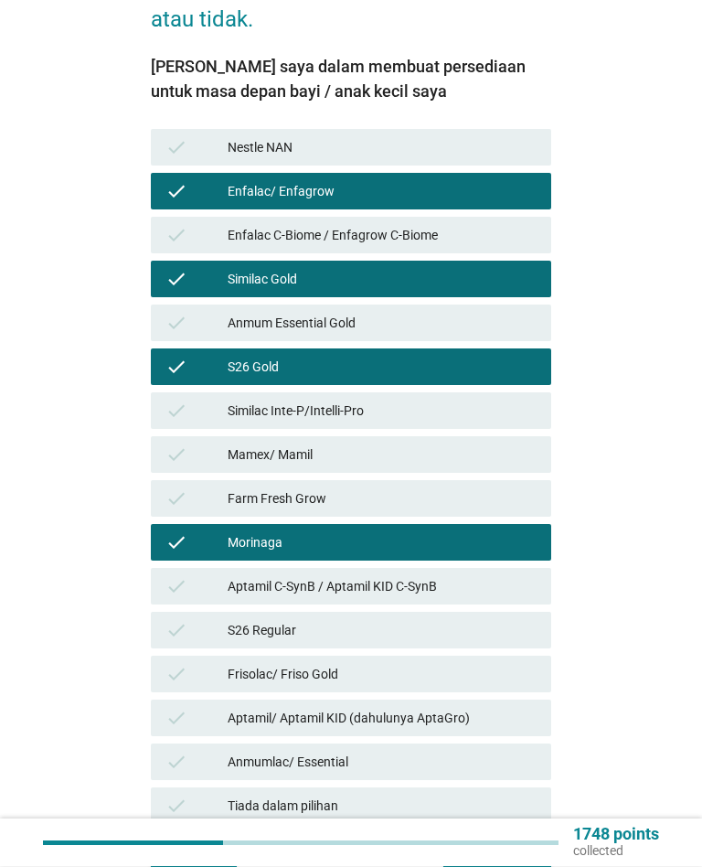
scroll to position [425, 0]
click at [460, 663] on div "Frisolac/ Friso Gold" at bounding box center [382, 674] width 309 height 22
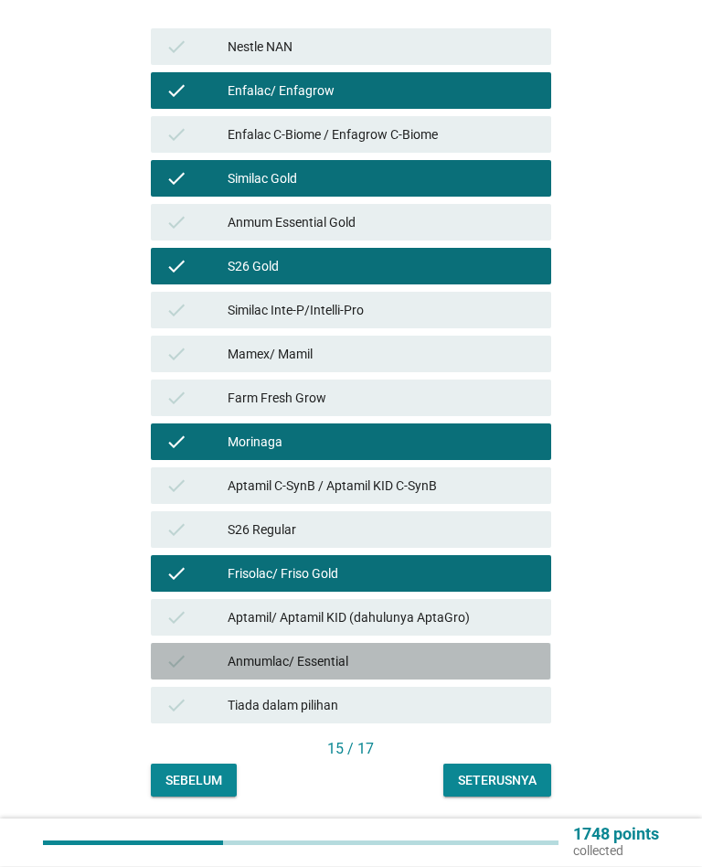
scroll to position [554, 0]
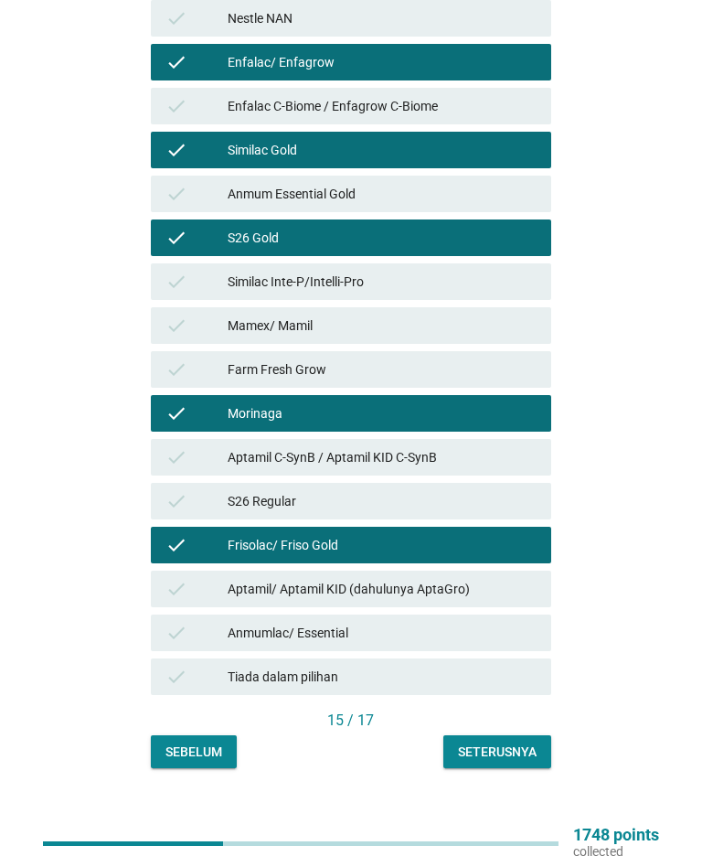
click at [524, 743] on div "Seterusnya" at bounding box center [497, 752] width 79 height 19
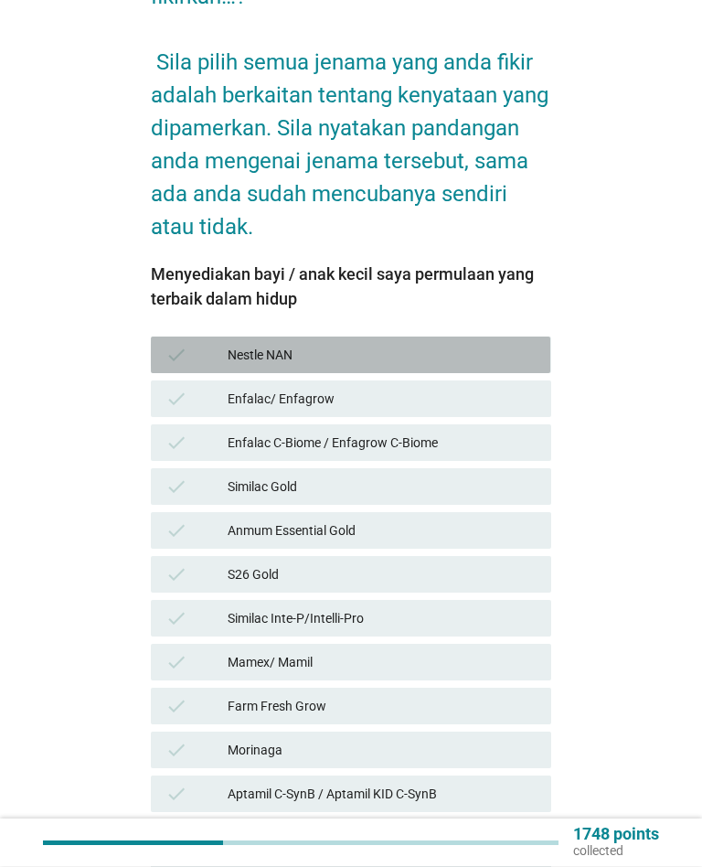
scroll to position [218, 0]
click at [486, 337] on div "check Nestle NAN" at bounding box center [351, 355] width 400 height 37
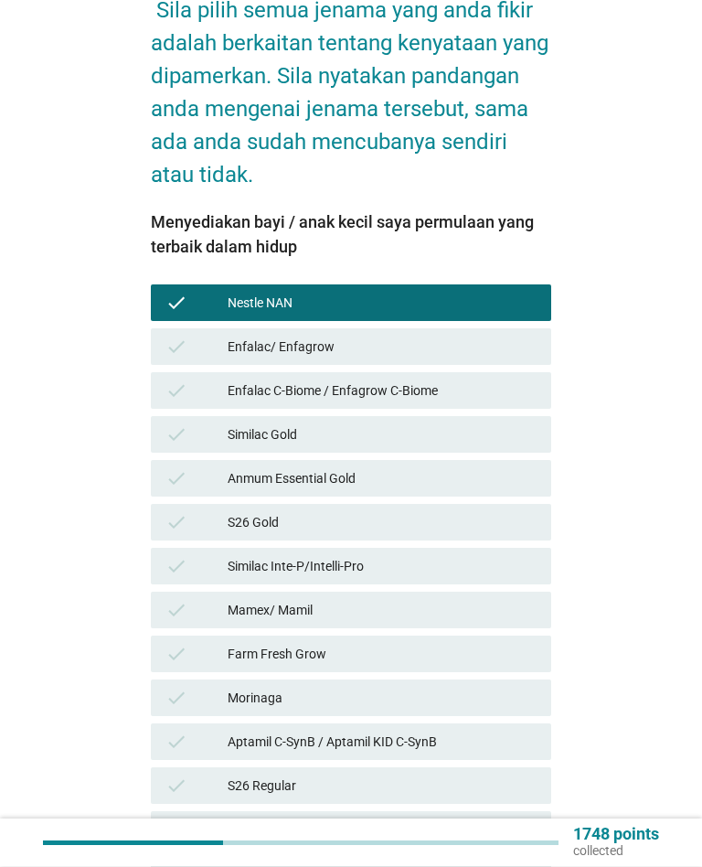
scroll to position [272, 0]
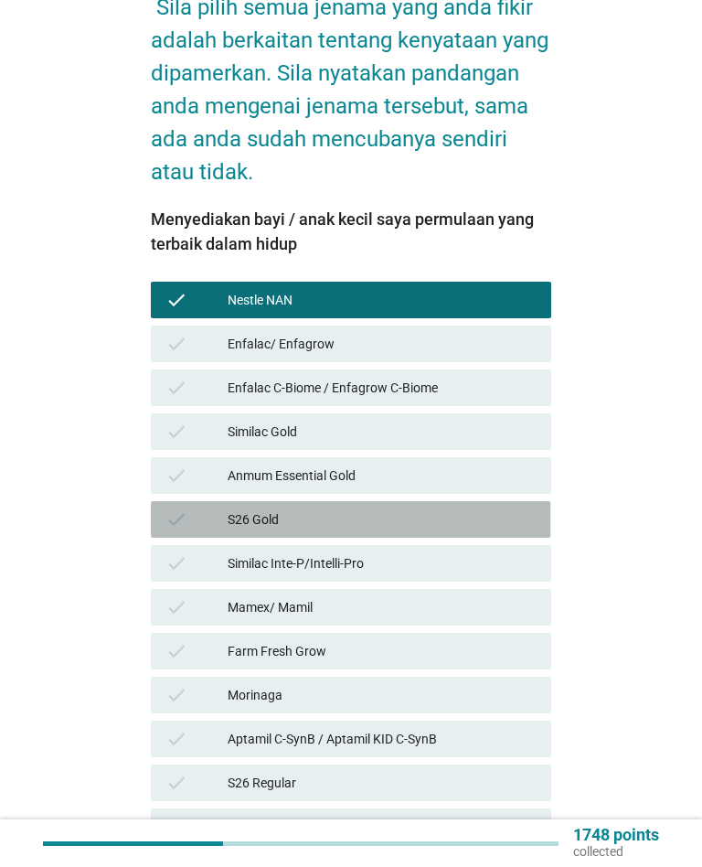
click at [503, 501] on div "check S26 Gold" at bounding box center [351, 519] width 400 height 37
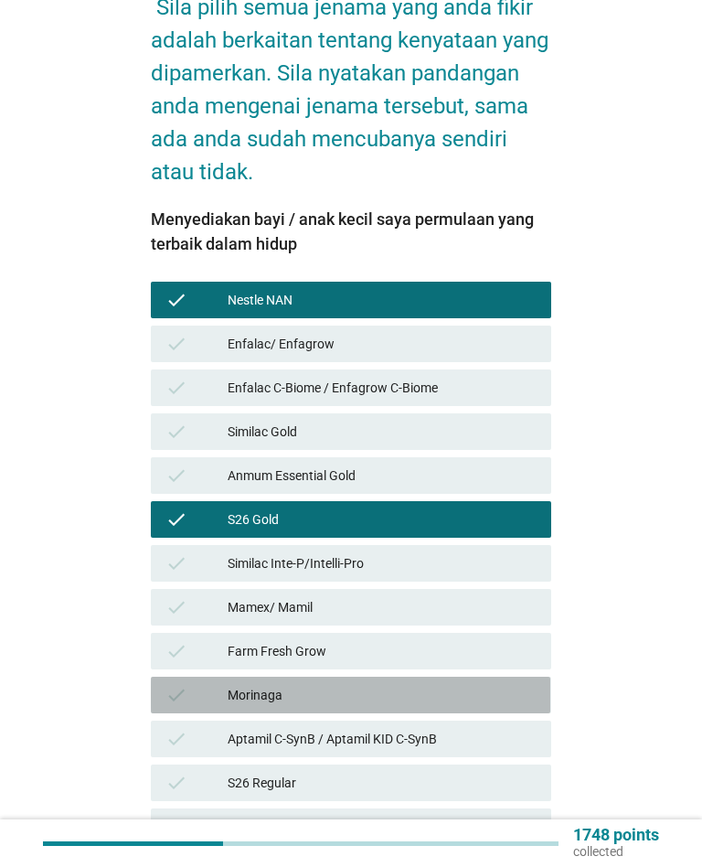
click at [510, 684] on div "Morinaga" at bounding box center [382, 695] width 309 height 22
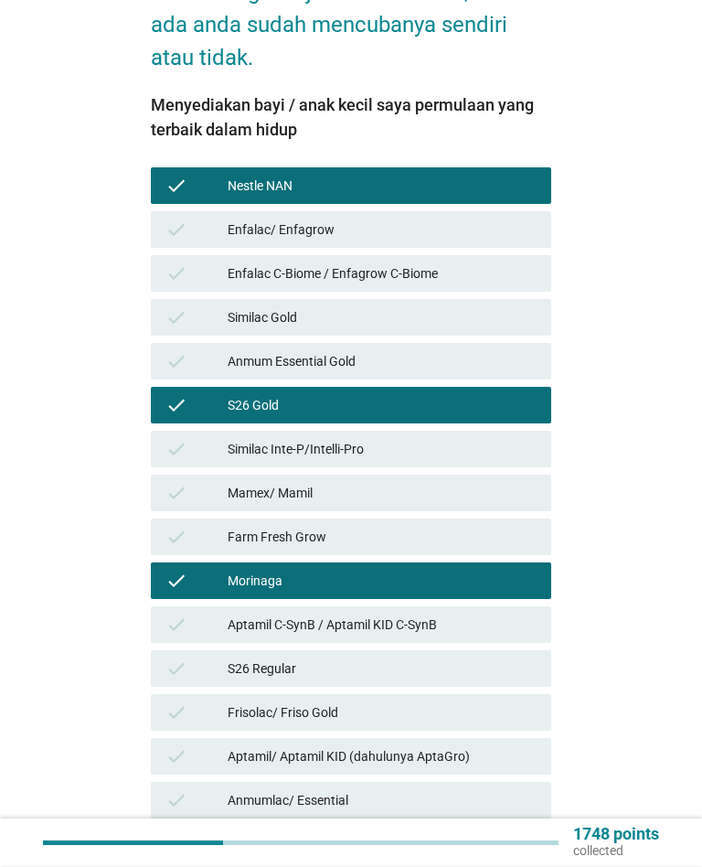
scroll to position [387, 0]
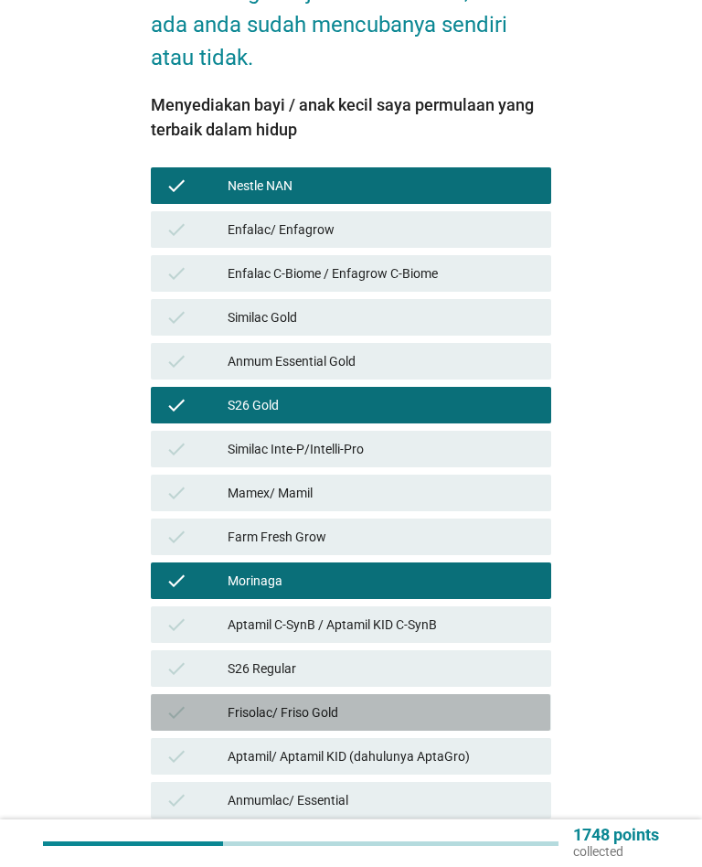
click at [512, 701] on div "Frisolac/ Friso Gold" at bounding box center [382, 712] width 309 height 22
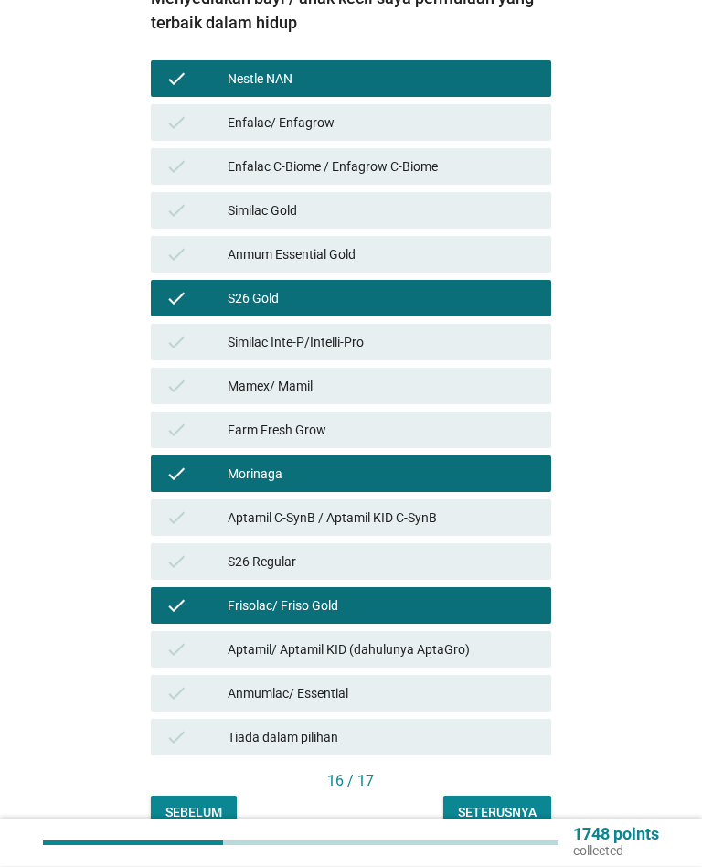
scroll to position [494, 0]
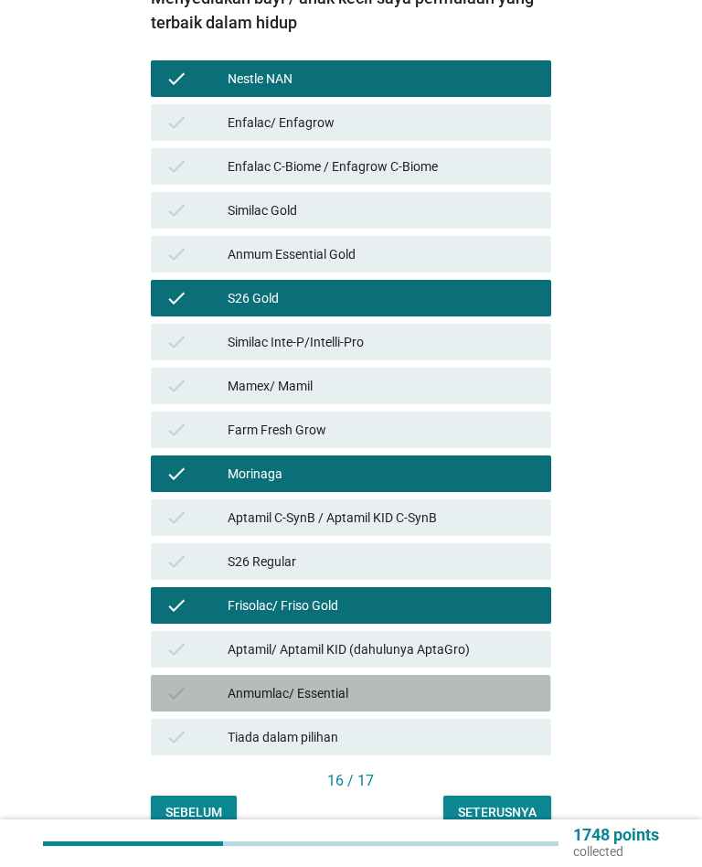
click at [498, 682] on div "Anmumlac/ Essential" at bounding box center [382, 693] width 309 height 22
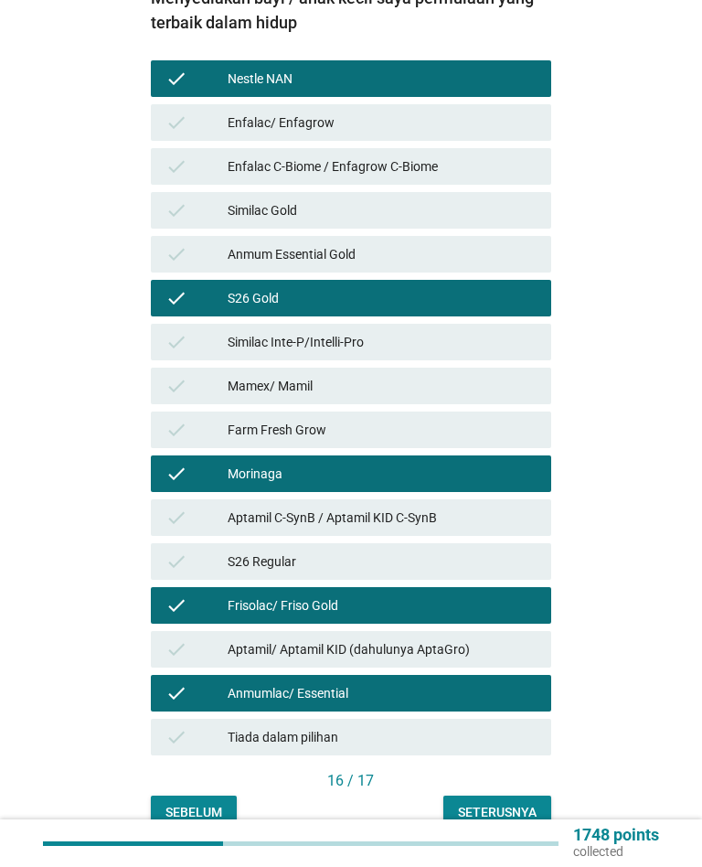
click at [517, 803] on div "Seterusnya" at bounding box center [497, 812] width 79 height 19
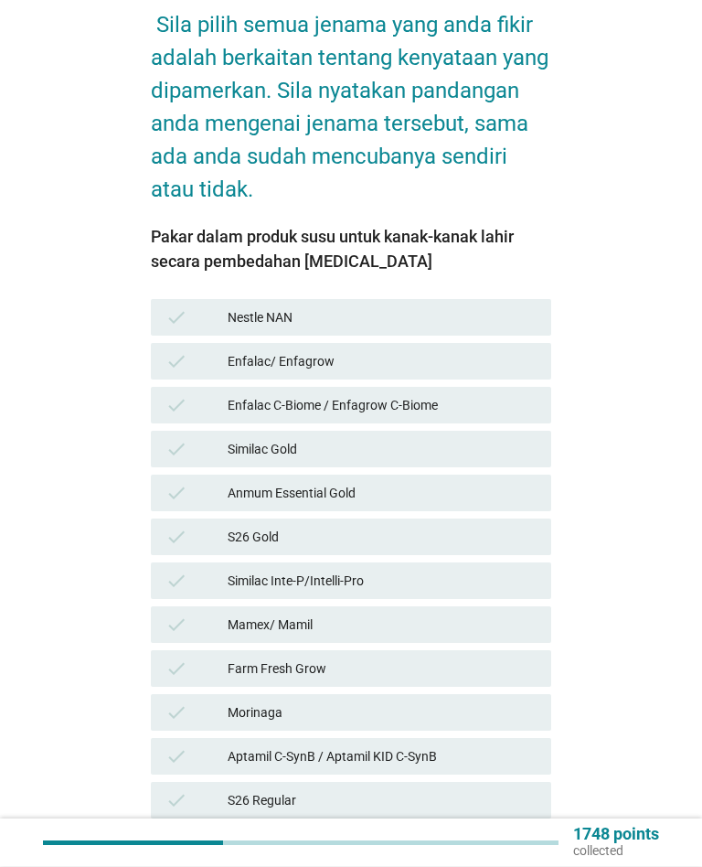
scroll to position [256, 0]
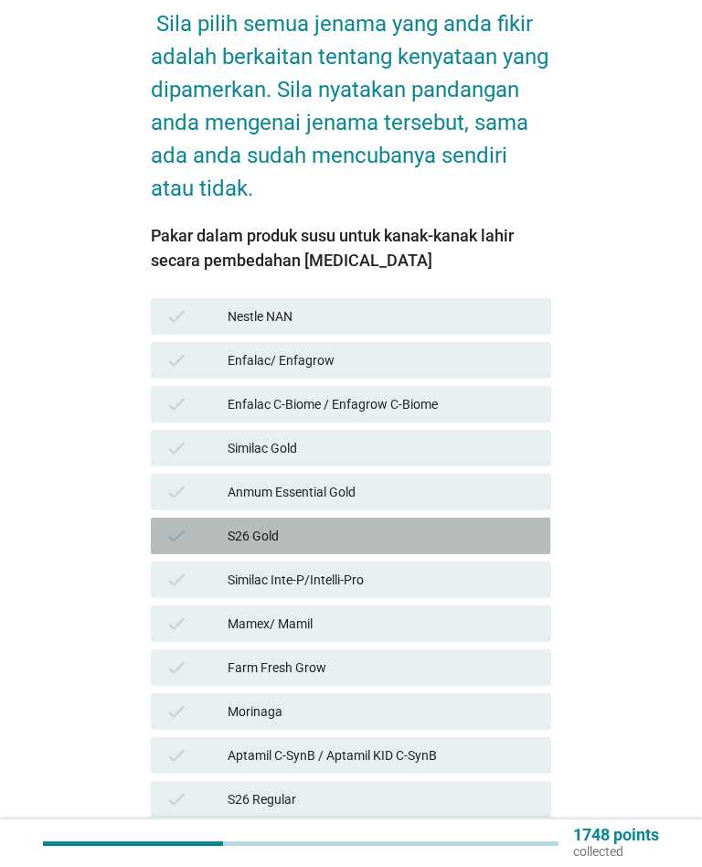
click at [501, 518] on div "check S26 Gold" at bounding box center [351, 536] width 400 height 37
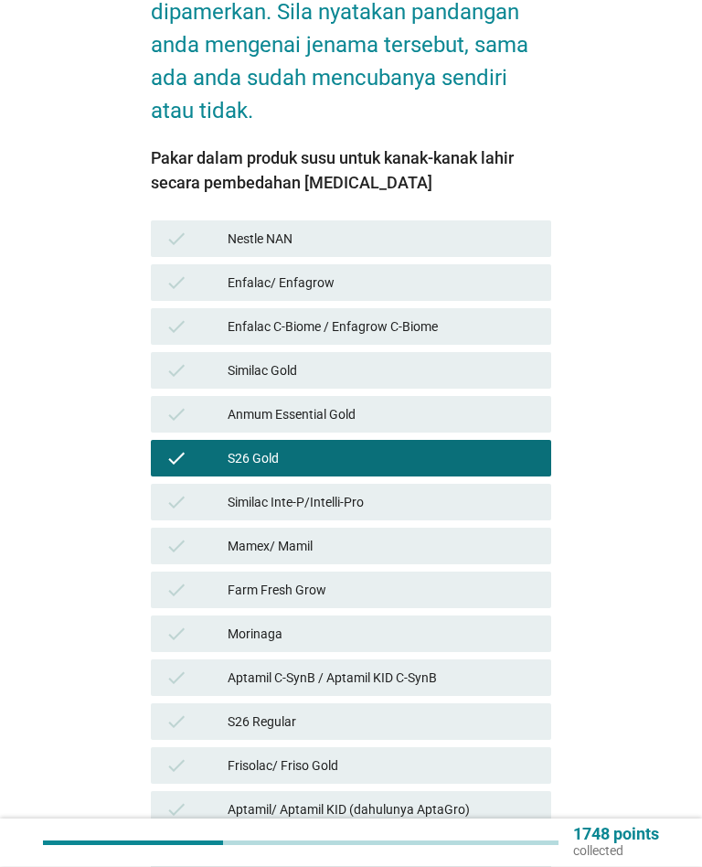
scroll to position [334, 0]
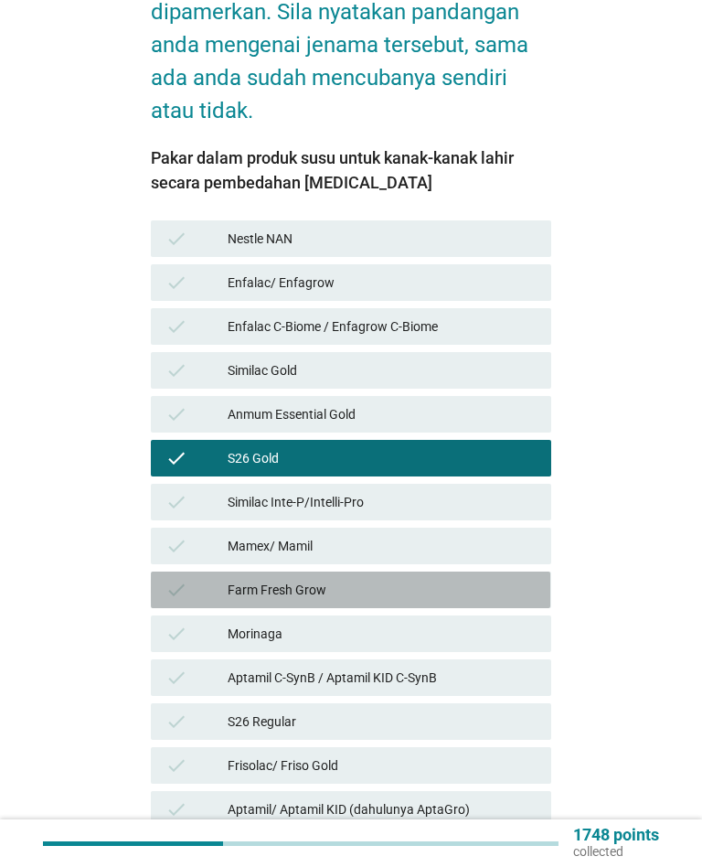
click at [502, 572] on div "check Farm Fresh Grow" at bounding box center [351, 590] width 400 height 37
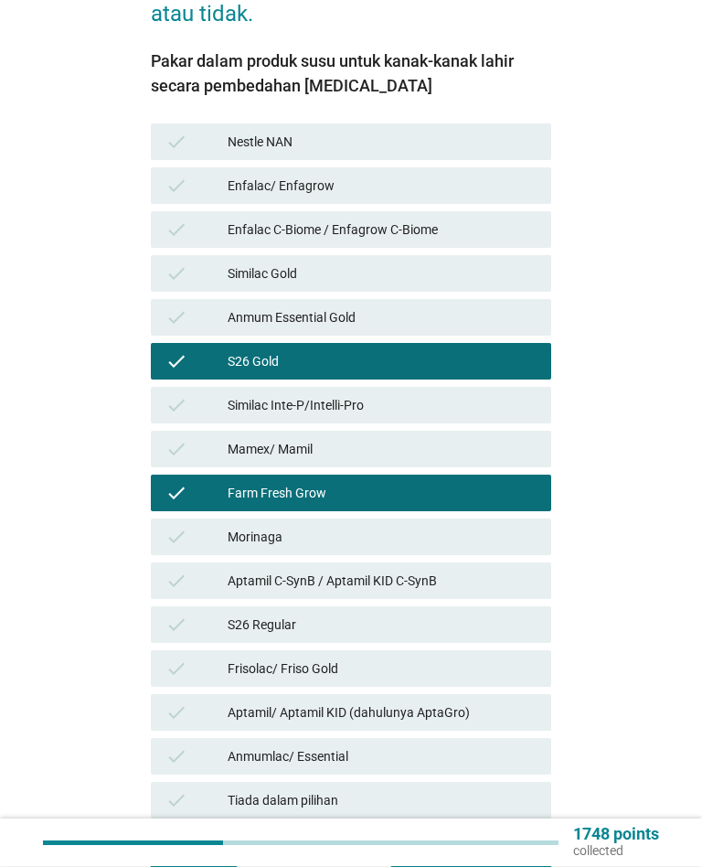
scroll to position [431, 0]
click at [481, 614] on div "S26 Regular" at bounding box center [382, 625] width 309 height 22
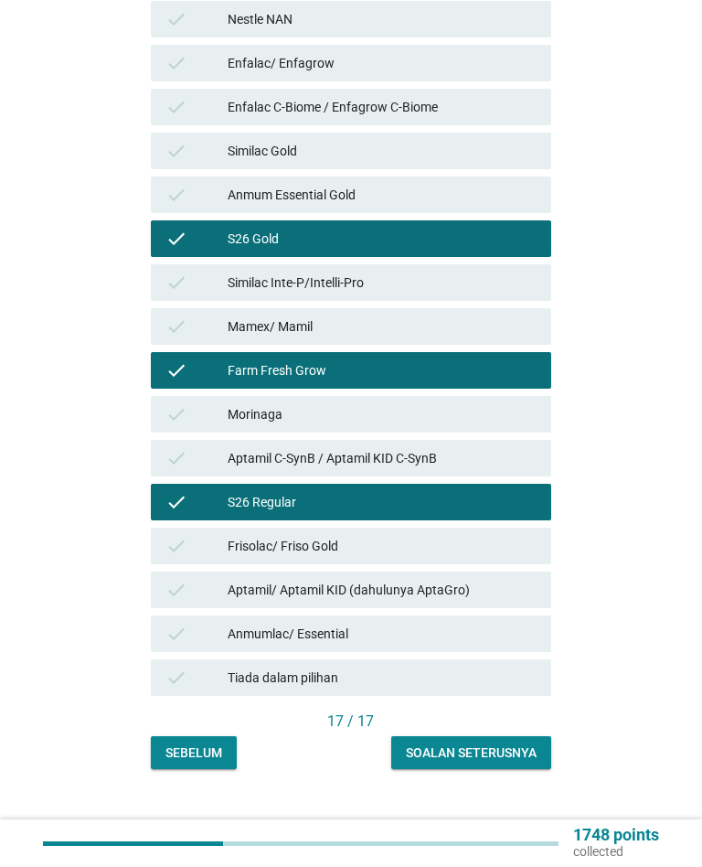
scroll to position [554, 0]
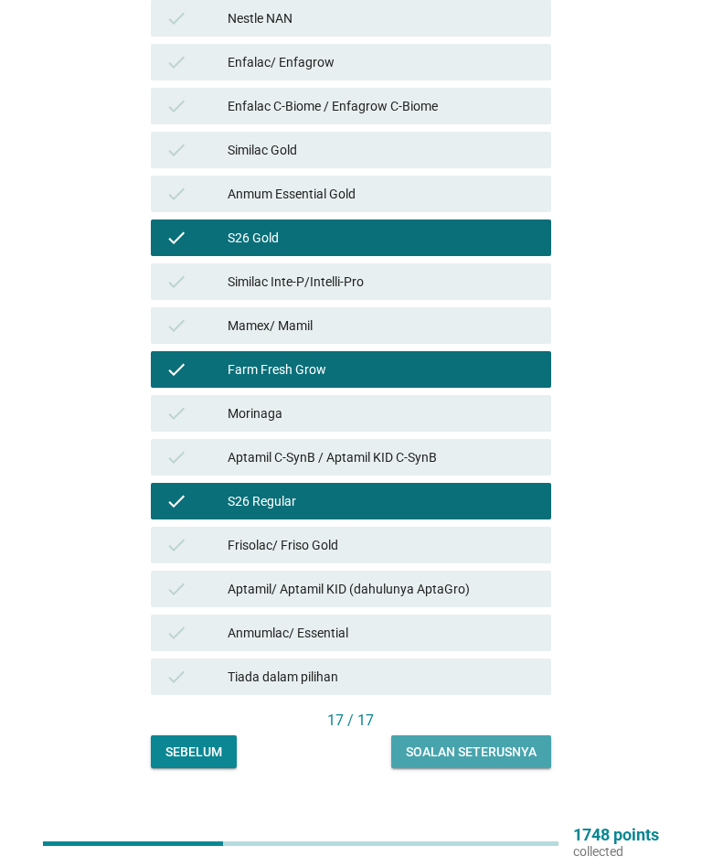
click at [490, 743] on div "Soalan seterusnya" at bounding box center [471, 752] width 131 height 19
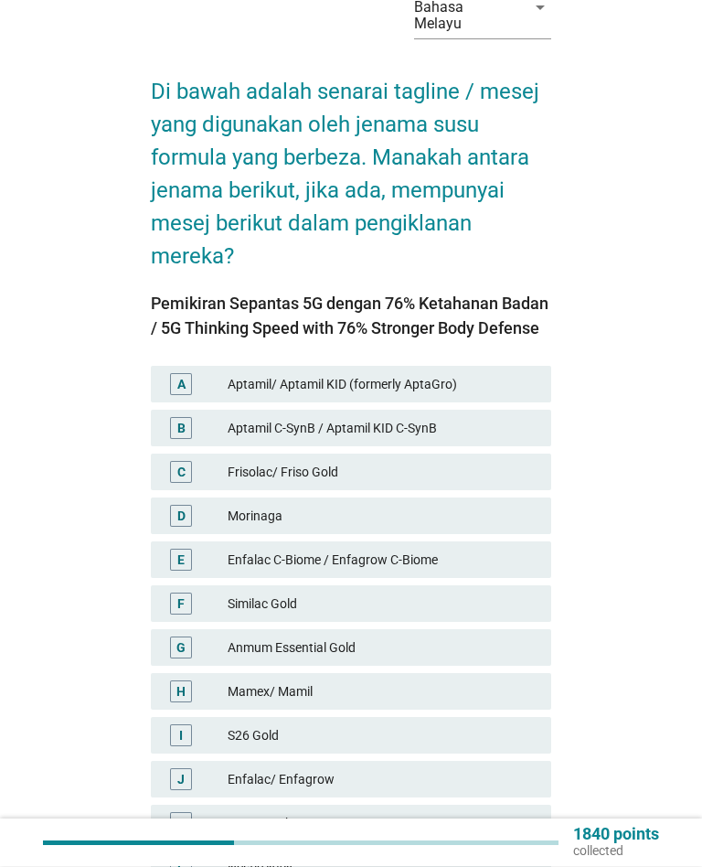
scroll to position [91, 0]
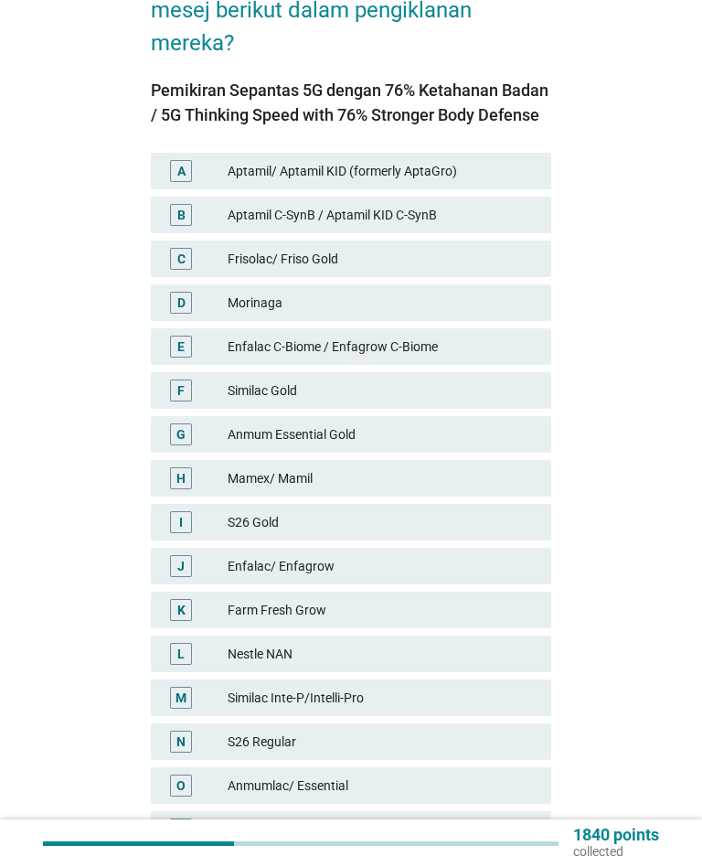
click at [506, 599] on div "Farm Fresh Grow" at bounding box center [382, 610] width 309 height 22
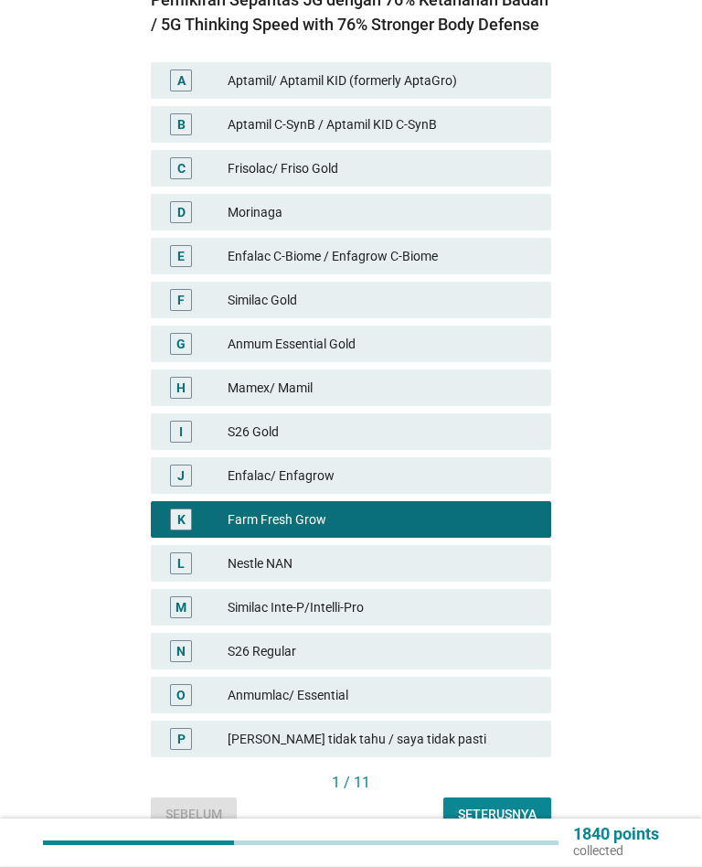
scroll to position [393, 0]
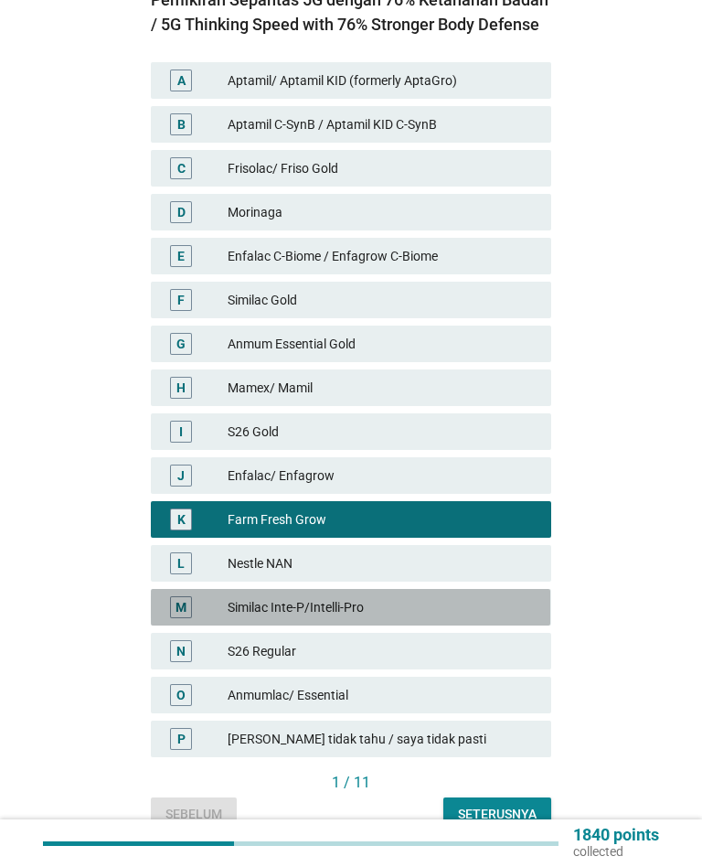
click at [519, 596] on div "Similac Inte-P/Intelli-Pro" at bounding box center [382, 607] width 309 height 22
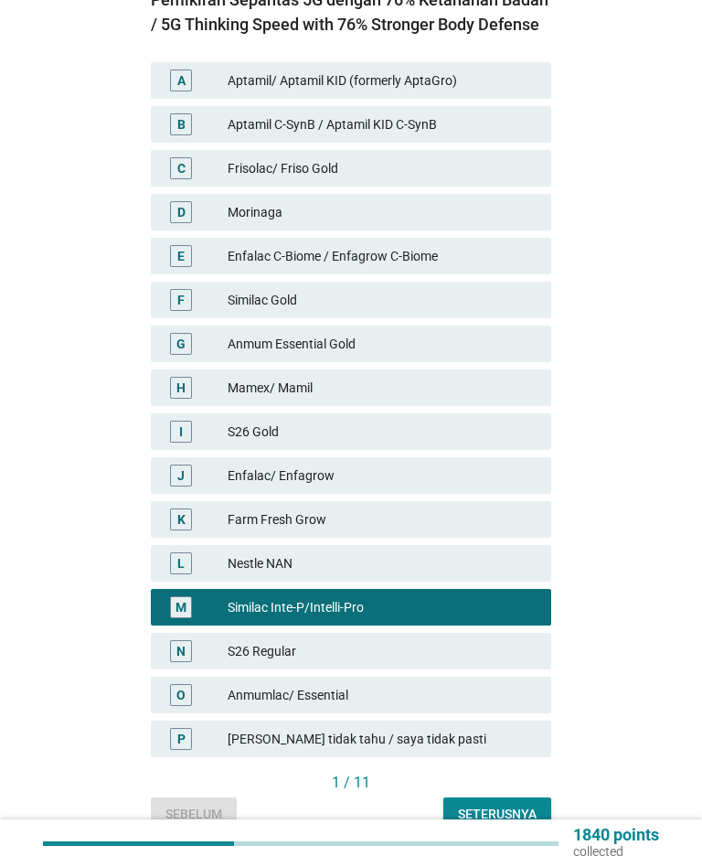
click at [491, 508] on div "Farm Fresh Grow" at bounding box center [382, 519] width 309 height 22
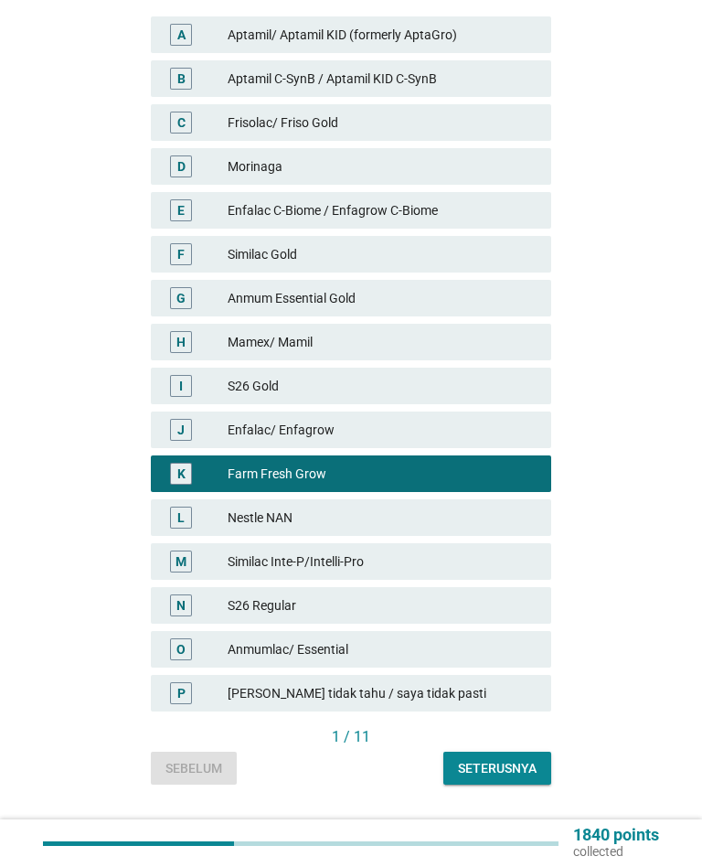
scroll to position [455, 0]
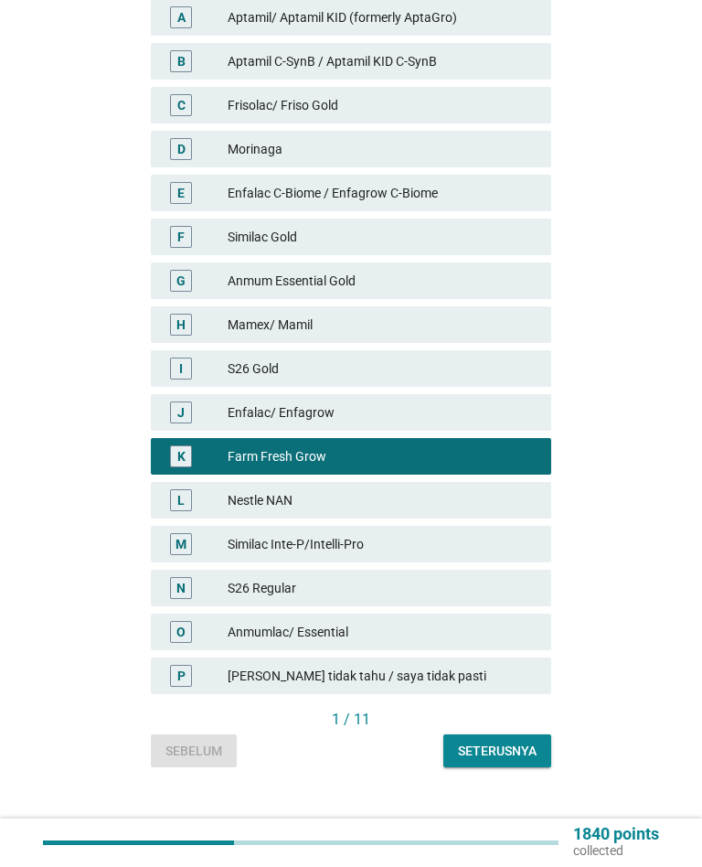
click at [544, 735] on button "Seterusnya" at bounding box center [497, 751] width 108 height 33
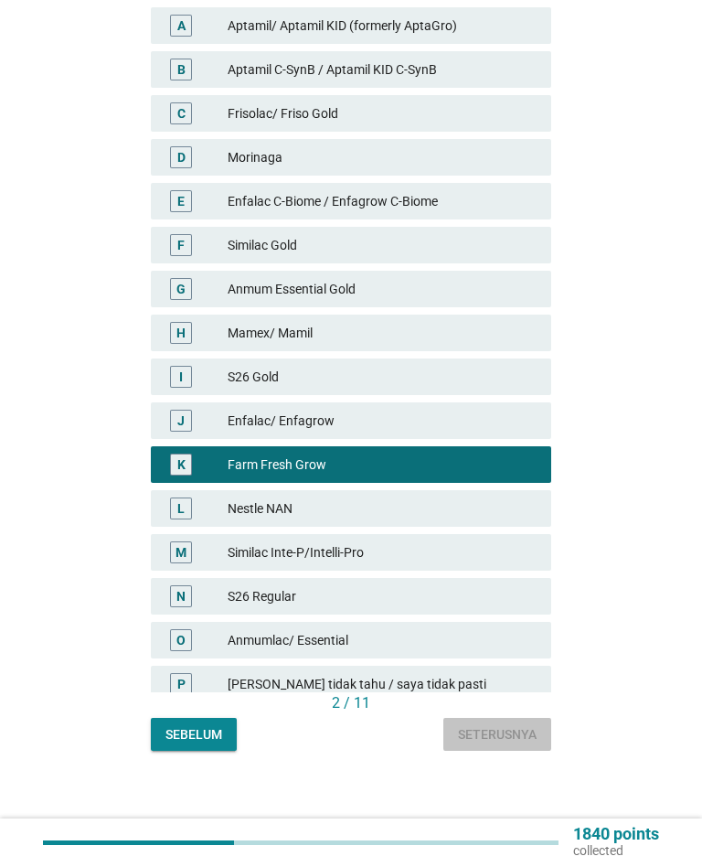
scroll to position [0, 0]
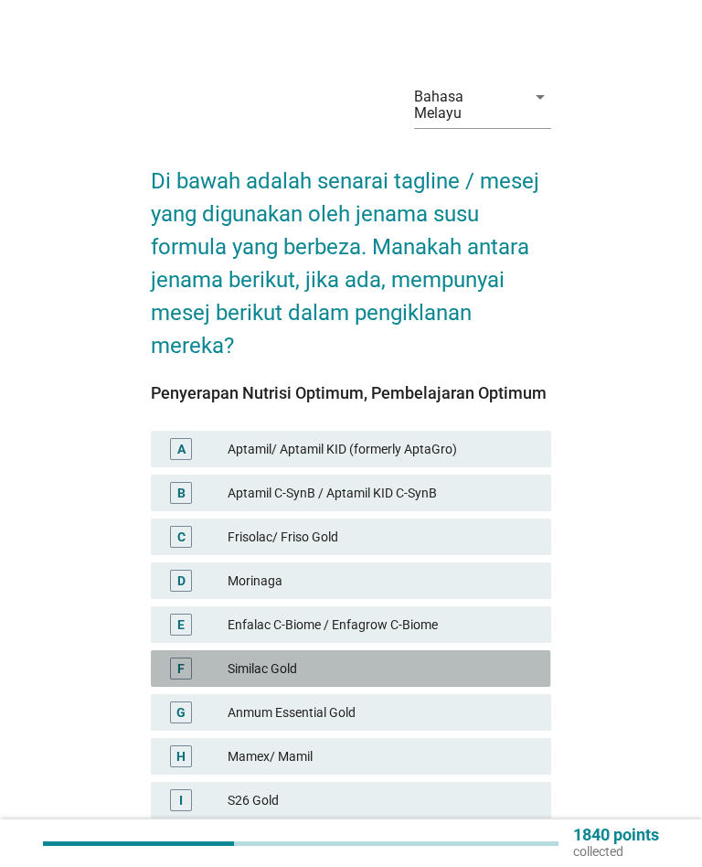
click at [471, 657] on div "Similac Gold" at bounding box center [382, 668] width 309 height 22
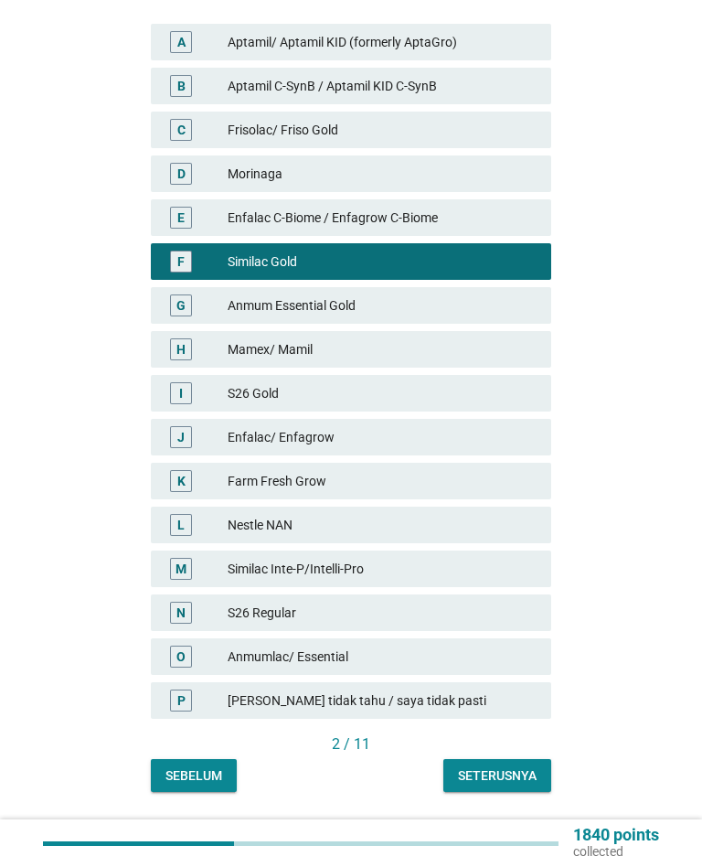
scroll to position [431, 0]
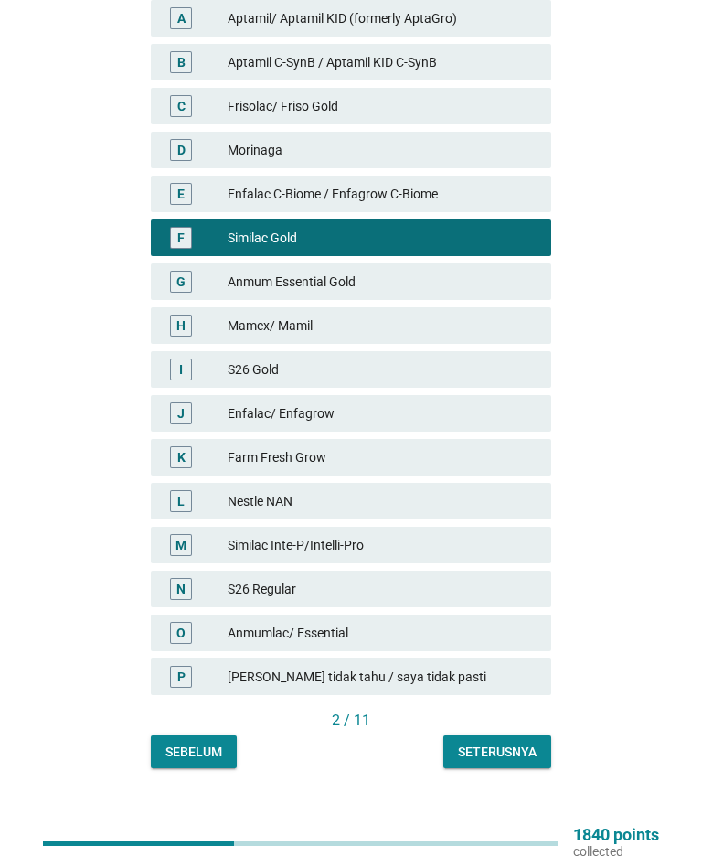
click at [515, 743] on div "Seterusnya" at bounding box center [497, 752] width 79 height 19
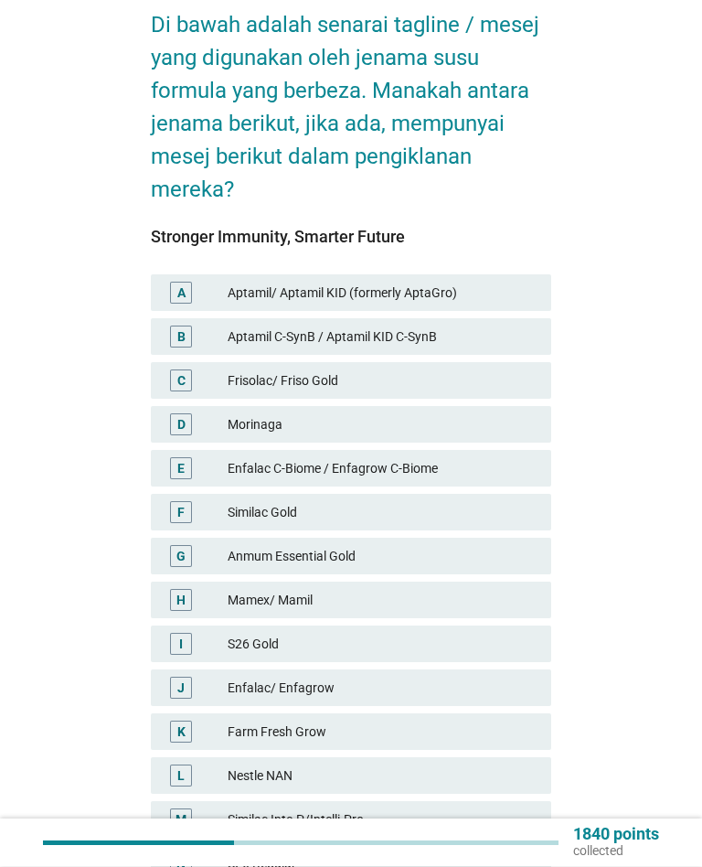
scroll to position [166, 0]
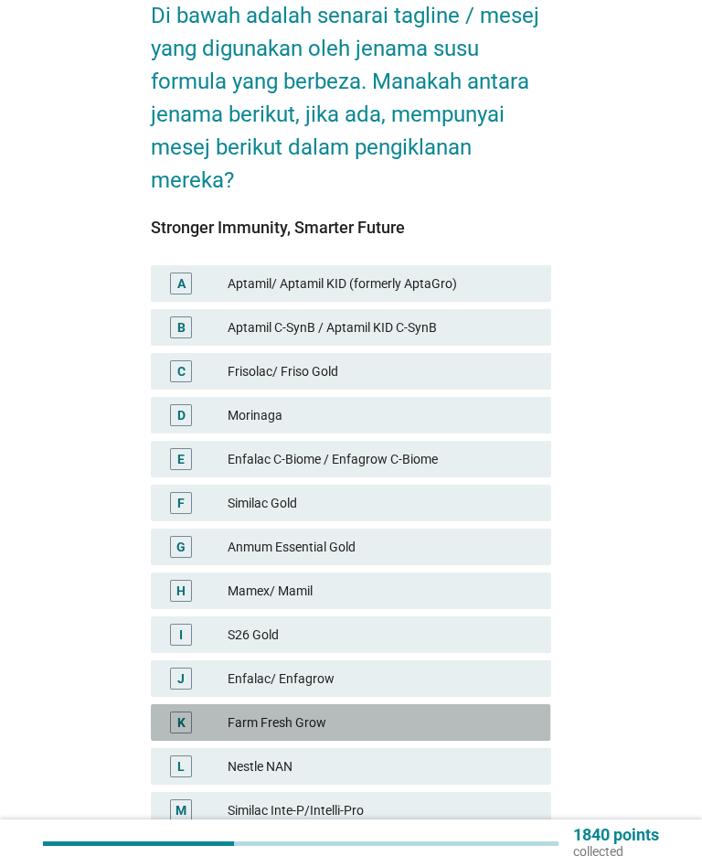
click at [419, 711] on div "Farm Fresh Grow" at bounding box center [382, 722] width 309 height 22
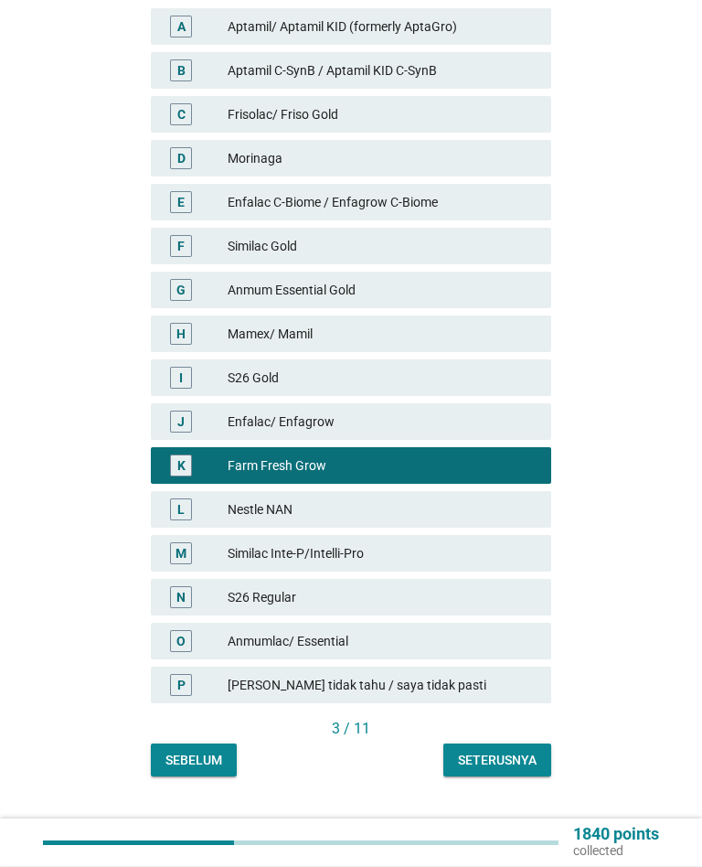
scroll to position [431, 0]
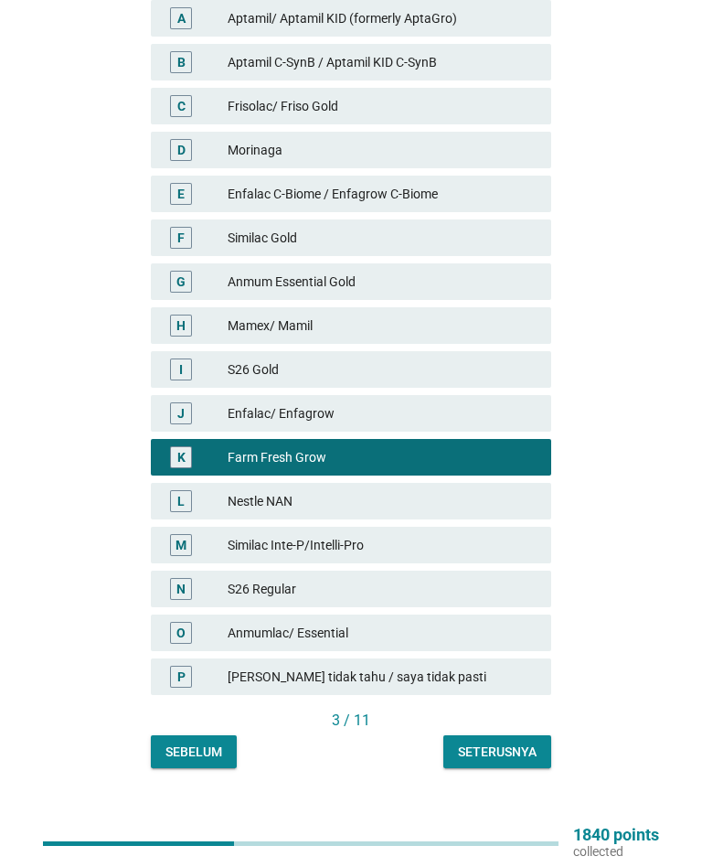
click at [525, 743] on div "Seterusnya" at bounding box center [497, 752] width 79 height 19
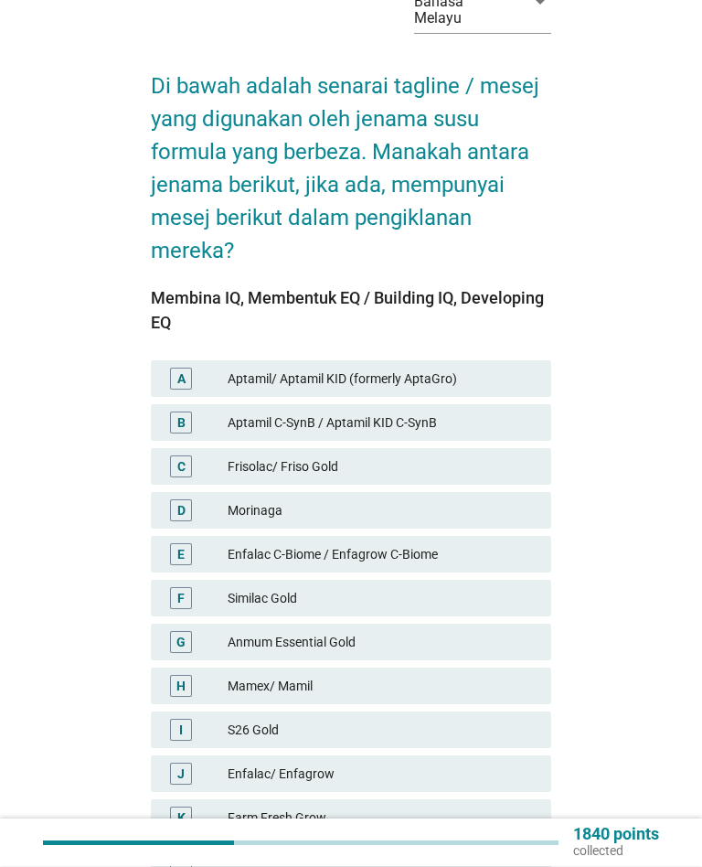
click at [428, 712] on div "I S26 Gold" at bounding box center [351, 730] width 400 height 37
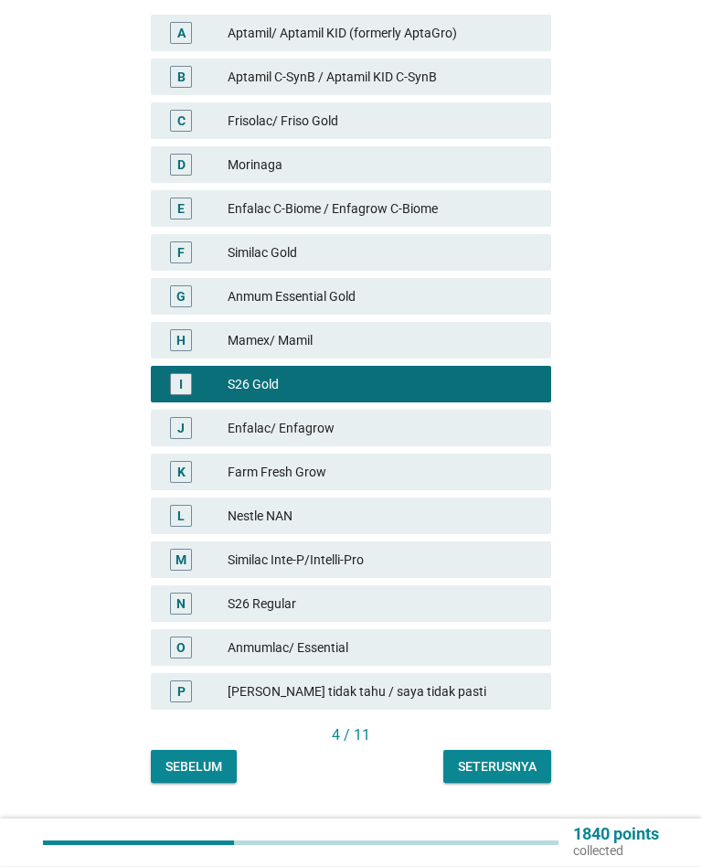
scroll to position [455, 0]
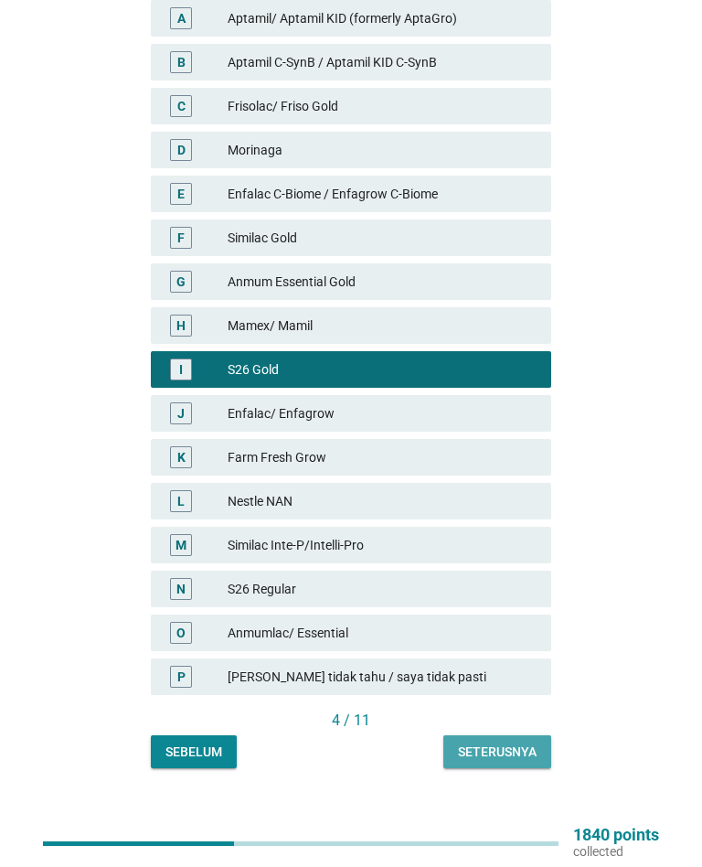
click at [507, 743] on div "Seterusnya" at bounding box center [497, 752] width 79 height 19
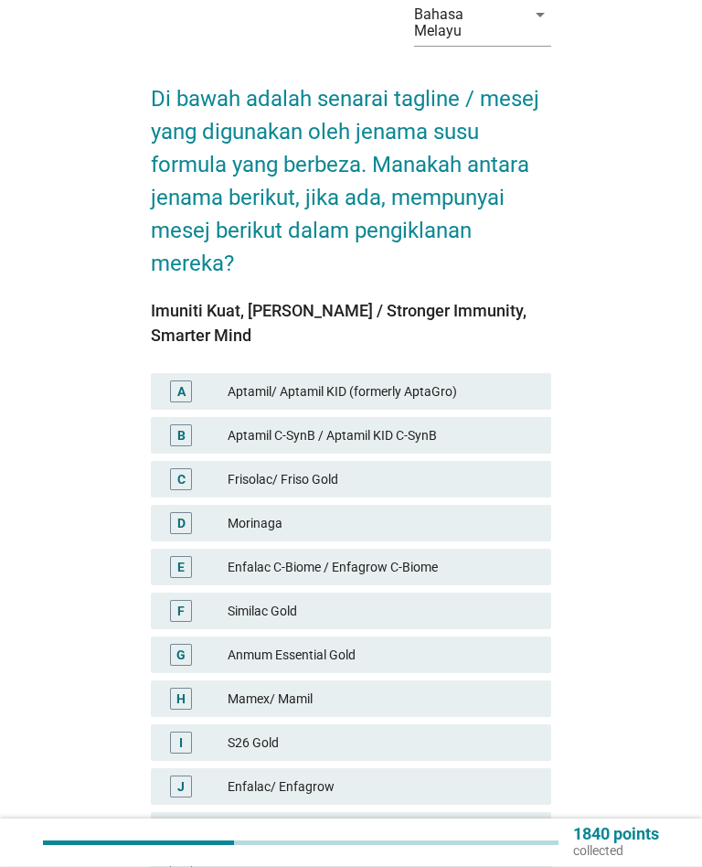
scroll to position [82, 0]
click at [518, 600] on div "Similac Gold" at bounding box center [382, 611] width 309 height 22
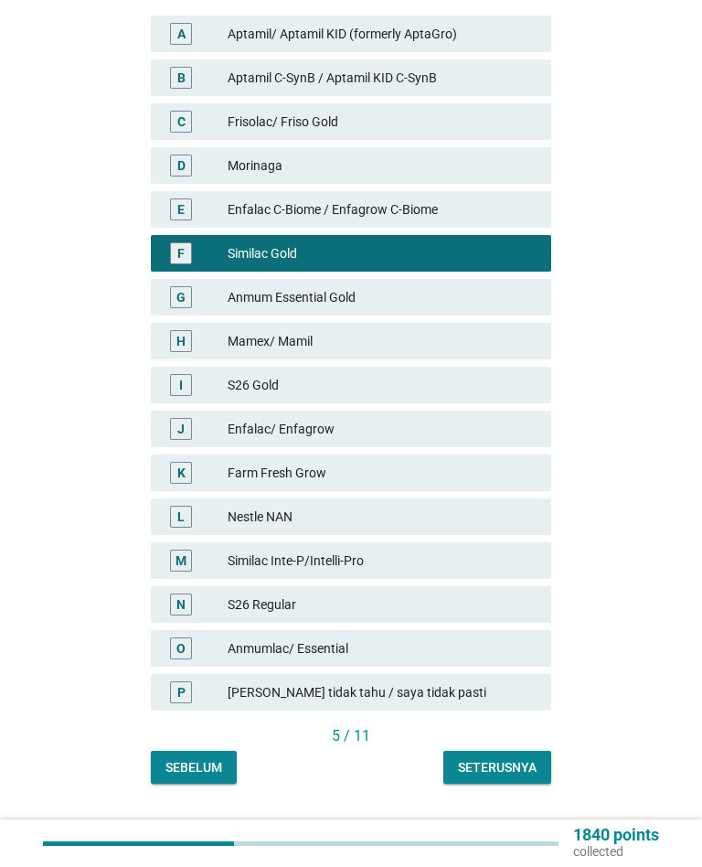
scroll to position [455, 0]
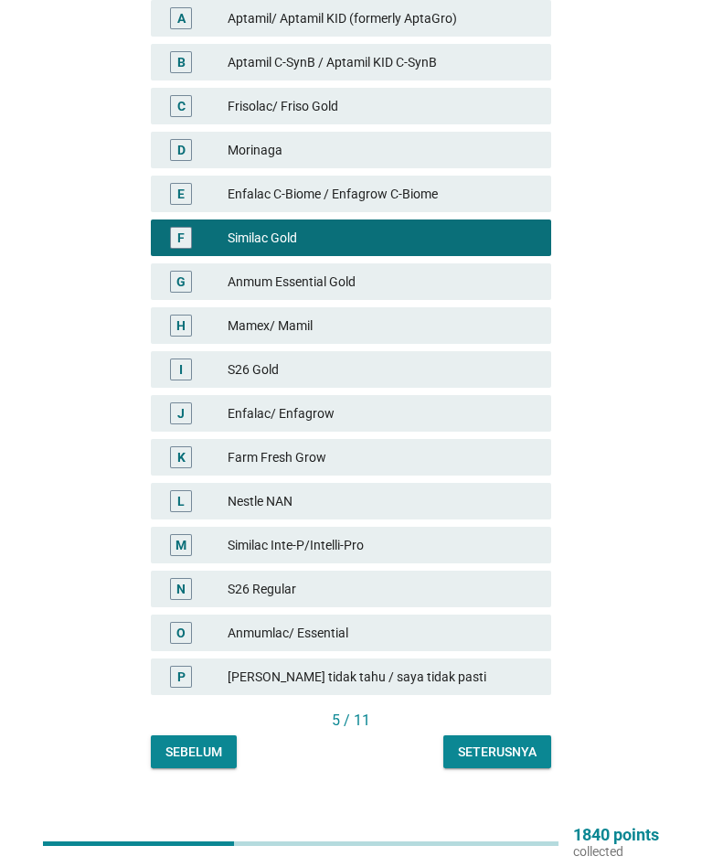
click at [540, 735] on button "Seterusnya" at bounding box center [497, 751] width 108 height 33
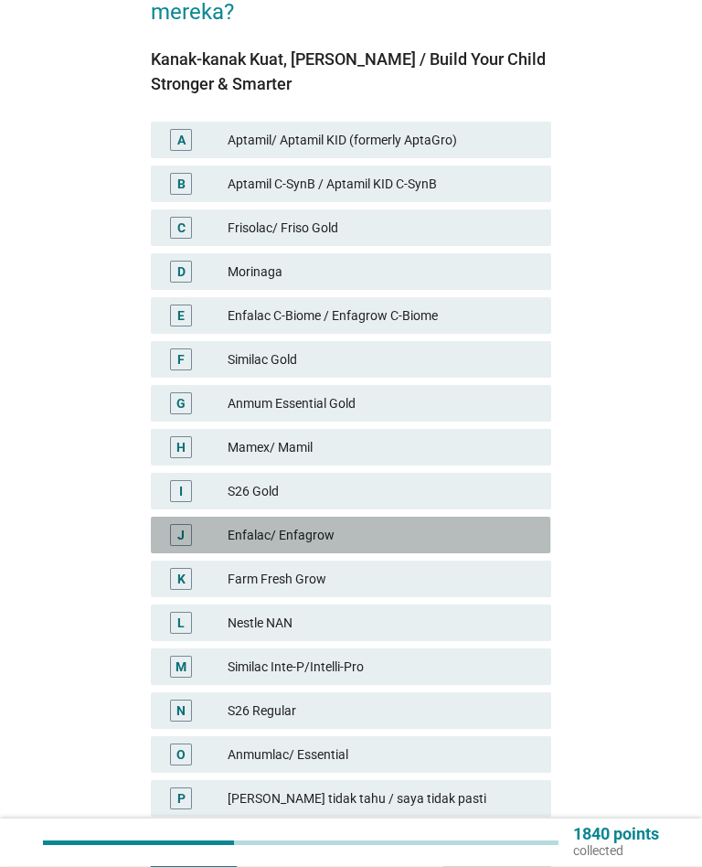
scroll to position [336, 0]
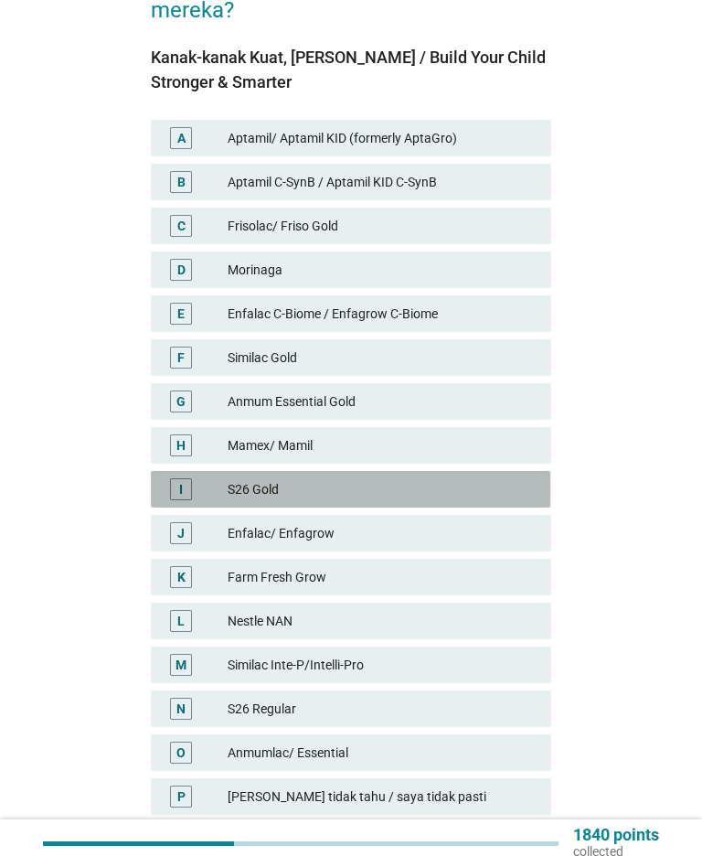
click at [500, 478] on div "S26 Gold" at bounding box center [382, 489] width 309 height 22
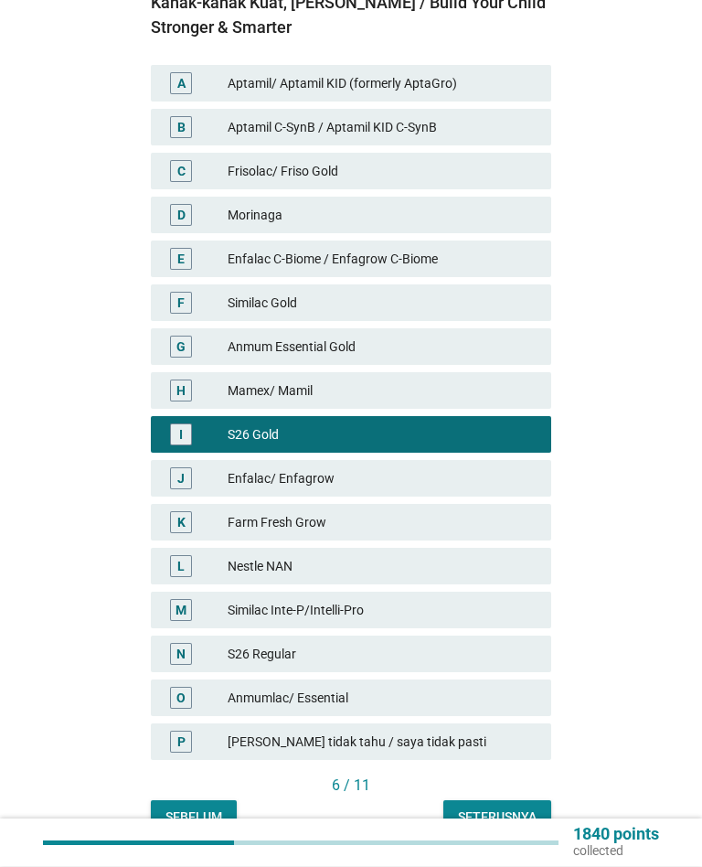
scroll to position [455, 0]
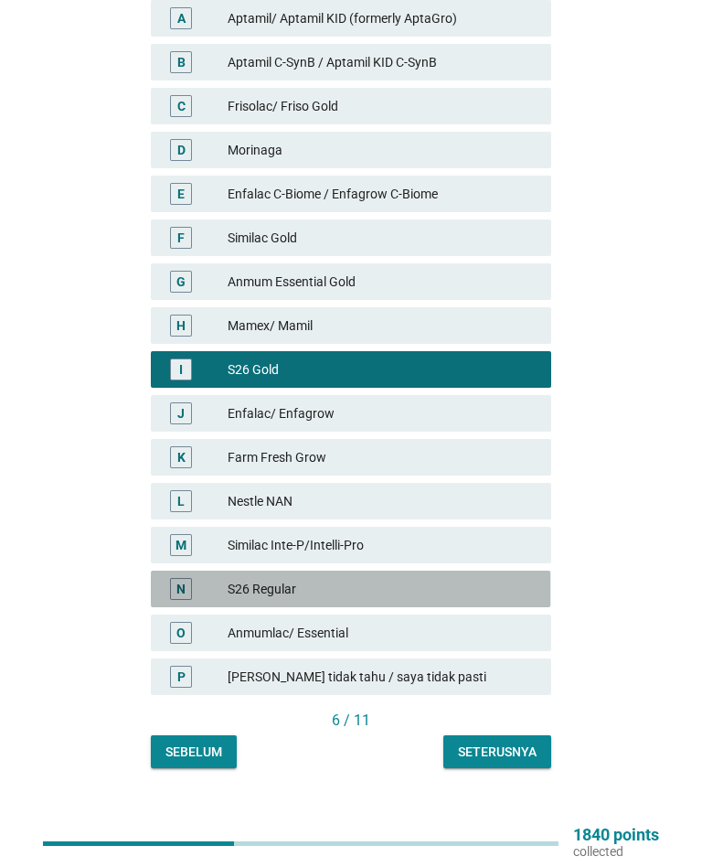
click at [490, 578] on div "S26 Regular" at bounding box center [382, 589] width 309 height 22
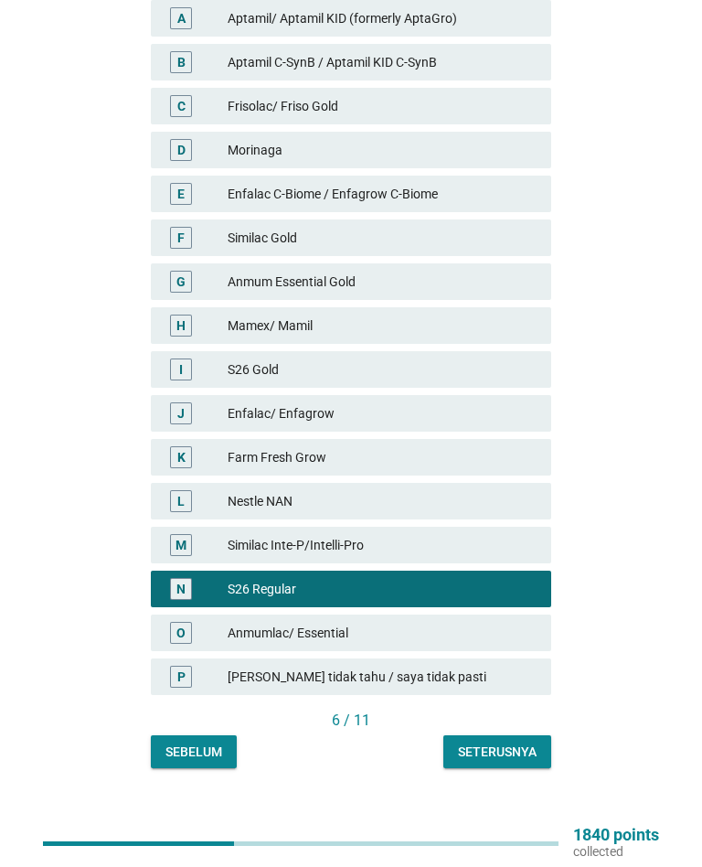
click at [527, 743] on div "Seterusnya" at bounding box center [497, 752] width 79 height 19
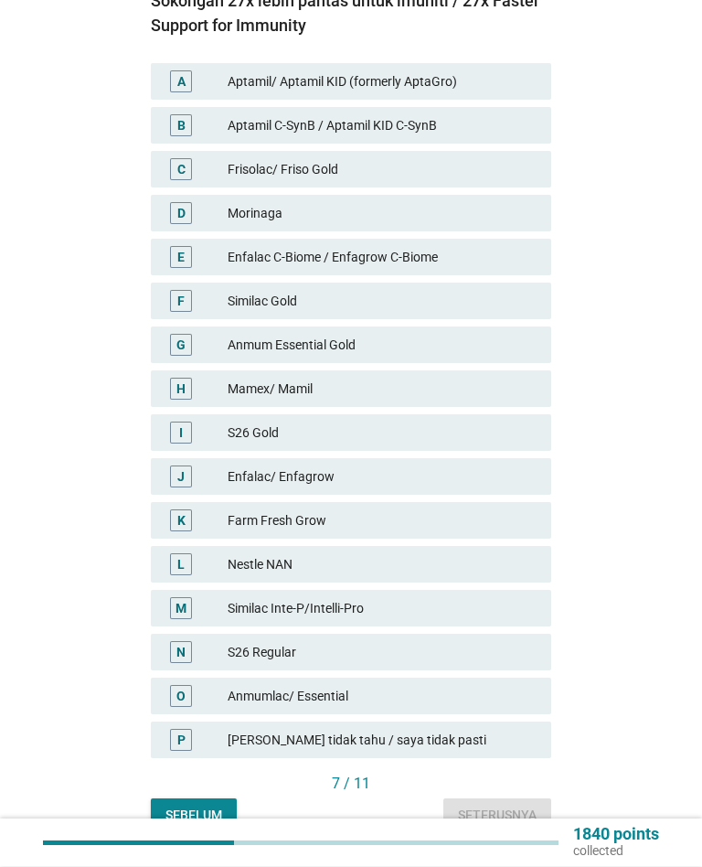
scroll to position [392, 0]
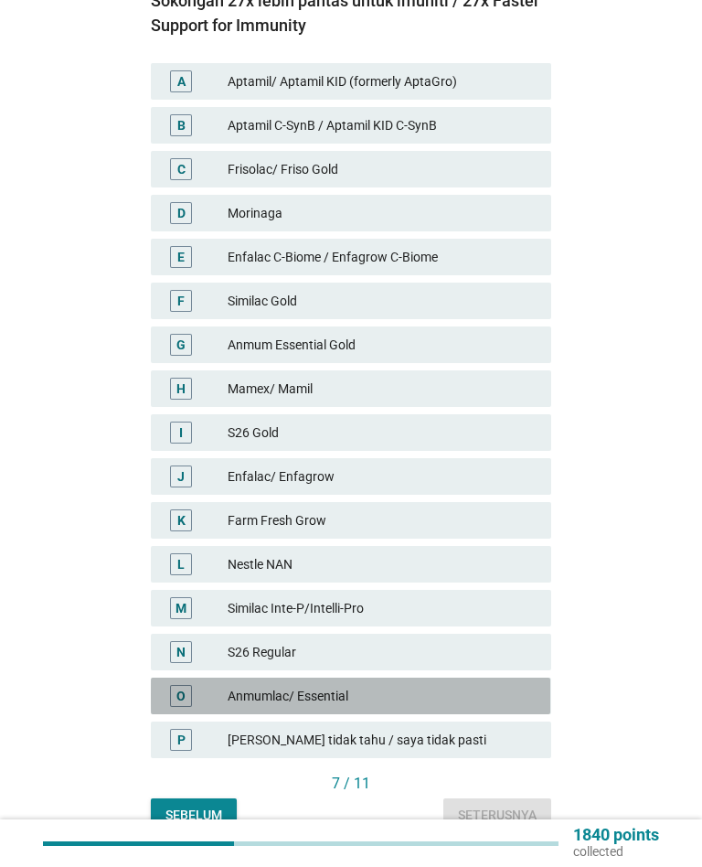
click at [473, 685] on div "Anmumlac/ Essential" at bounding box center [382, 696] width 309 height 22
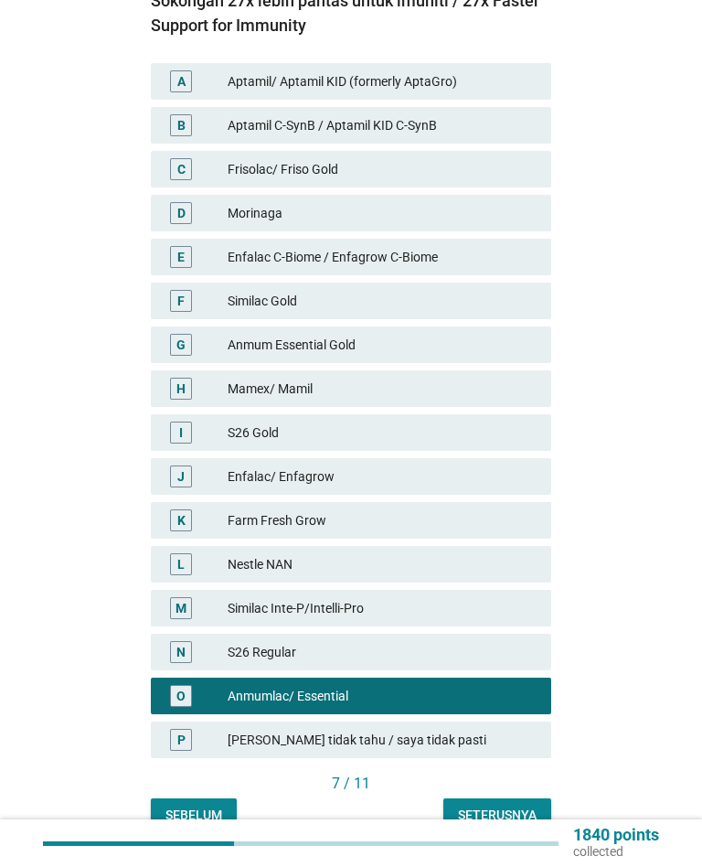
click at [515, 806] on div "Seterusnya" at bounding box center [497, 815] width 79 height 19
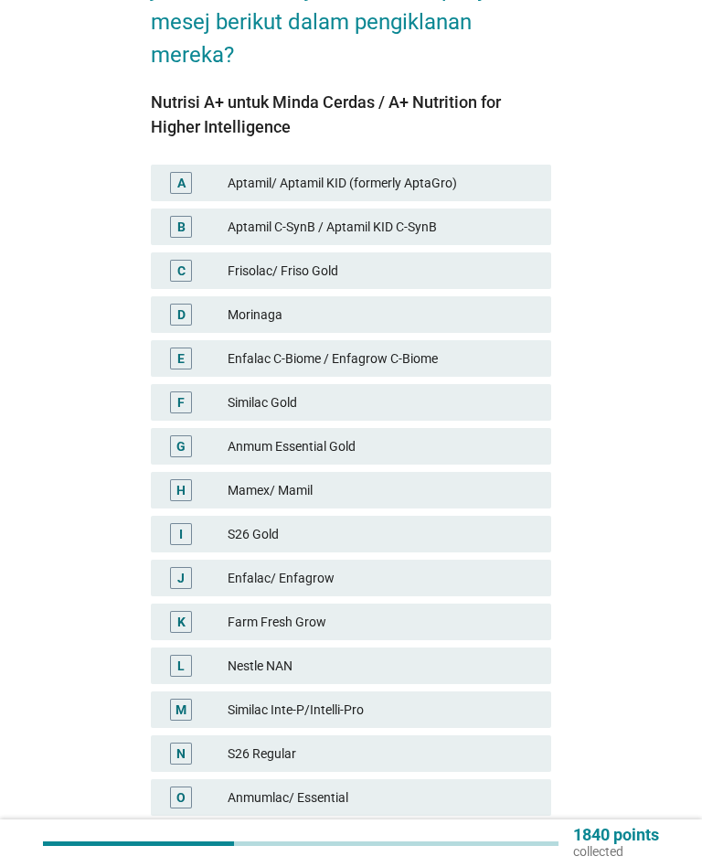
click at [486, 699] on div "Similac Inte-P/Intelli-Pro" at bounding box center [382, 710] width 309 height 22
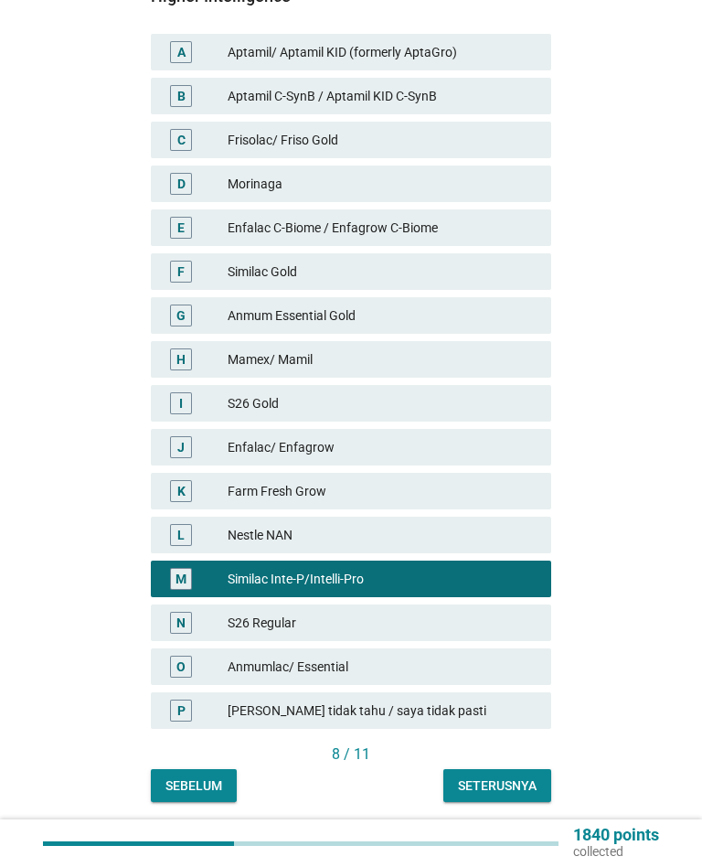
scroll to position [455, 0]
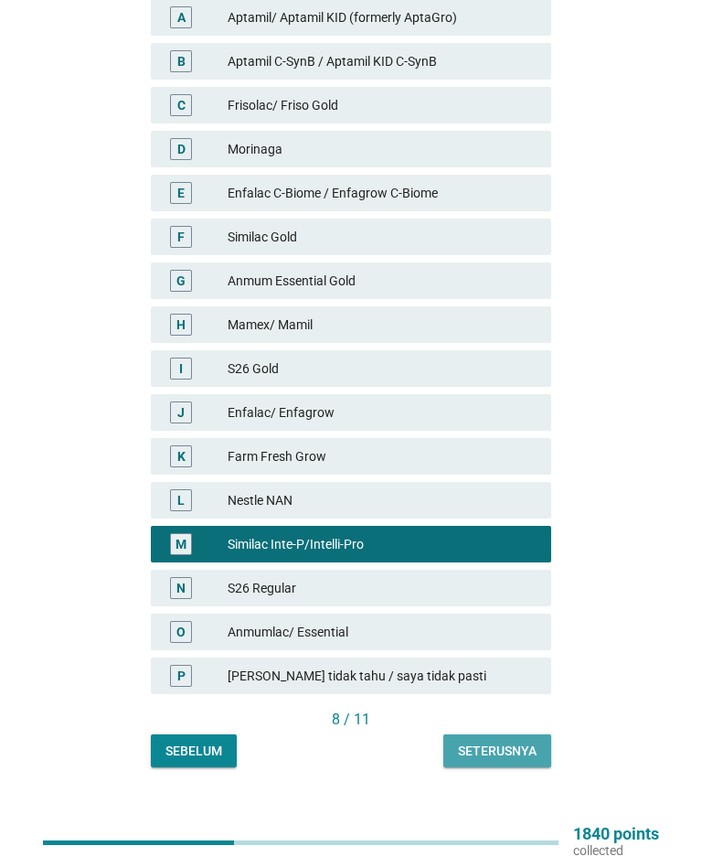
click at [515, 743] on div "Seterusnya" at bounding box center [497, 752] width 79 height 19
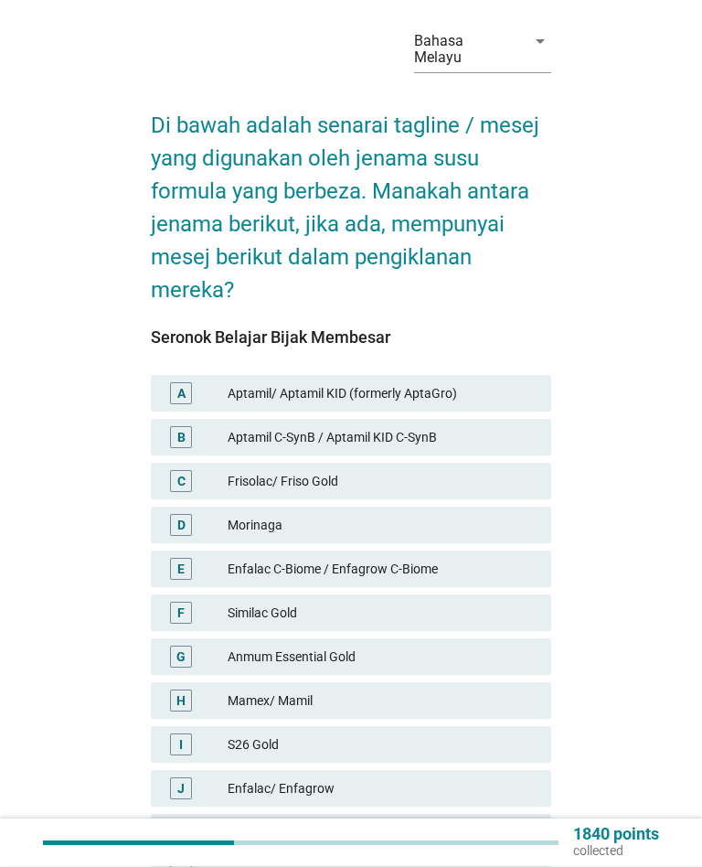
scroll to position [67, 0]
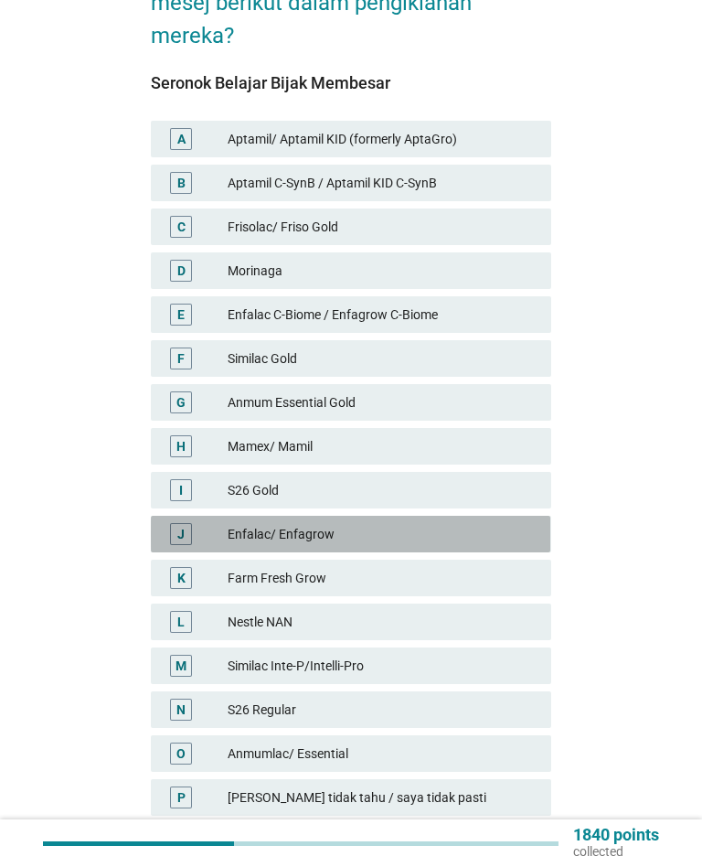
click at [490, 523] on div "Enfalac/ Enfagrow" at bounding box center [382, 534] width 309 height 22
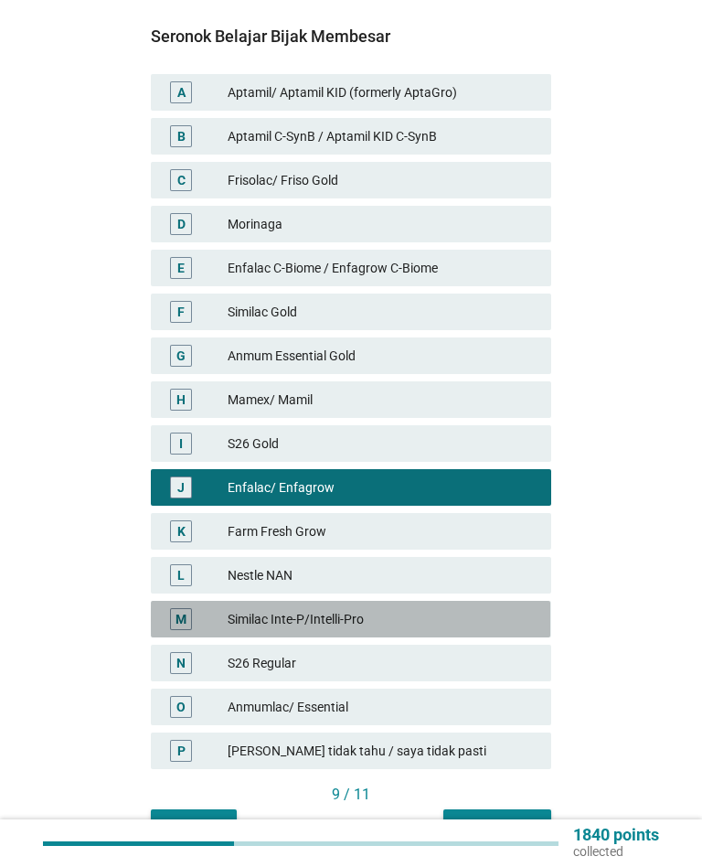
scroll to position [431, 0]
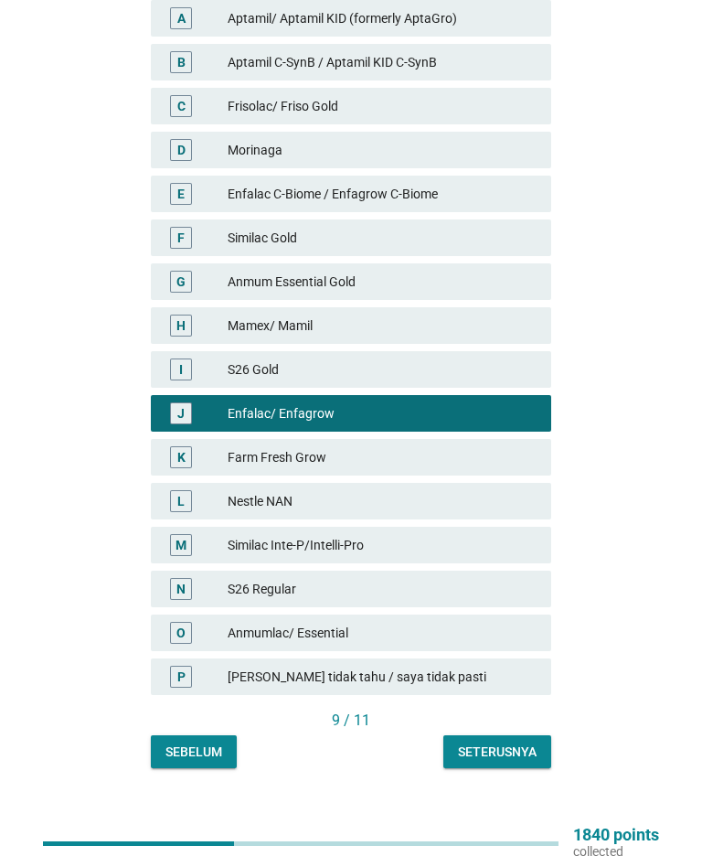
click at [520, 735] on button "Seterusnya" at bounding box center [497, 751] width 108 height 33
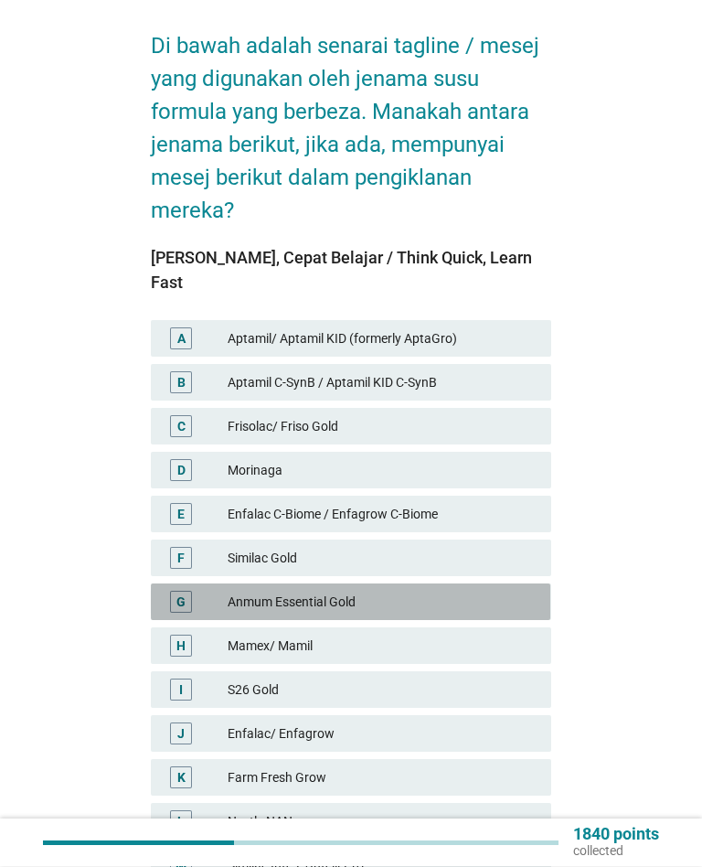
scroll to position [155, 0]
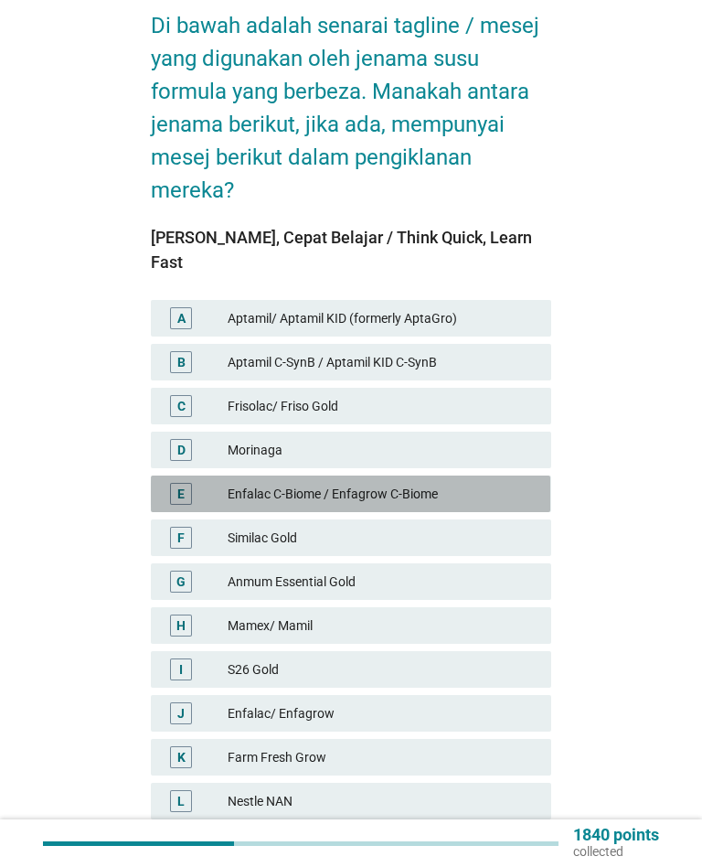
click at [505, 483] on div "Enfalac C-Biome / Enfagrow C-Biome" at bounding box center [382, 494] width 309 height 22
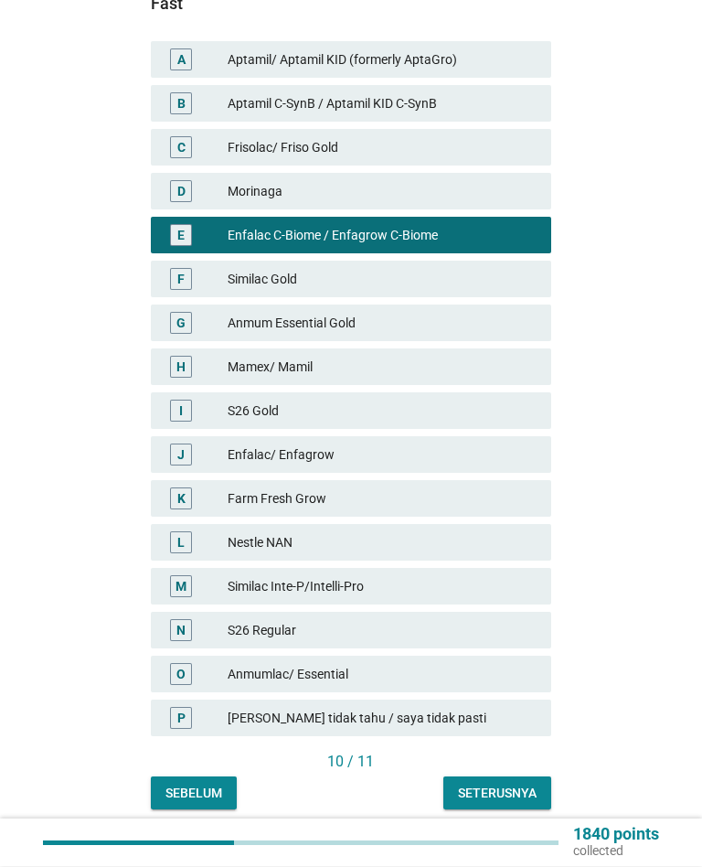
scroll to position [455, 0]
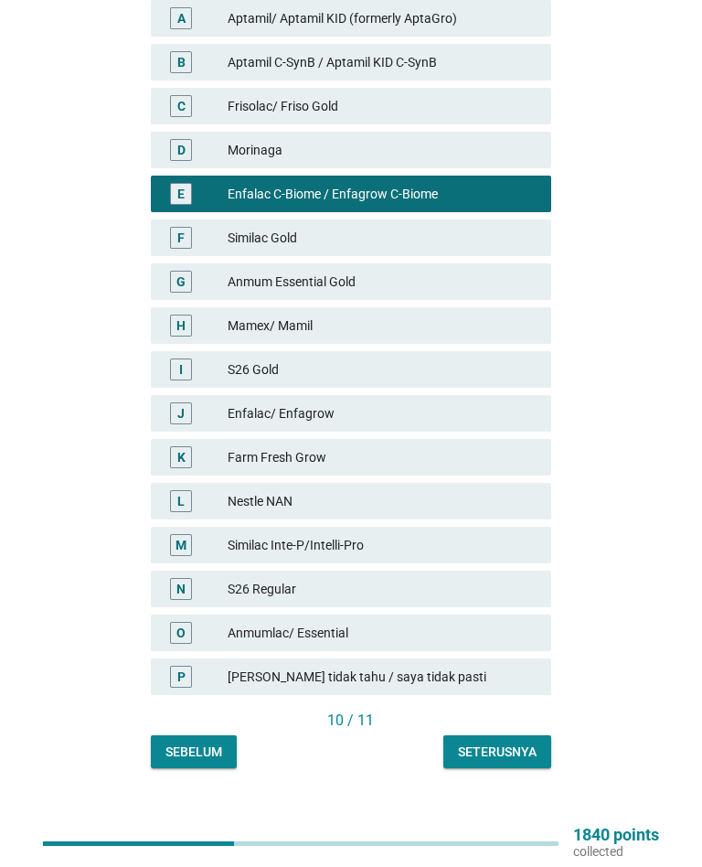
click at [549, 735] on button "Seterusnya" at bounding box center [497, 751] width 108 height 33
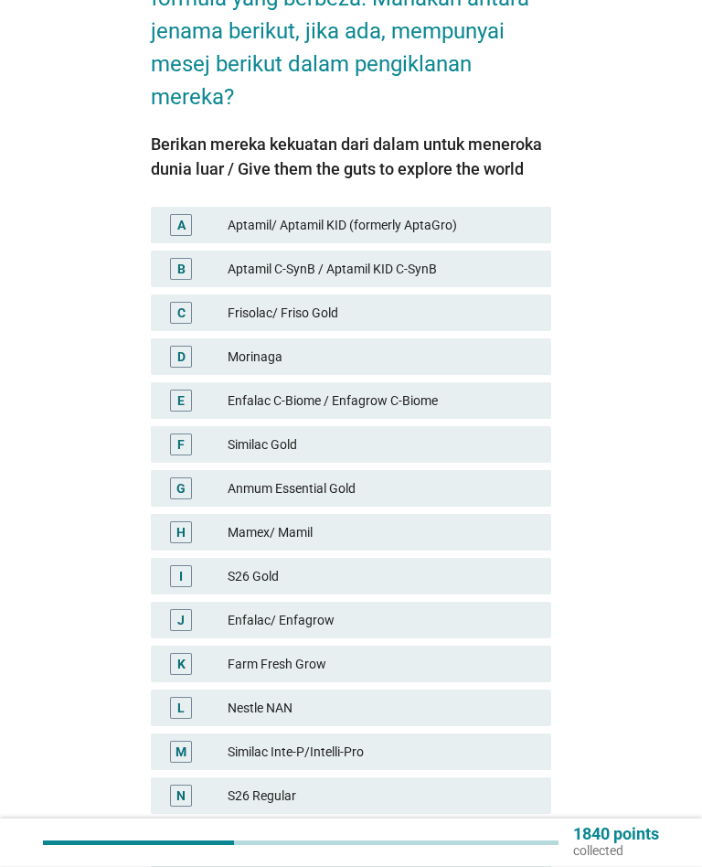
scroll to position [249, 0]
click at [521, 477] on div "Anmum Essential Gold" at bounding box center [382, 488] width 309 height 22
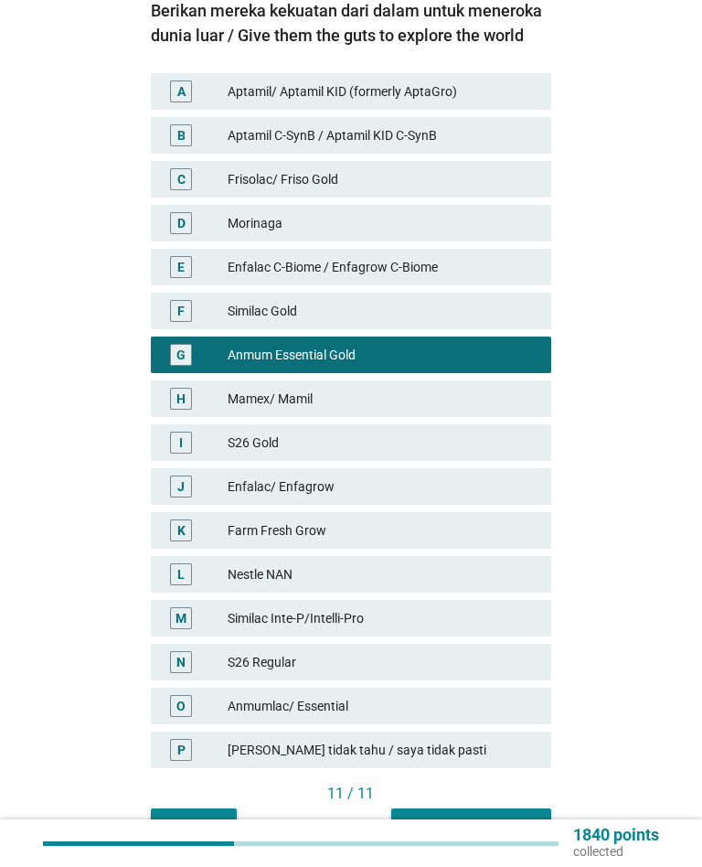
scroll to position [455, 0]
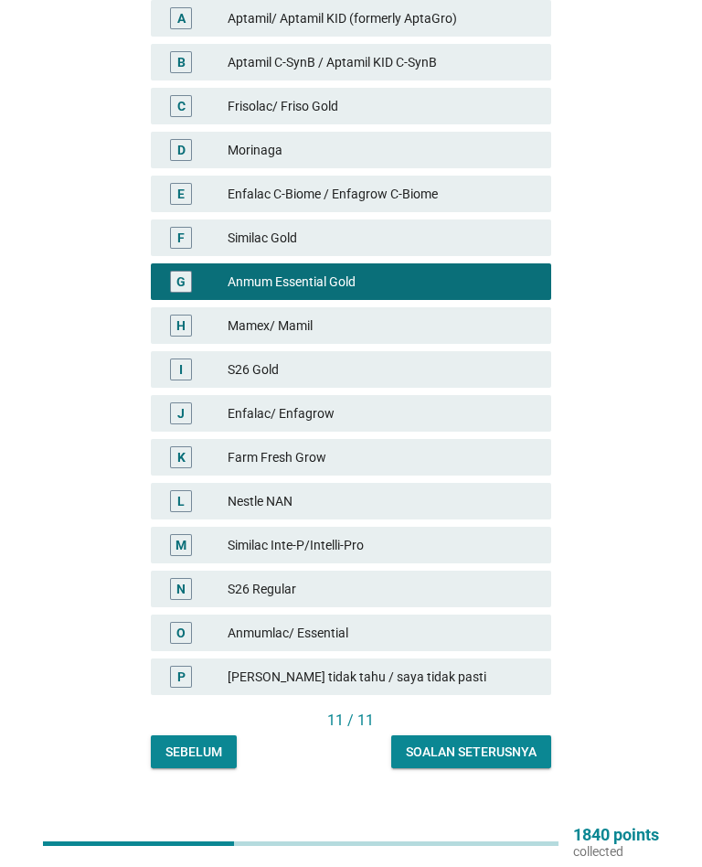
click at [515, 743] on div "Soalan seterusnya" at bounding box center [471, 752] width 131 height 19
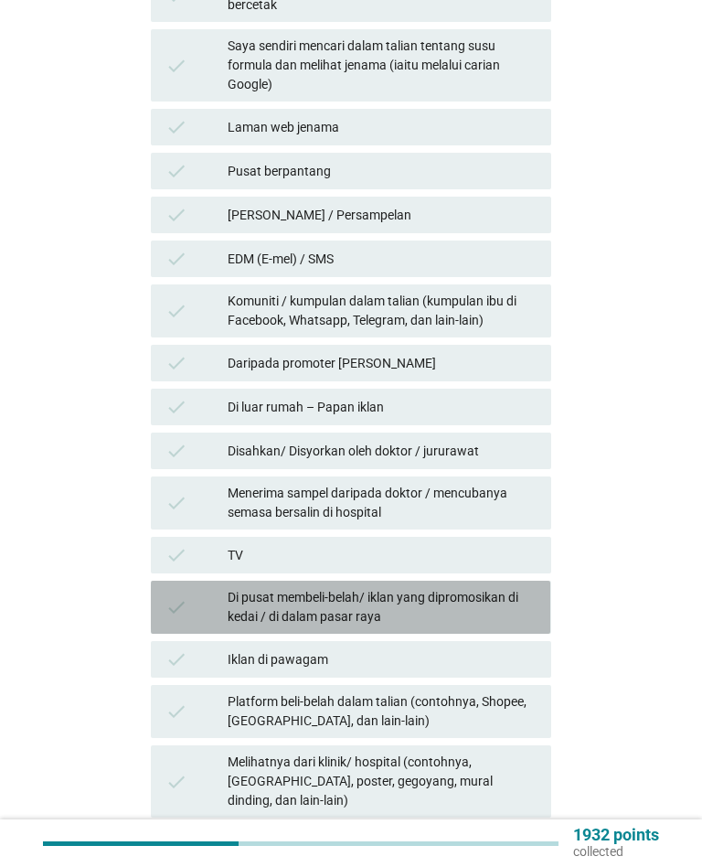
scroll to position [551, 0]
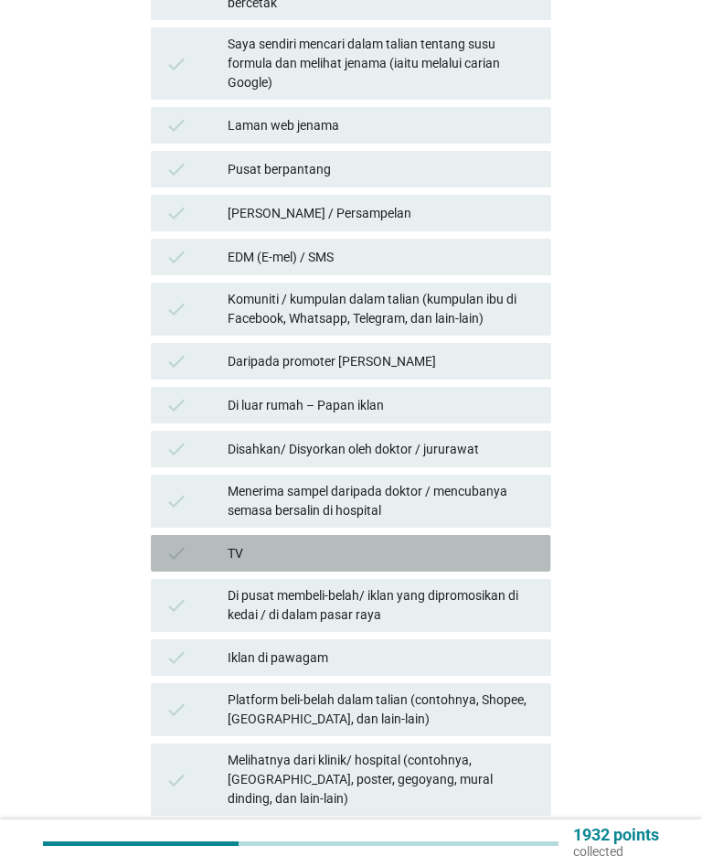
click at [504, 542] on div "TV" at bounding box center [382, 553] width 309 height 22
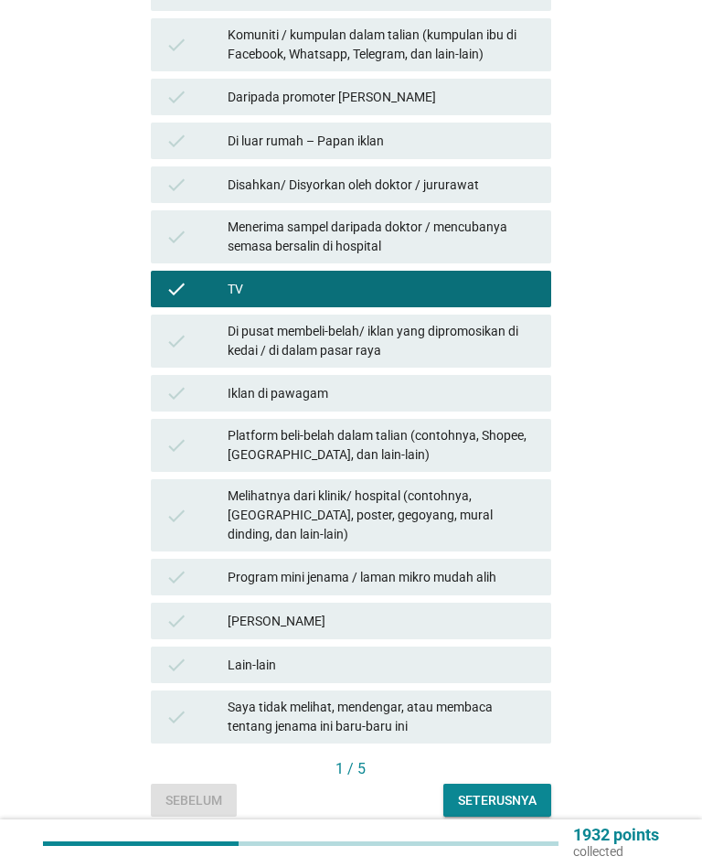
scroll to position [826, 0]
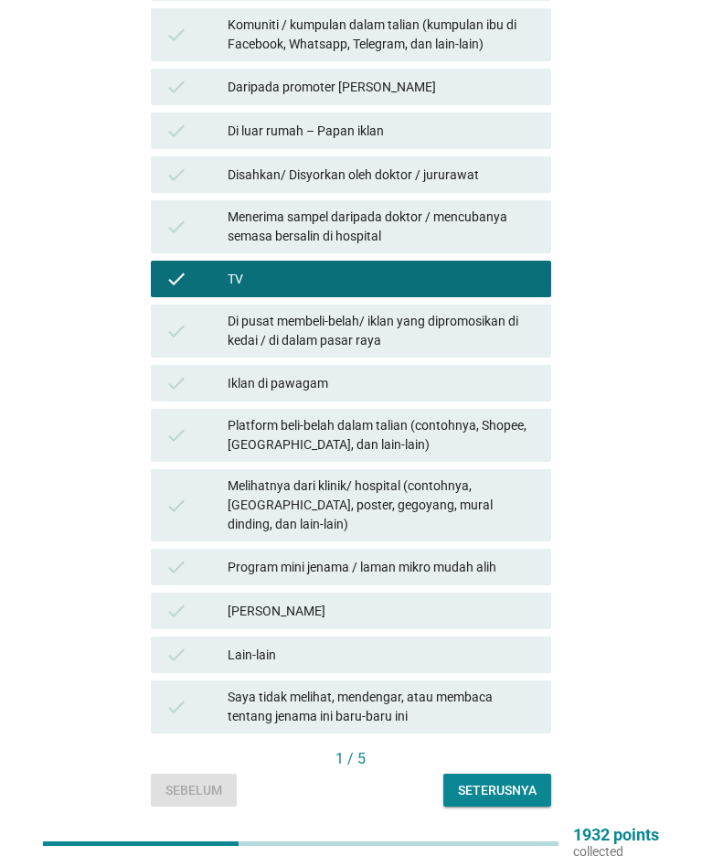
click at [538, 774] on button "Seterusnya" at bounding box center [497, 790] width 108 height 33
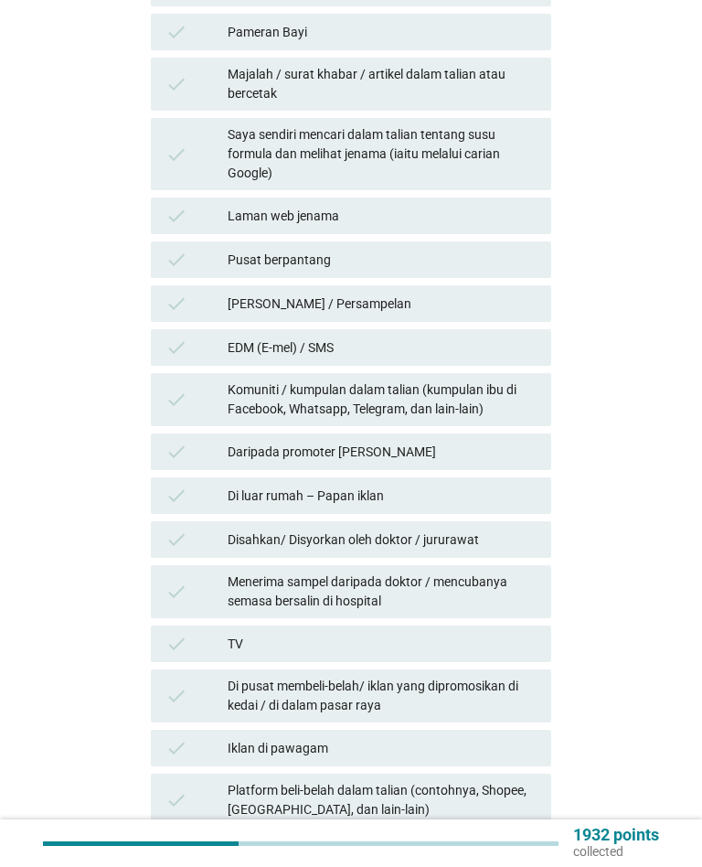
scroll to position [472, 0]
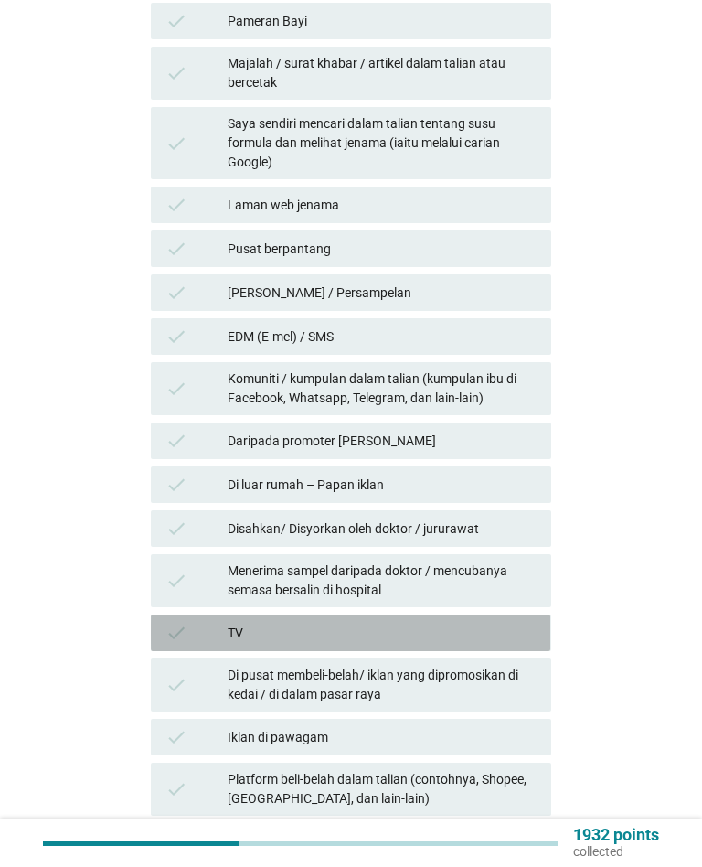
click at [497, 614] on div "check TV" at bounding box center [351, 632] width 400 height 37
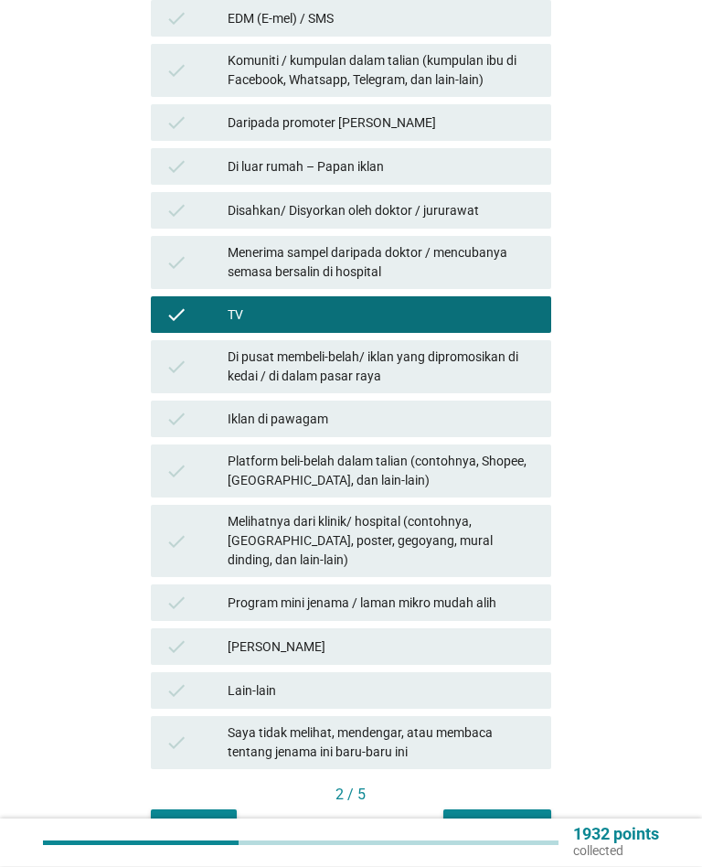
scroll to position [792, 0]
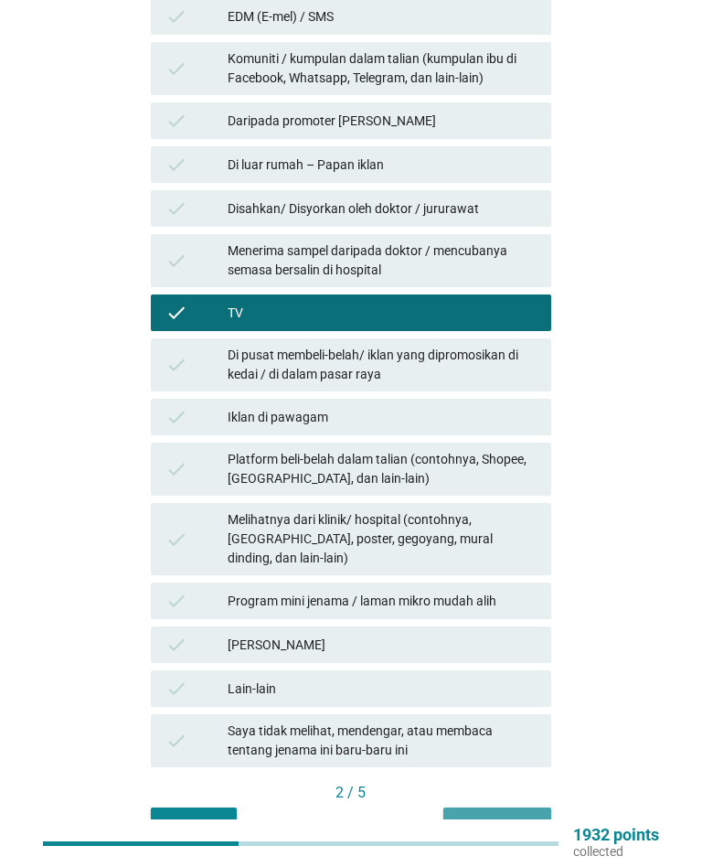
click at [521, 807] on button "Seterusnya" at bounding box center [497, 823] width 108 height 33
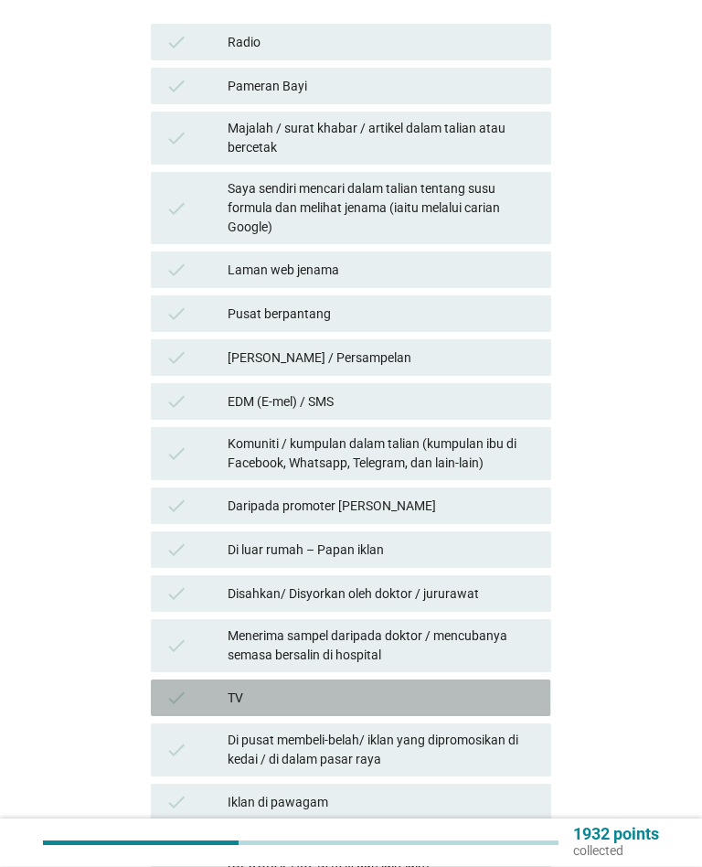
scroll to position [407, 0]
click at [485, 687] on div "TV" at bounding box center [382, 698] width 309 height 22
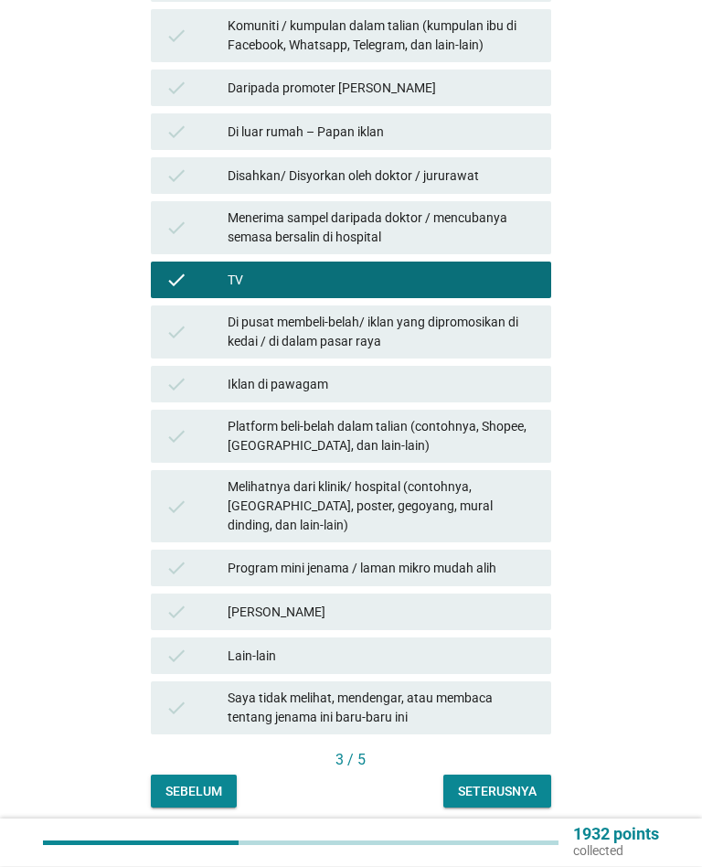
scroll to position [826, 0]
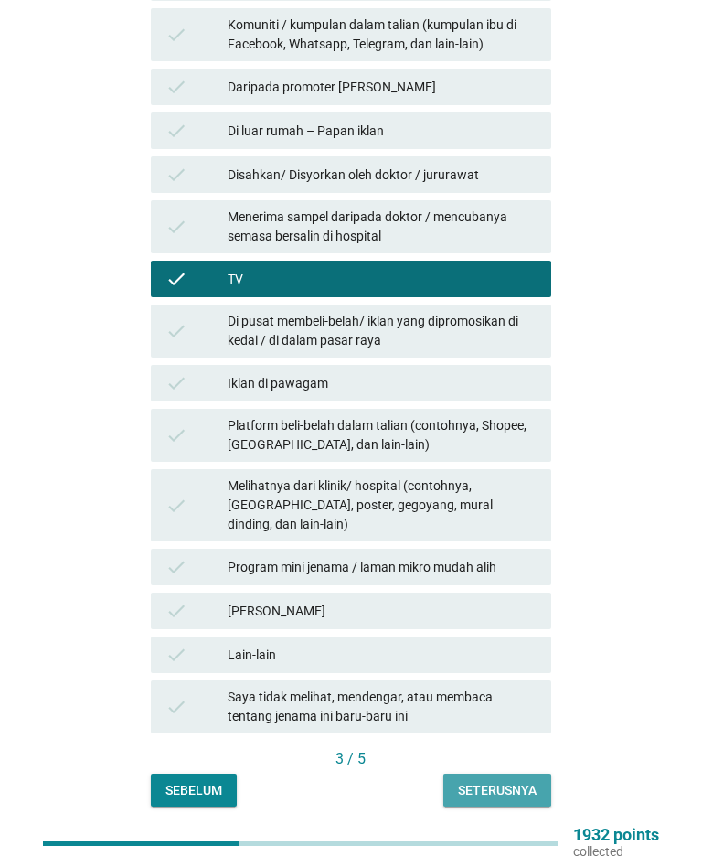
click at [543, 774] on button "Seterusnya" at bounding box center [497, 790] width 108 height 33
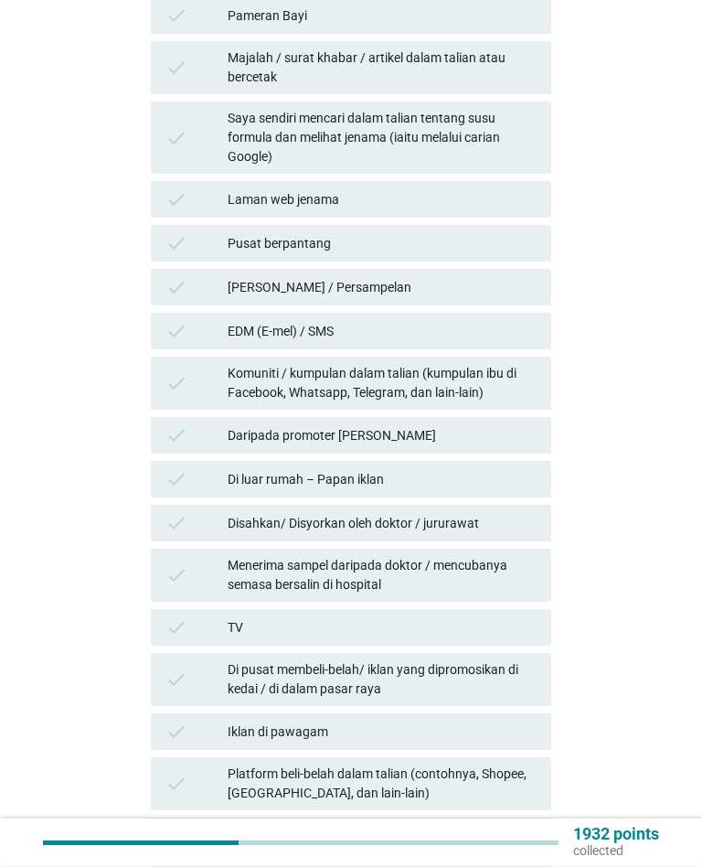
scroll to position [485, 0]
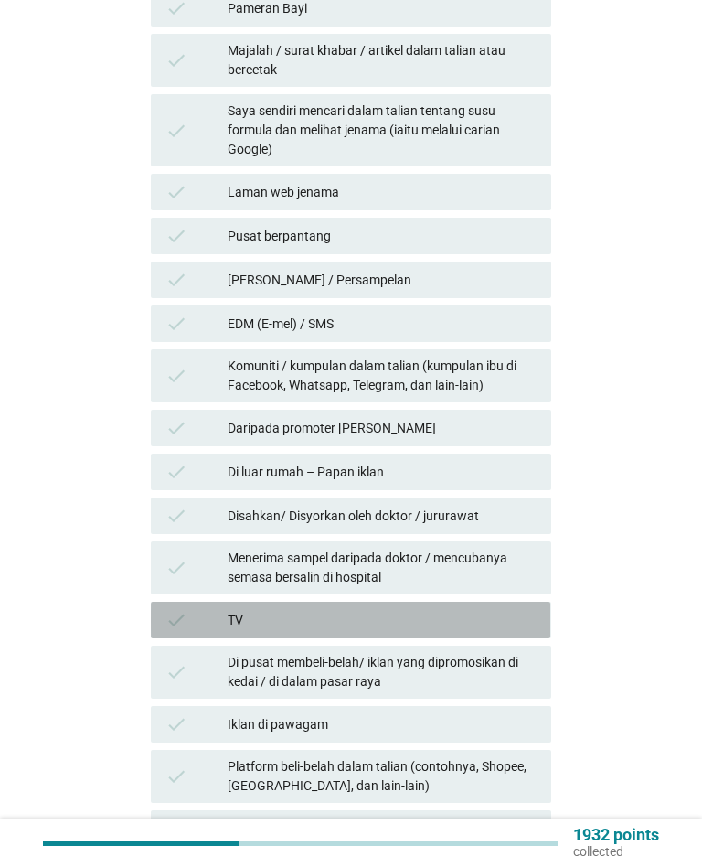
click at [493, 609] on div "TV" at bounding box center [382, 620] width 309 height 22
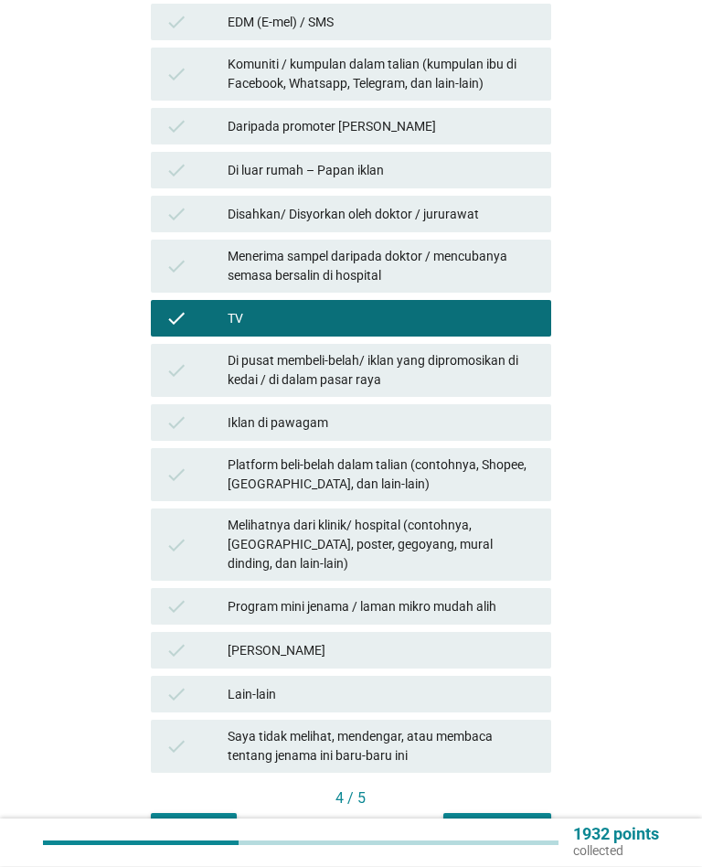
scroll to position [826, 0]
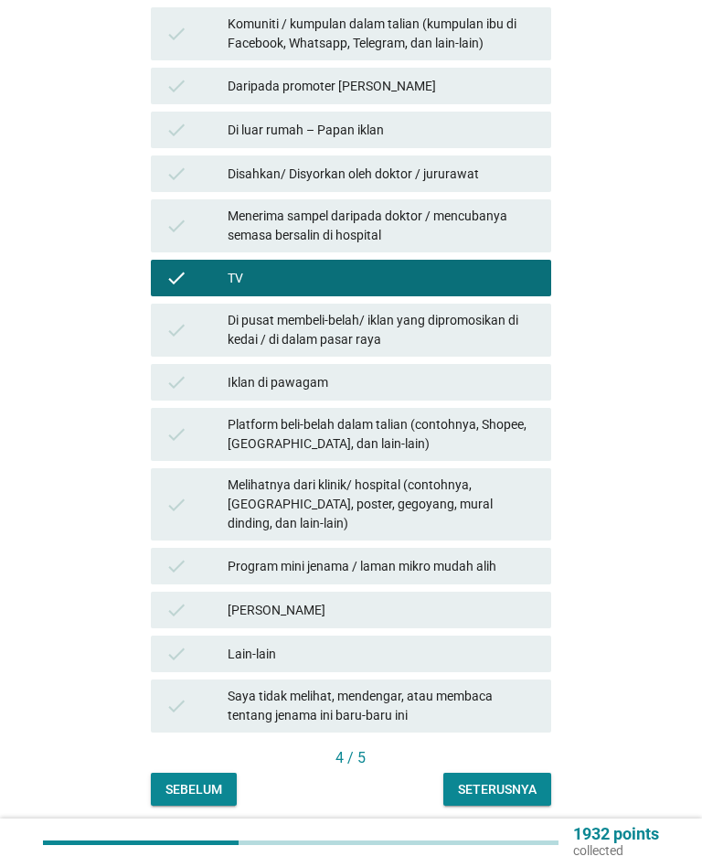
click at [534, 781] on div "Seterusnya" at bounding box center [497, 790] width 79 height 19
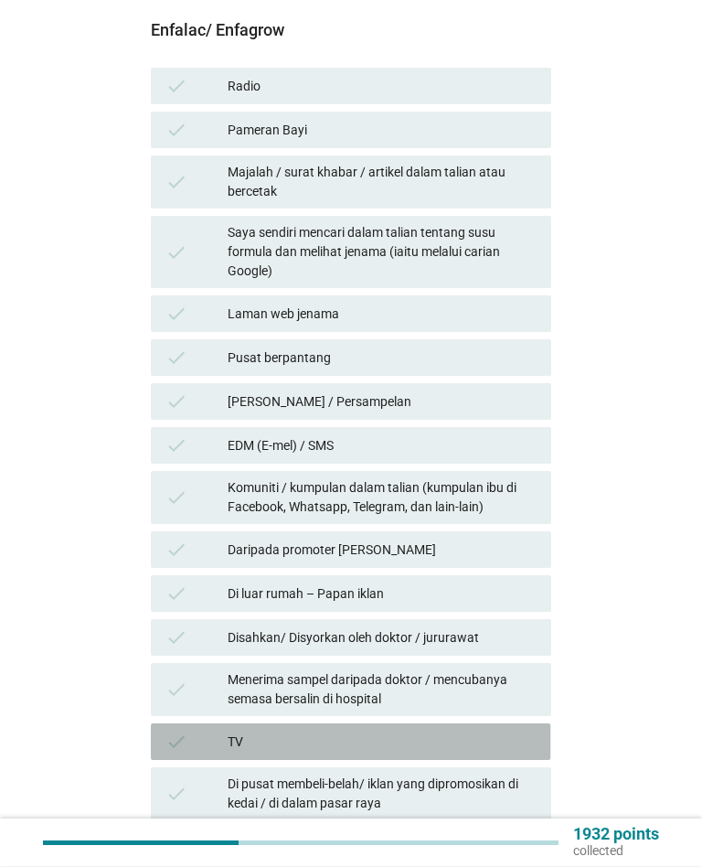
scroll to position [363, 0]
click at [482, 731] on div "TV" at bounding box center [382, 742] width 309 height 22
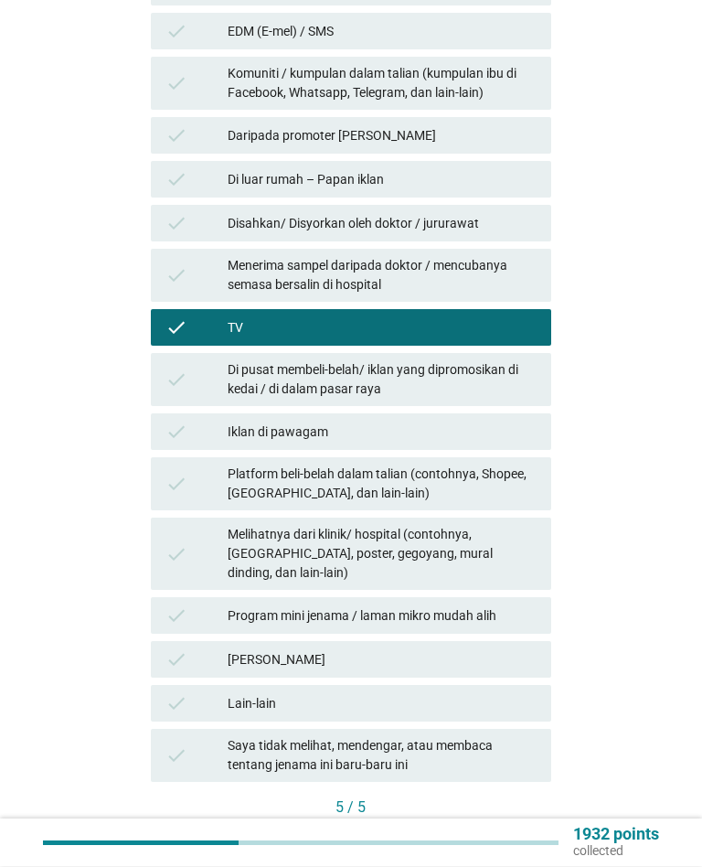
scroll to position [826, 0]
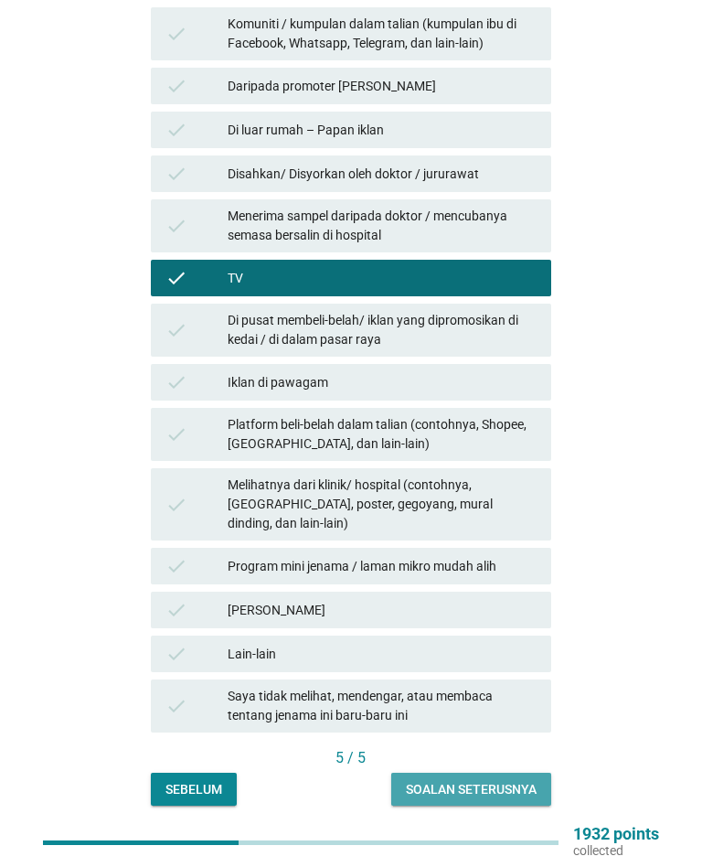
click at [522, 781] on div "Soalan seterusnya" at bounding box center [471, 790] width 131 height 19
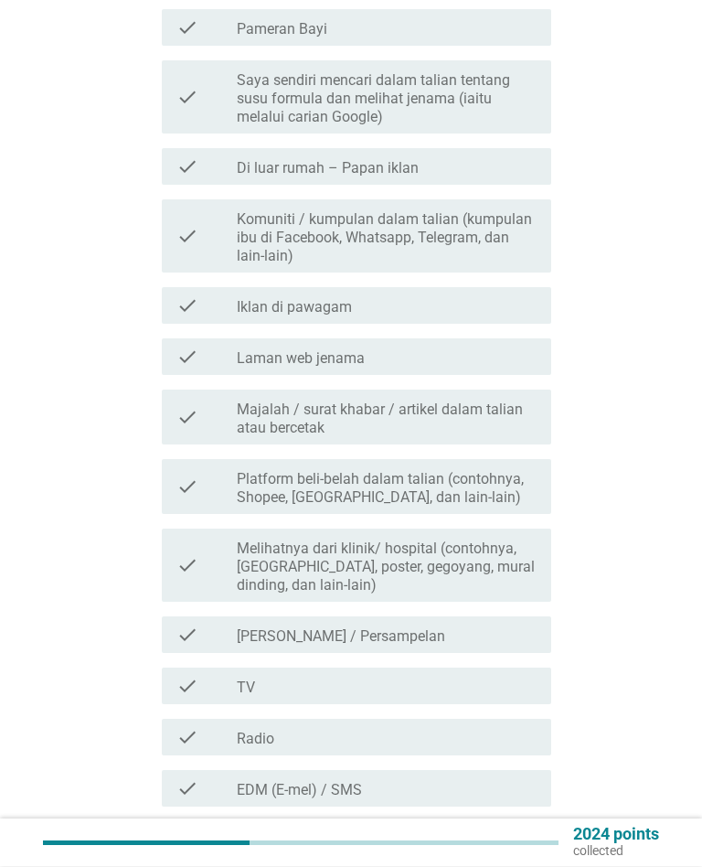
scroll to position [651, 0]
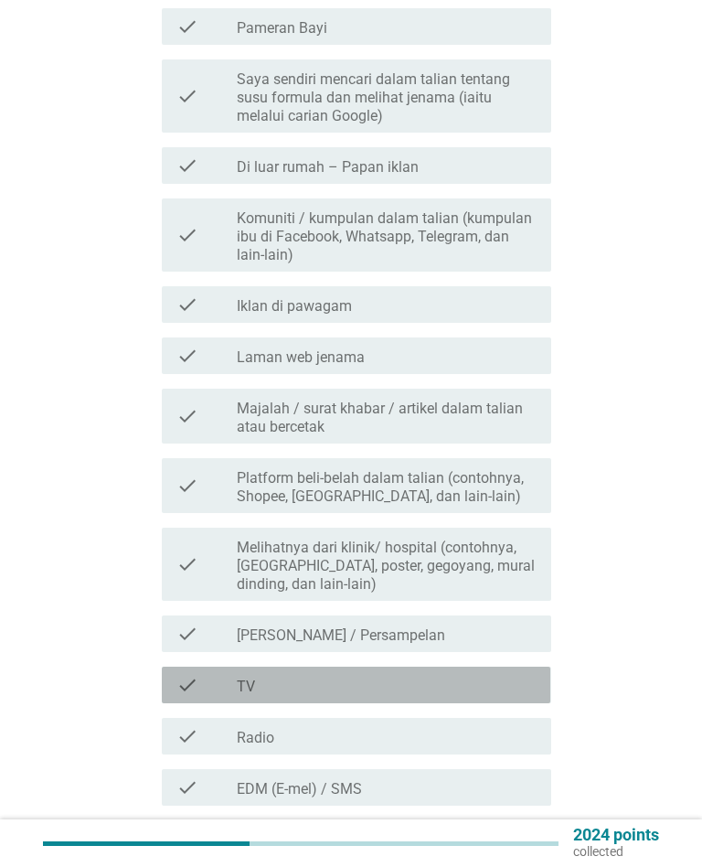
click at [486, 674] on div "check_box_outline_blank TV" at bounding box center [387, 685] width 300 height 22
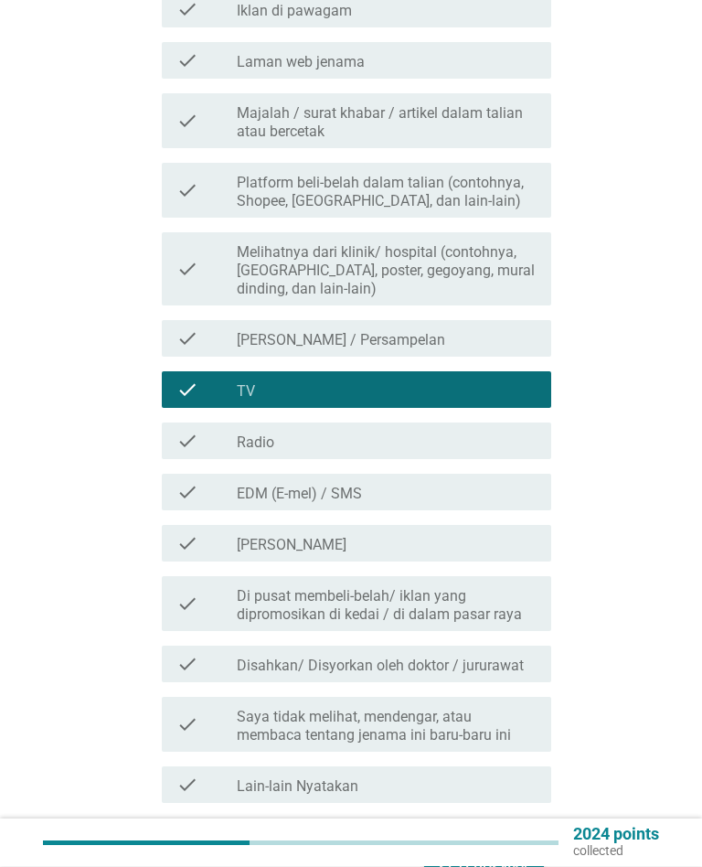
scroll to position [1069, 0]
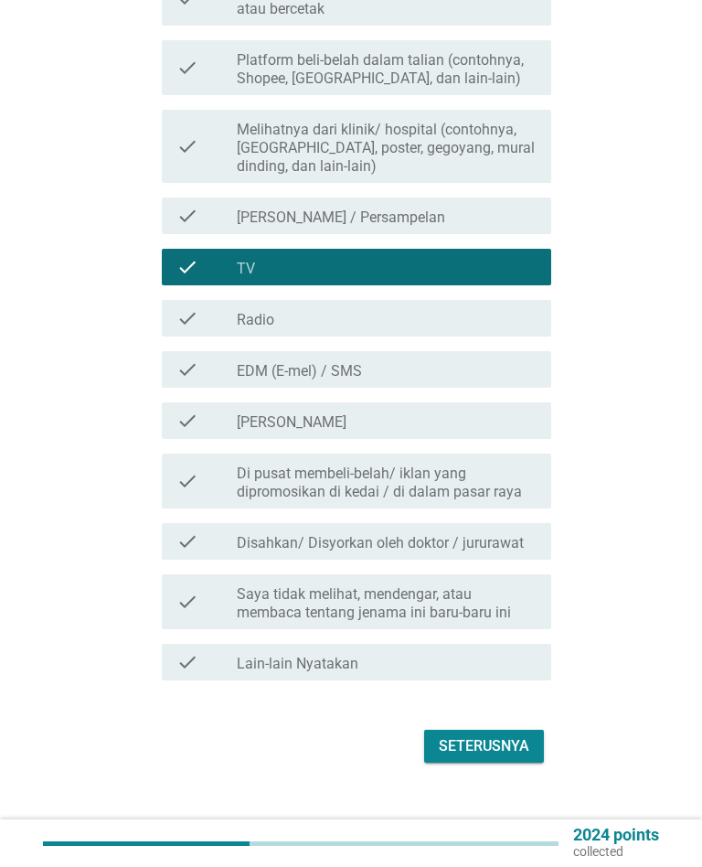
click at [535, 730] on button "Seterusnya" at bounding box center [484, 746] width 120 height 33
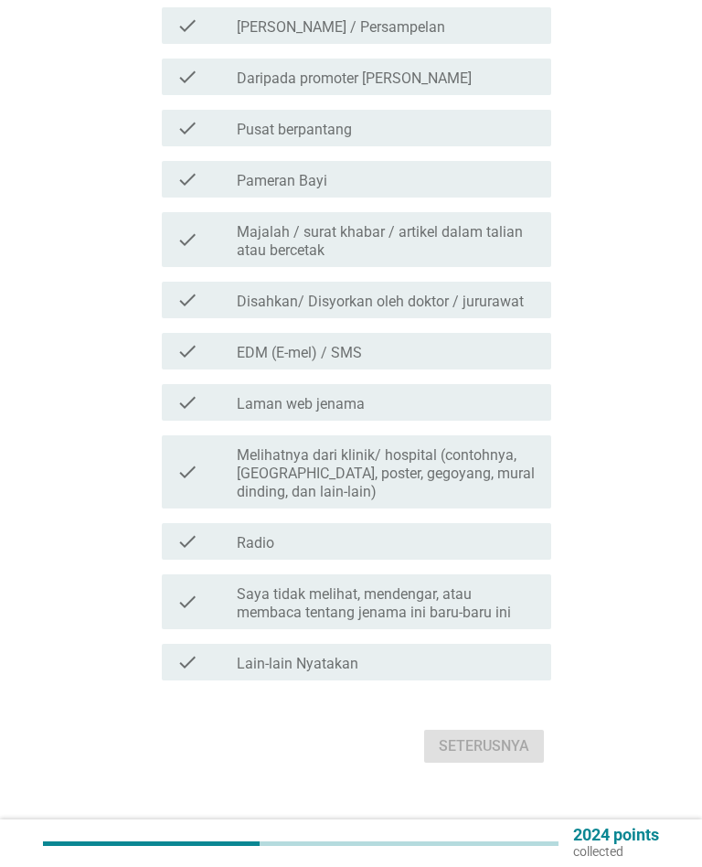
scroll to position [0, 0]
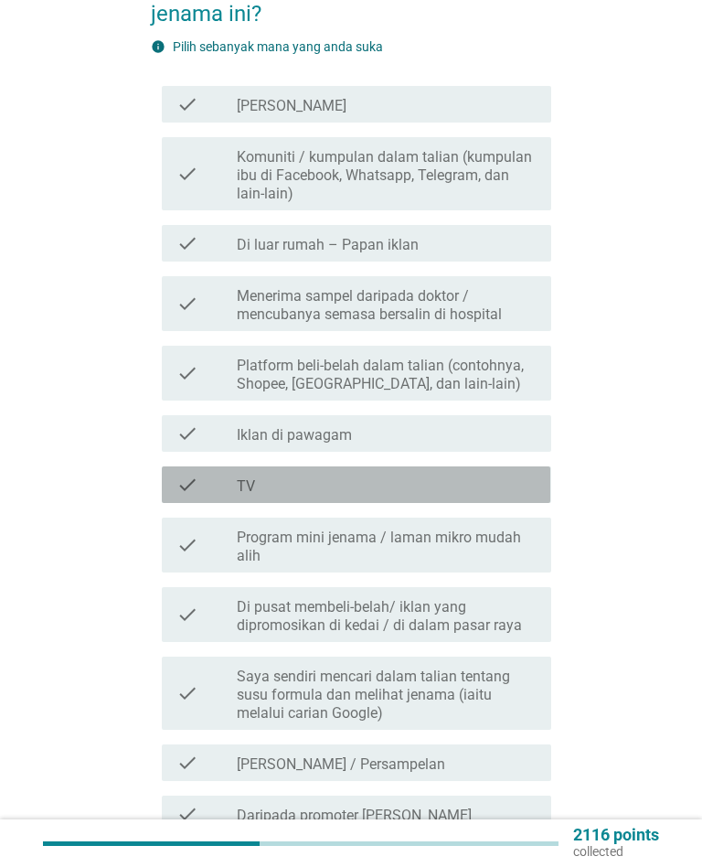
click at [493, 474] on div "check_box_outline_blank TV" at bounding box center [387, 485] width 300 height 22
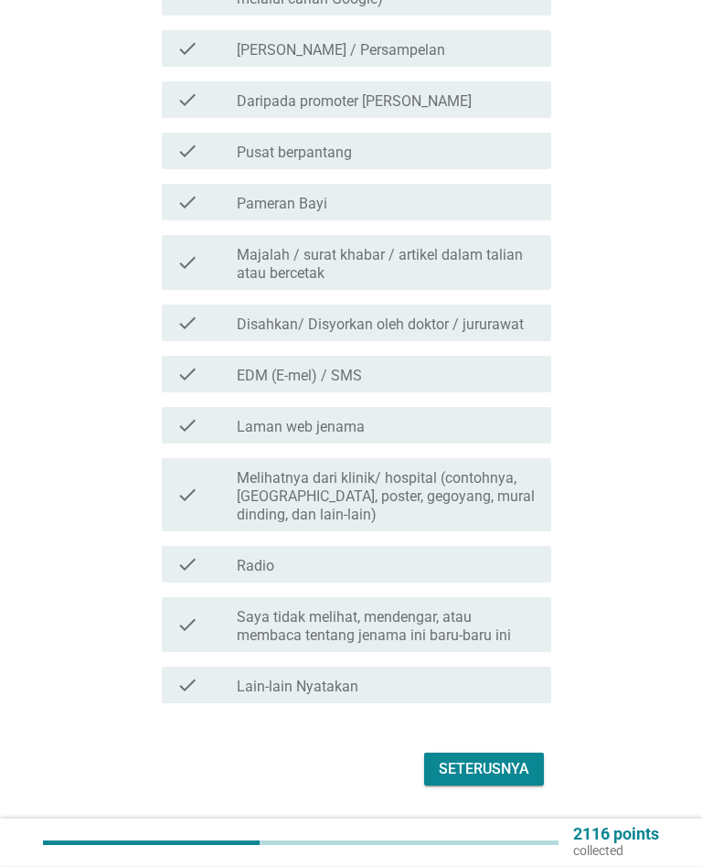
scroll to position [1069, 0]
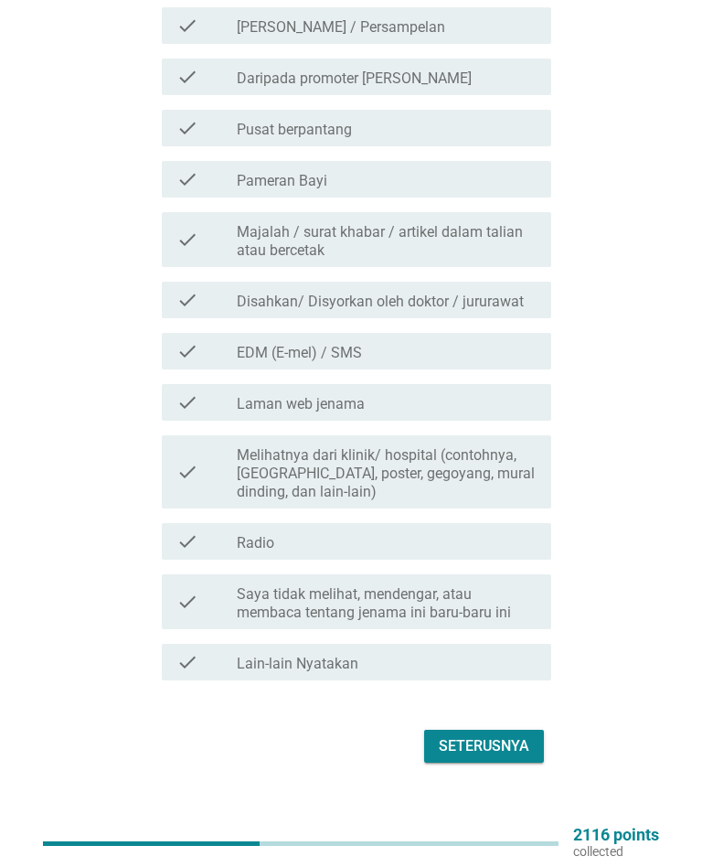
click at [533, 730] on button "Seterusnya" at bounding box center [484, 746] width 120 height 33
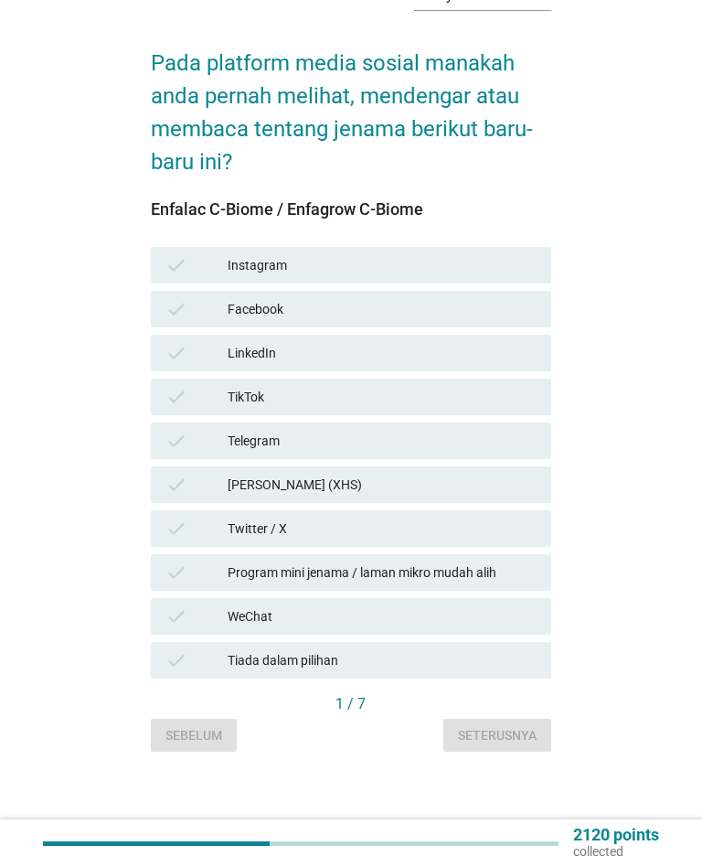
scroll to position [0, 0]
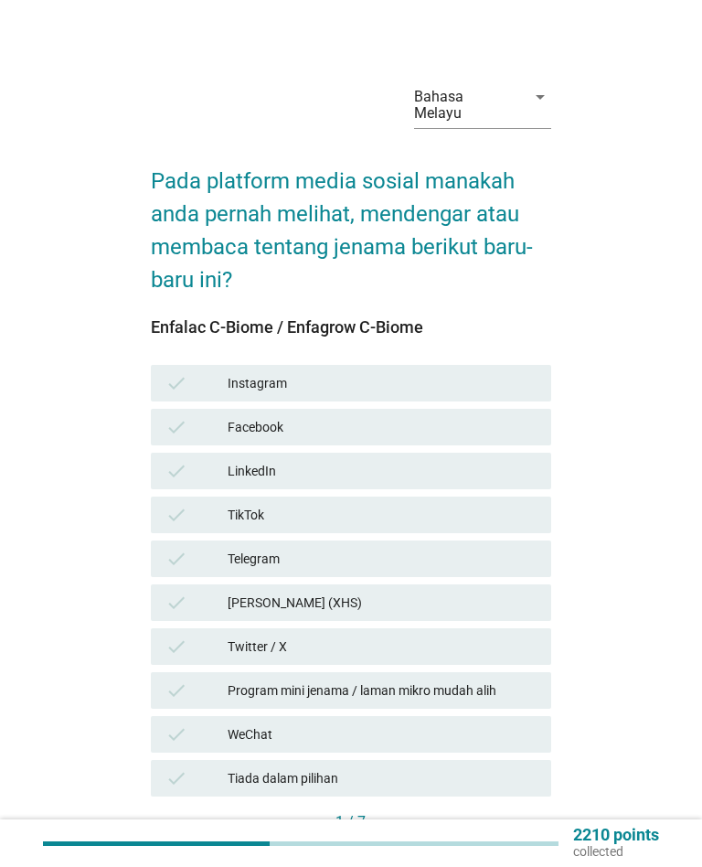
click at [503, 734] on div "check WeChat" at bounding box center [351, 734] width 400 height 37
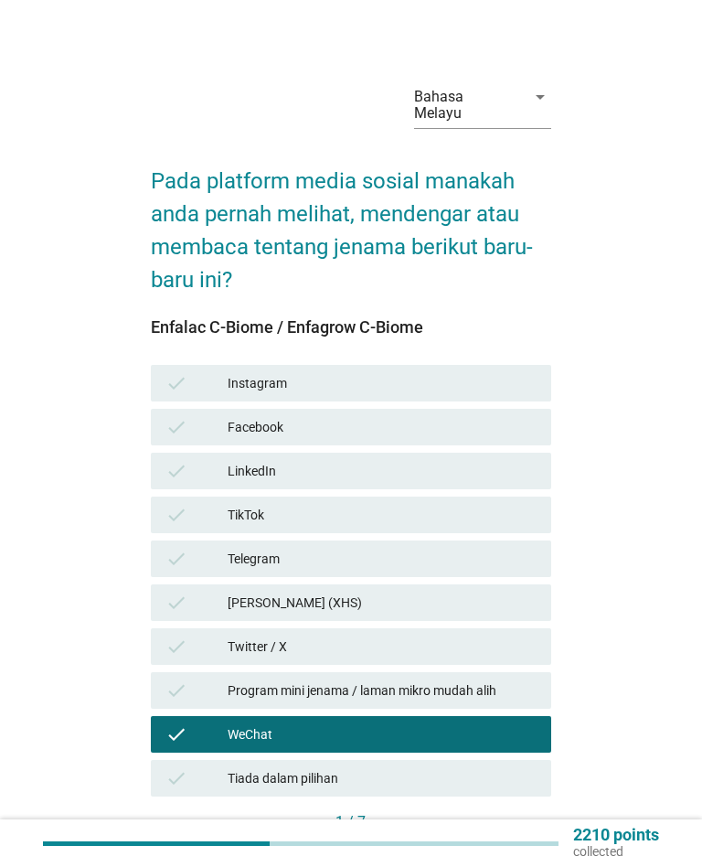
click at [498, 767] on div "Tiada dalam pilihan" at bounding box center [382, 778] width 309 height 22
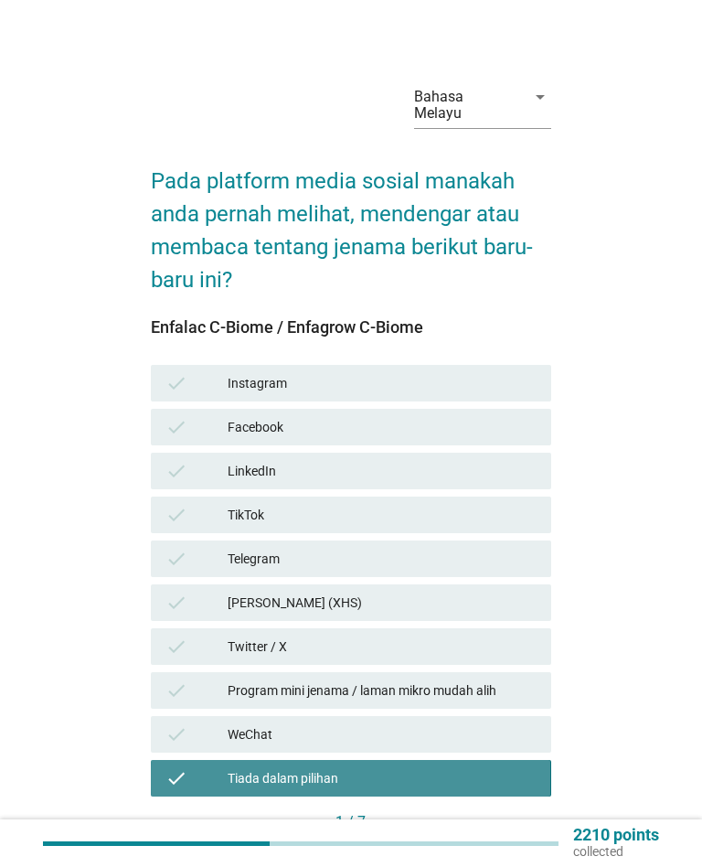
click at [502, 723] on div "WeChat" at bounding box center [382, 734] width 309 height 22
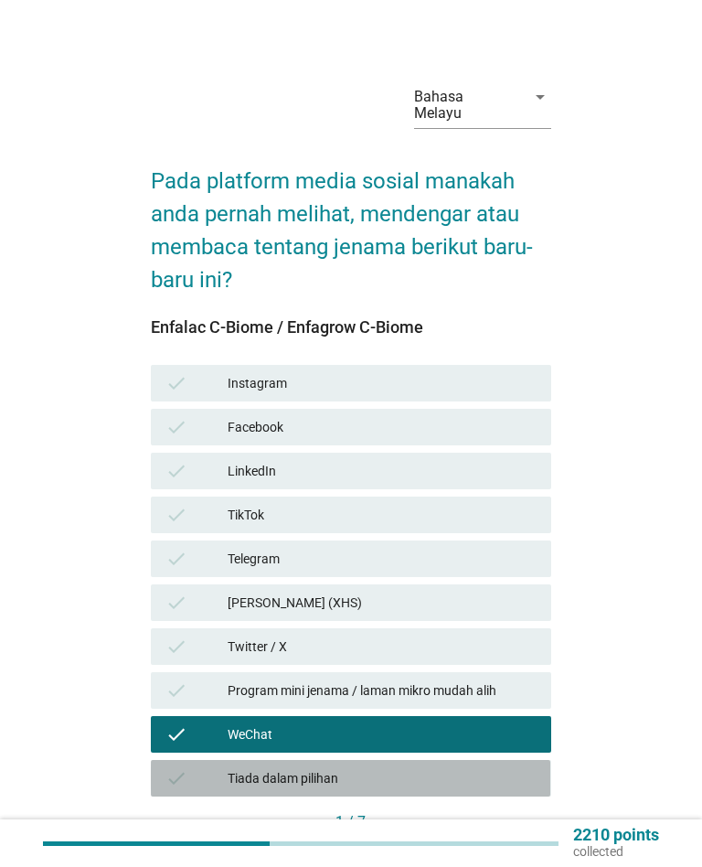
click at [499, 767] on div "Tiada dalam pilihan" at bounding box center [382, 778] width 309 height 22
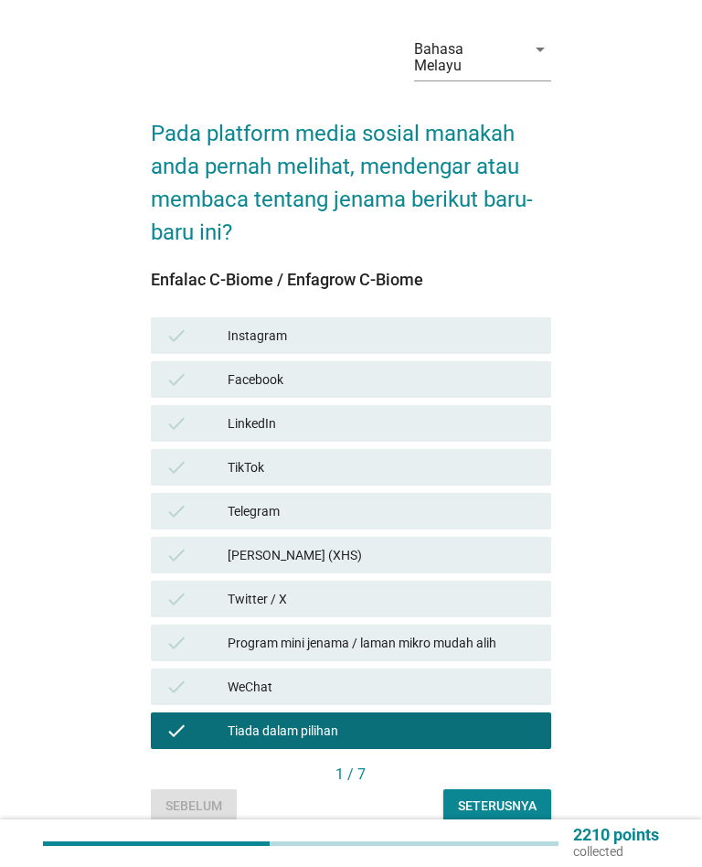
scroll to position [101, 0]
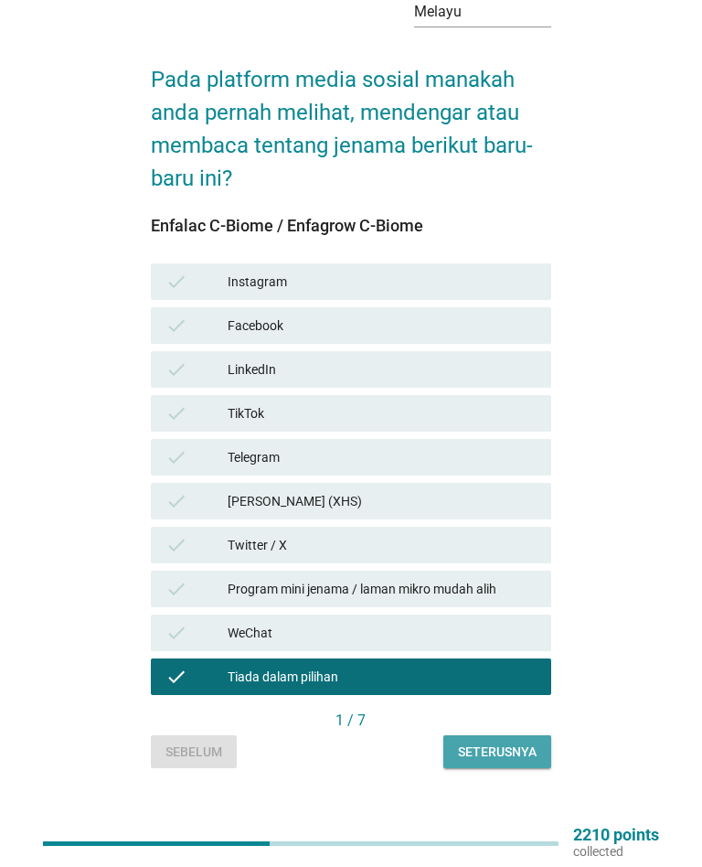
click at [524, 743] on div "Seterusnya" at bounding box center [497, 752] width 79 height 19
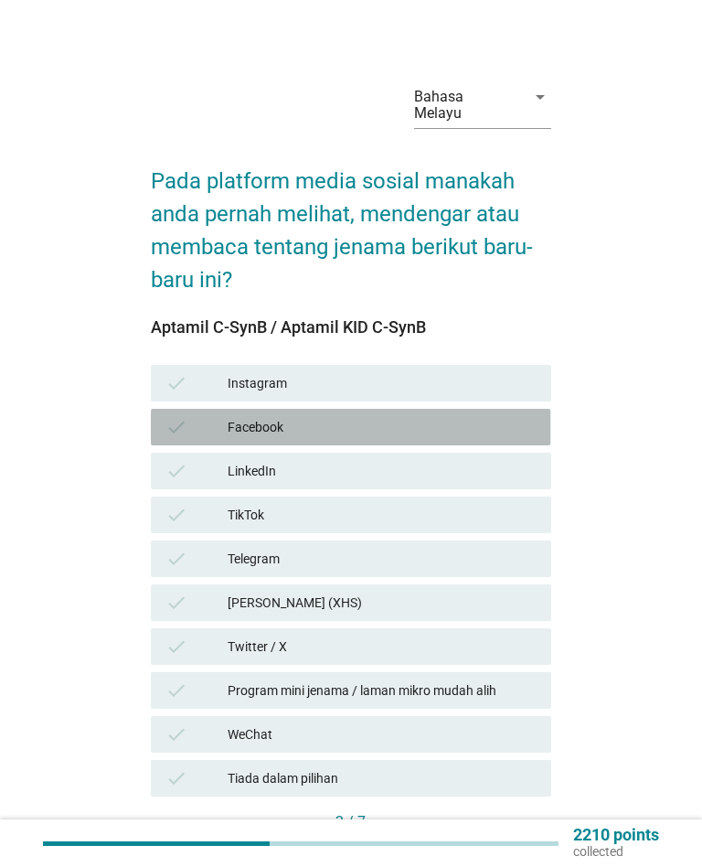
click at [486, 416] on div "Facebook" at bounding box center [382, 427] width 309 height 22
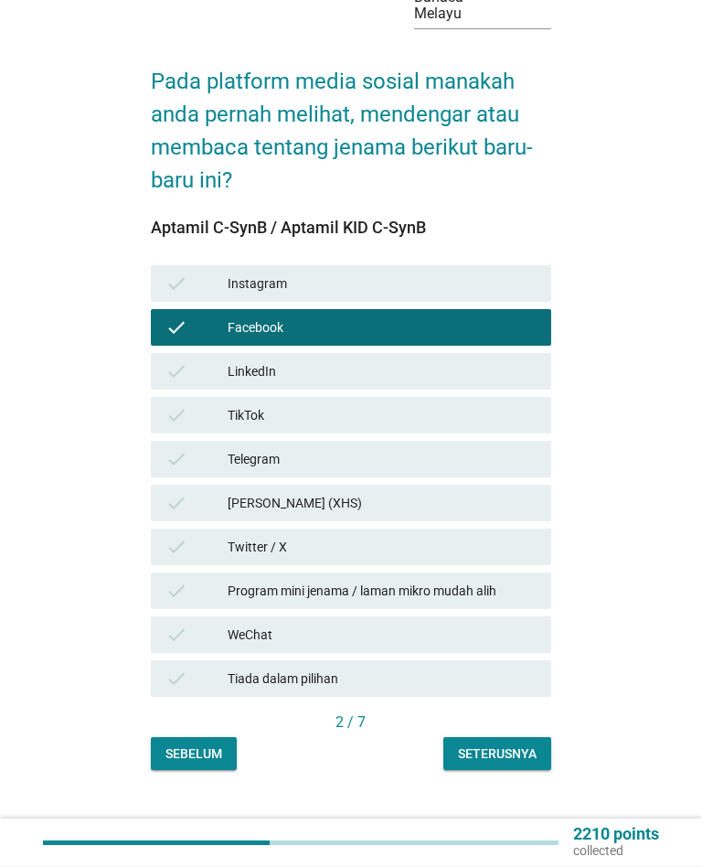
scroll to position [101, 0]
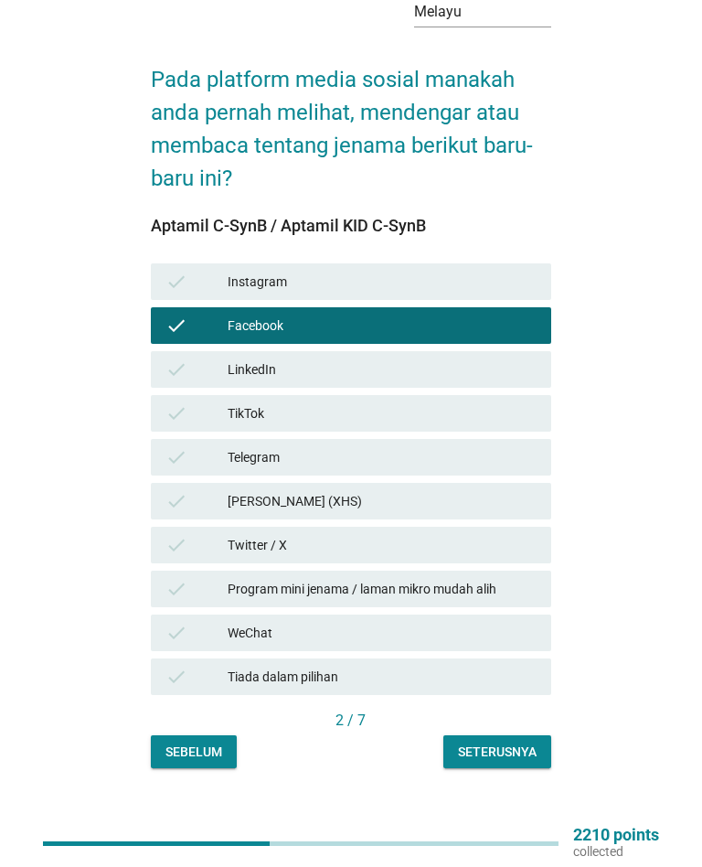
click at [543, 735] on button "Seterusnya" at bounding box center [497, 751] width 108 height 33
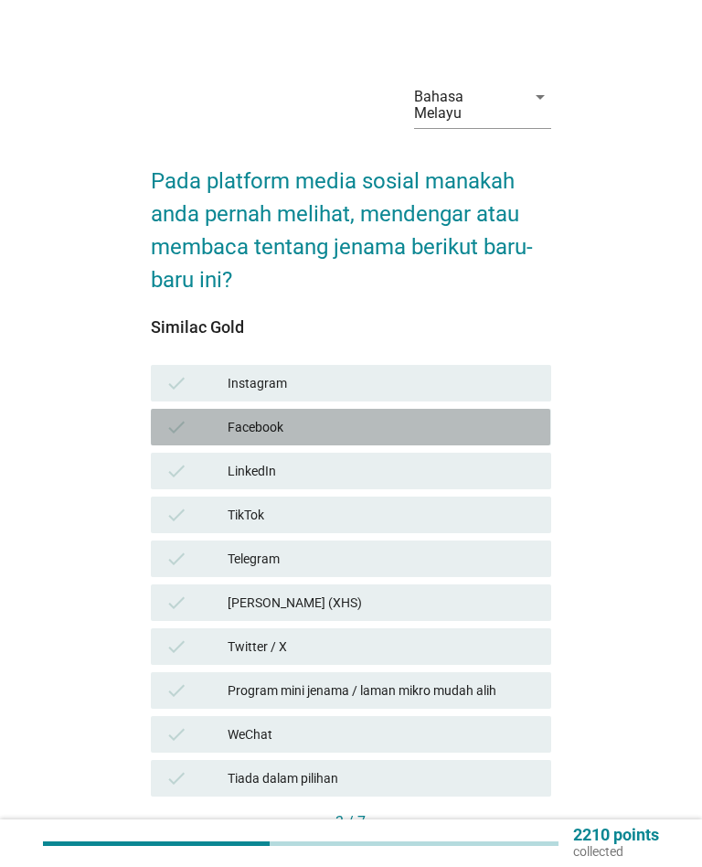
click at [494, 409] on div "check Facebook" at bounding box center [351, 427] width 400 height 37
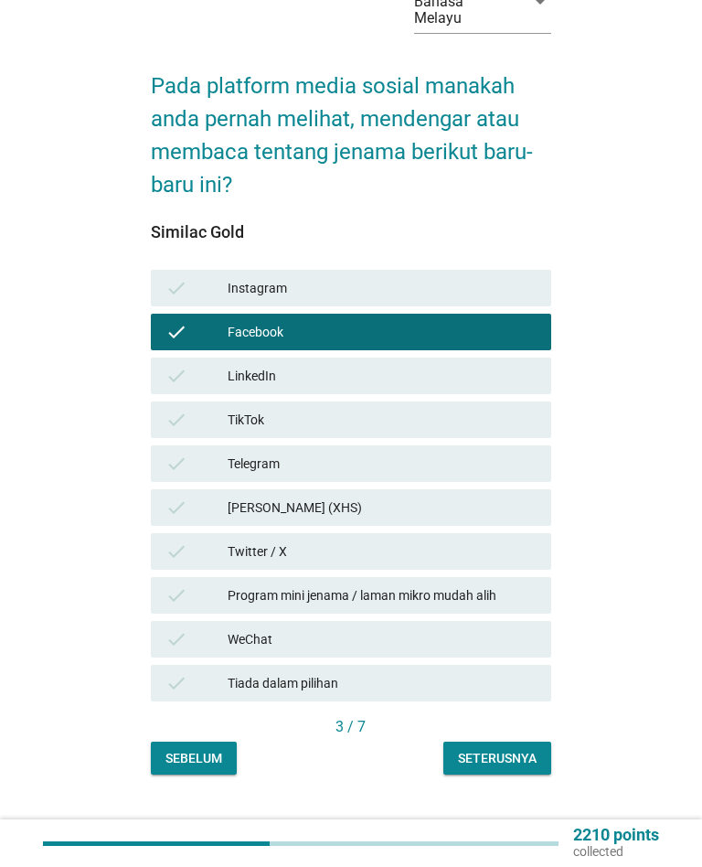
scroll to position [101, 0]
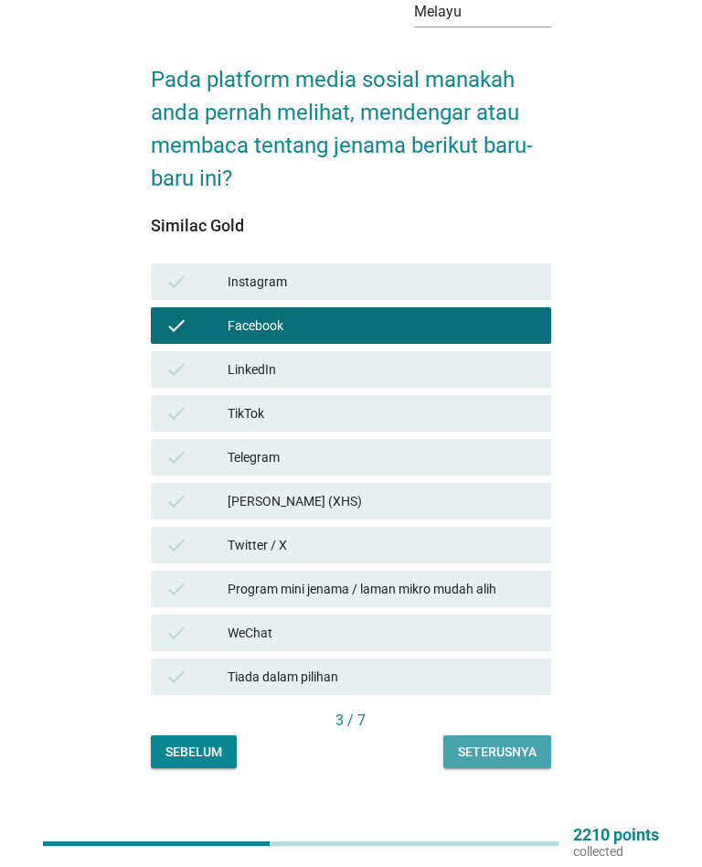
click at [544, 735] on button "Seterusnya" at bounding box center [497, 751] width 108 height 33
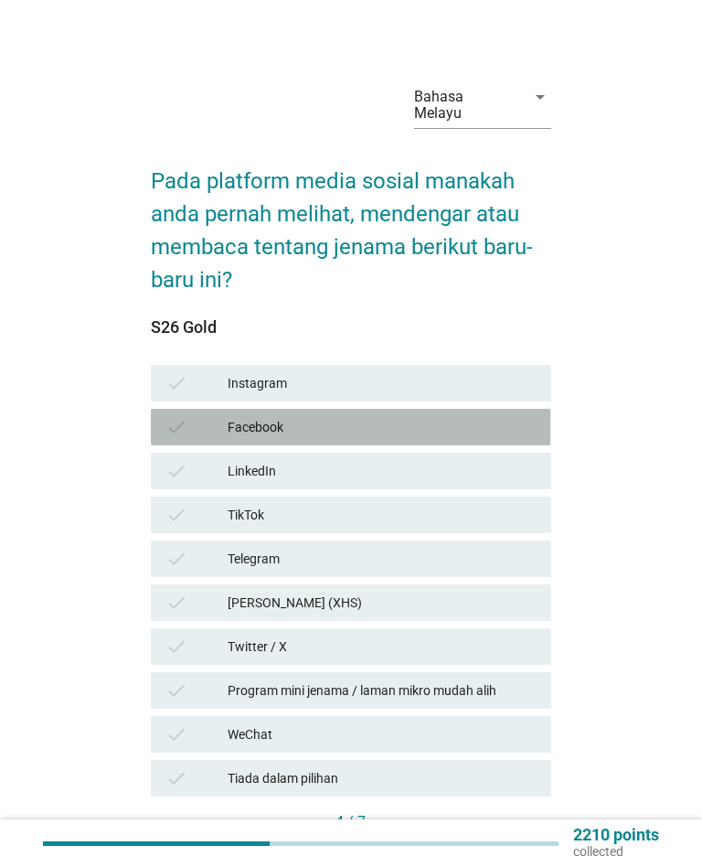
click at [486, 416] on div "Facebook" at bounding box center [382, 427] width 309 height 22
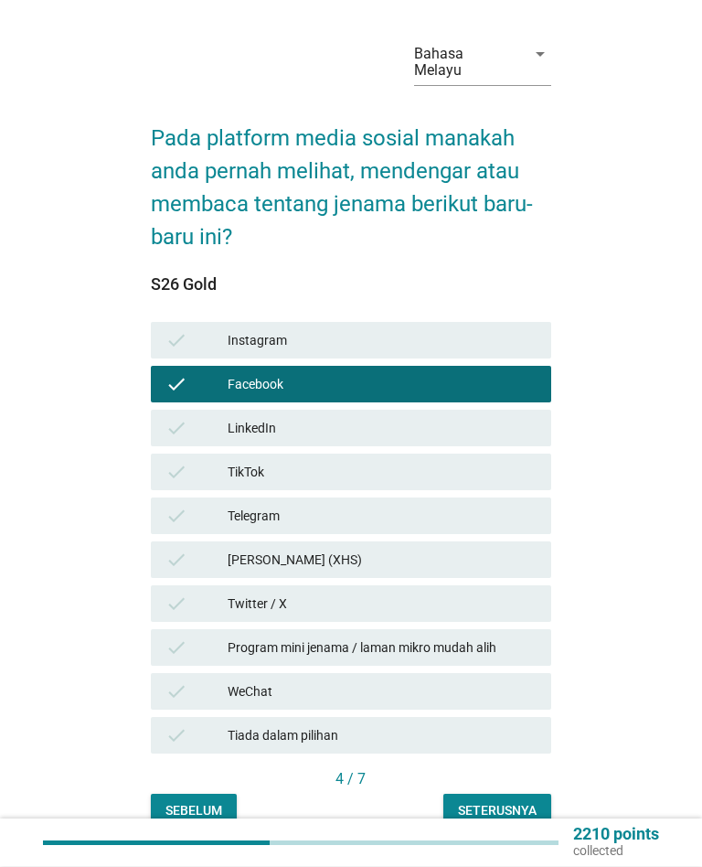
scroll to position [101, 0]
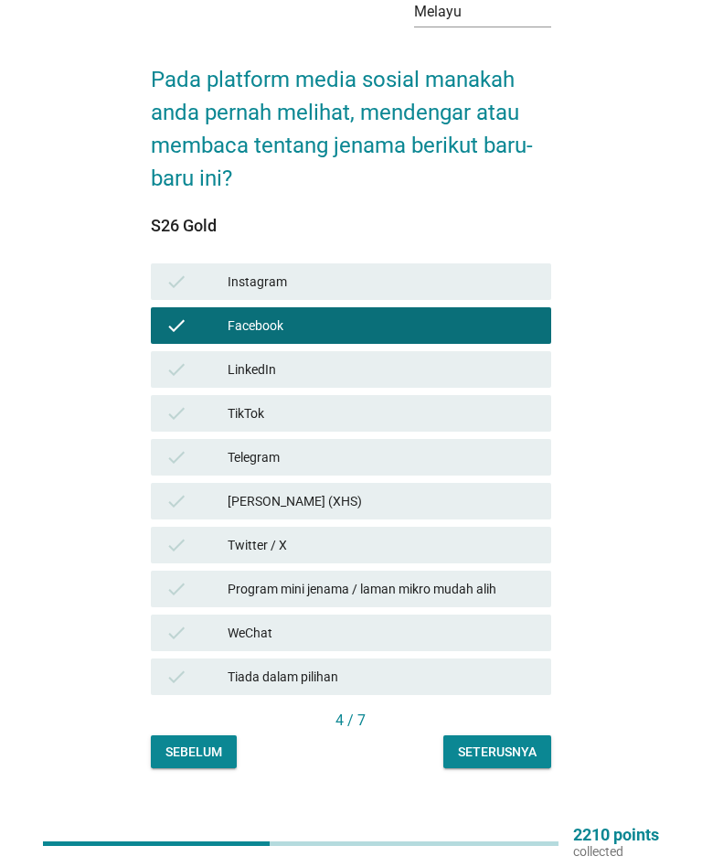
click at [518, 743] on div "Seterusnya" at bounding box center [497, 752] width 79 height 19
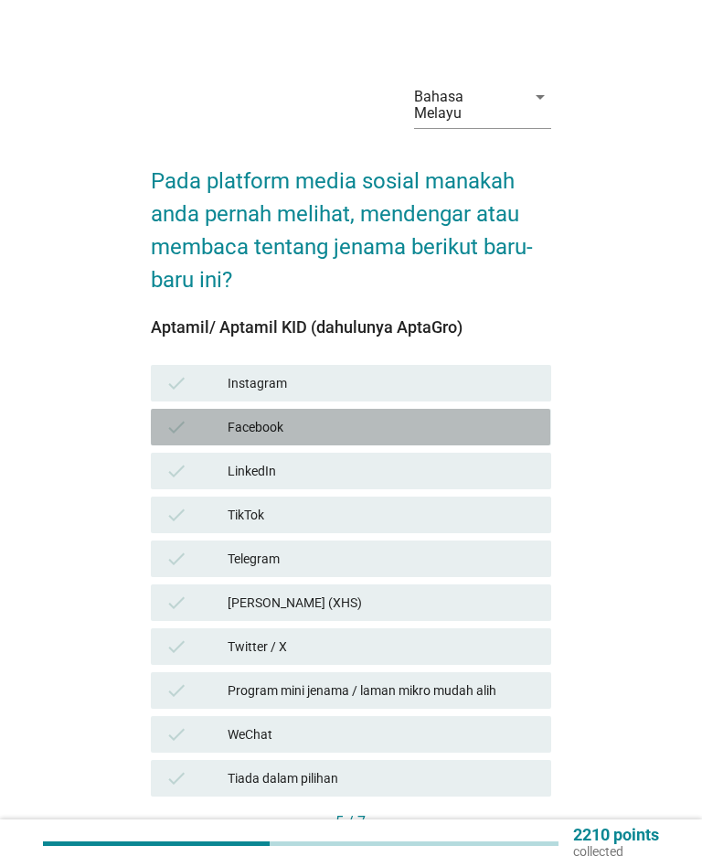
click at [485, 416] on div "Facebook" at bounding box center [382, 427] width 309 height 22
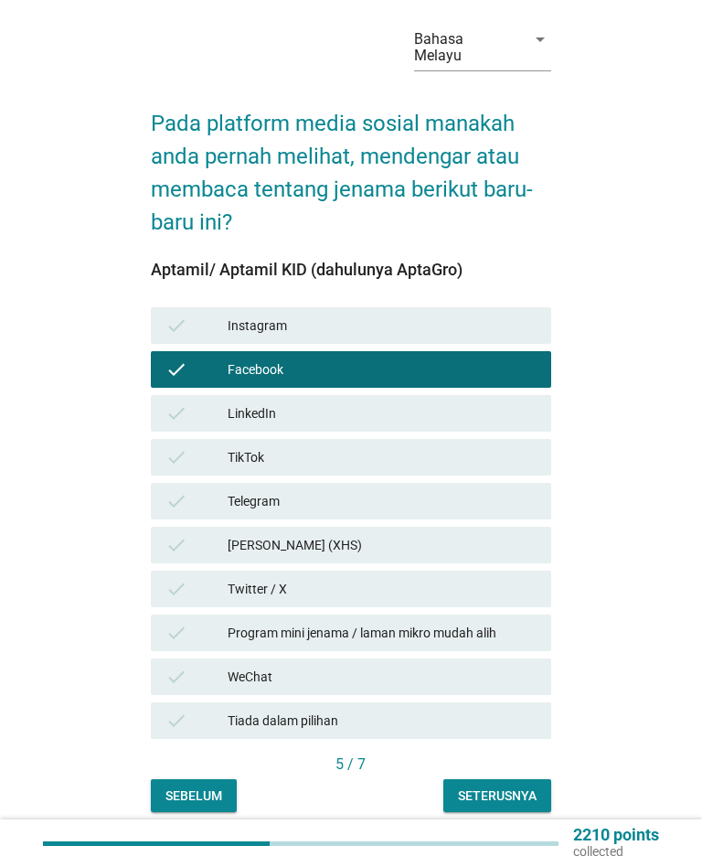
scroll to position [101, 0]
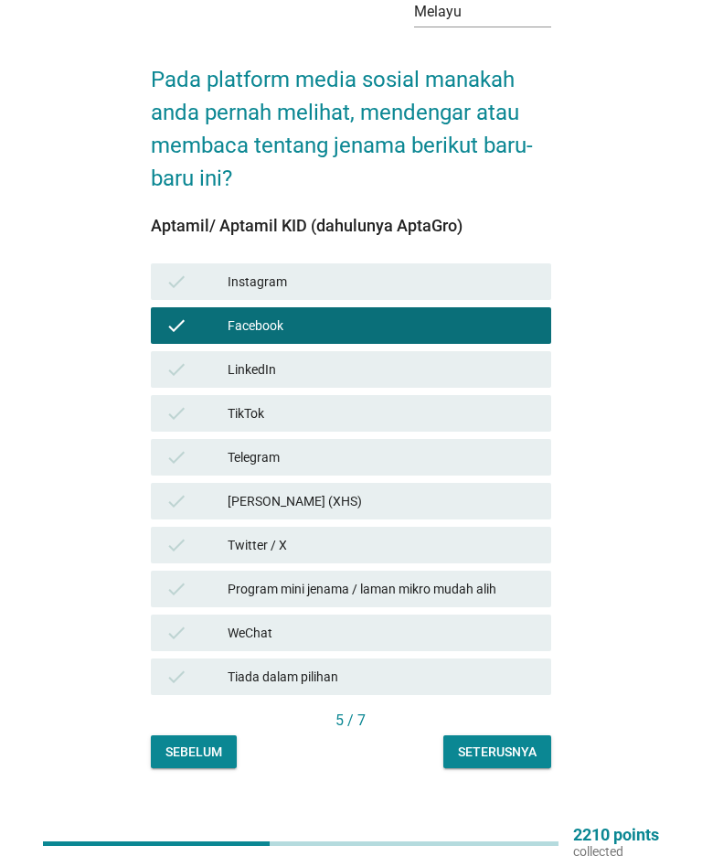
click at [536, 743] on div "Seterusnya" at bounding box center [497, 752] width 79 height 19
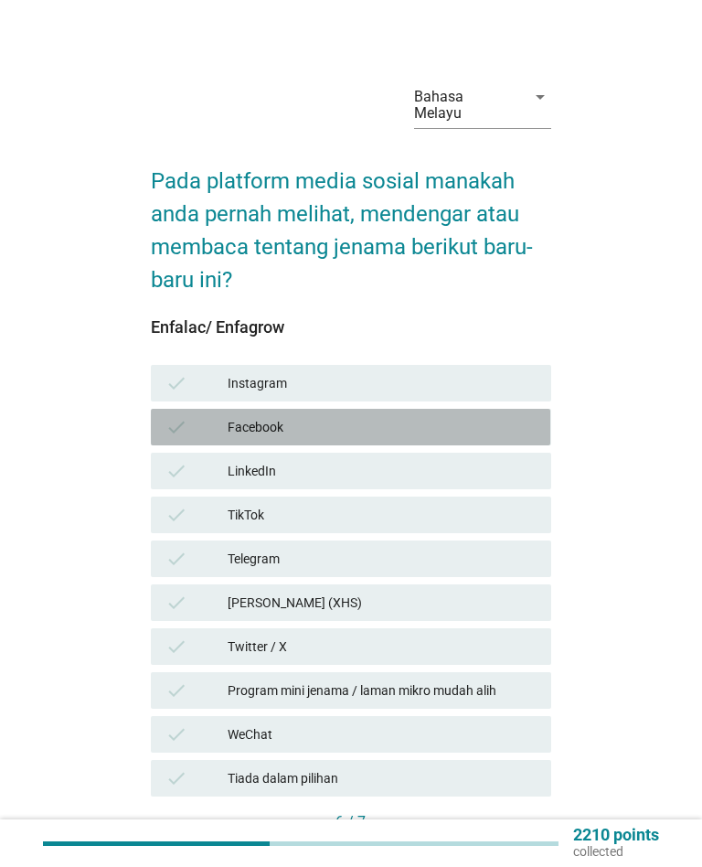
click at [481, 409] on div "check Facebook" at bounding box center [351, 427] width 400 height 37
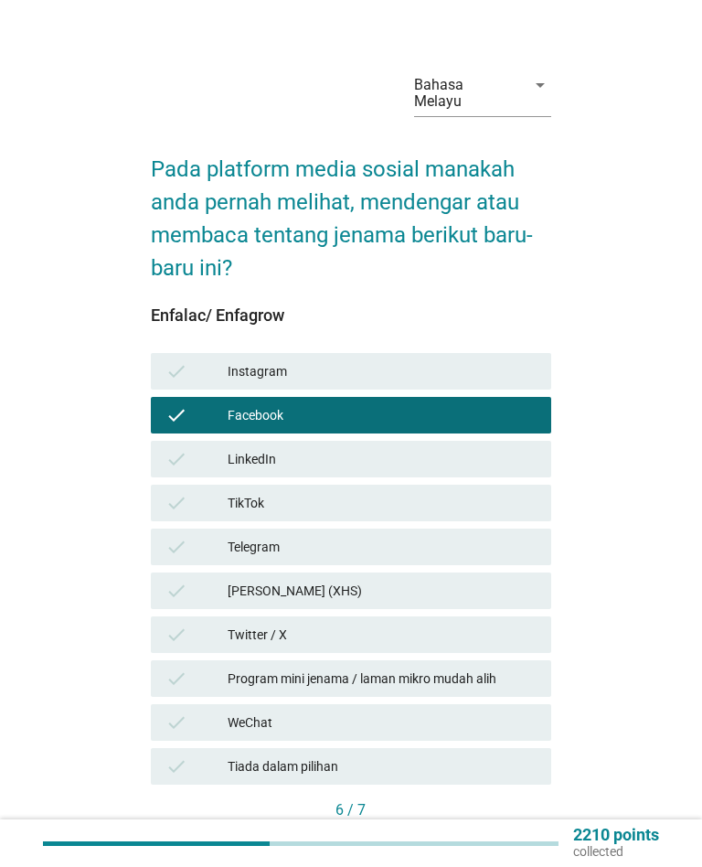
scroll to position [101, 0]
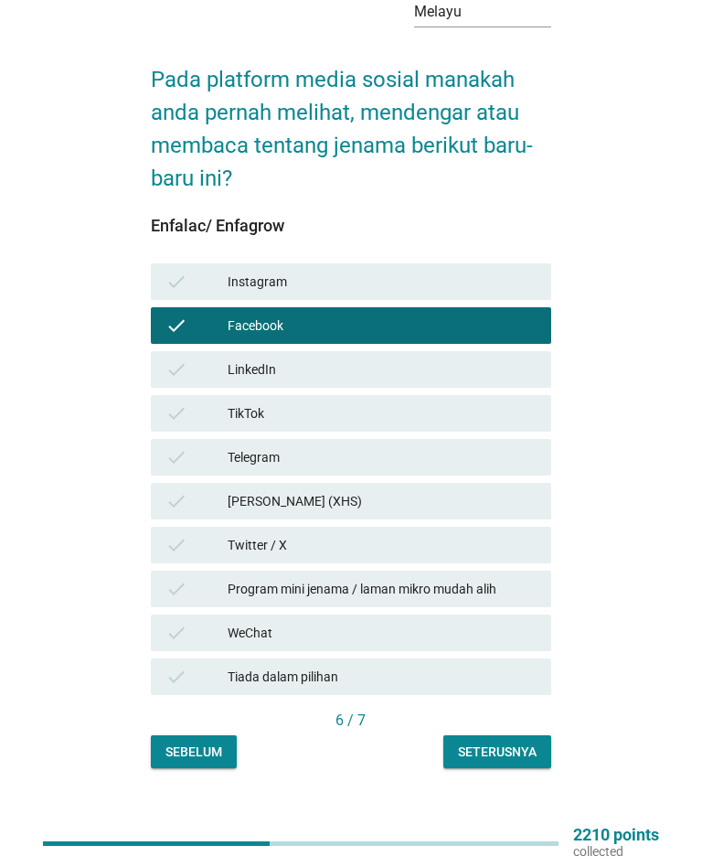
click at [532, 743] on div "Seterusnya" at bounding box center [497, 752] width 79 height 19
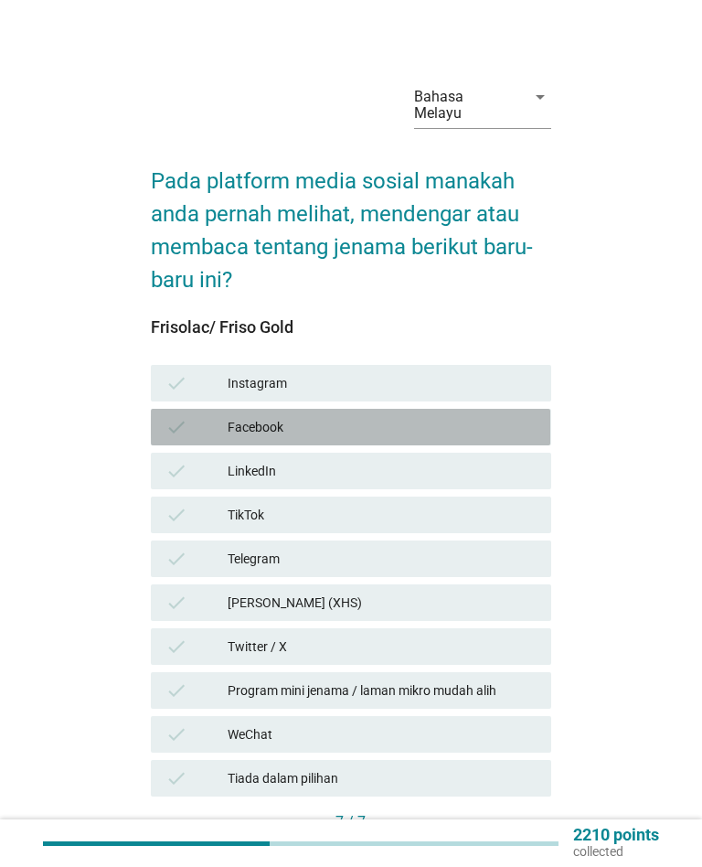
click at [493, 416] on div "Facebook" at bounding box center [382, 427] width 309 height 22
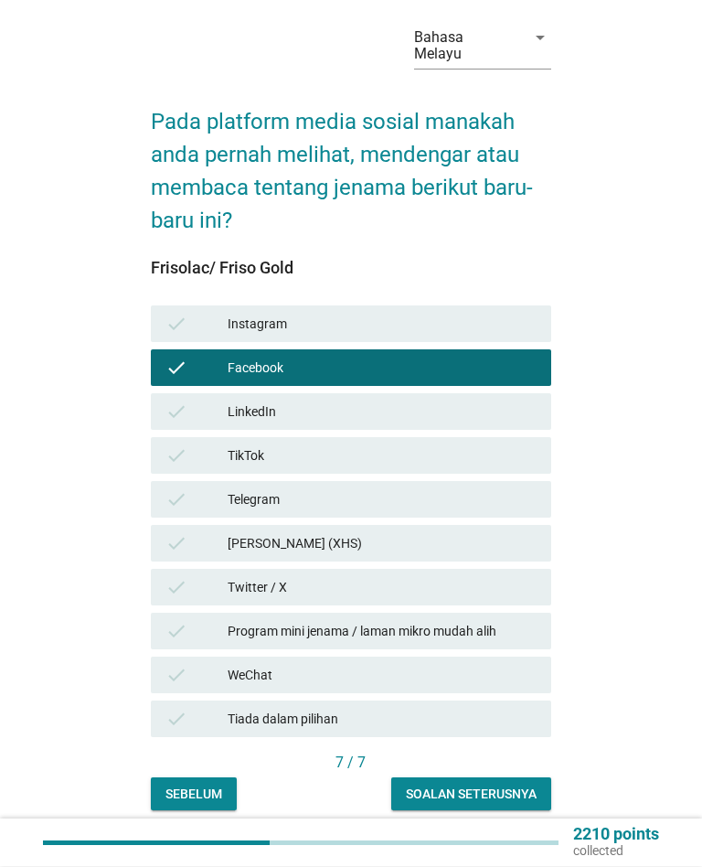
scroll to position [101, 0]
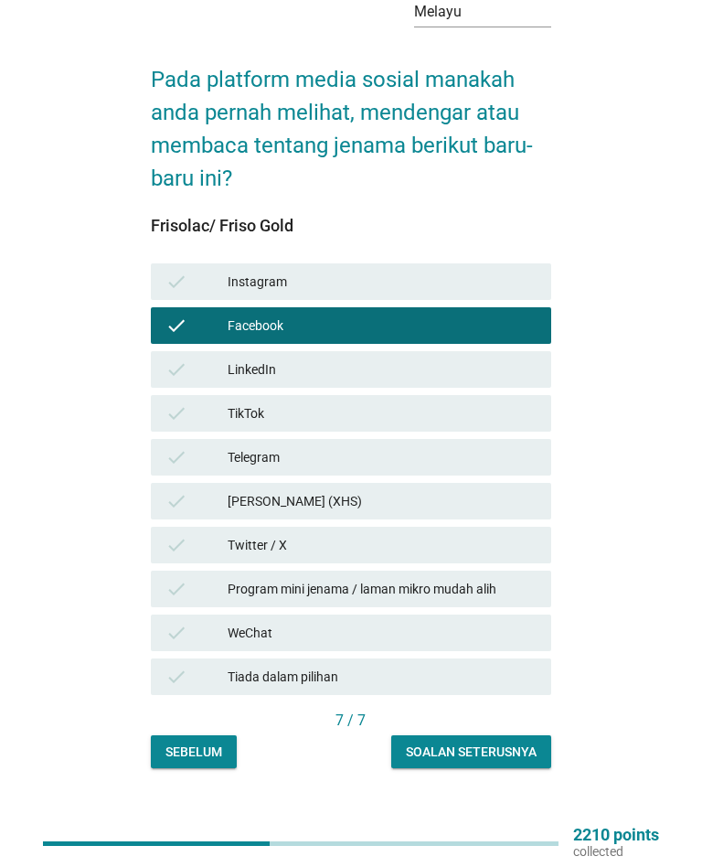
click at [516, 743] on div "Soalan seterusnya" at bounding box center [471, 752] width 131 height 19
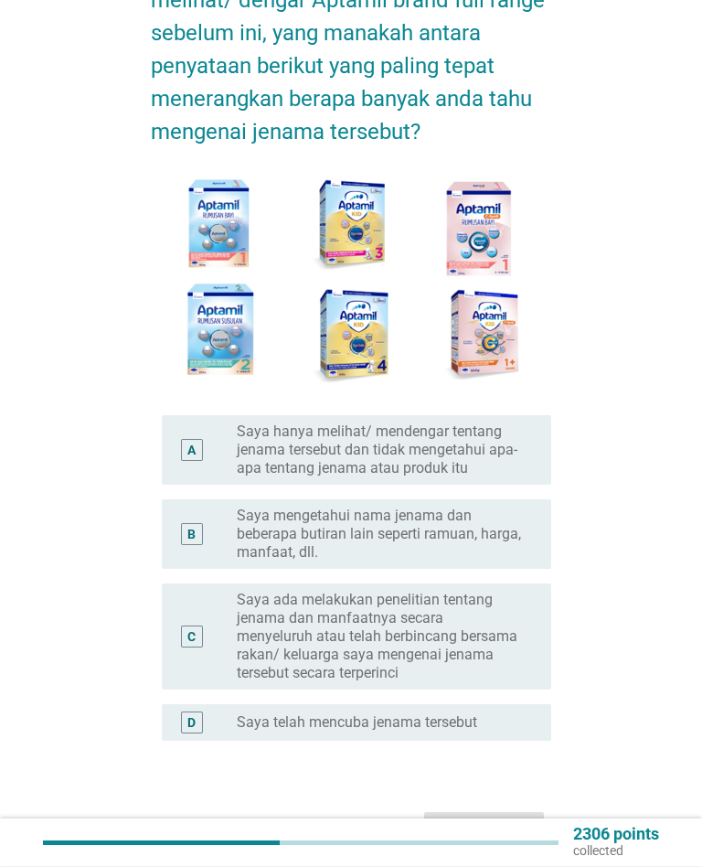
scroll to position [214, 0]
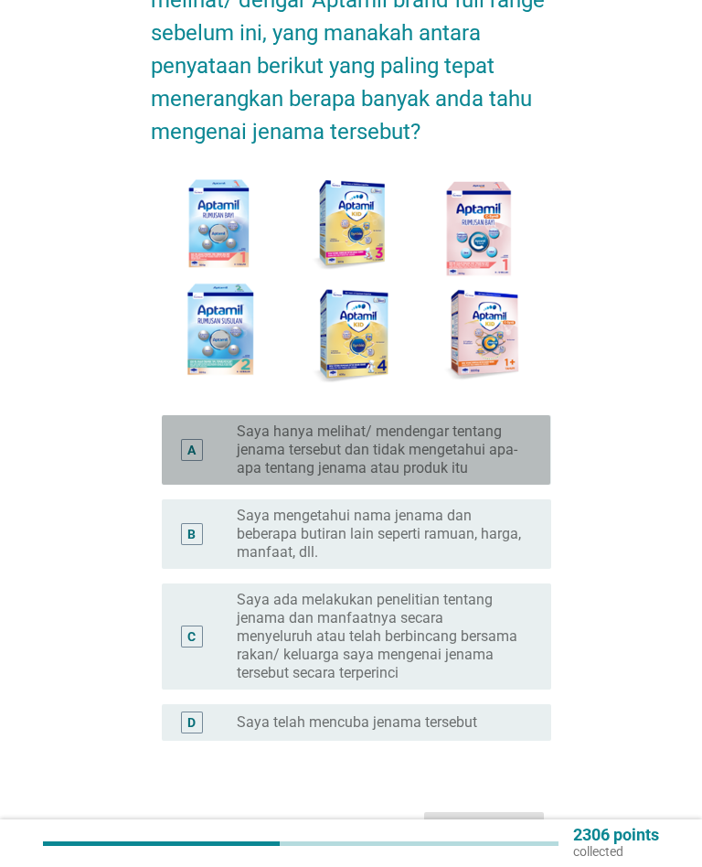
click at [518, 450] on label "Saya hanya melihat/ mendengar tentang jenama tersebut dan tidak mengetahui apa-…" at bounding box center [379, 449] width 285 height 55
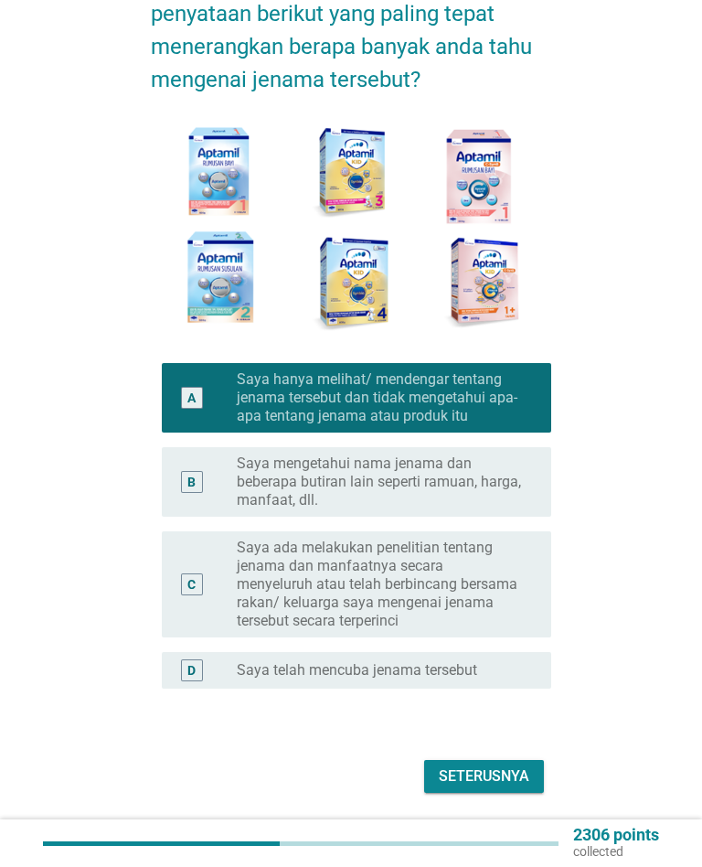
scroll to position [296, 0]
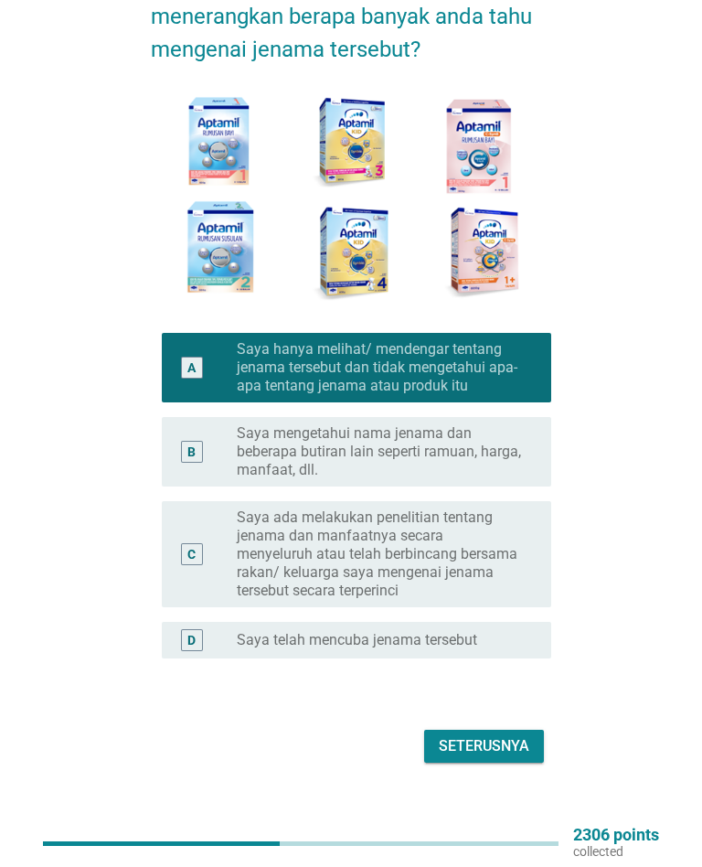
click at [531, 730] on button "Seterusnya" at bounding box center [484, 746] width 120 height 33
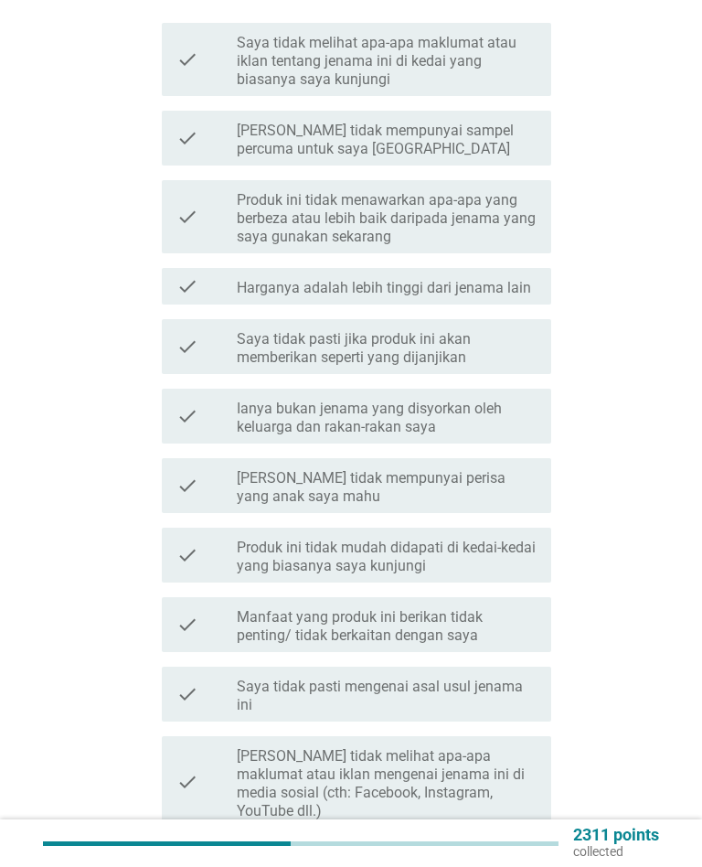
scroll to position [0, 0]
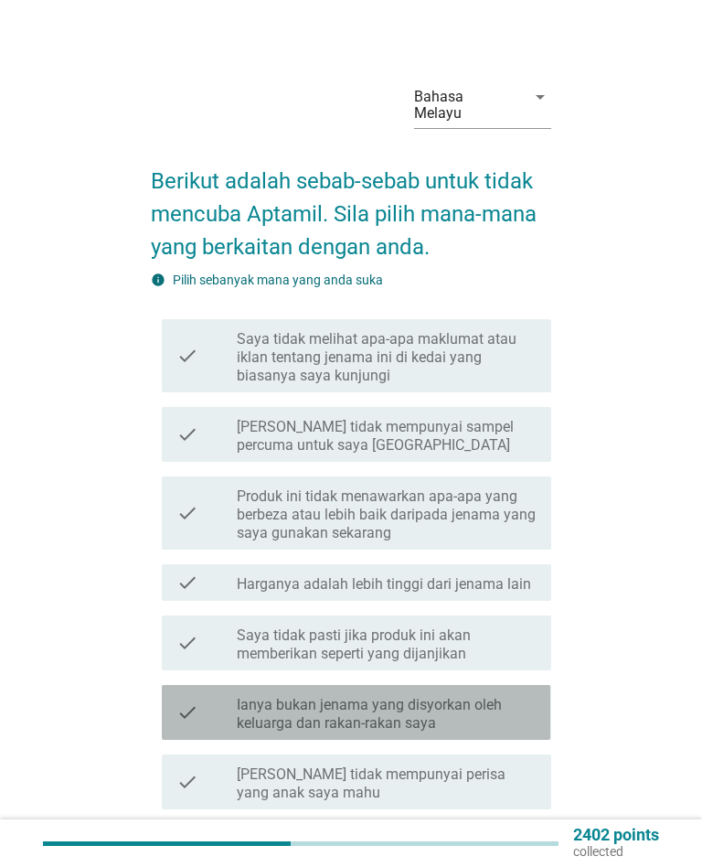
click at [523, 698] on label "Ianya bukan jenama yang disyorkan oleh keluarga dan rakan-rakan saya" at bounding box center [387, 714] width 300 height 37
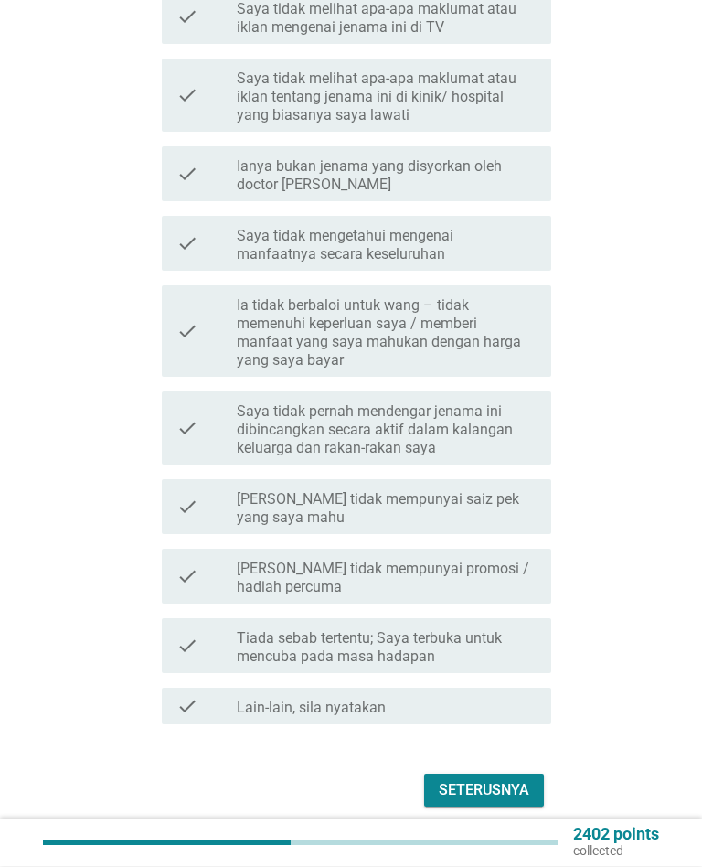
scroll to position [1471, 0]
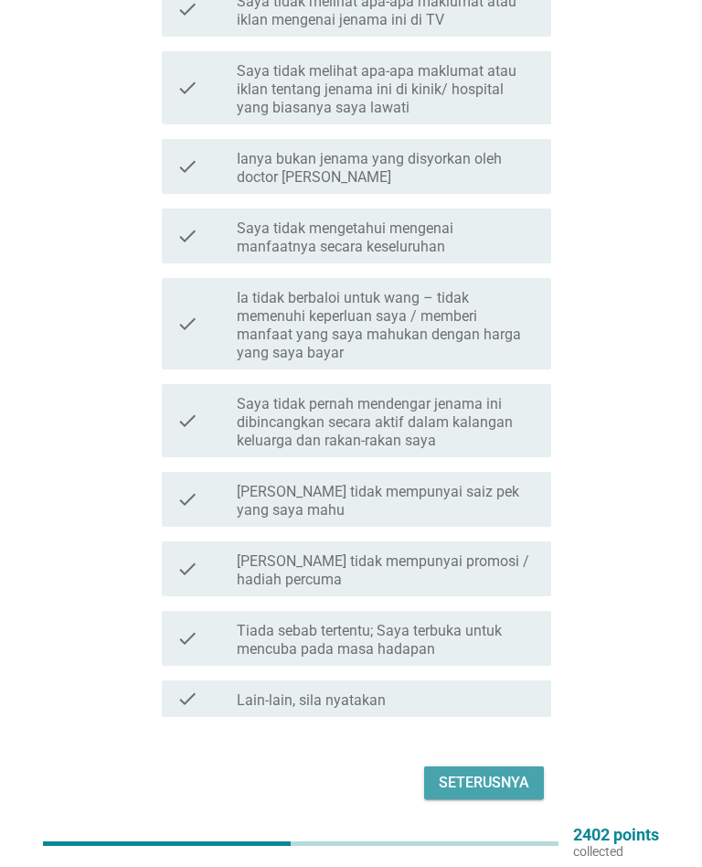
click at [526, 772] on div "Seterusnya" at bounding box center [484, 783] width 91 height 22
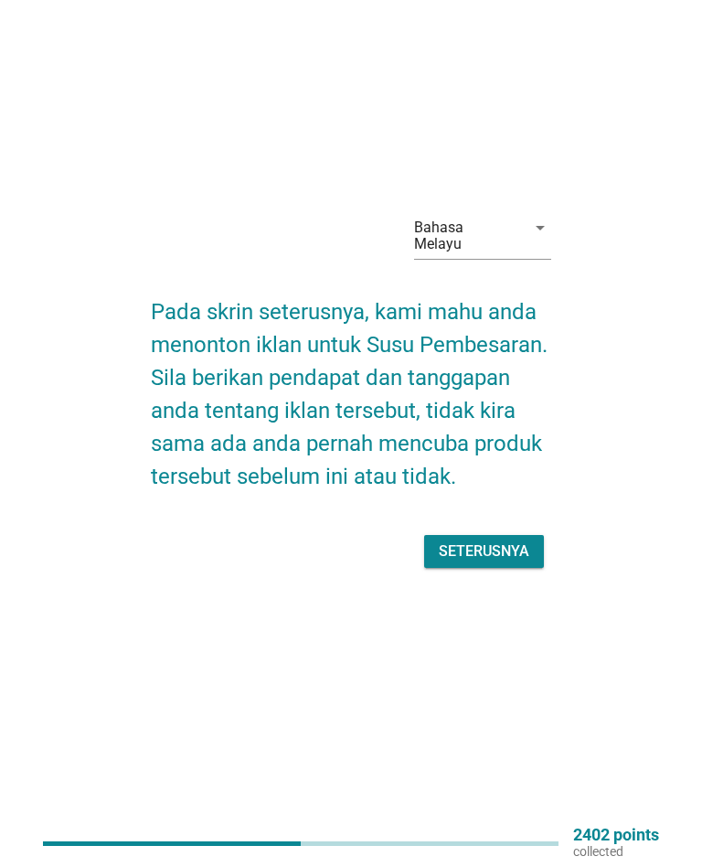
scroll to position [0, 0]
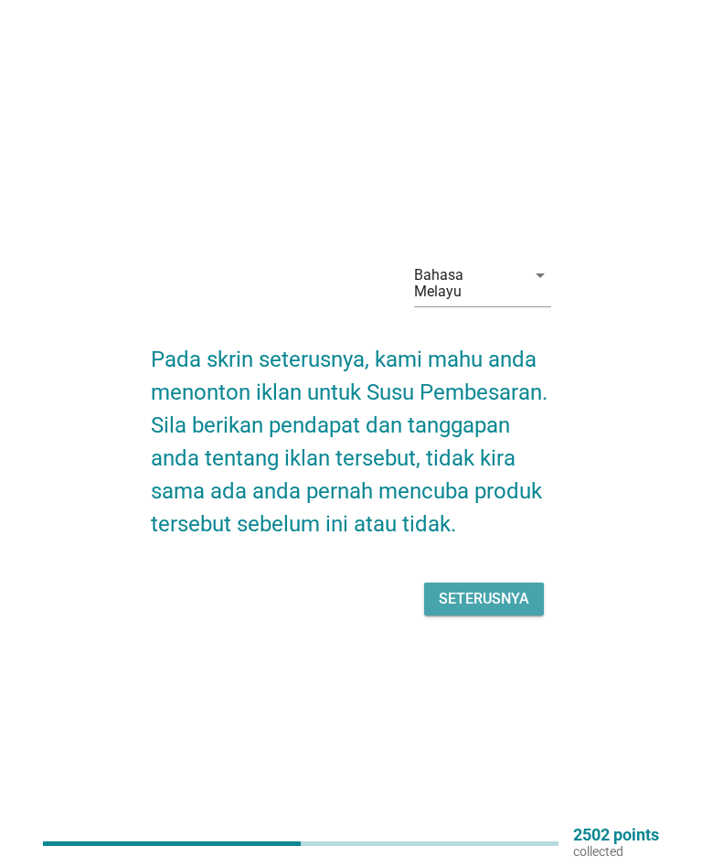
click at [528, 588] on div "Seterusnya" at bounding box center [484, 599] width 91 height 22
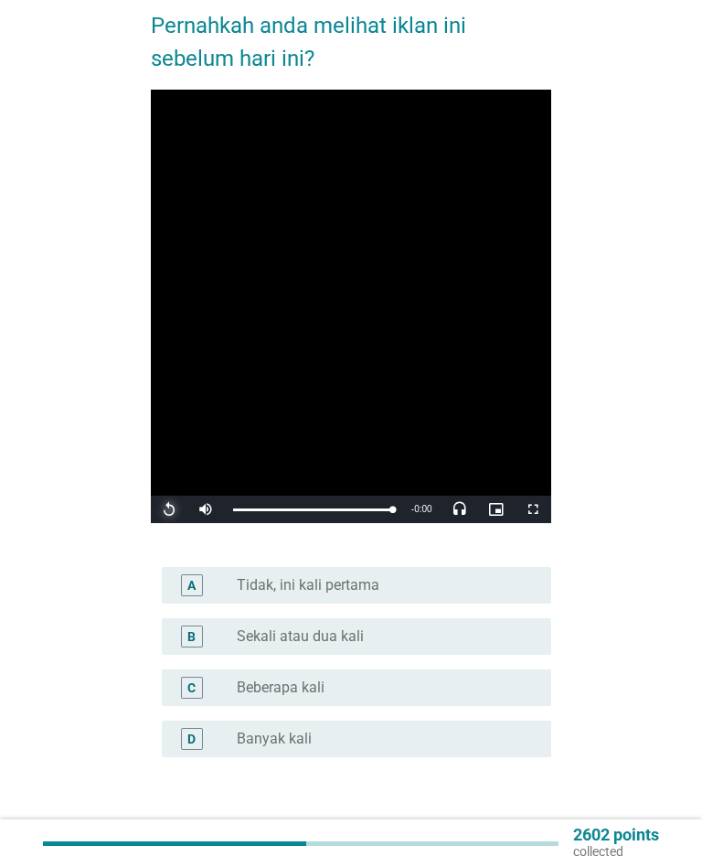
scroll to position [158, 0]
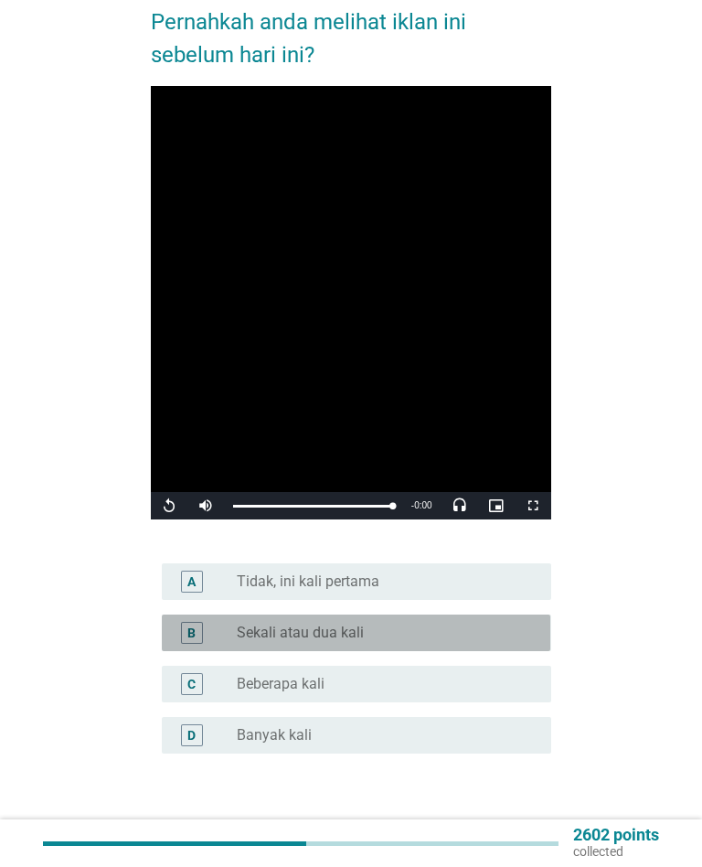
click at [505, 624] on div "radio_button_unchecked Sekali atau dua kali" at bounding box center [379, 633] width 285 height 18
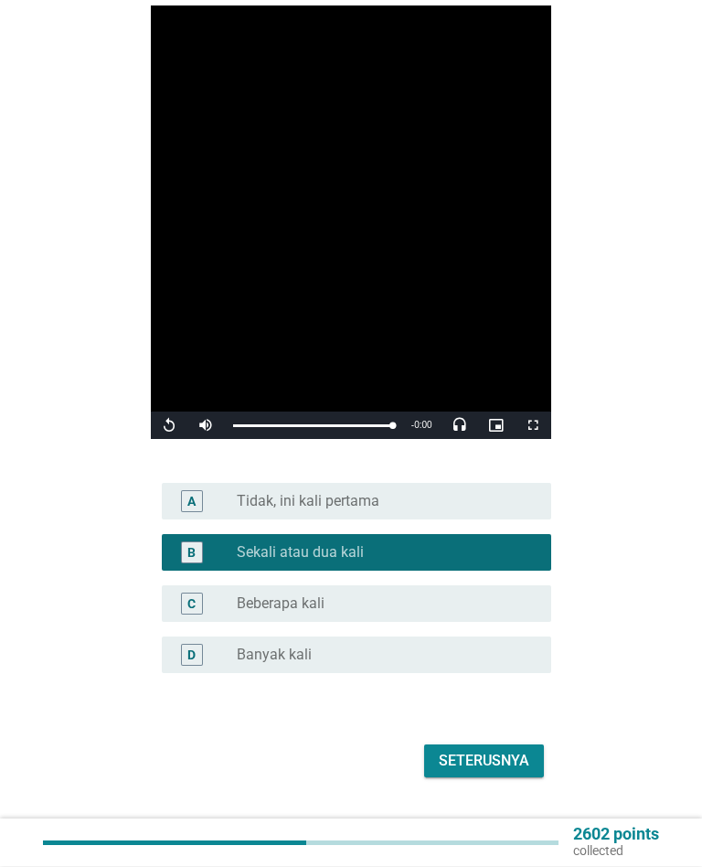
scroll to position [254, 0]
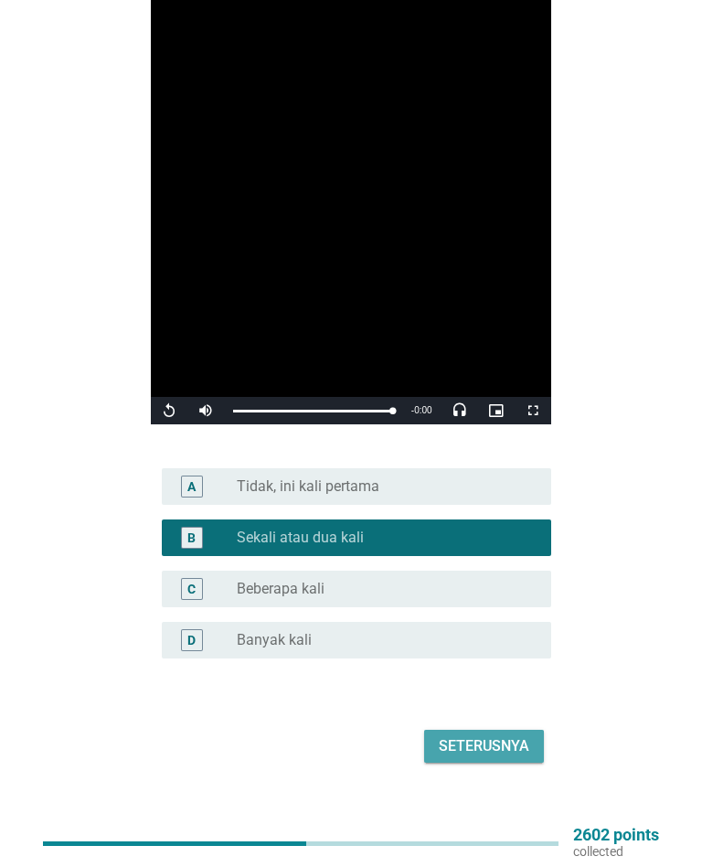
click at [525, 735] on div "Seterusnya" at bounding box center [484, 746] width 91 height 22
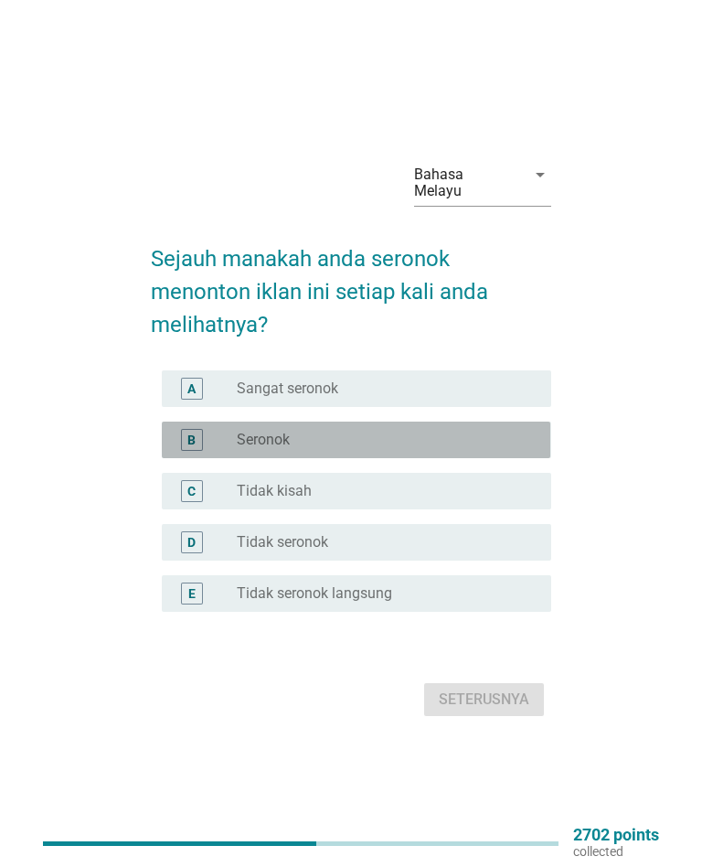
click at [443, 431] on div "radio_button_unchecked Seronok" at bounding box center [379, 440] width 285 height 18
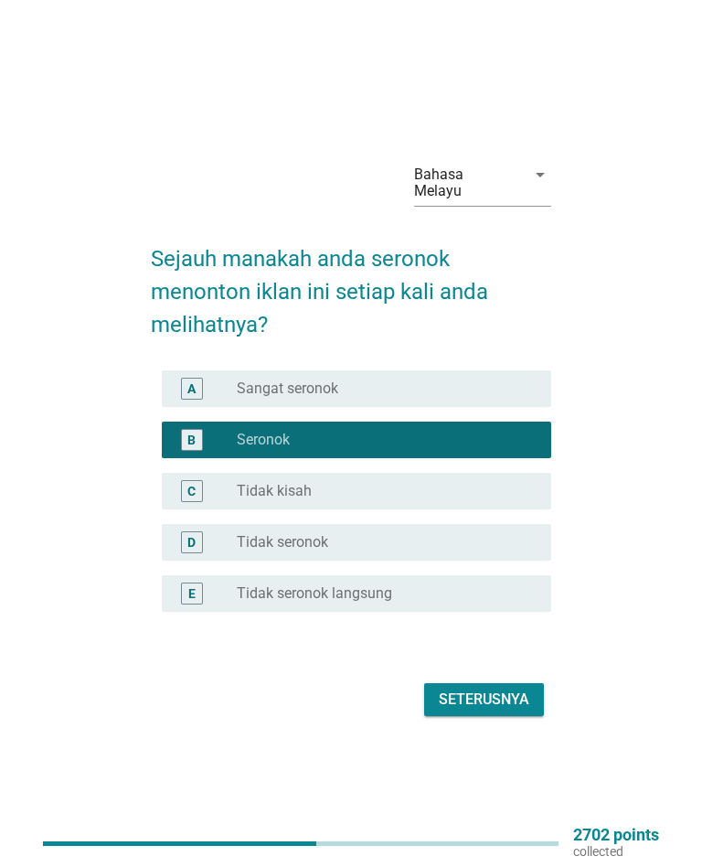
click at [506, 689] on div "Seterusnya" at bounding box center [484, 700] width 91 height 22
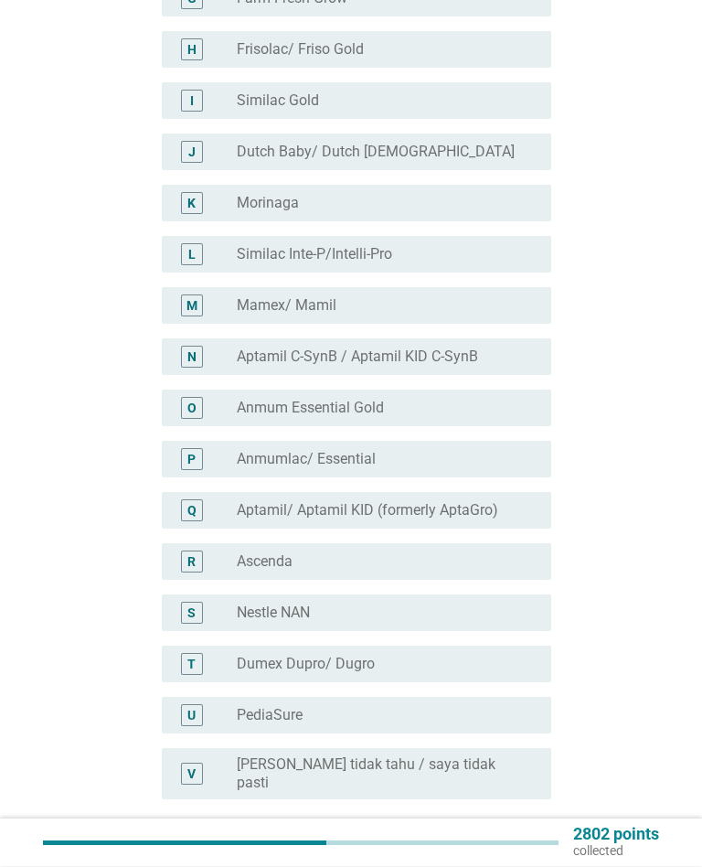
scroll to position [588, 0]
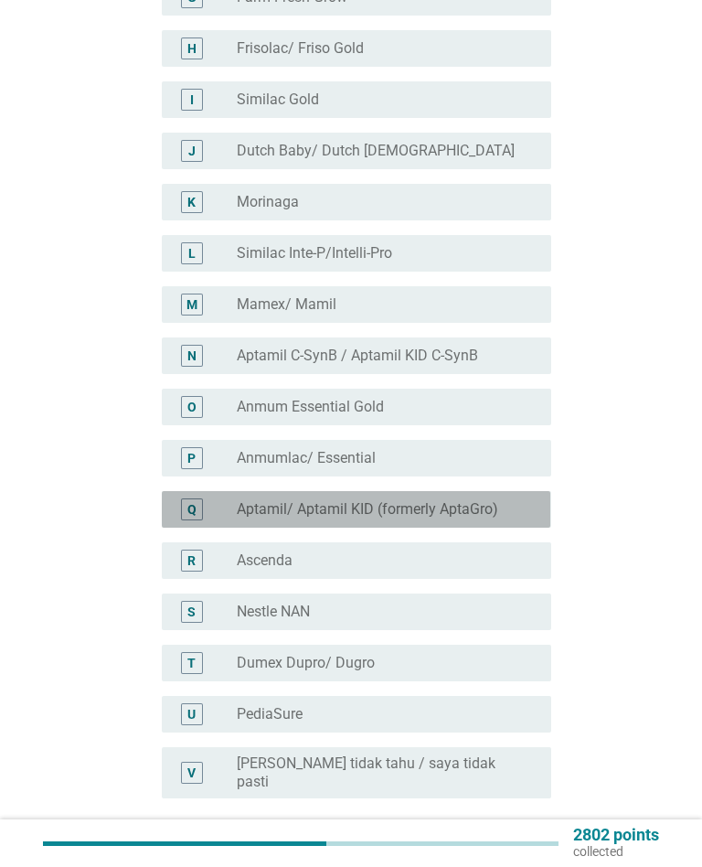
click at [532, 491] on div "Q radio_button_unchecked Aptamil/ Aptamil KID (formerly AptaGro)" at bounding box center [356, 509] width 389 height 37
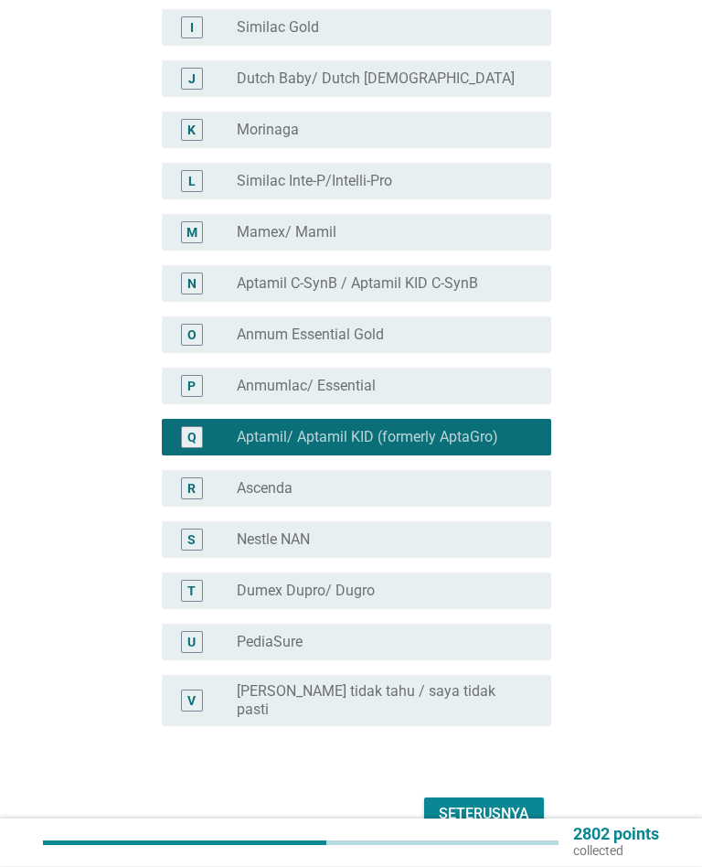
click at [520, 798] on button "Seterusnya" at bounding box center [484, 814] width 120 height 33
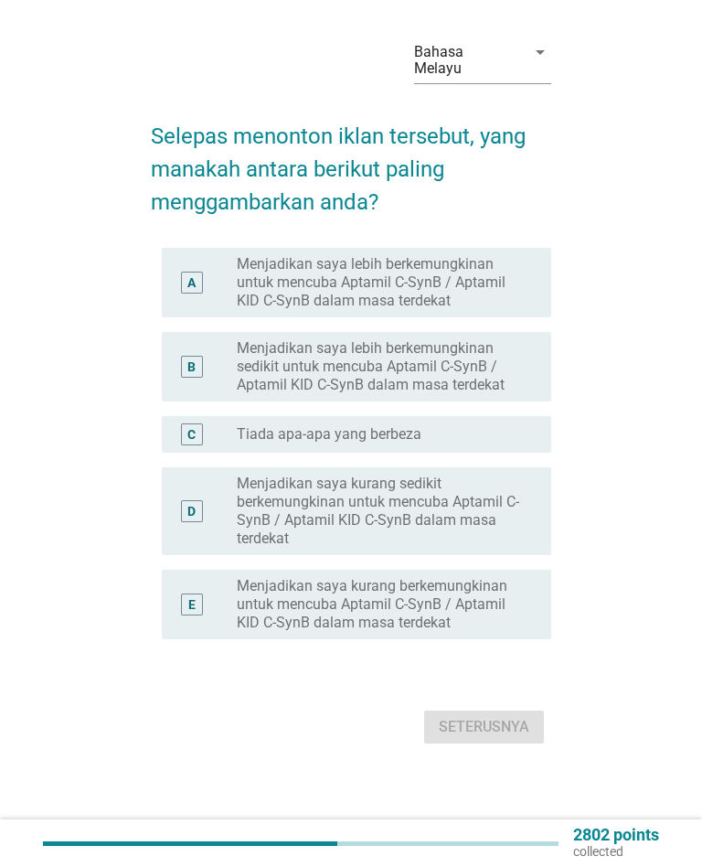
scroll to position [0, 0]
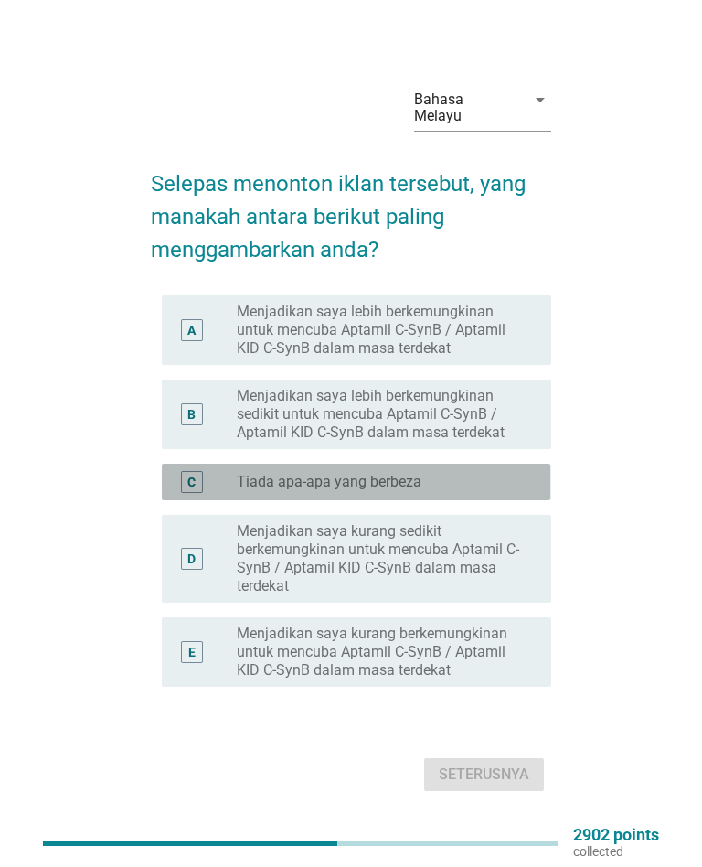
click at [521, 473] on div "radio_button_unchecked Tiada apa-apa yang berbeza" at bounding box center [379, 482] width 285 height 18
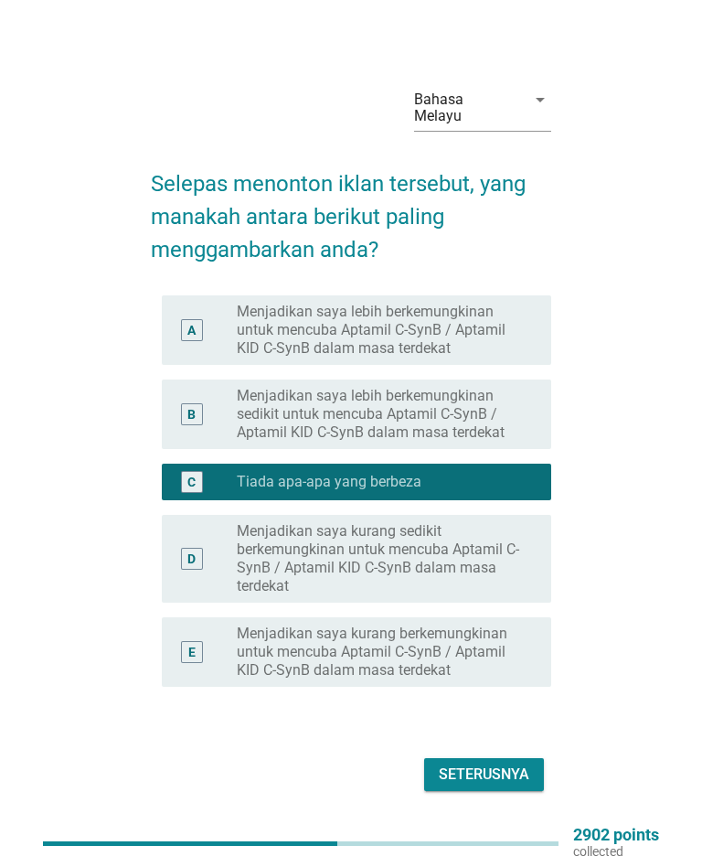
click at [506, 764] on div "Seterusnya" at bounding box center [484, 775] width 91 height 22
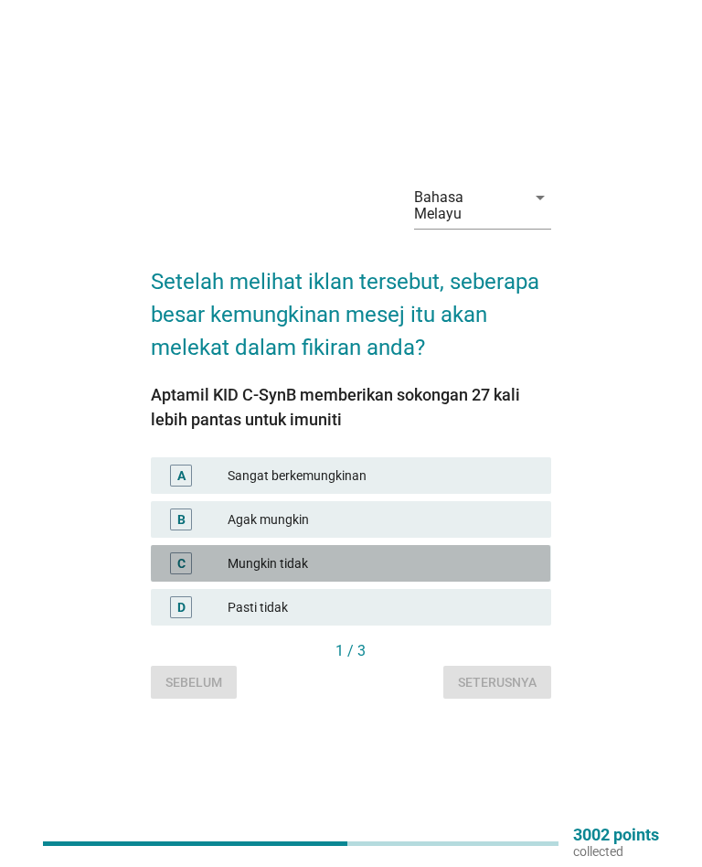
click at [465, 552] on div "Mungkin tidak" at bounding box center [382, 563] width 309 height 22
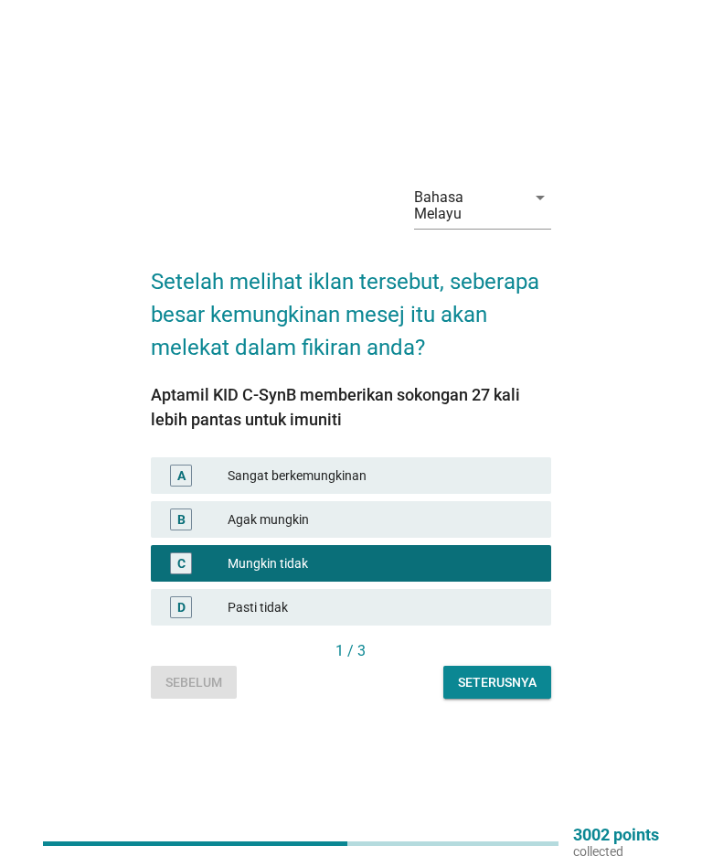
click at [517, 673] on div "Seterusnya" at bounding box center [497, 682] width 79 height 19
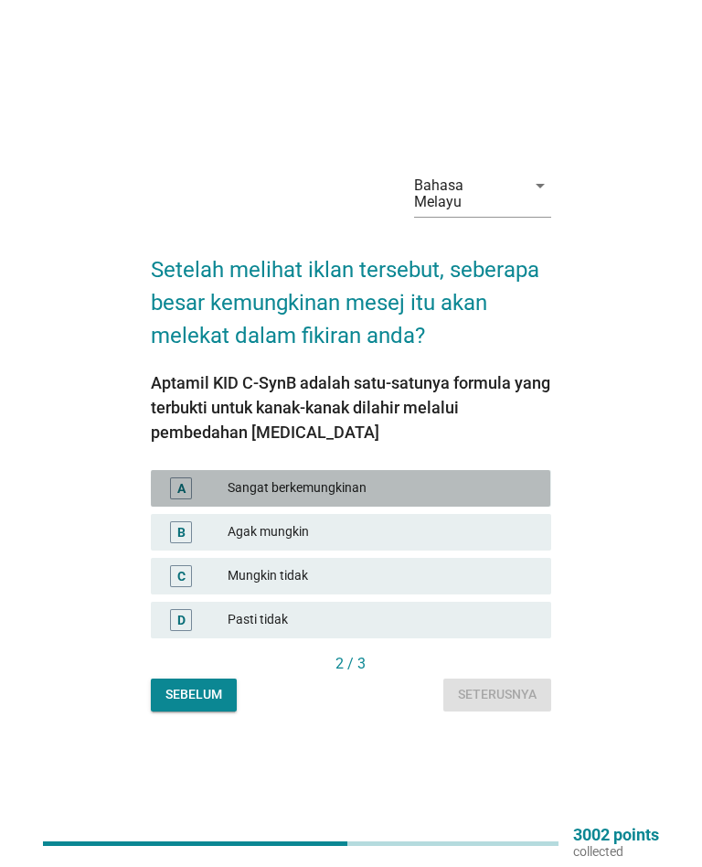
click at [528, 477] on div "Sangat berkemungkinan" at bounding box center [382, 488] width 309 height 22
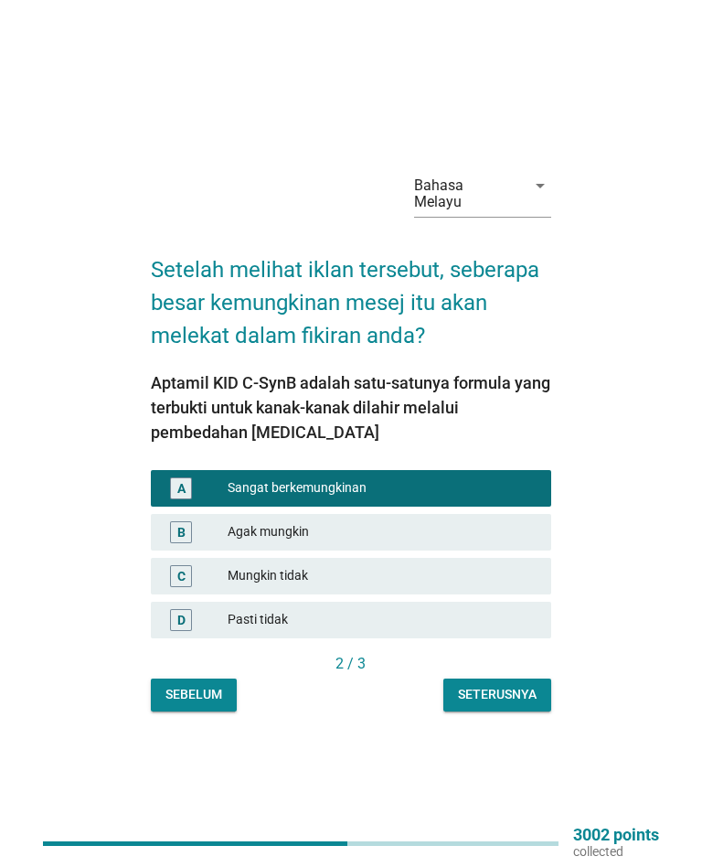
click at [537, 678] on button "Seterusnya" at bounding box center [497, 694] width 108 height 33
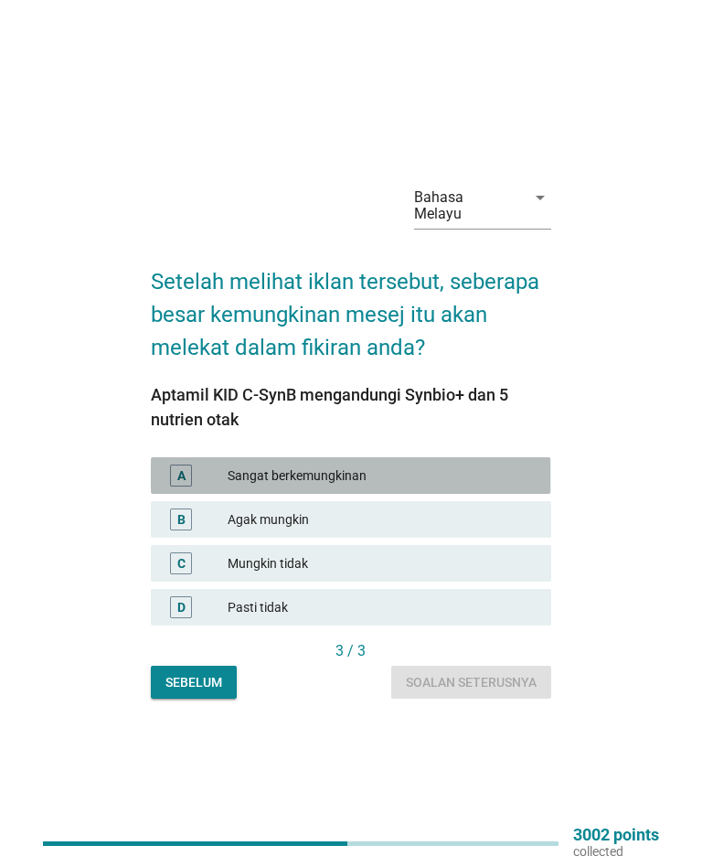
click at [519, 479] on div "A Sangat berkemungkinan" at bounding box center [351, 475] width 400 height 37
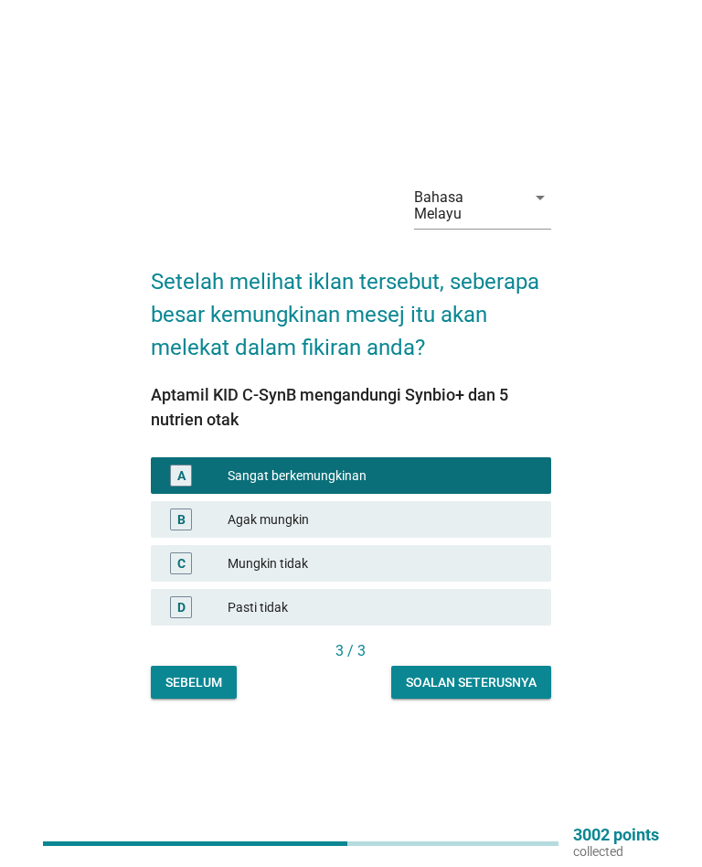
click at [528, 666] on button "Soalan seterusnya" at bounding box center [471, 682] width 160 height 33
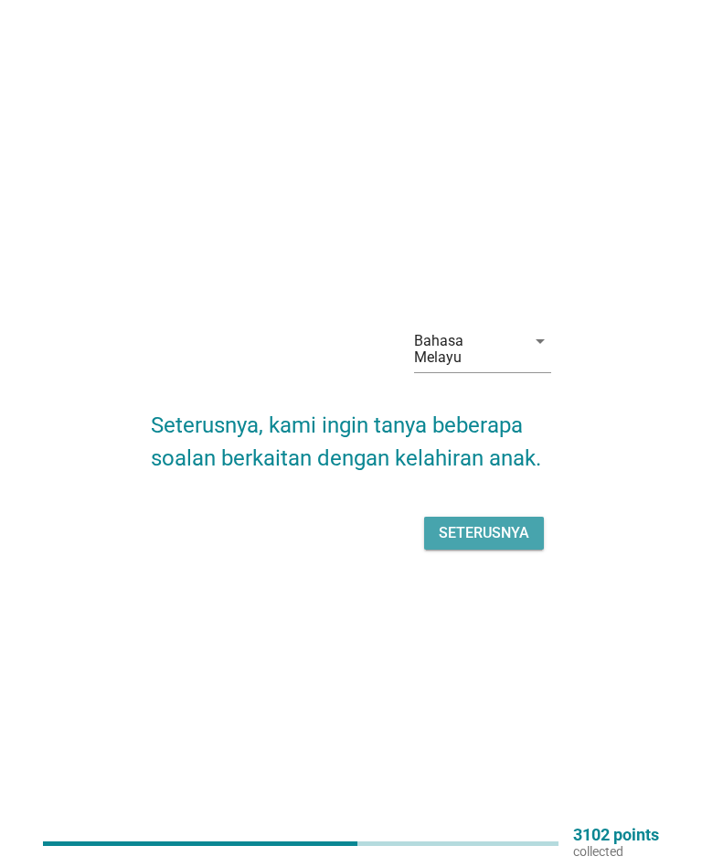
click at [528, 522] on div "Seterusnya" at bounding box center [484, 533] width 91 height 22
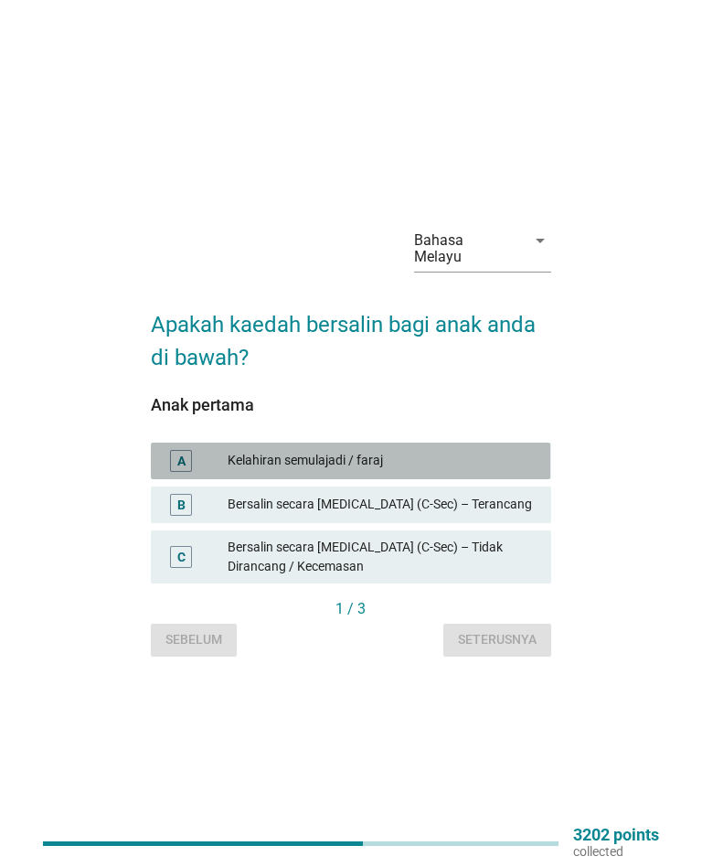
click at [515, 457] on div "Kelahiran semulajadi / faraj" at bounding box center [382, 461] width 309 height 22
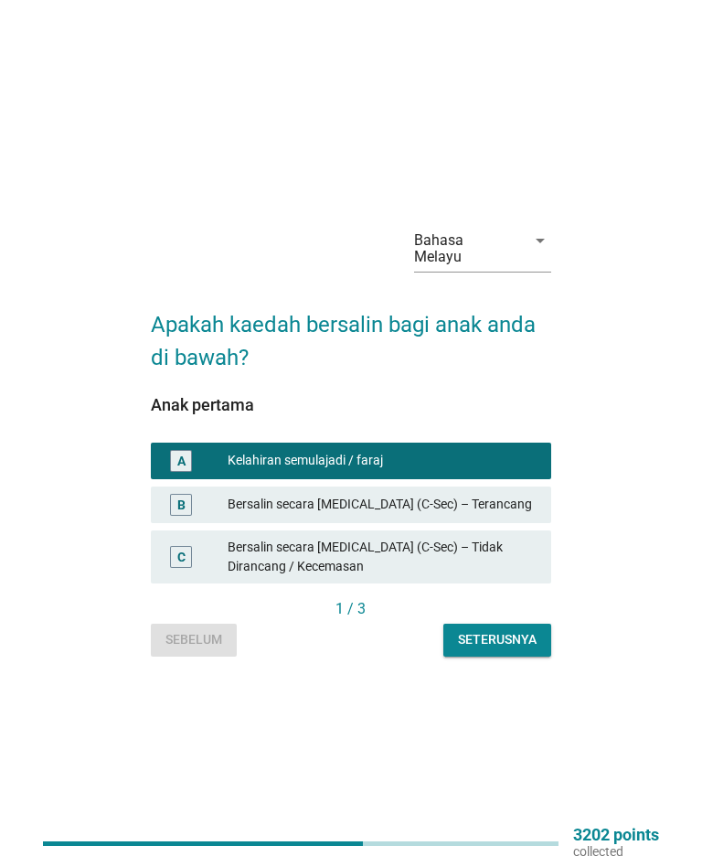
click at [527, 630] on div "Seterusnya" at bounding box center [497, 639] width 79 height 19
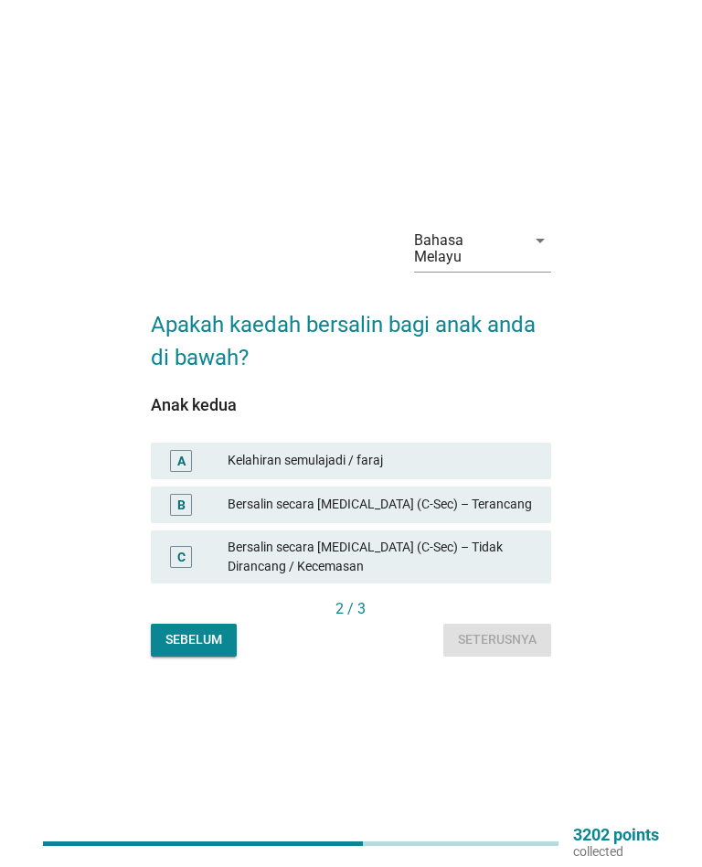
click at [530, 452] on div "Kelahiran semulajadi / faraj" at bounding box center [382, 461] width 309 height 22
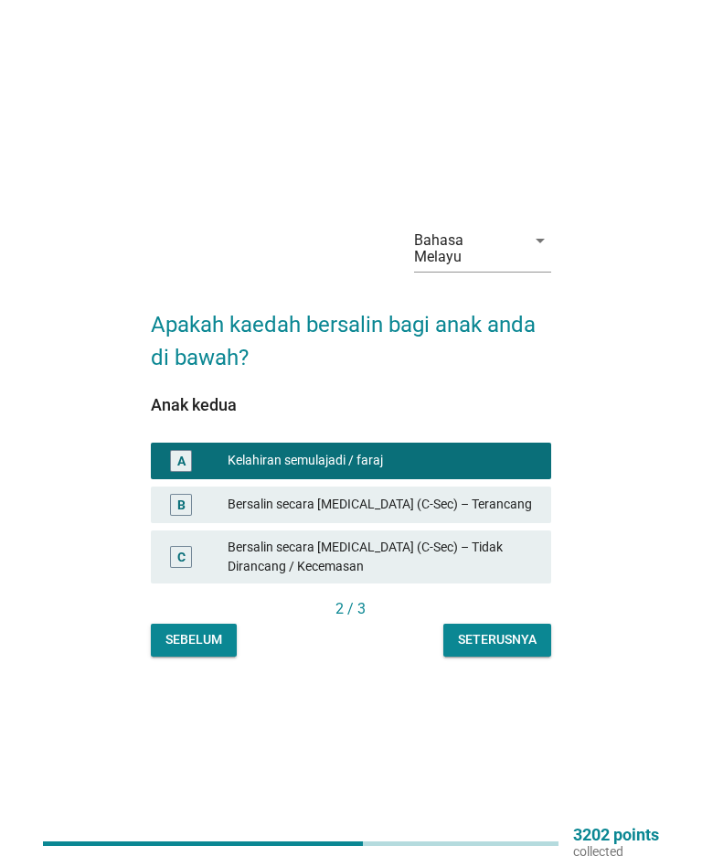
click at [540, 631] on button "Seterusnya" at bounding box center [497, 640] width 108 height 33
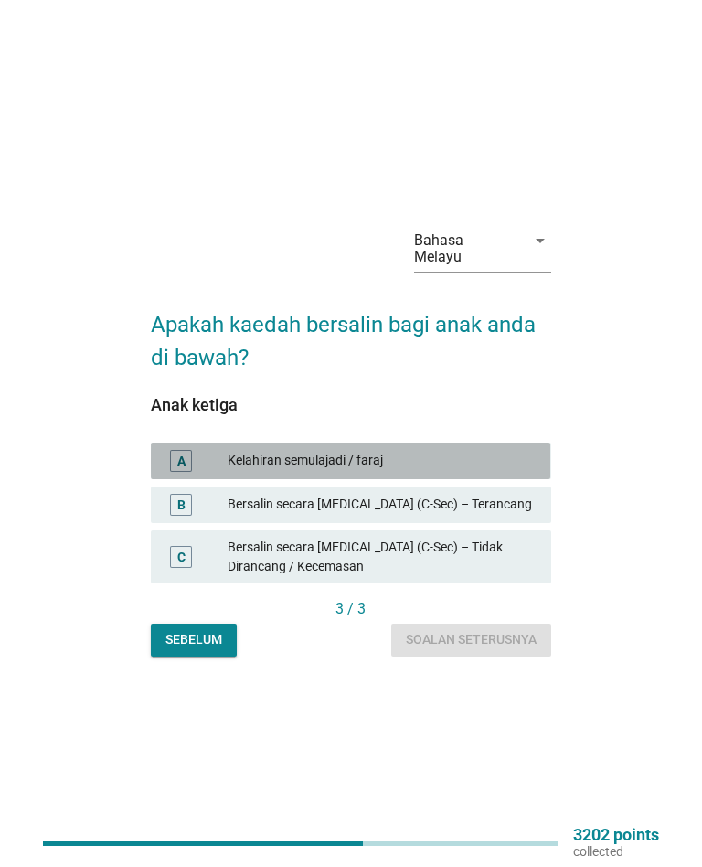
click at [494, 452] on div "Kelahiran semulajadi / faraj" at bounding box center [382, 461] width 309 height 22
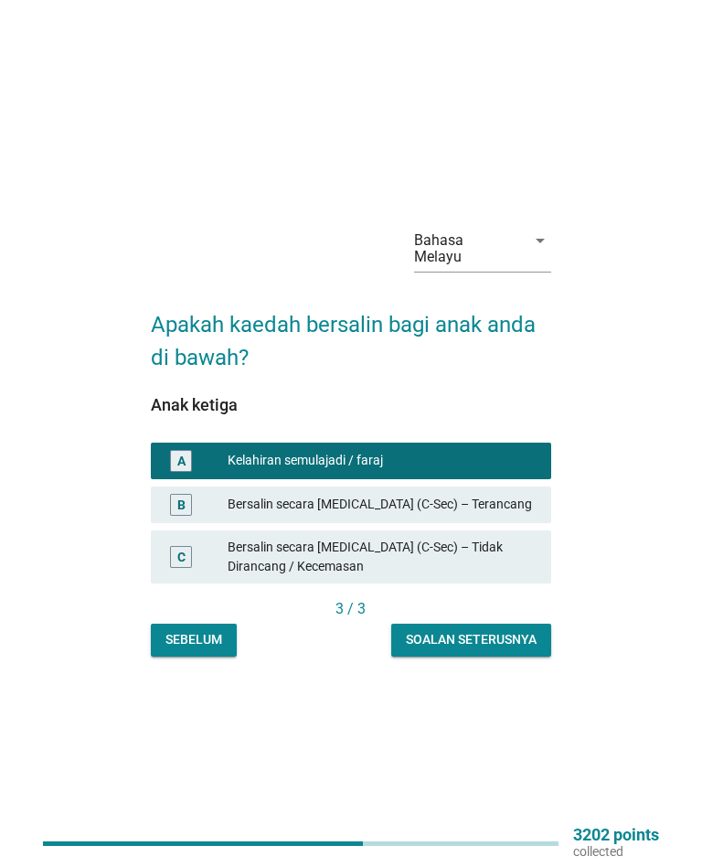
click at [542, 630] on button "Soalan seterusnya" at bounding box center [471, 640] width 160 height 33
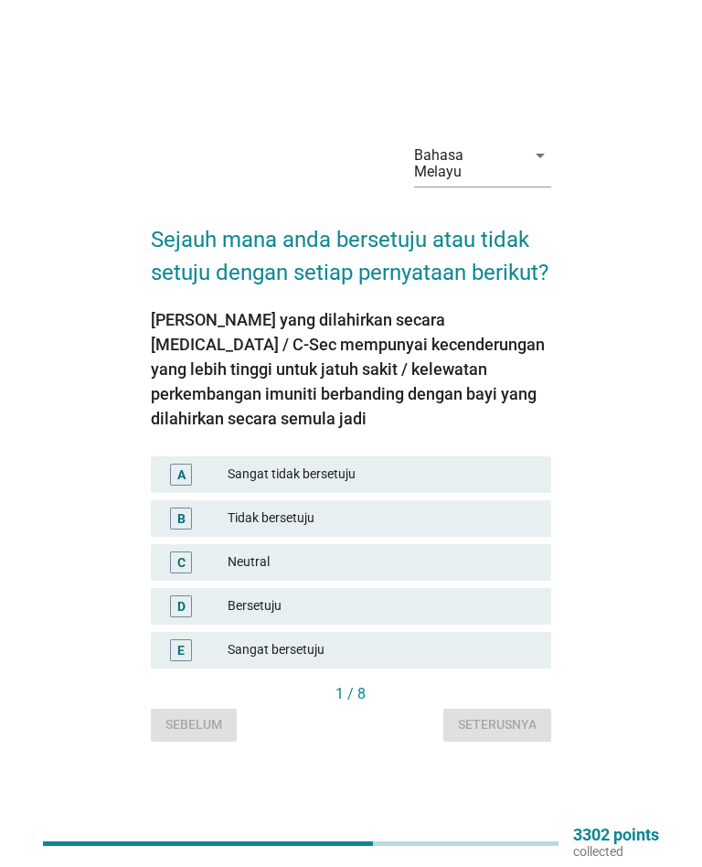
click at [516, 556] on div "Neutral" at bounding box center [382, 562] width 309 height 22
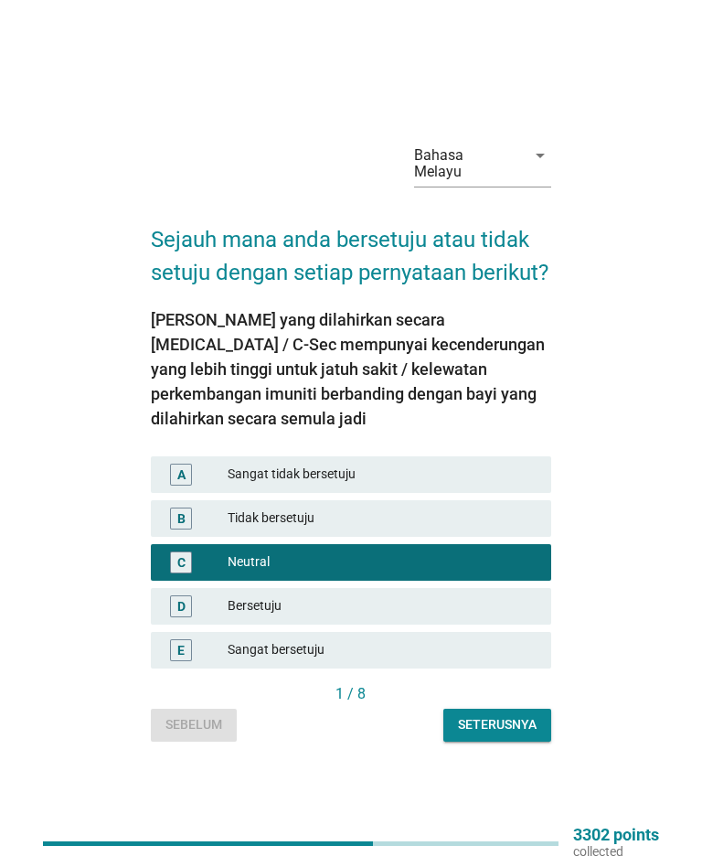
click at [517, 720] on div "Seterusnya" at bounding box center [497, 724] width 79 height 19
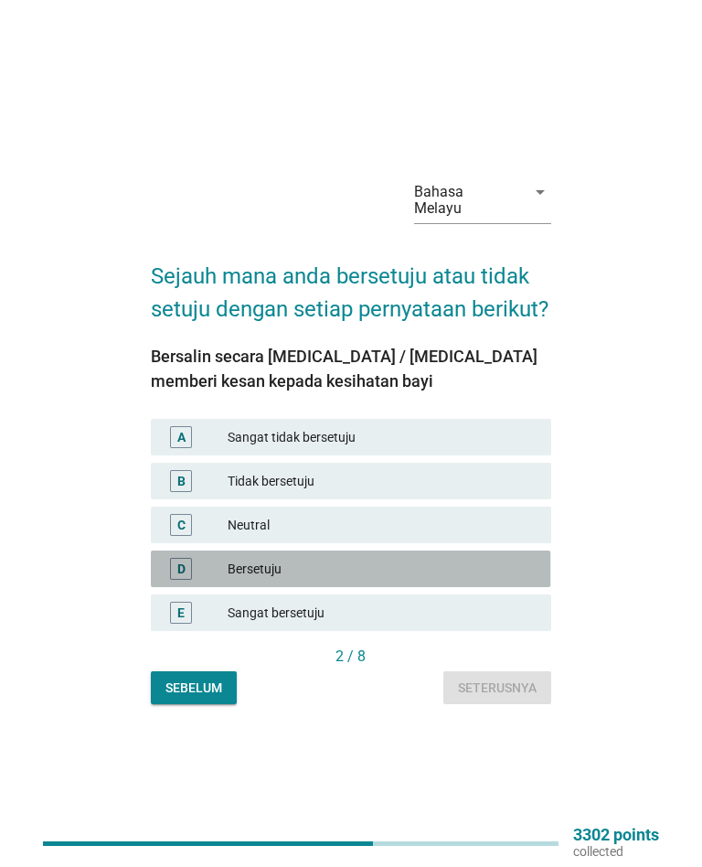
click at [214, 578] on div "D" at bounding box center [197, 569] width 62 height 22
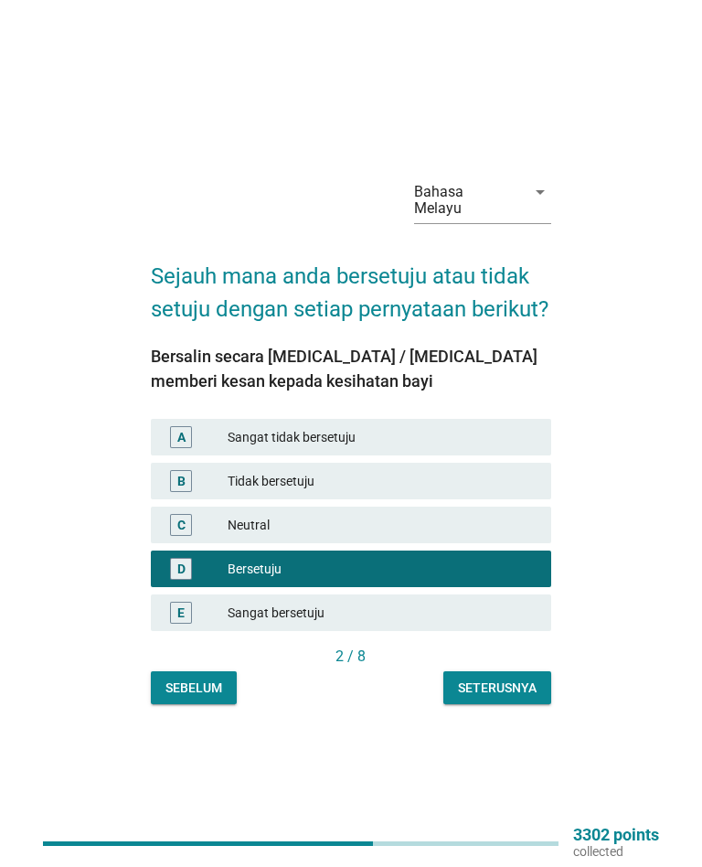
click at [510, 698] on div "Seterusnya" at bounding box center [497, 687] width 79 height 19
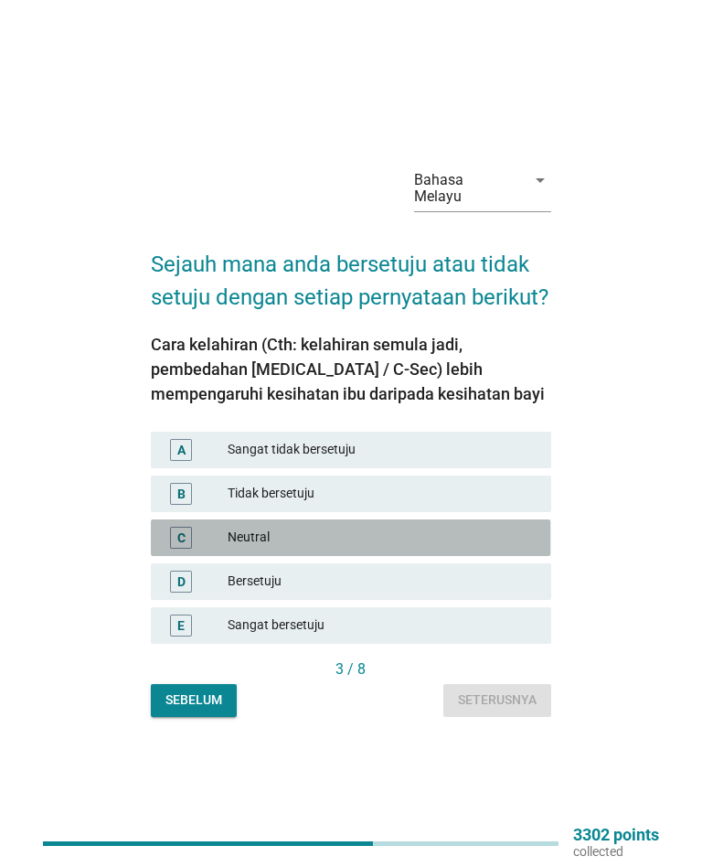
click at [436, 539] on div "Neutral" at bounding box center [382, 538] width 309 height 22
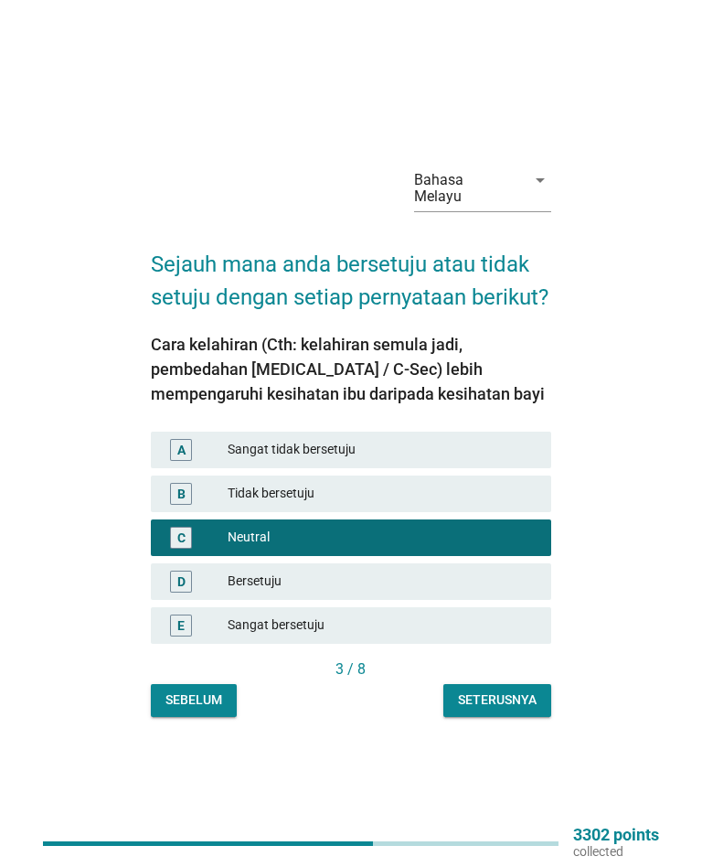
click at [506, 706] on div "Seterusnya" at bounding box center [497, 699] width 79 height 19
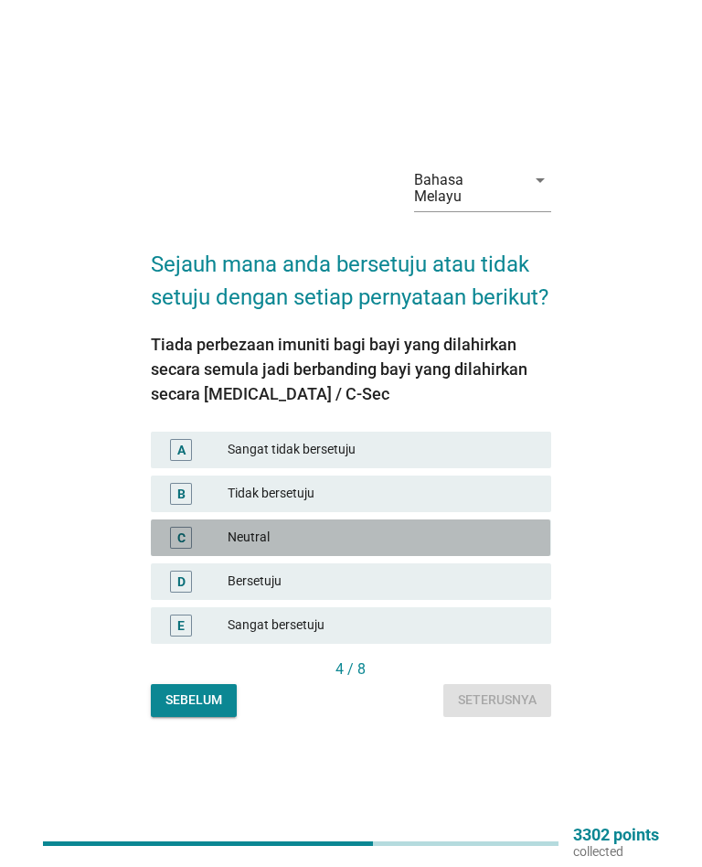
click at [445, 545] on div "Neutral" at bounding box center [382, 538] width 309 height 22
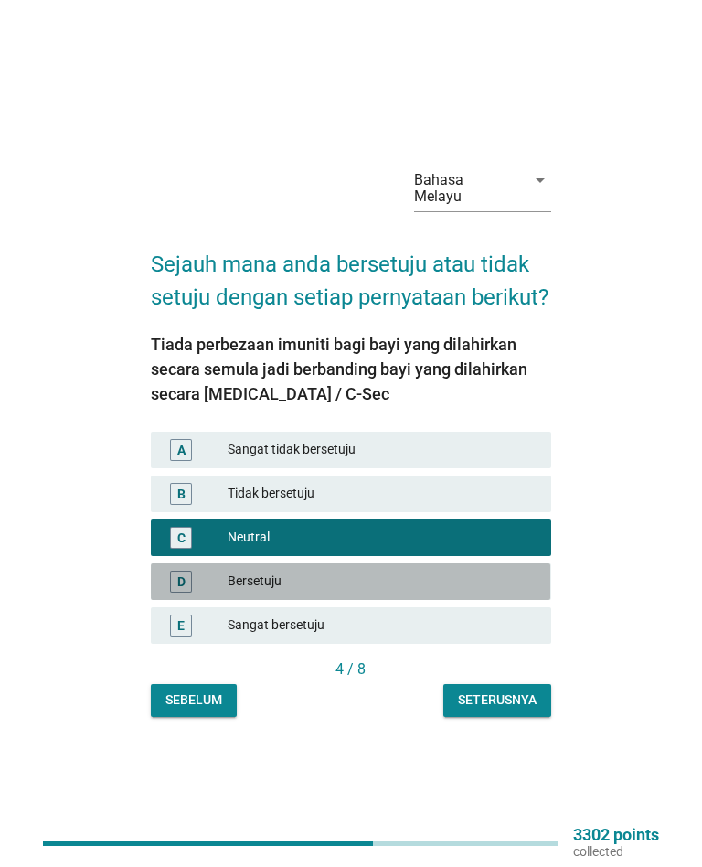
click at [440, 589] on div "Bersetuju" at bounding box center [382, 582] width 309 height 22
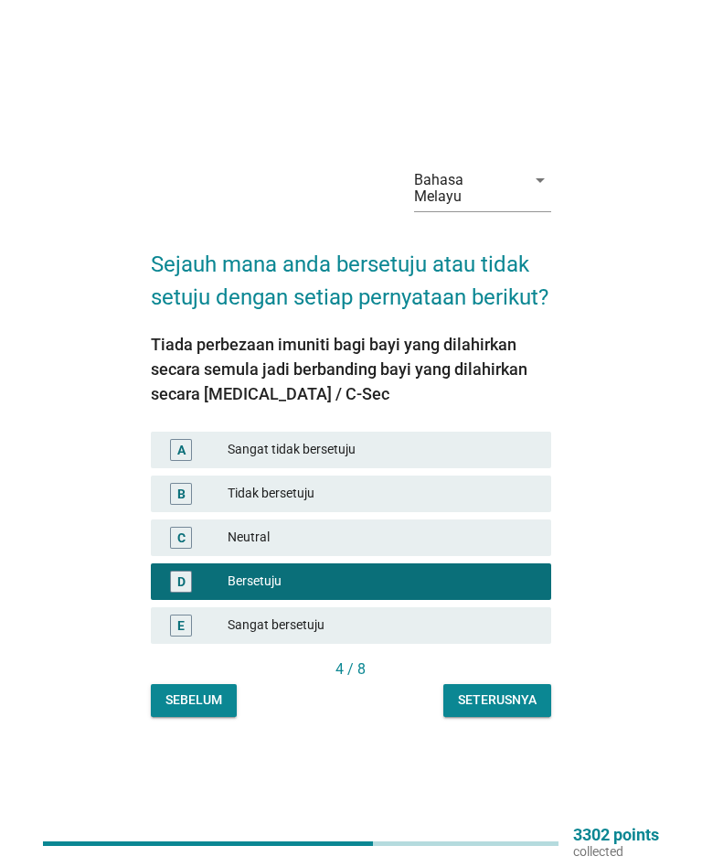
click at [501, 699] on div "Seterusnya" at bounding box center [497, 699] width 79 height 19
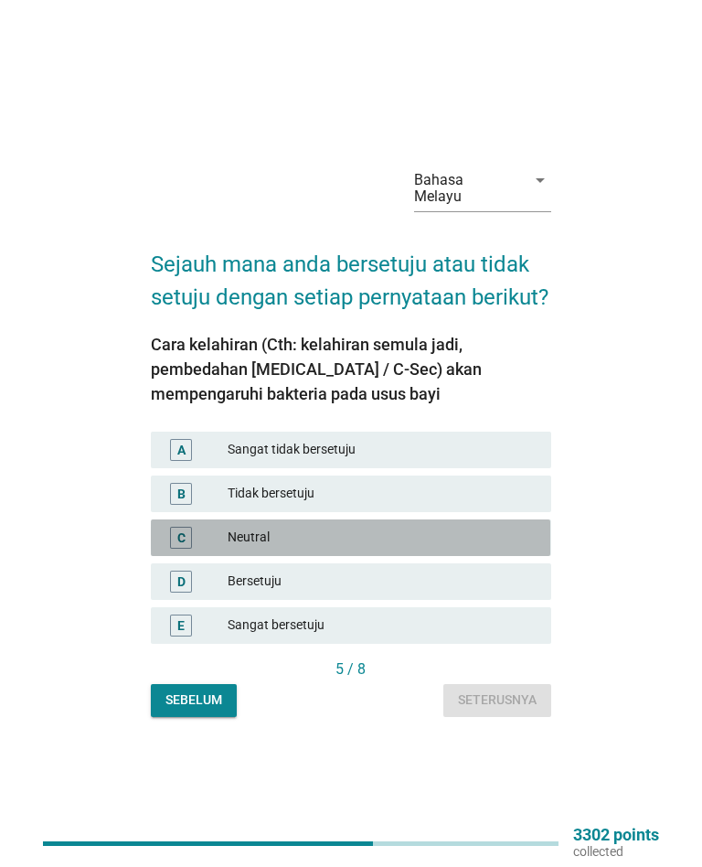
click at [426, 535] on div "Neutral" at bounding box center [382, 538] width 309 height 22
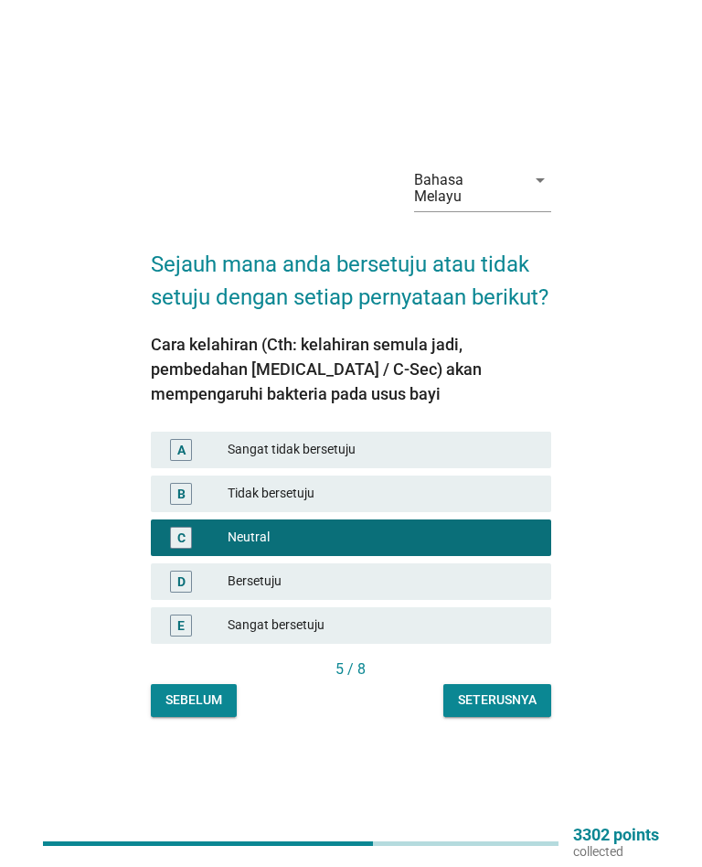
click at [513, 704] on div "Seterusnya" at bounding box center [497, 699] width 79 height 19
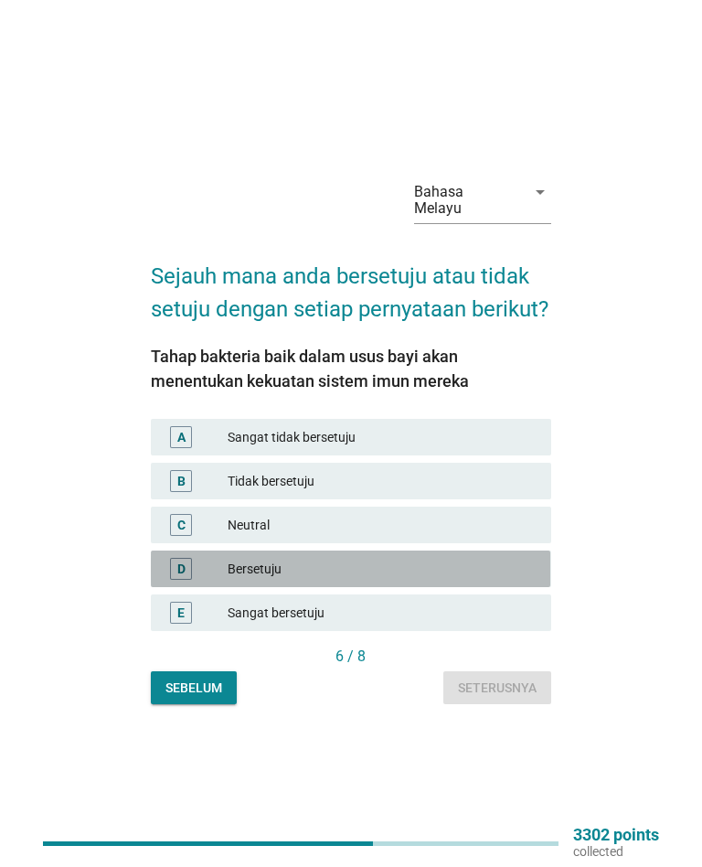
click at [454, 561] on div "D Bersetuju" at bounding box center [351, 568] width 400 height 37
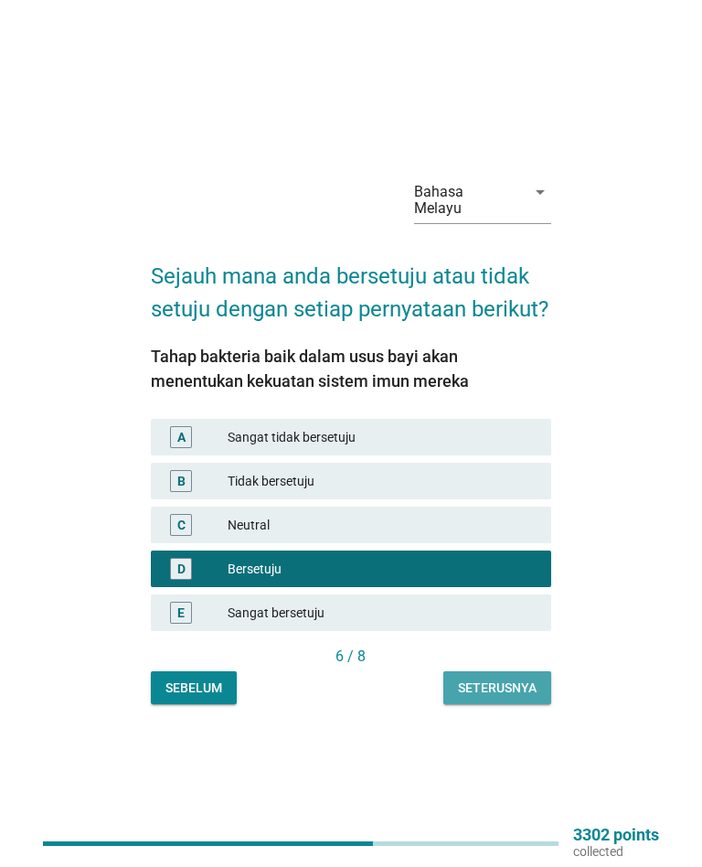
click at [523, 698] on div "Seterusnya" at bounding box center [497, 687] width 79 height 19
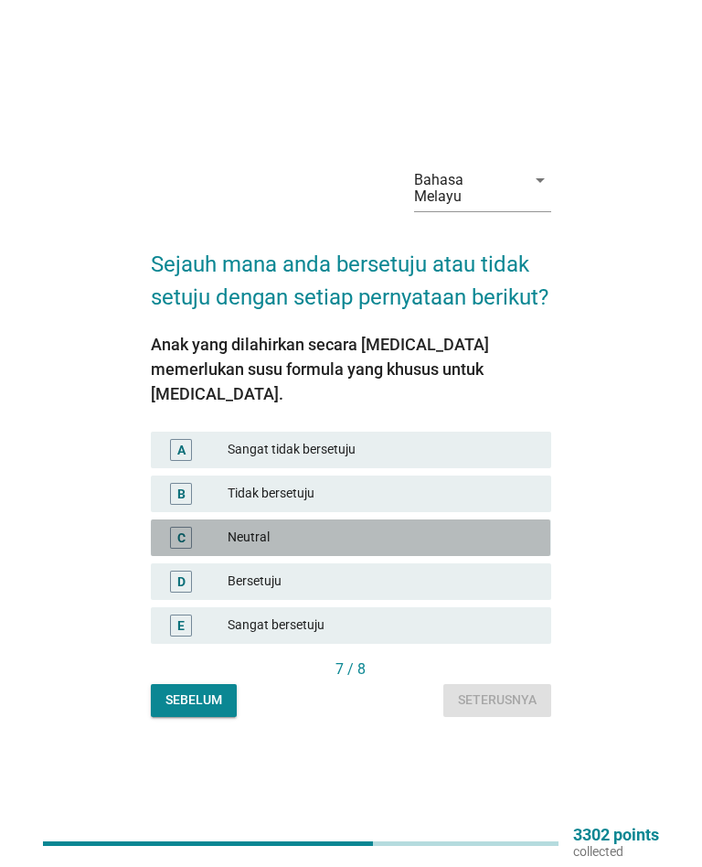
click at [481, 532] on div "Neutral" at bounding box center [382, 538] width 309 height 22
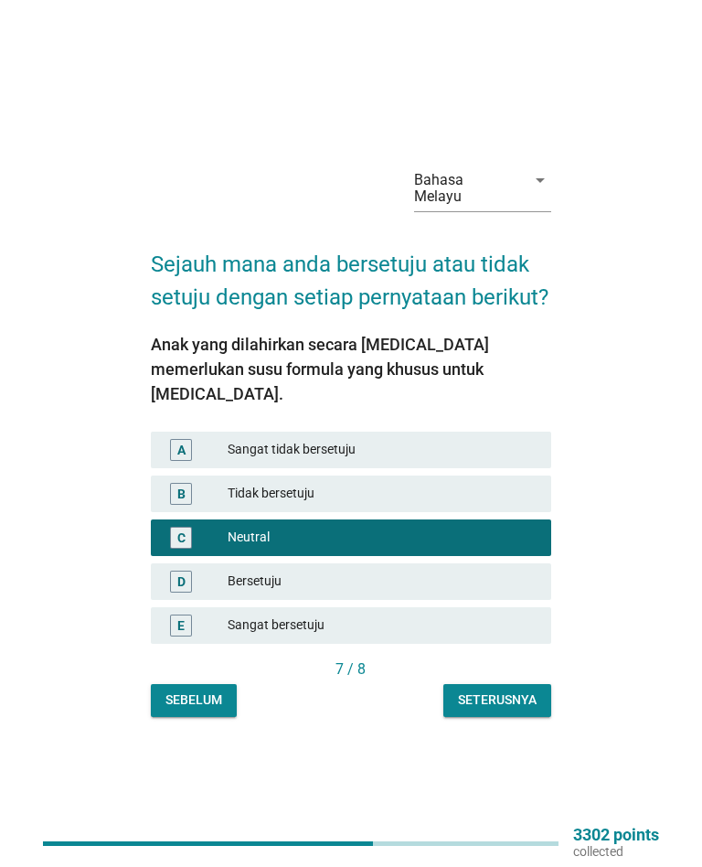
click at [529, 690] on div "Seterusnya" at bounding box center [497, 699] width 79 height 19
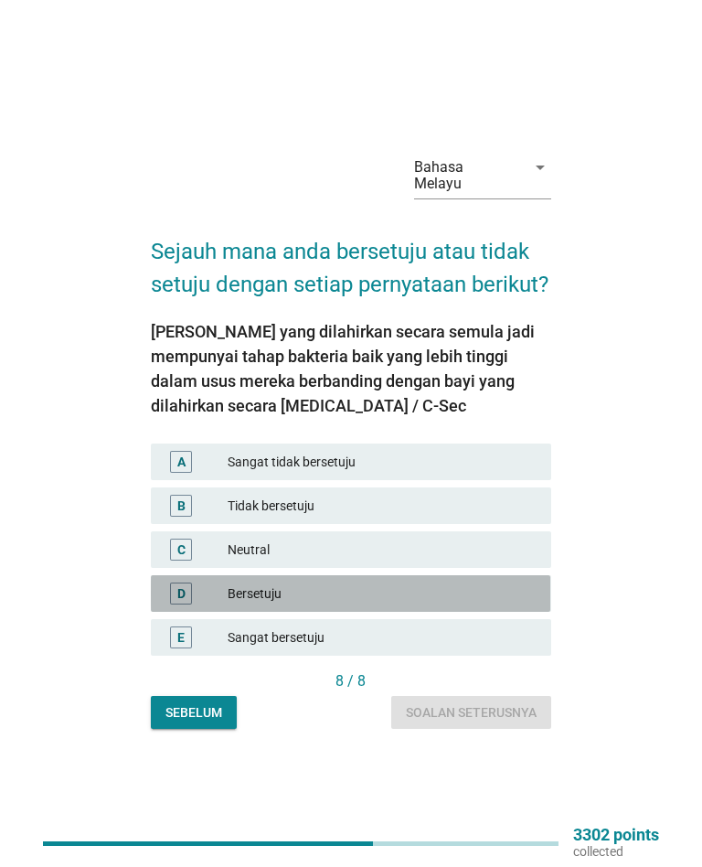
click at [474, 591] on div "Bersetuju" at bounding box center [382, 593] width 309 height 22
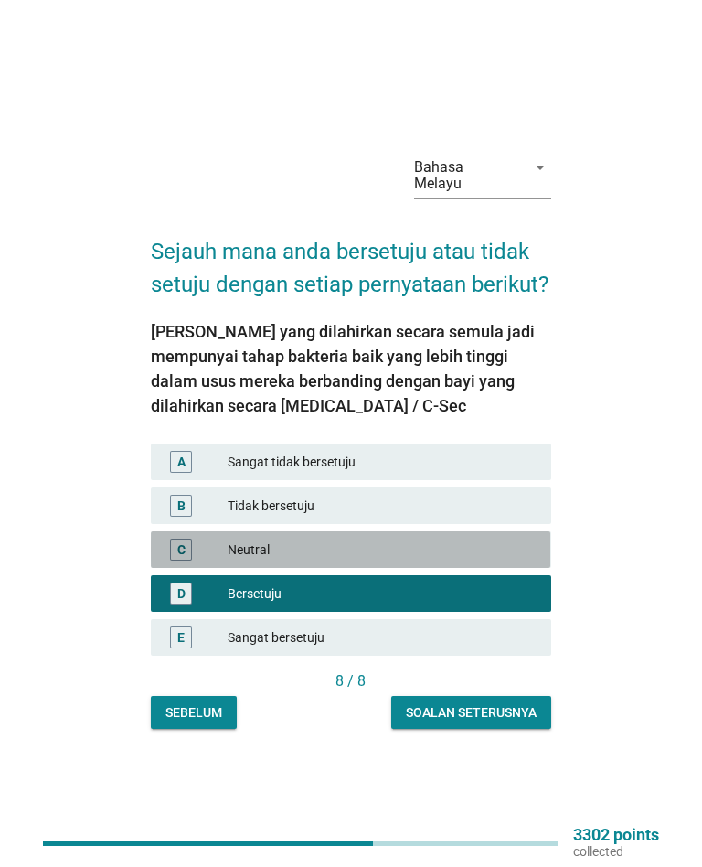
click at [489, 550] on div "Neutral" at bounding box center [382, 550] width 309 height 22
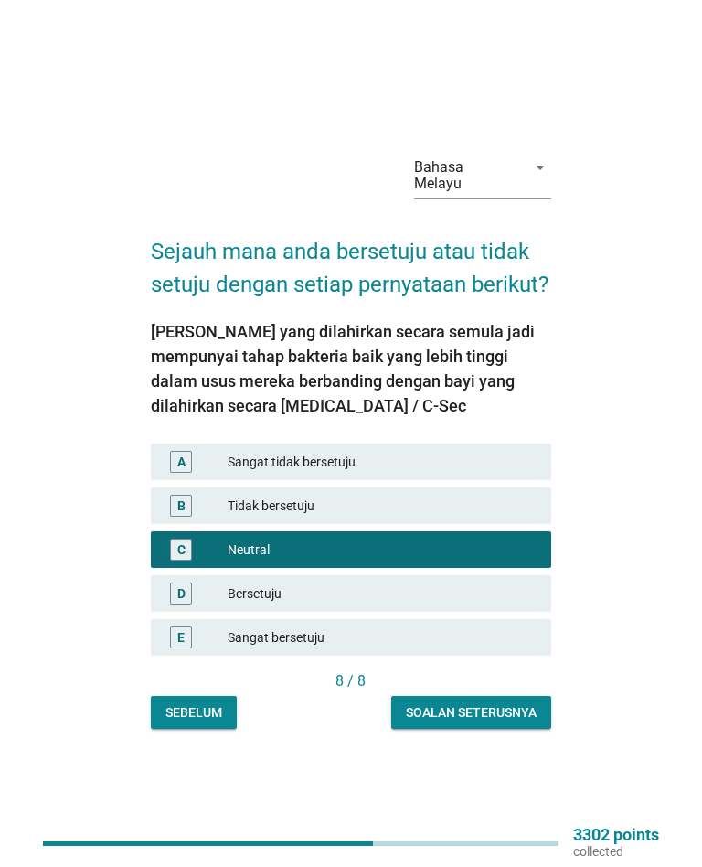
click at [503, 710] on div "Soalan seterusnya" at bounding box center [471, 712] width 131 height 19
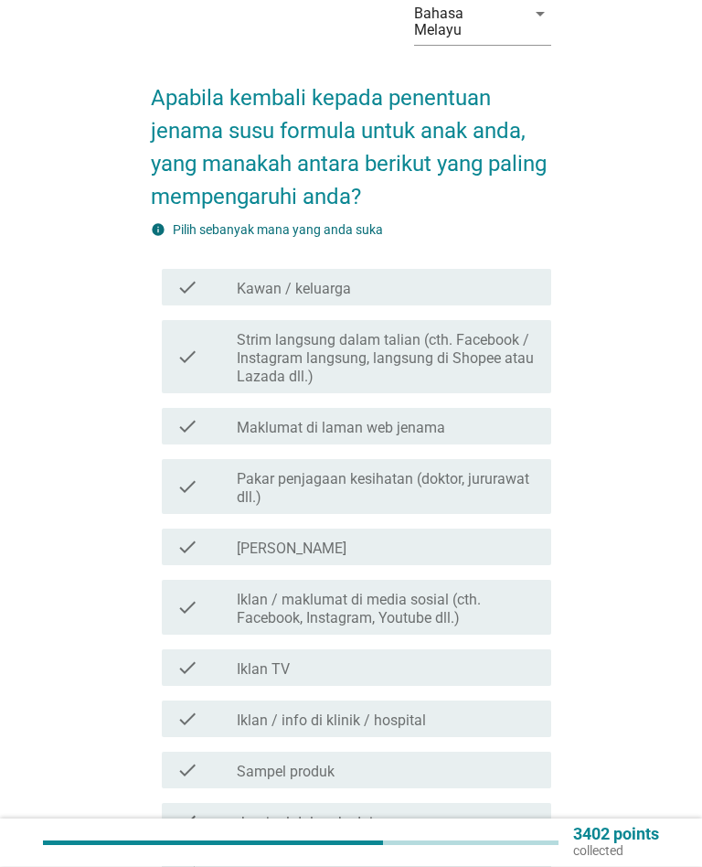
scroll to position [83, 0]
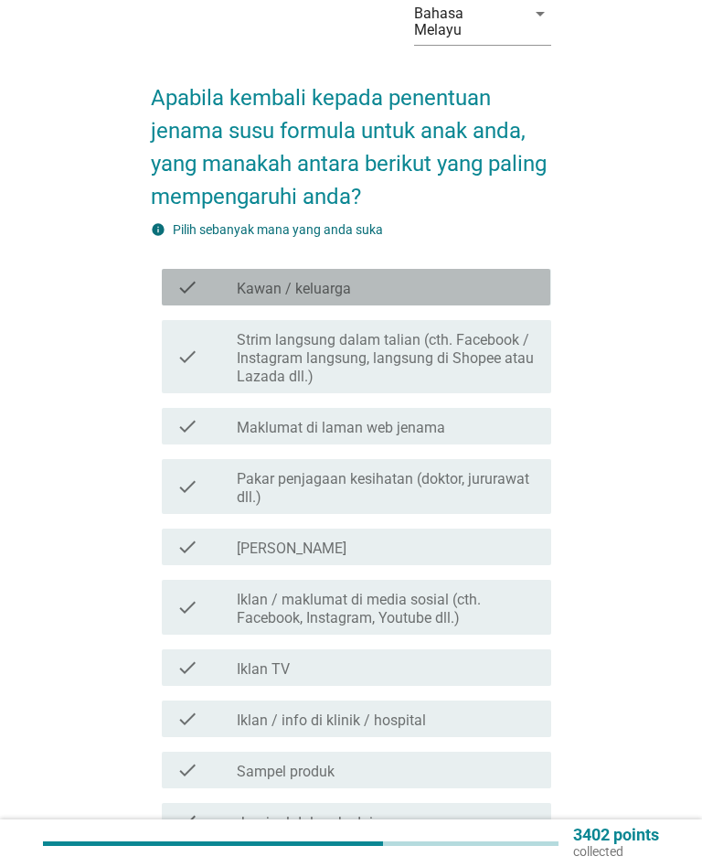
click at [518, 276] on div "check_box_outline_blank Kawan / keluarga" at bounding box center [387, 287] width 300 height 22
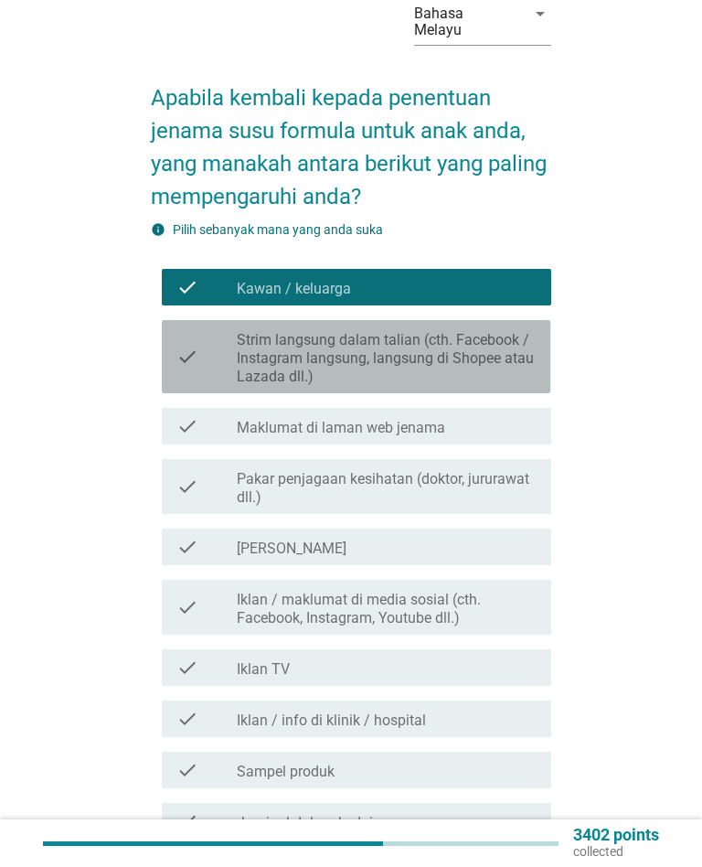
click at [522, 350] on label "Strim langsung dalam talian (cth. Facebook / Instagram langsung, langsung di Sh…" at bounding box center [387, 358] width 300 height 55
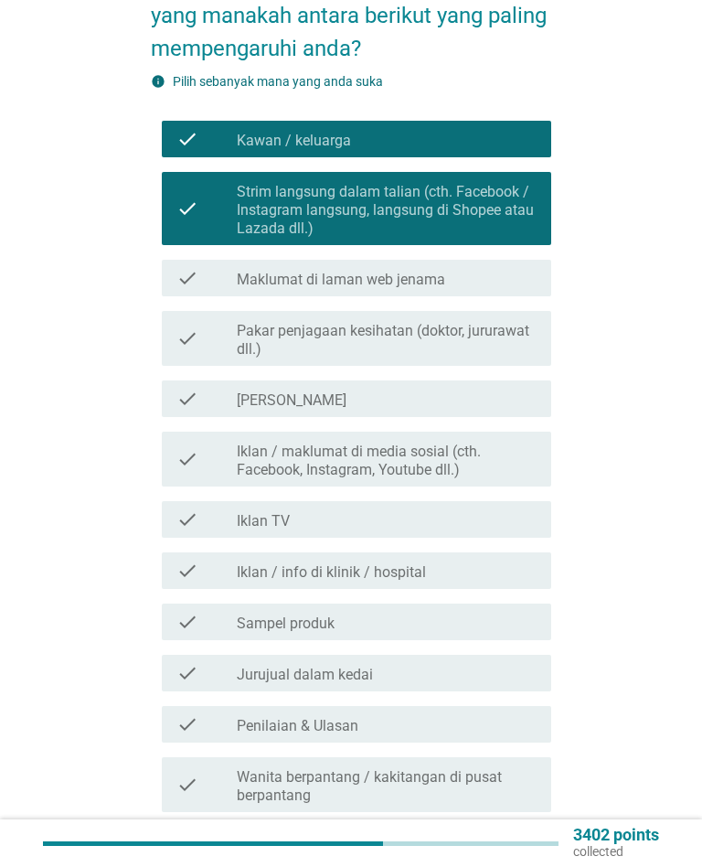
scroll to position [236, 0]
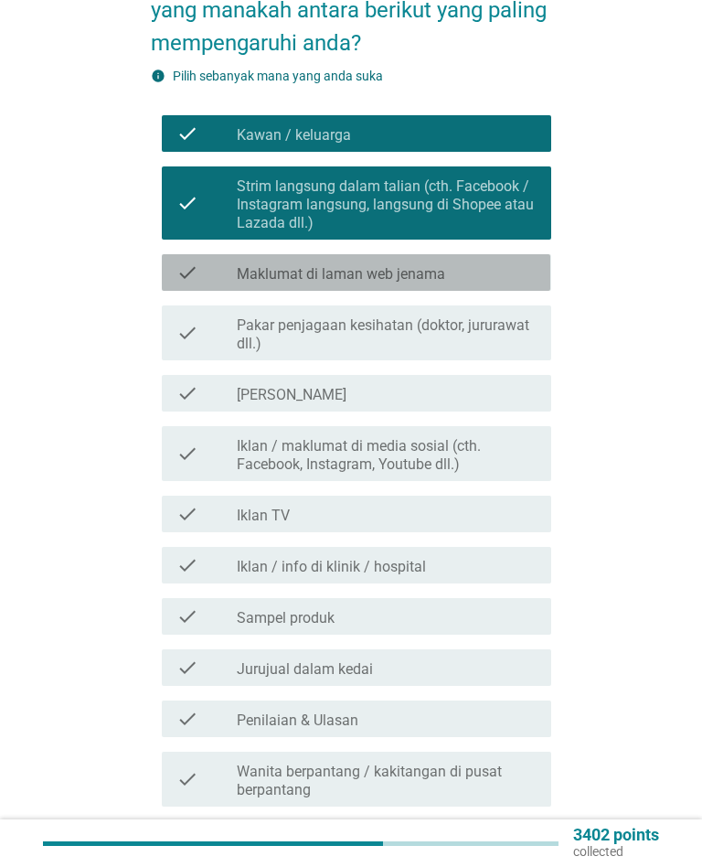
click at [513, 272] on div "check check_box_outline_blank Maklumat di laman web jenama" at bounding box center [356, 272] width 389 height 37
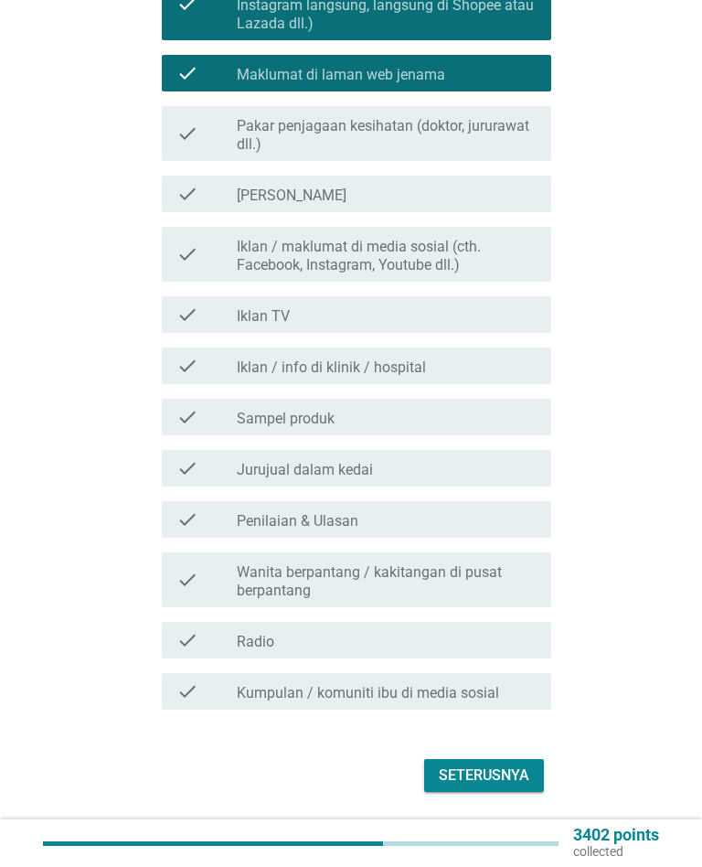
scroll to position [465, 0]
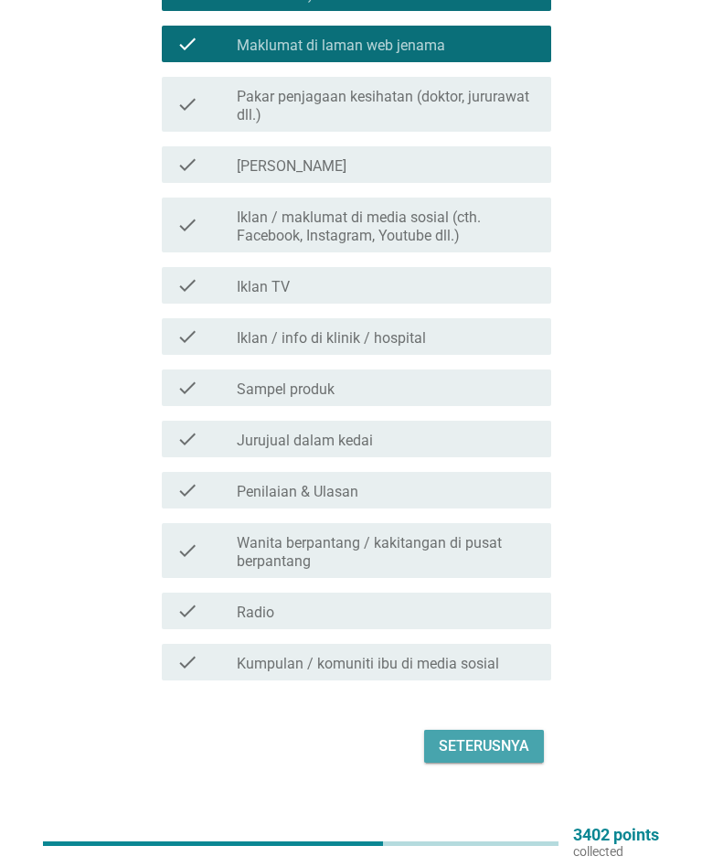
click at [493, 735] on div "Seterusnya" at bounding box center [484, 746] width 91 height 22
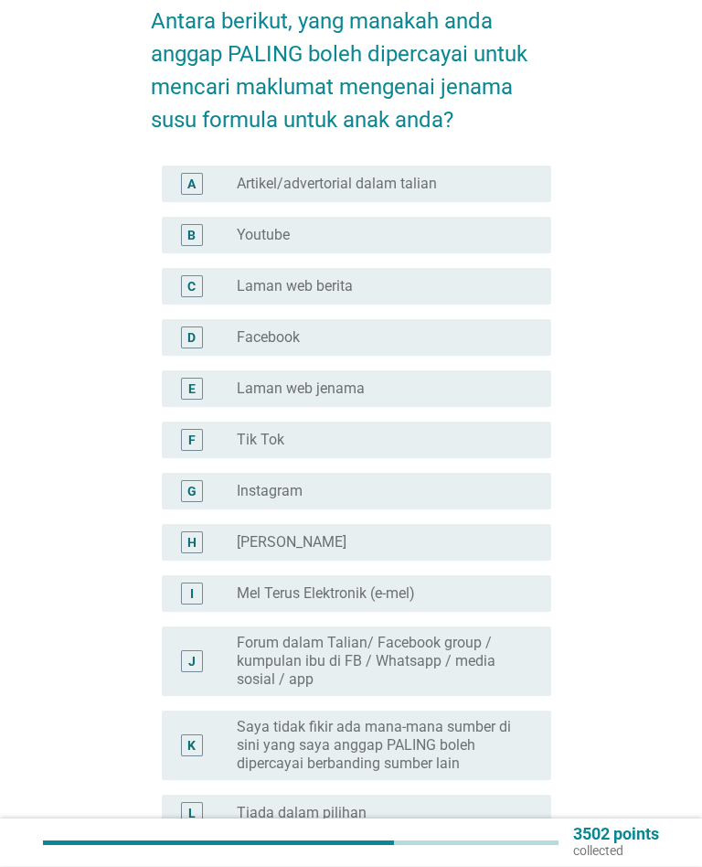
scroll to position [164, 0]
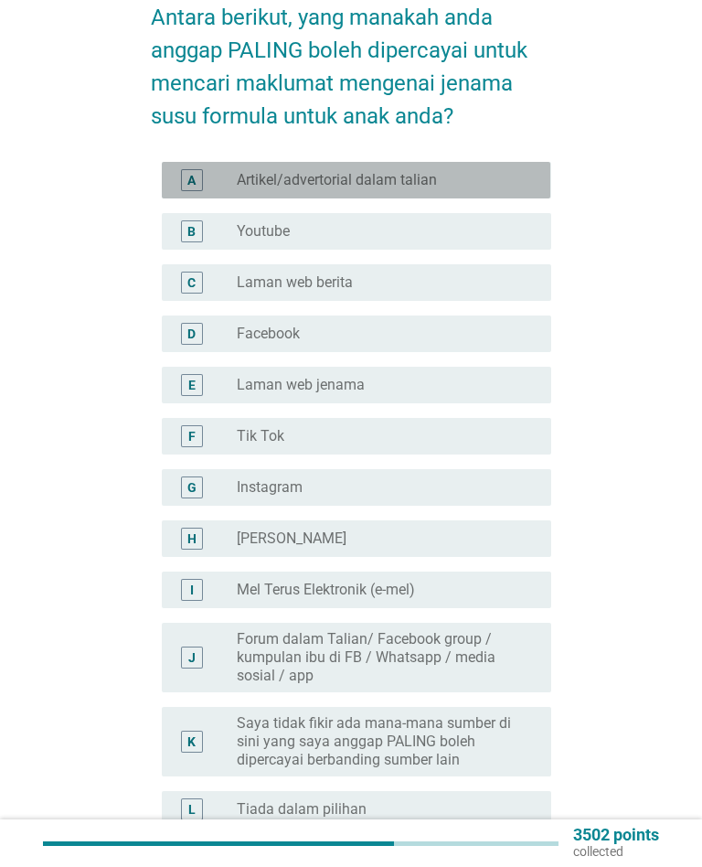
click at [508, 171] on div "radio_button_unchecked Artikel/advertorial dalam talian" at bounding box center [379, 180] width 285 height 18
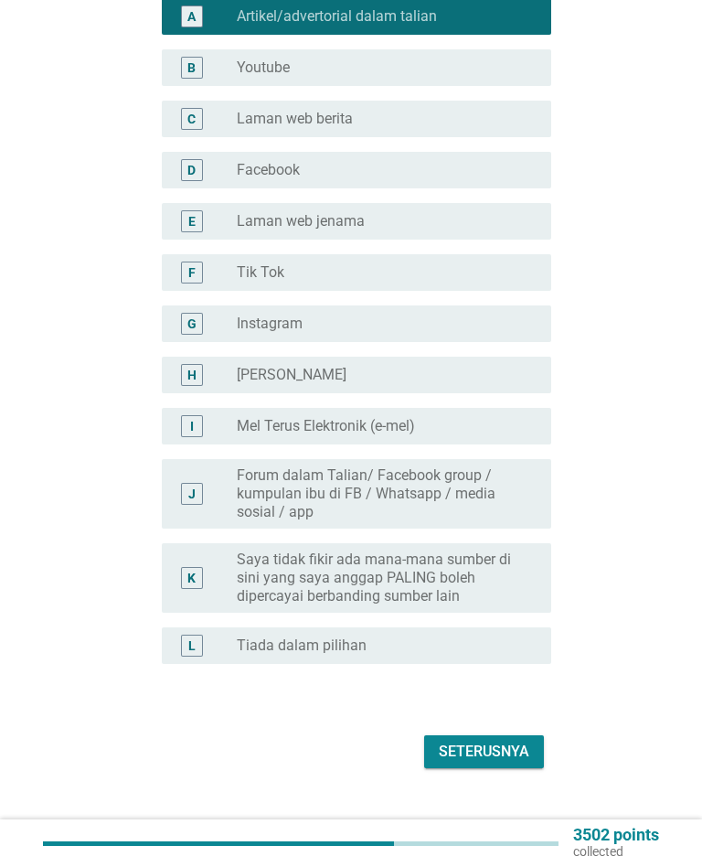
scroll to position [333, 0]
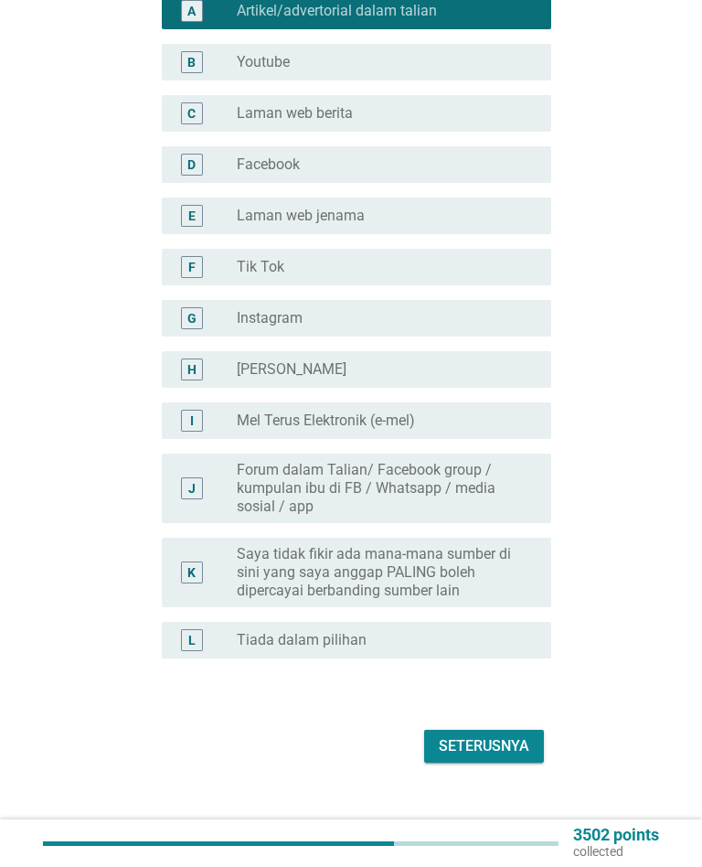
click at [502, 735] on div "Seterusnya" at bounding box center [484, 746] width 91 height 22
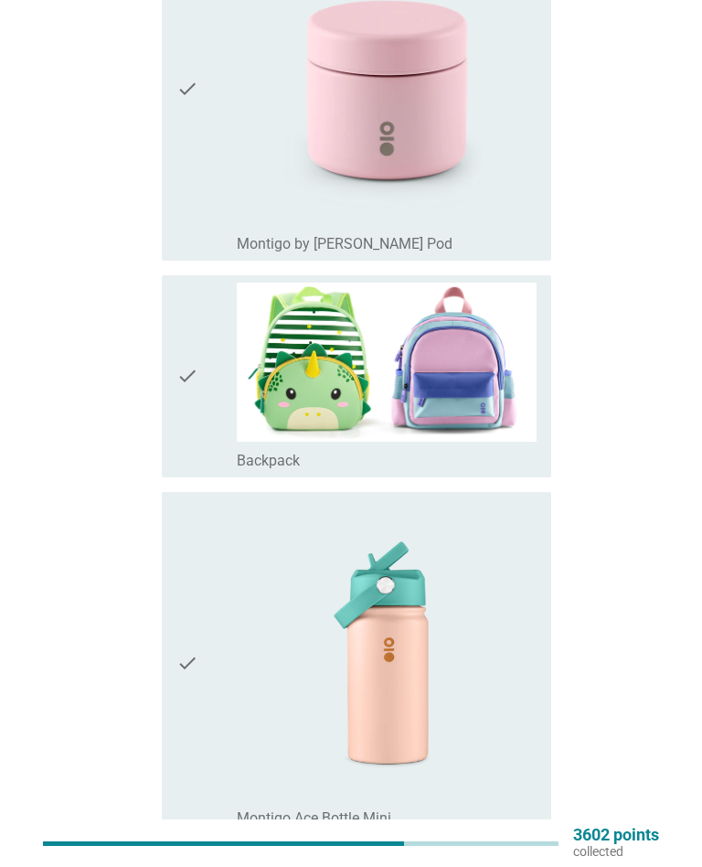
scroll to position [1825, 0]
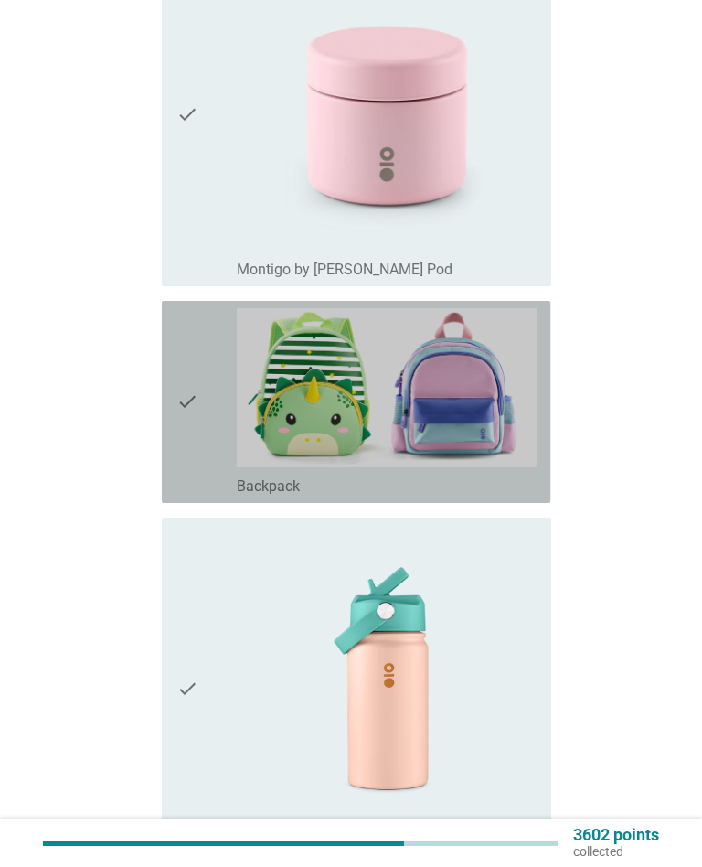
click at [499, 419] on img at bounding box center [387, 387] width 300 height 159
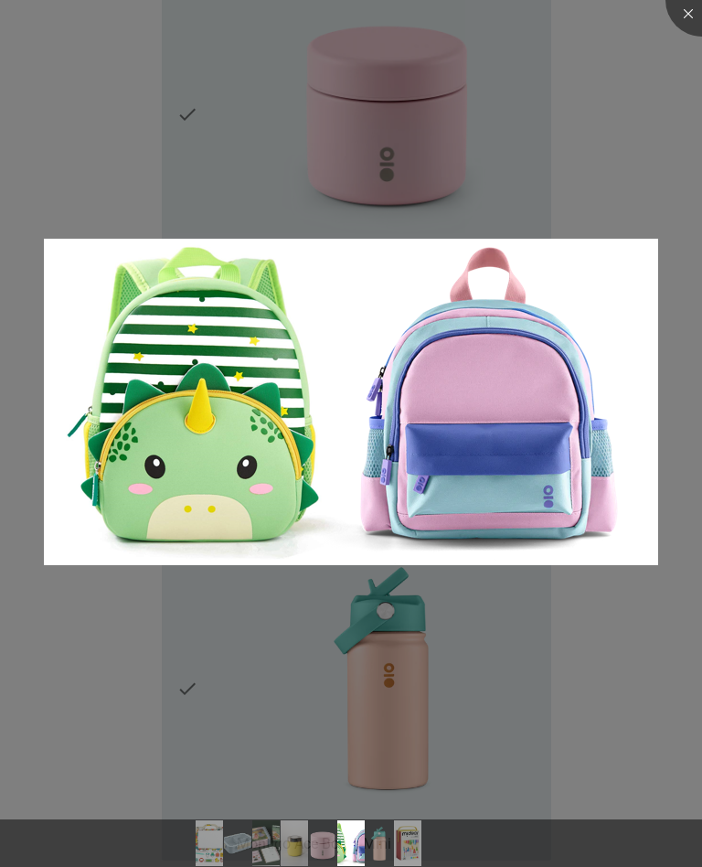
click at [234, 376] on img at bounding box center [351, 402] width 614 height 326
click at [610, 689] on div at bounding box center [351, 433] width 702 height 867
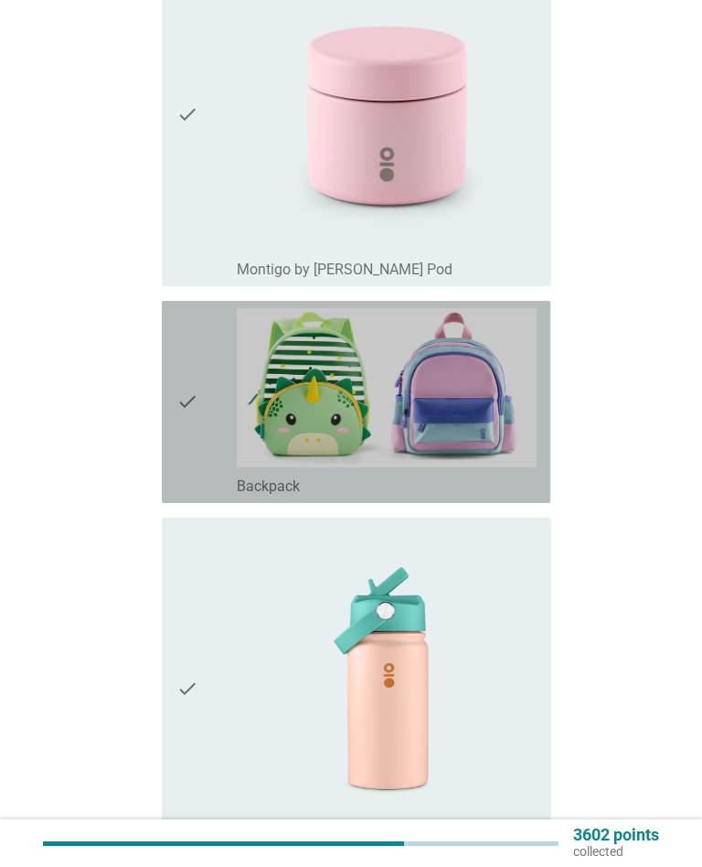
click at [195, 381] on icon "check" at bounding box center [187, 401] width 22 height 187
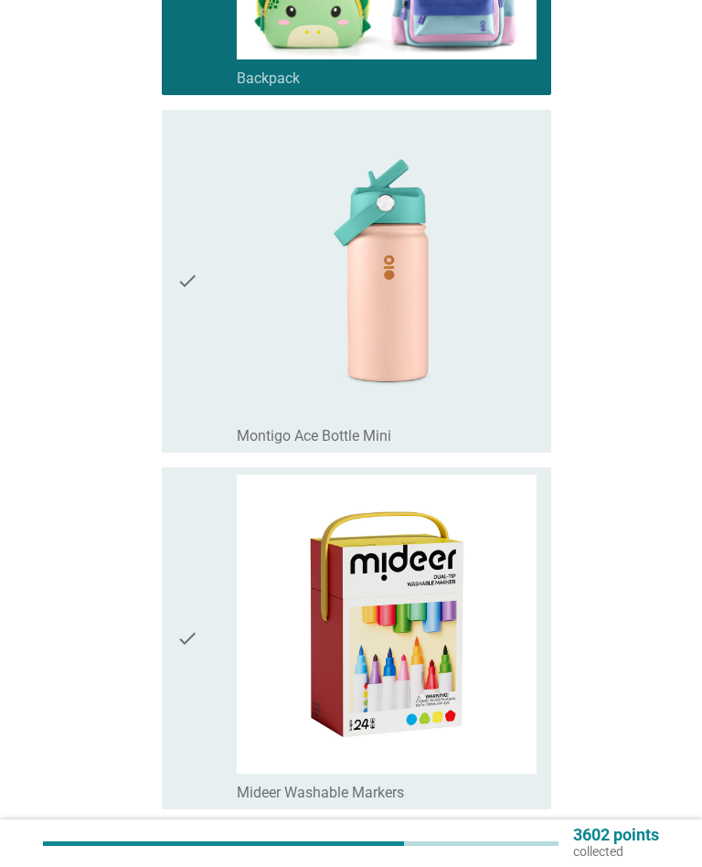
scroll to position [2441, 0]
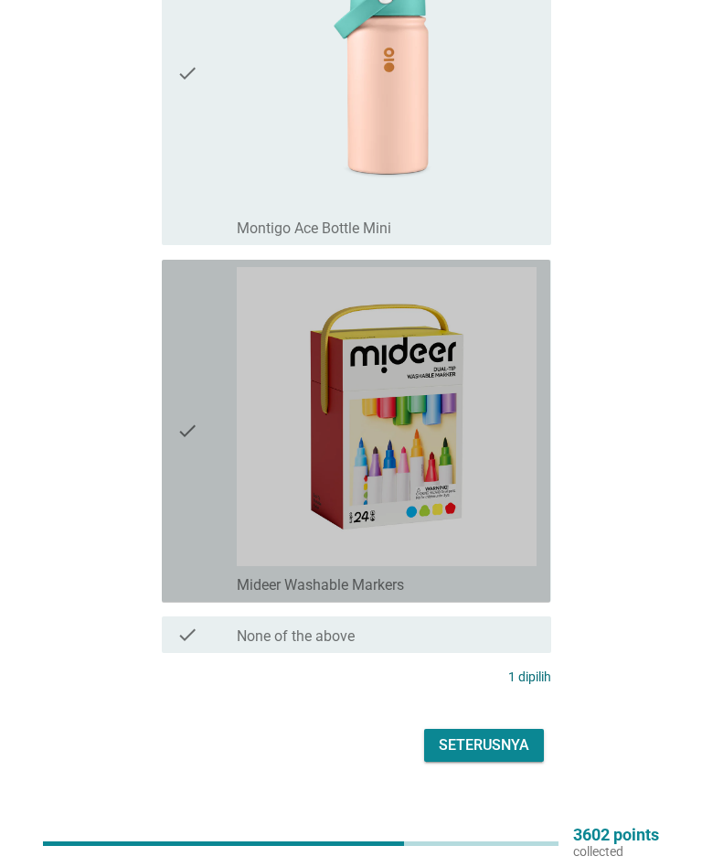
click at [447, 529] on img at bounding box center [387, 417] width 300 height 300
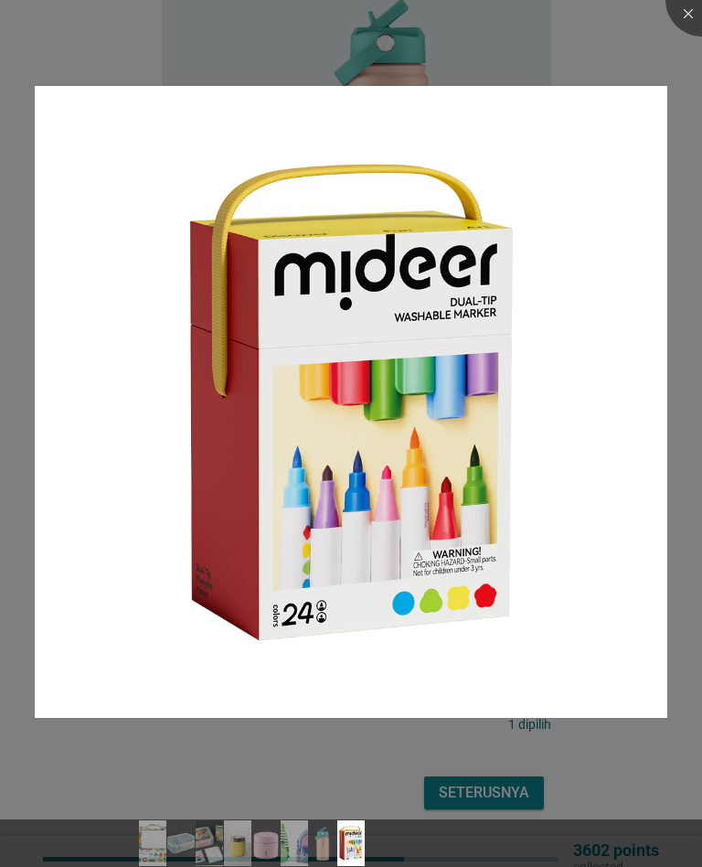
click at [608, 21] on div at bounding box center [351, 433] width 702 height 867
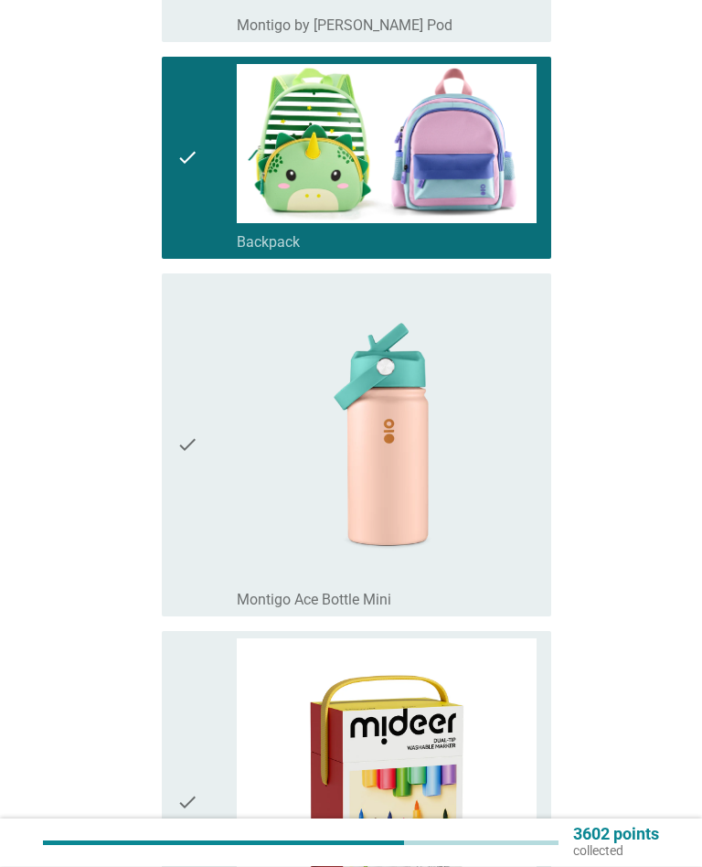
scroll to position [2056, 0]
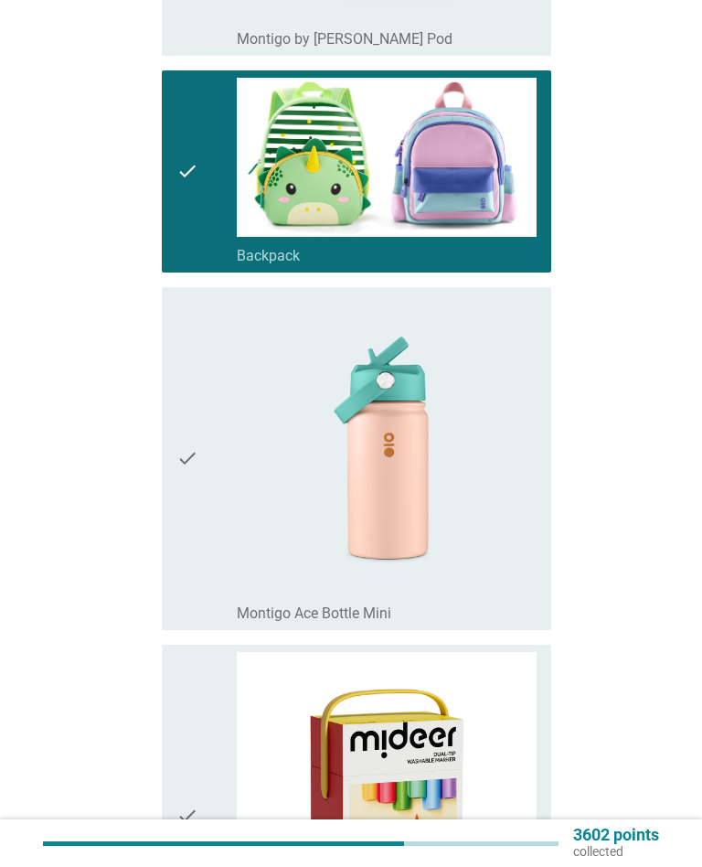
click at [187, 478] on icon "check" at bounding box center [187, 458] width 22 height 328
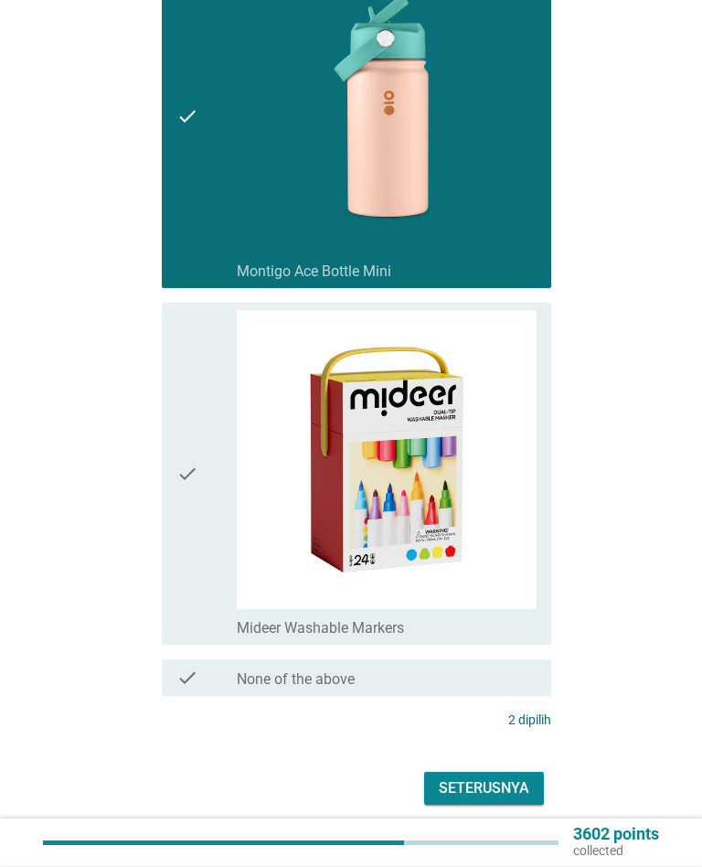
scroll to position [2441, 0]
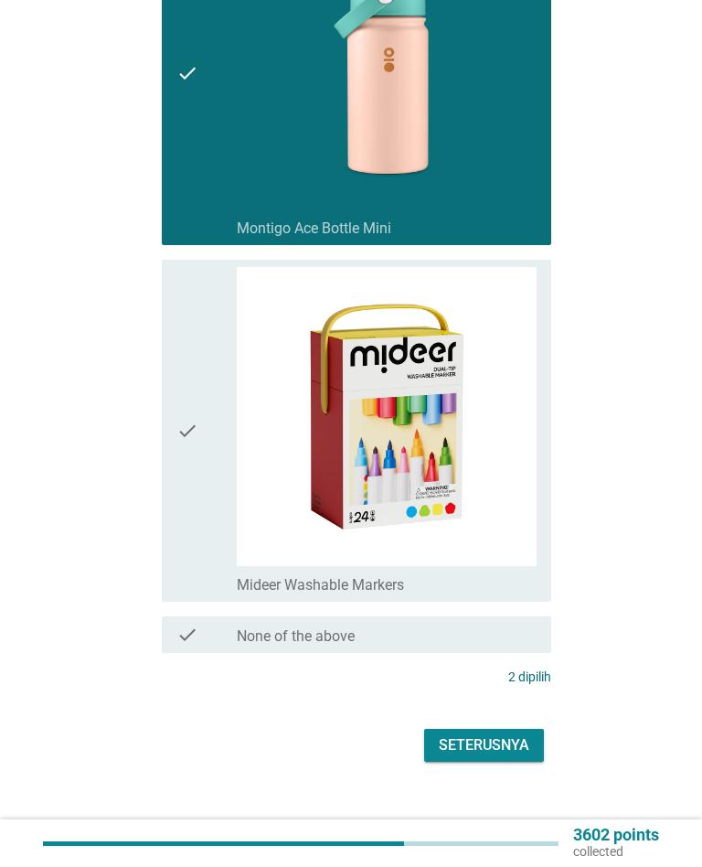
click at [498, 734] on div "Seterusnya" at bounding box center [484, 745] width 91 height 22
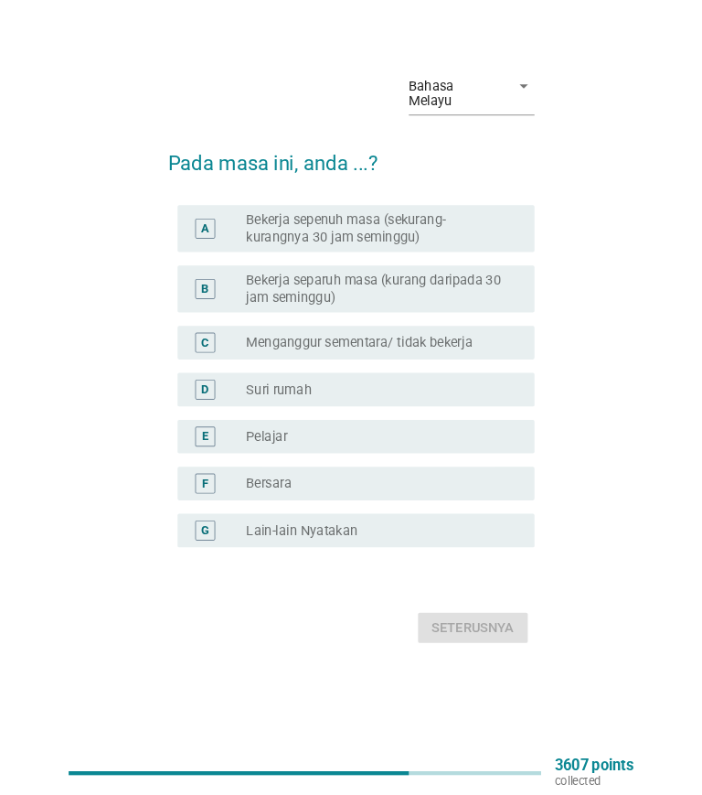
scroll to position [0, 0]
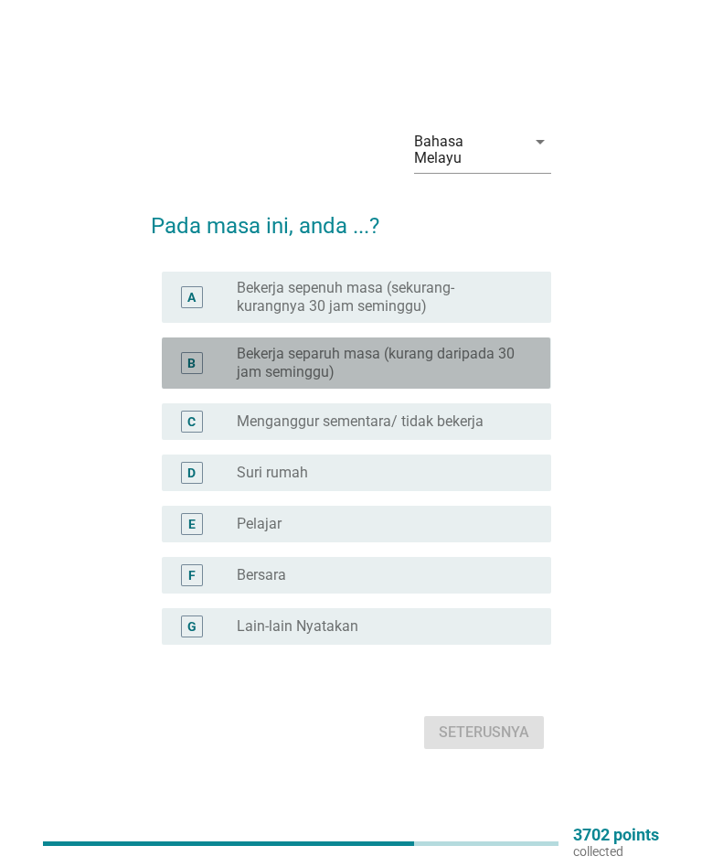
click at [189, 354] on div "B" at bounding box center [191, 363] width 8 height 19
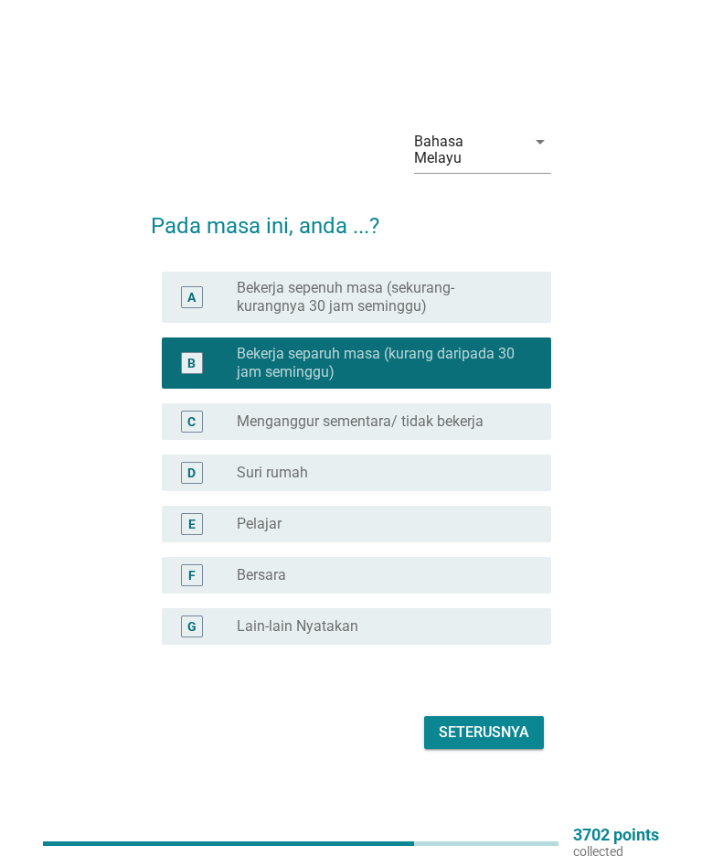
click at [518, 723] on div "Seterusnya" at bounding box center [484, 732] width 91 height 22
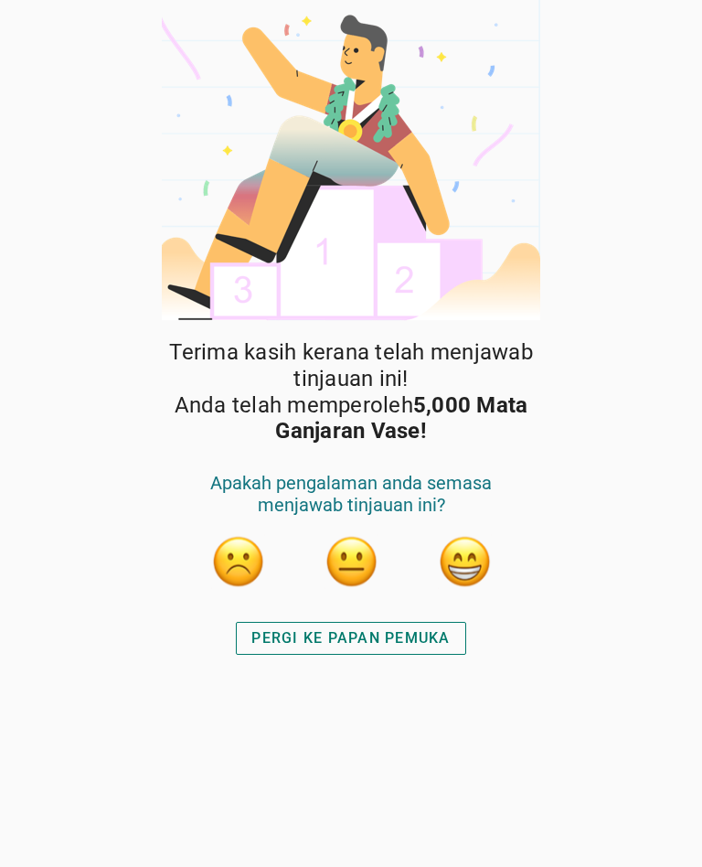
click at [468, 554] on button "button" at bounding box center [464, 561] width 55 height 55
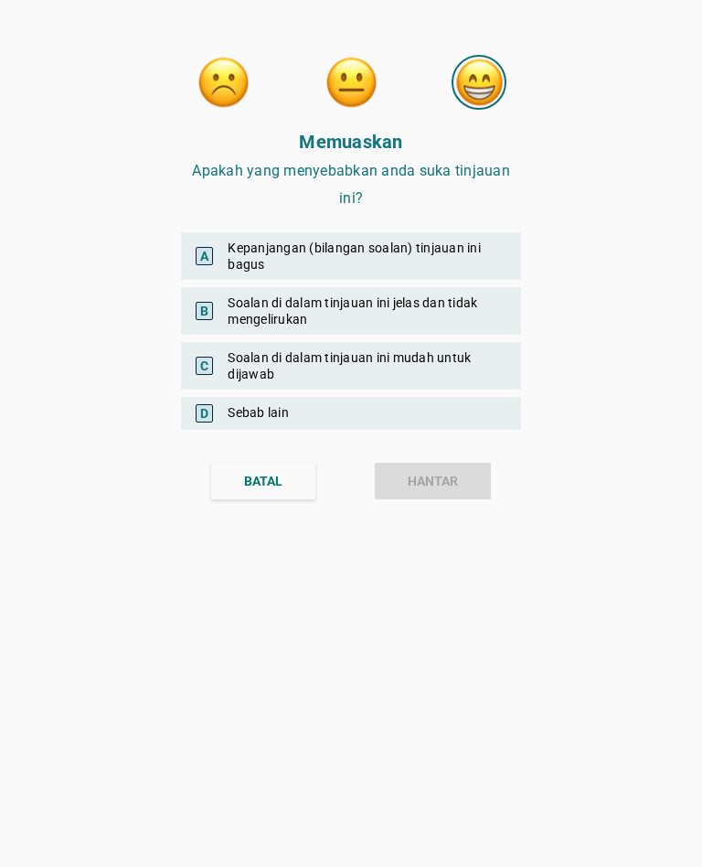
click at [123, 577] on div "Memuaskan Apakah yang menyebabkan anda suka tinjauan ini? A Kepanjangan (bilang…" at bounding box center [351, 433] width 702 height 867
click at [321, 780] on div "Memuaskan Apakah yang menyebabkan anda suka tinjauan ini? A Kepanjangan (bilang…" at bounding box center [351, 433] width 384 height 867
click at [468, 251] on div "A Kepanjangan (bilangan soalan) tinjauan ini bagus" at bounding box center [351, 256] width 340 height 48
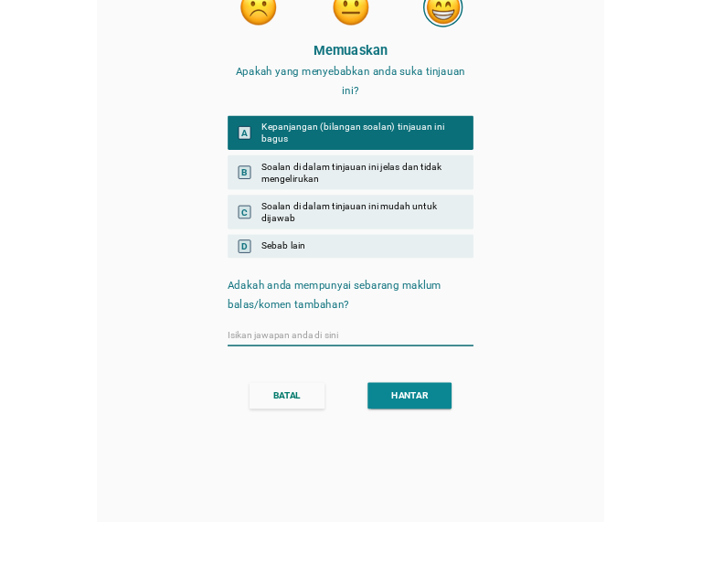
scroll to position [69, 0]
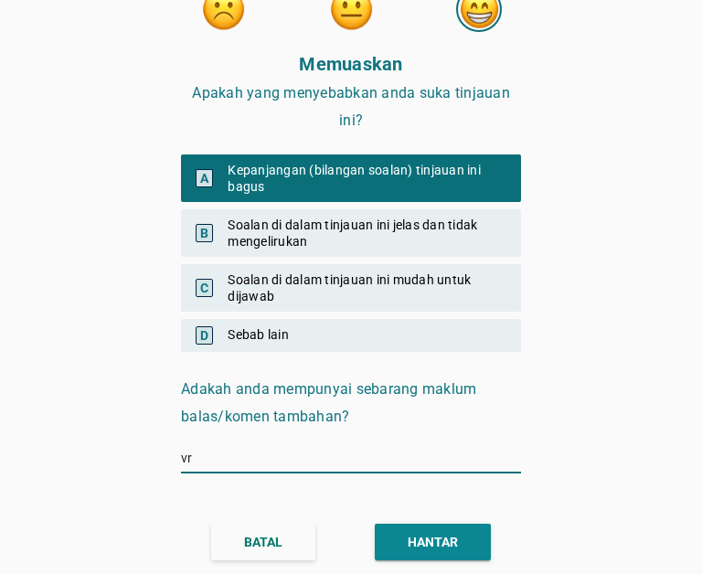
type input "vr"
click at [456, 550] on div "HANTAR" at bounding box center [433, 542] width 50 height 19
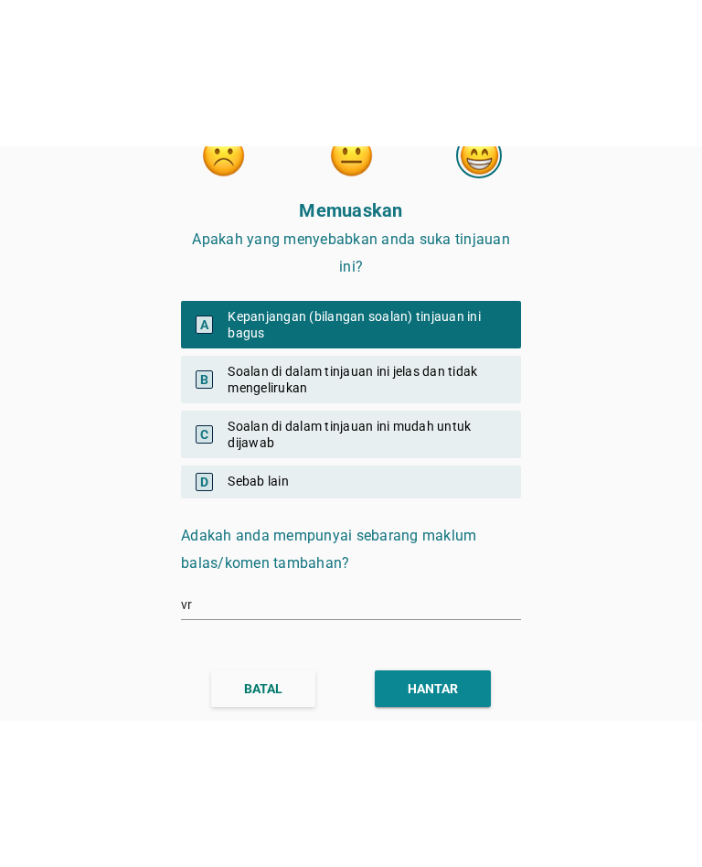
scroll to position [0, 0]
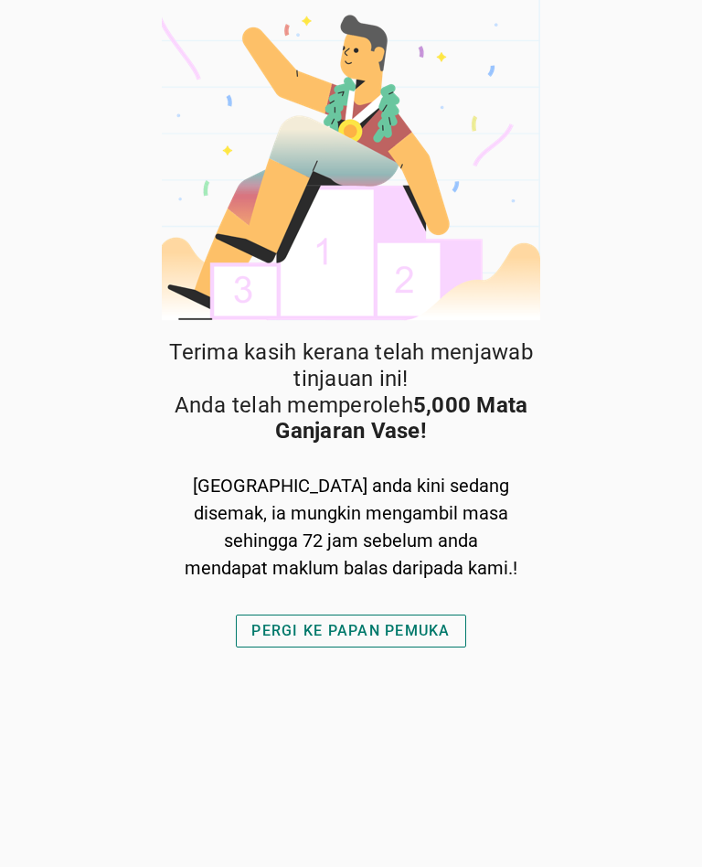
click at [411, 614] on button "PERGI KE PAPAN PEMUKA" at bounding box center [351, 630] width 230 height 33
